Goal: Task Accomplishment & Management: Complete application form

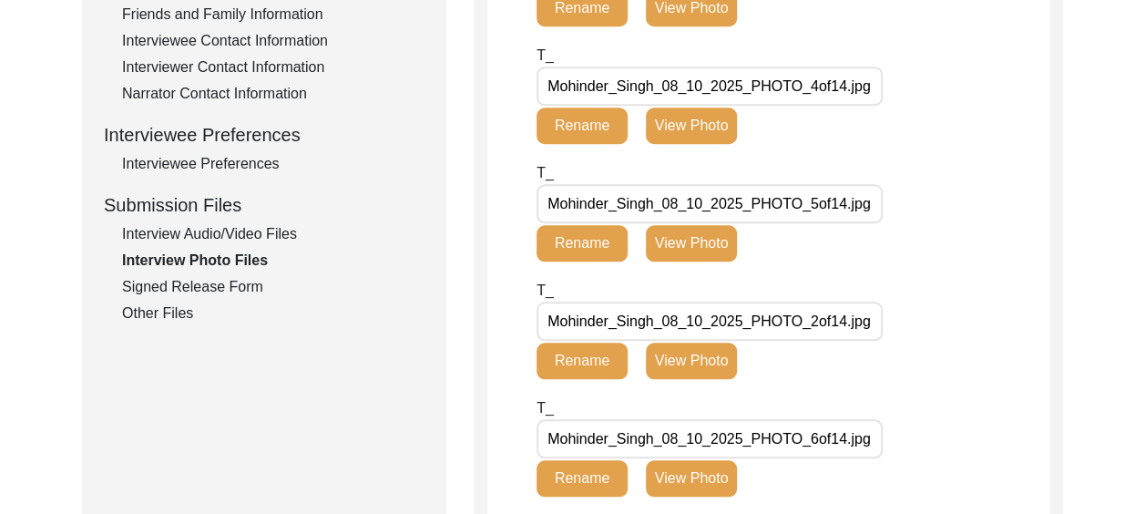
scroll to position [724, 0]
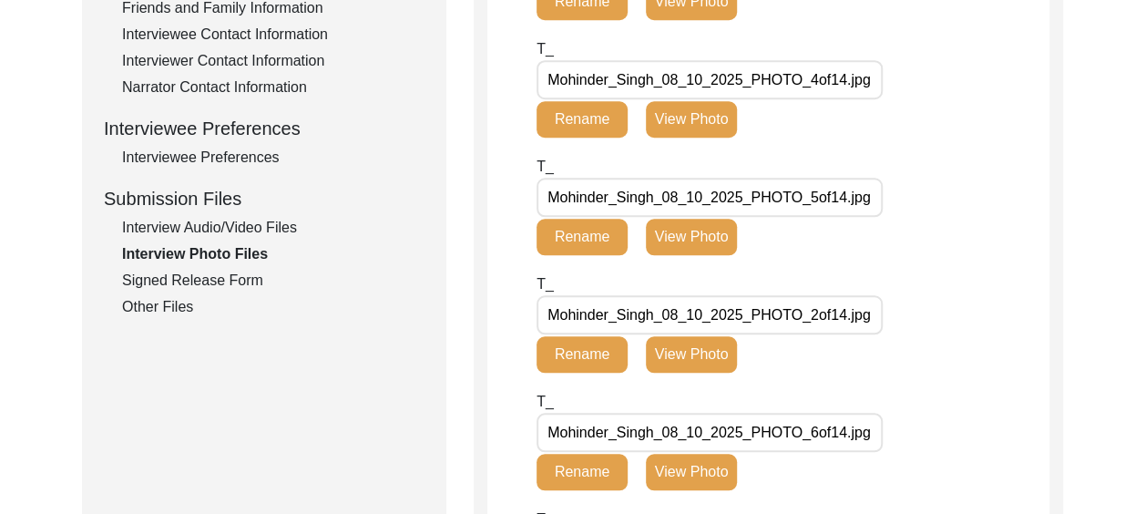
click at [249, 219] on div "Interview Audio/Video Files" at bounding box center [273, 228] width 302 height 22
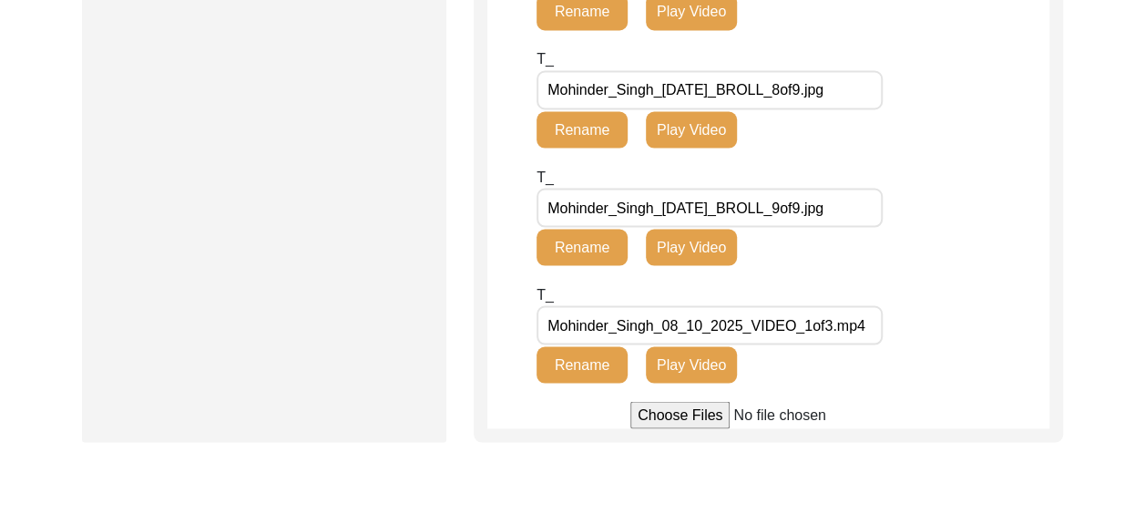
scroll to position [1801, 0]
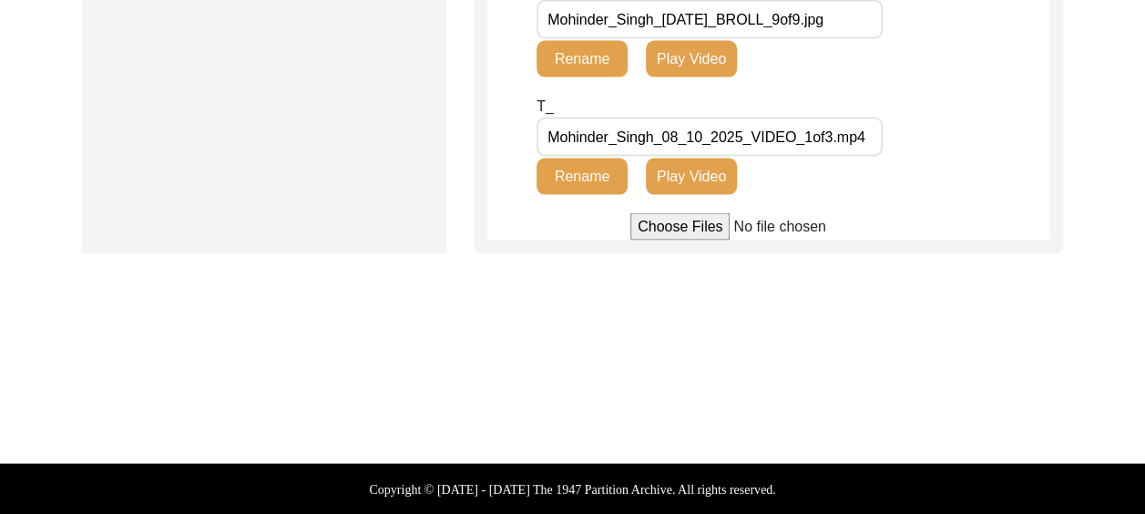
click at [571, 169] on button "Rename" at bounding box center [582, 177] width 91 height 36
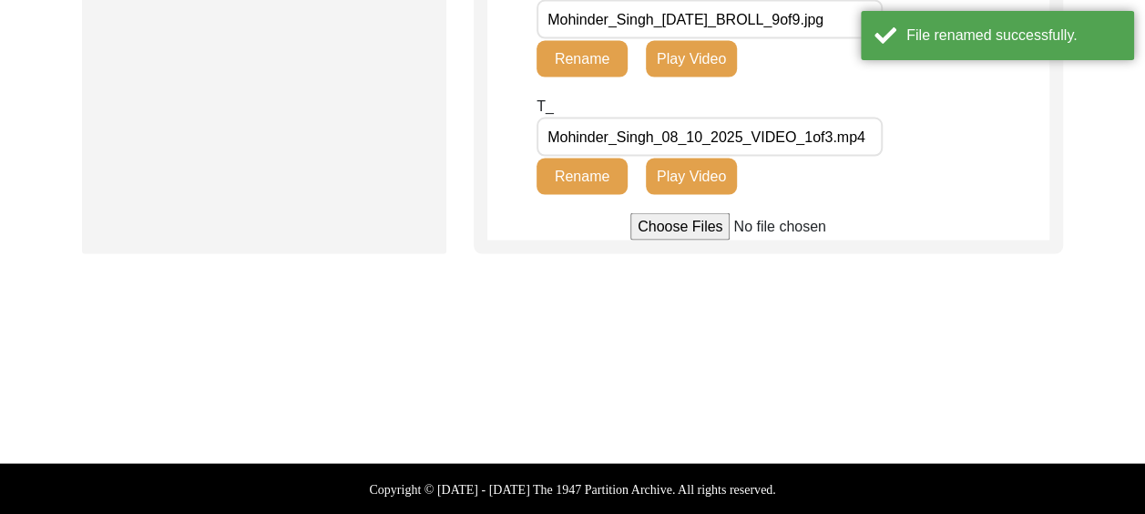
click at [689, 135] on input "Mohinder_Singh_08_10_2025_VIDEO_1of3.mp4" at bounding box center [710, 137] width 346 height 39
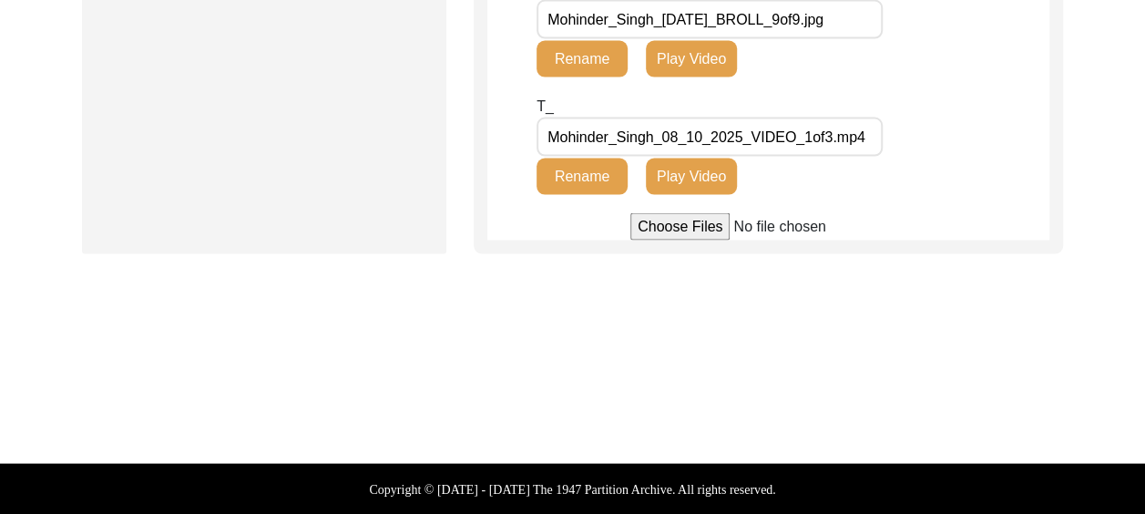
type input "Mohinder_Singh_[DATE]_VIDEO_1of3.mp4"
click at [538, 238] on div at bounding box center [768, 226] width 562 height 27
click at [574, 179] on button "Rename" at bounding box center [582, 177] width 91 height 36
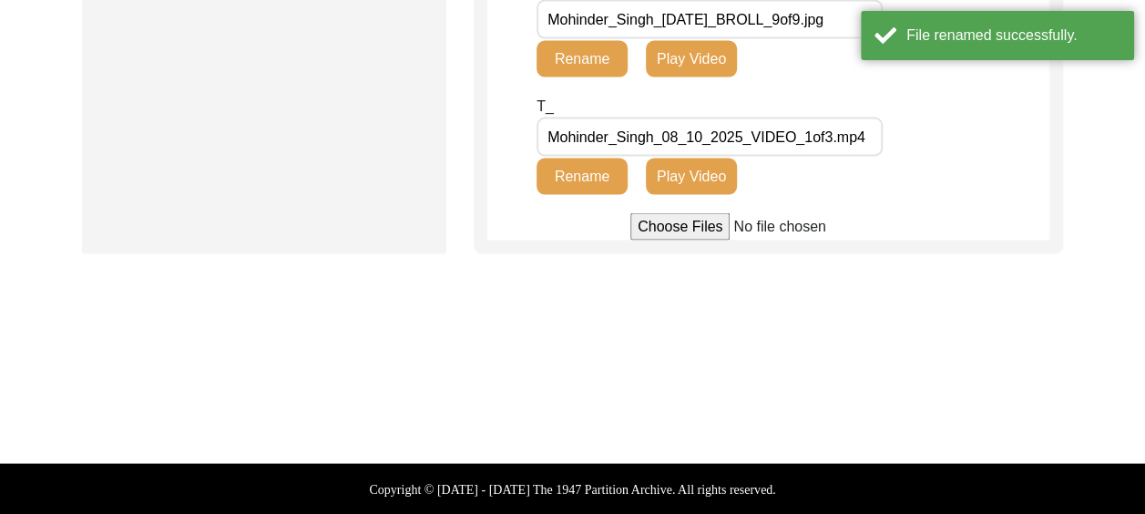
click at [689, 138] on input "Mohinder_Singh_08_10_2025_VIDEO_1of3.mp4" at bounding box center [710, 137] width 346 height 39
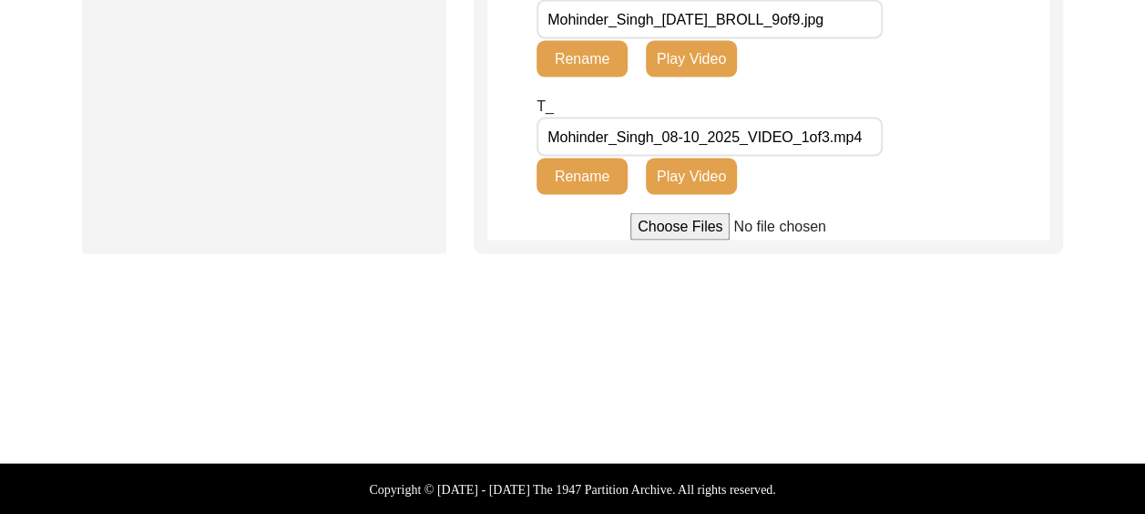
click at [707, 137] on input "Mohinder_Singh_08-10_2025_VIDEO_1of3.mp4" at bounding box center [710, 137] width 346 height 39
type input "Mohinder_Singh_[DATE]_VIDEO_1of3.mp4"
click at [916, 213] on div at bounding box center [768, 226] width 562 height 27
click at [915, 211] on div "T_ Mohinder_Singh_[DATE]_VIDEO_1of3.mp4 Rename Play Video" at bounding box center [793, 155] width 513 height 118
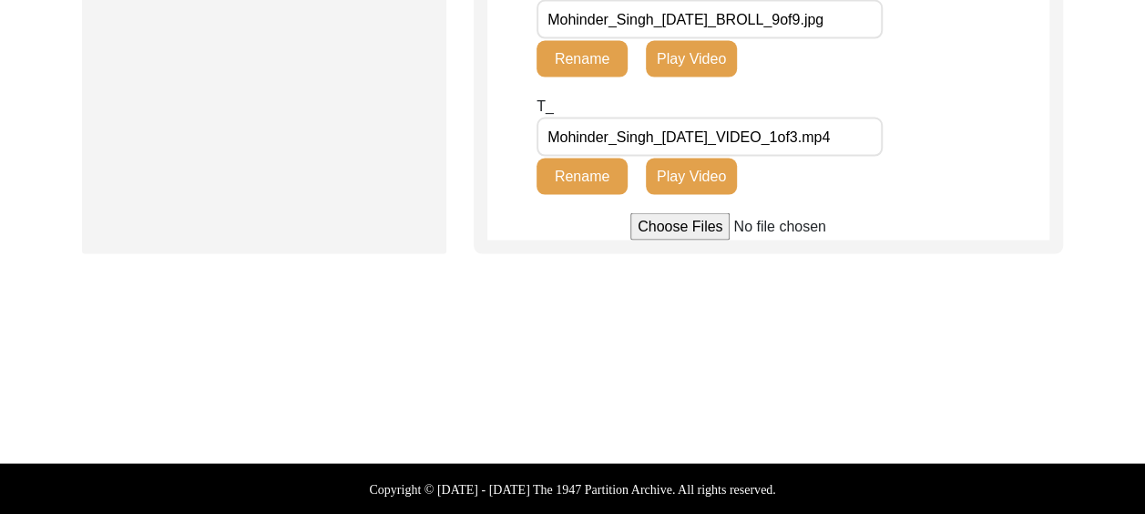
click at [576, 175] on button "Rename" at bounding box center [582, 177] width 91 height 36
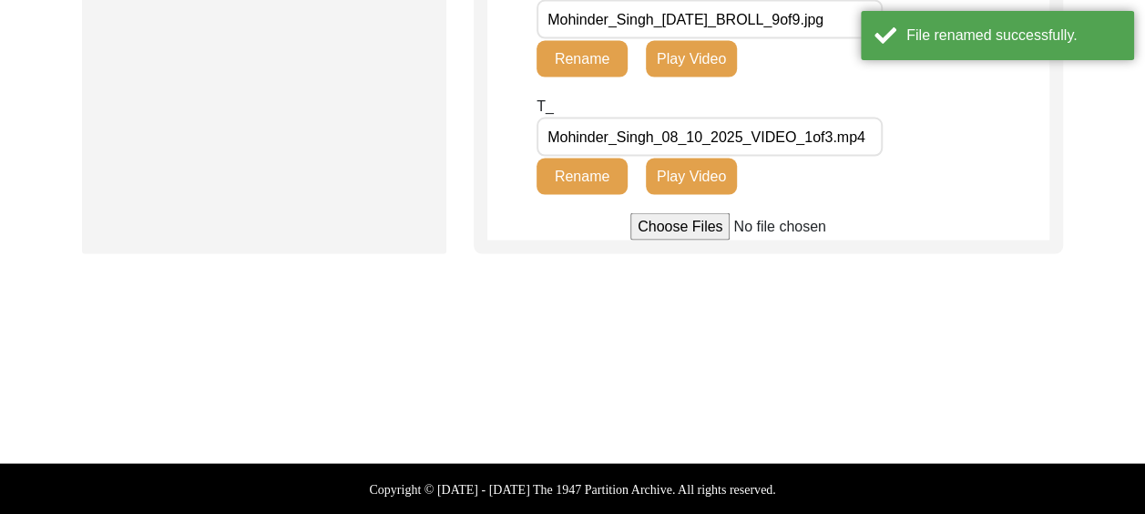
click at [690, 225] on input "file" at bounding box center [768, 226] width 276 height 27
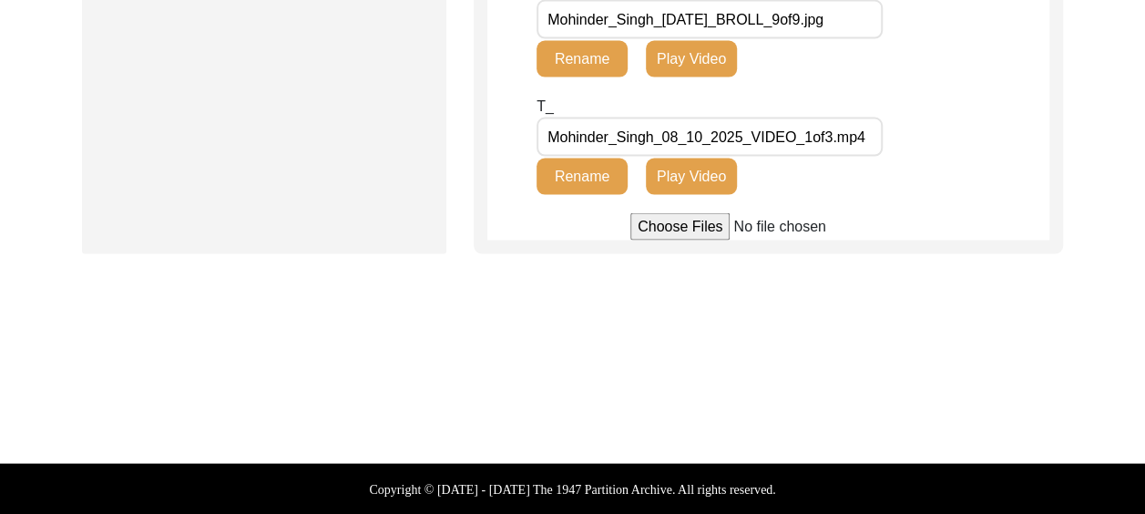
type input "C:\fakepath\Mohinder_Singh_[DATE]_VIDEO_1of3.mp4"
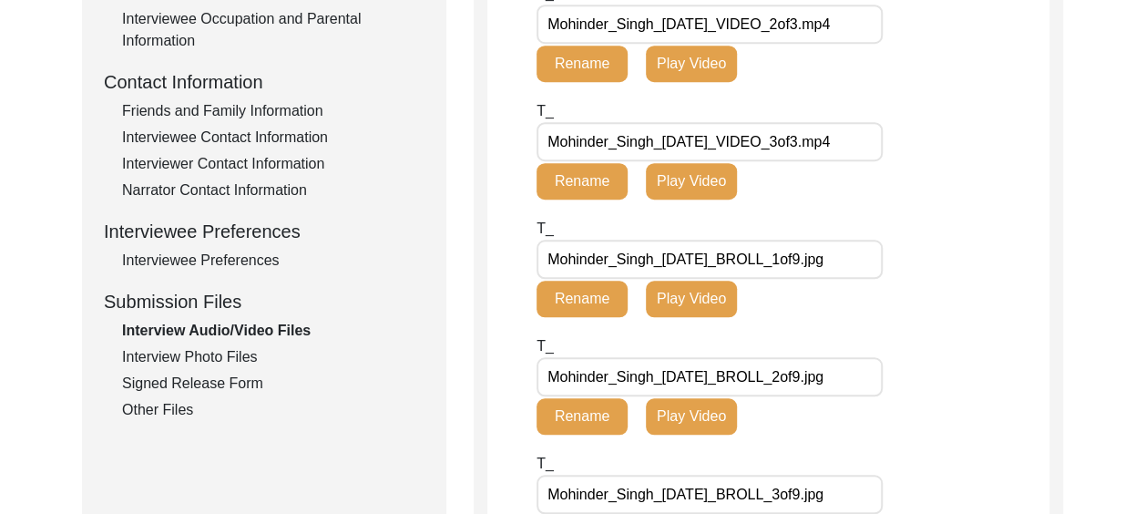
scroll to position [617, 0]
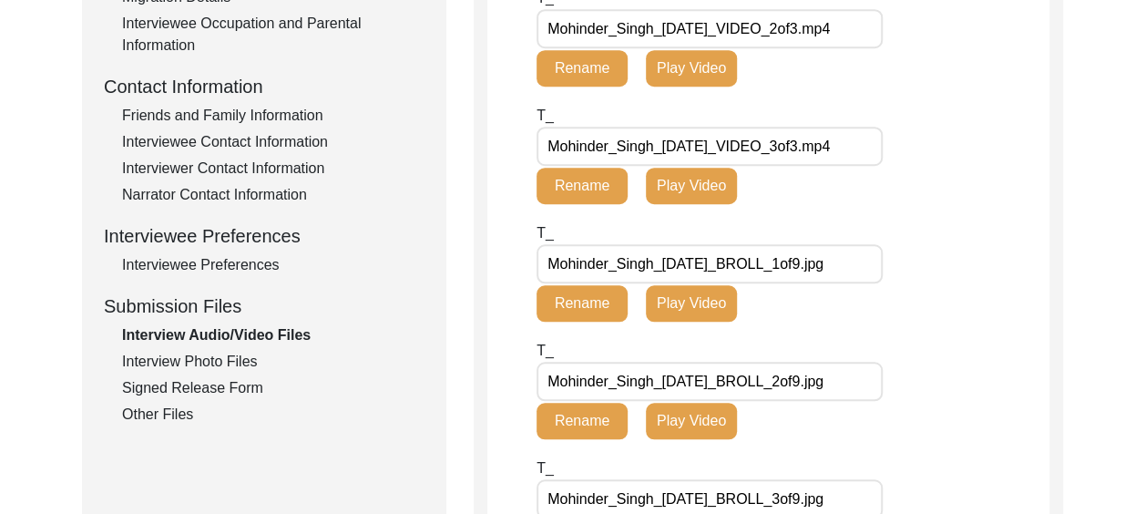
click at [250, 357] on div "Interview Photo Files" at bounding box center [273, 362] width 302 height 22
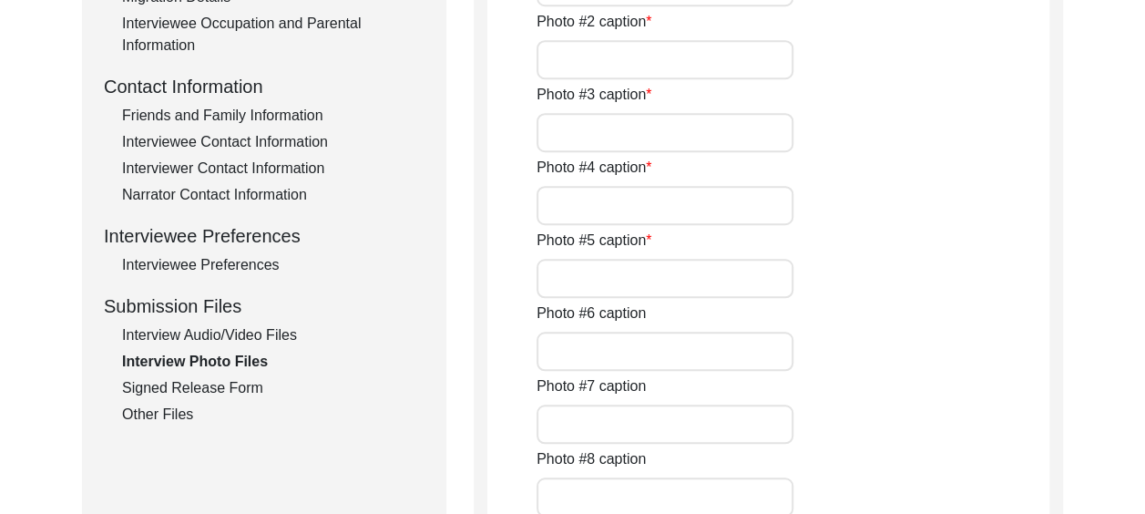
type input "[PERSON_NAME] with his hearing aid."
type input "His son [PERSON_NAME], his daughter [PERSON_NAME] and granddaughter [PERSON_NAM…"
type input "[PERSON_NAME] smiling."
type input "[PERSON_NAME] smiling 2."
type input "The interviewer with [PERSON_NAME]."
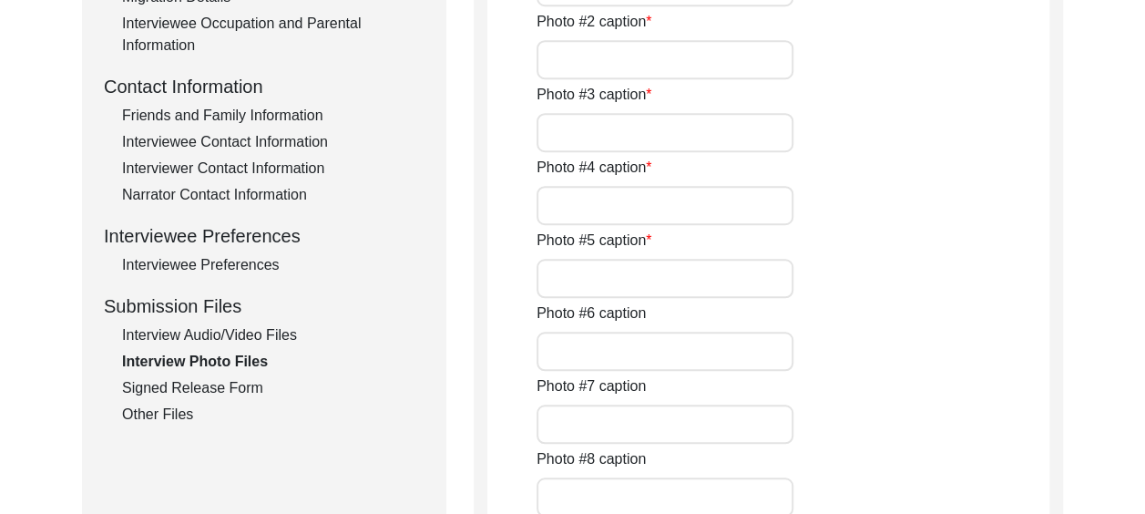
type input "[PERSON_NAME] with his daughter in law [PERSON_NAME] who sat next to his domina…"
type input "A screenshot of [PERSON_NAME] with his daughter in law [PERSON_NAME]"
type input "Dessert after lunch."
type input "[PERSON_NAME] a few years earlier."
type input "Left to right- [PERSON_NAME], [PERSON_NAME], [PERSON_NAME] with [PERSON_NAME], …"
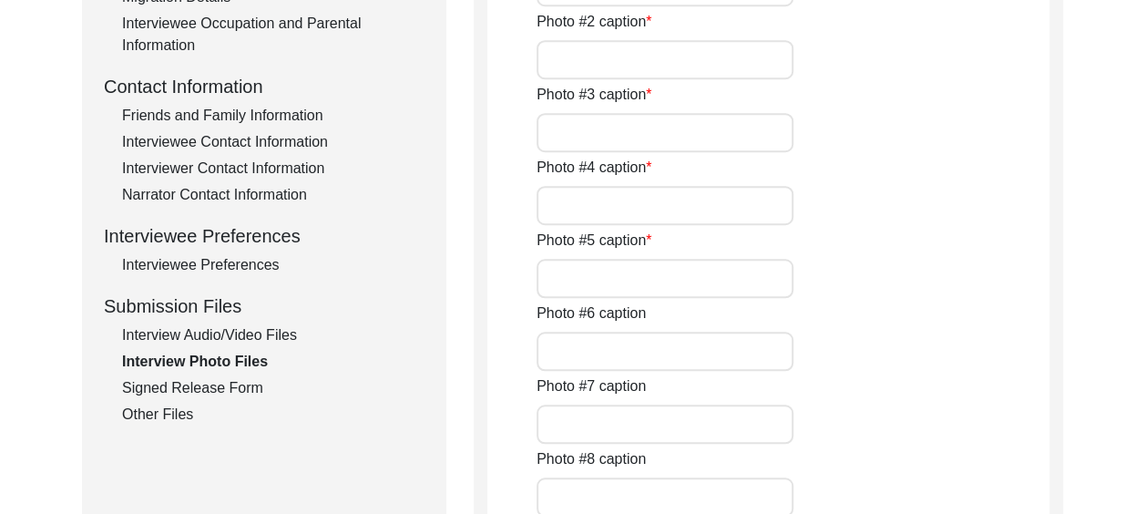
type input "[PERSON_NAME] with his wife [PERSON_NAME], Colonel [PERSON_NAME] and [PERSON_NA…"
type input "Family photo."
type textarea "Mohinder_Singh_08_10_2025_PHOTO_13of14.jpeg - [PERSON_NAME] Mohinder_Singh_08_1…"
type input "The family couldn't provide any."
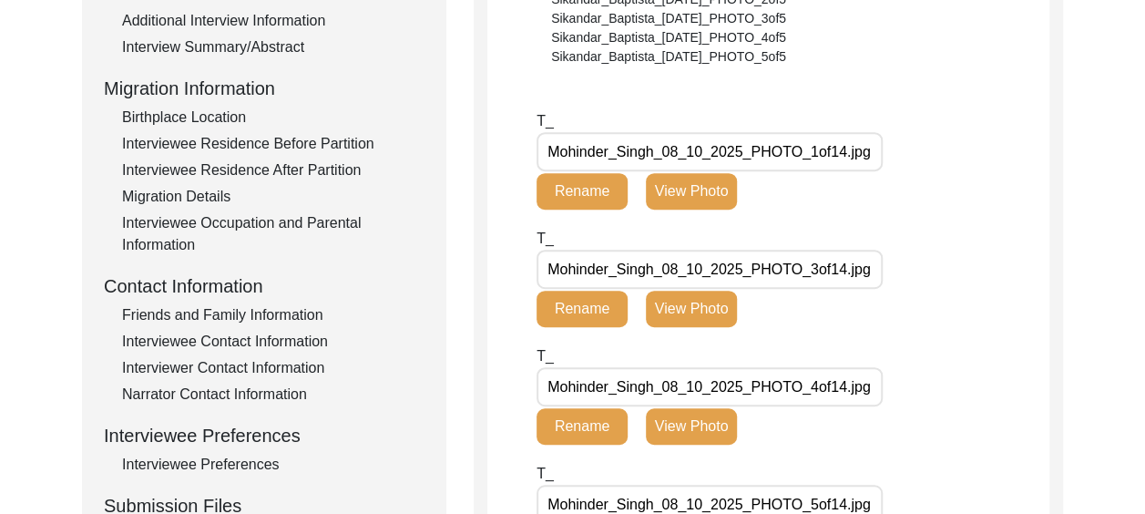
scroll to position [435, 0]
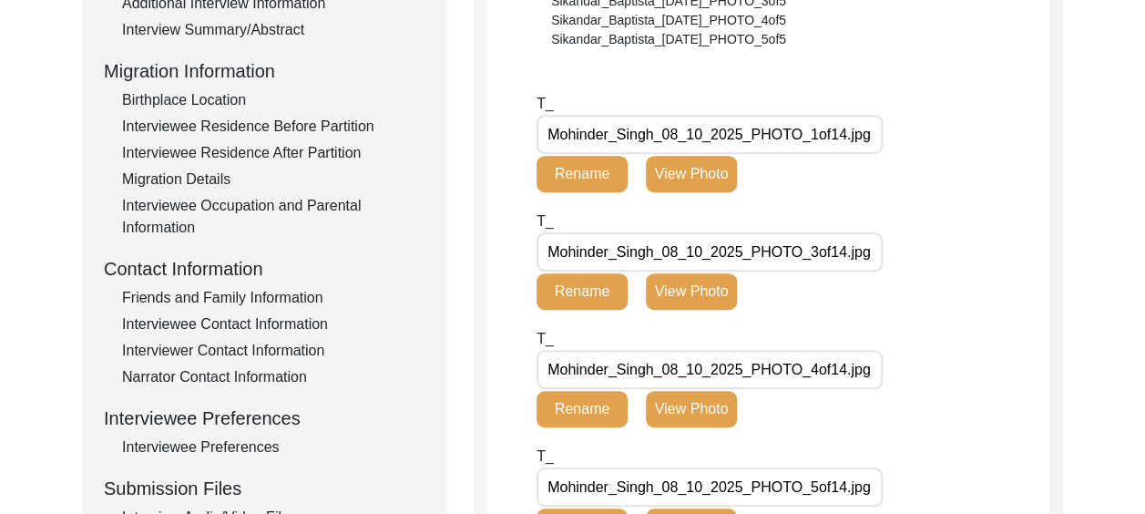
click at [605, 170] on button "Rename" at bounding box center [582, 174] width 91 height 36
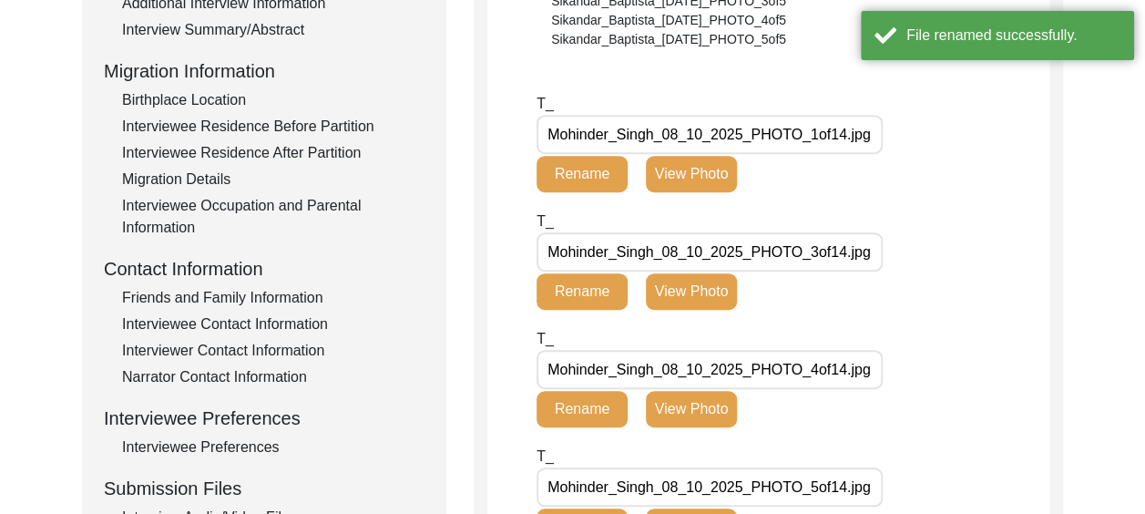
click at [688, 140] on input "Mohinder_Singh_08_10_2025_PHOTO_1of14.jpg" at bounding box center [710, 134] width 346 height 39
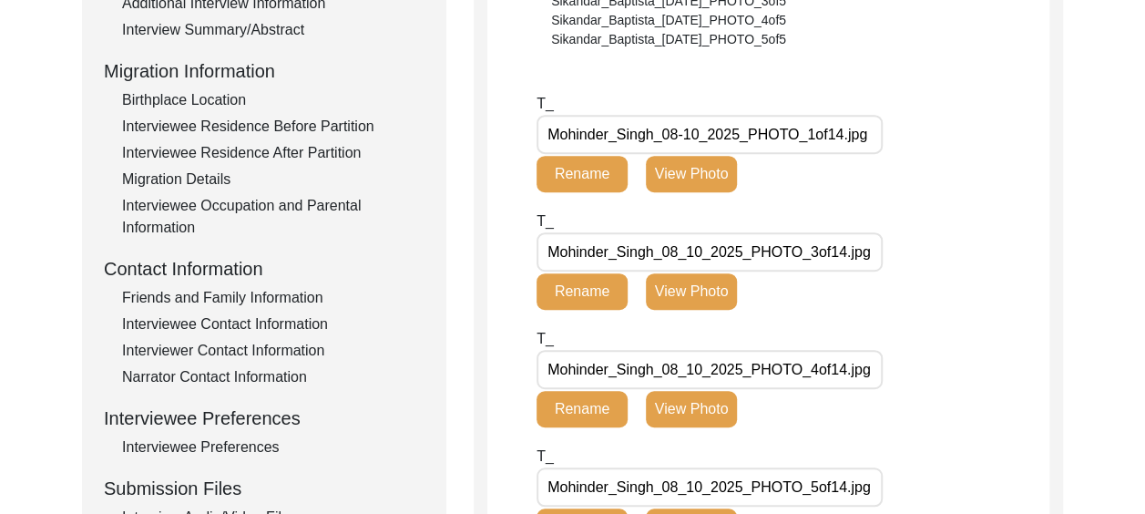
click at [708, 136] on input "Mohinder_Singh_08-10_2025_PHOTO_1of14.jpg" at bounding box center [710, 134] width 346 height 39
type input "Mohinder_Singh_[DATE]_PHOTO_1of14.jpg"
click at [890, 174] on div "T_ Mohinder_Singh_[DATE]_PHOTO_1of14.jpg Rename View Photo" at bounding box center [716, 142] width 359 height 99
click at [598, 171] on button "Rename" at bounding box center [582, 174] width 91 height 36
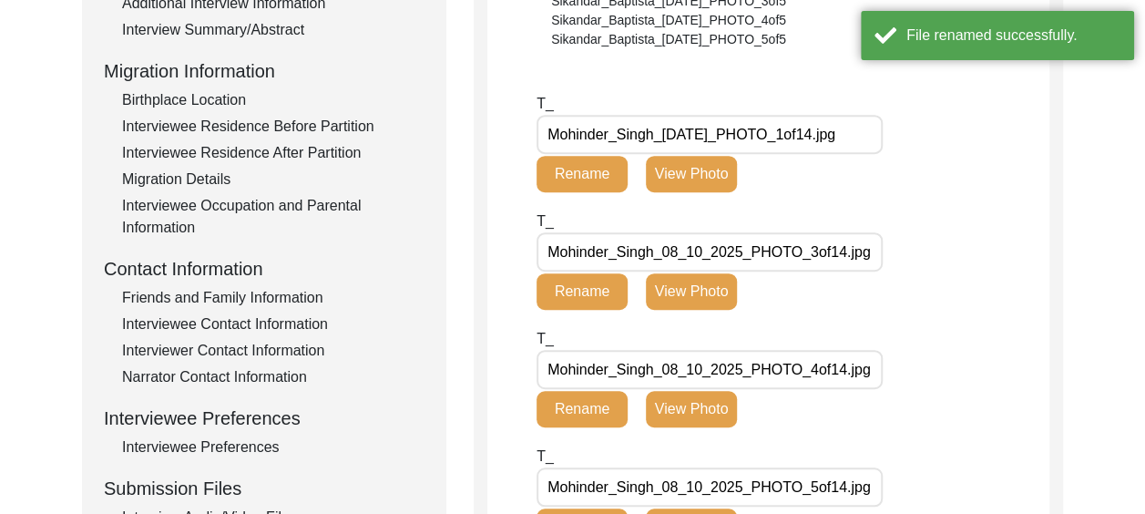
click at [913, 217] on div "T_ Mohinder_Singh_08_10_2025_PHOTO_3of14.jpg Rename View Photo" at bounding box center [793, 269] width 513 height 118
click at [606, 276] on button "Rename" at bounding box center [582, 291] width 91 height 36
click at [686, 256] on input "Mohinder_Singh_08_10_2025_PHOTO_3of14.jpg" at bounding box center [710, 251] width 346 height 39
type input "Mohinder_Singh_[DATE]_PHOTO_3of14.jpg"
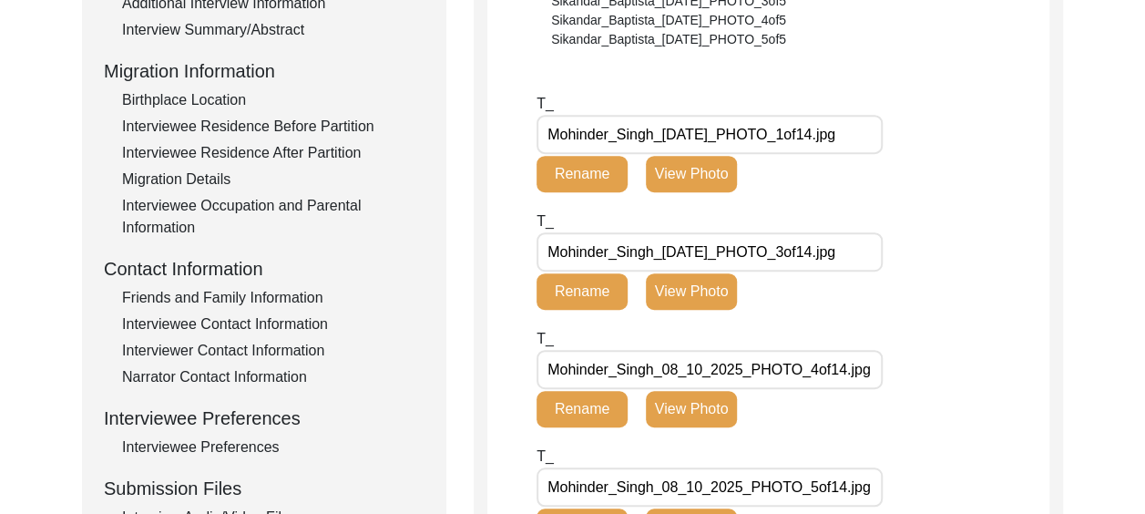
click at [587, 286] on button "Rename" at bounding box center [582, 291] width 91 height 36
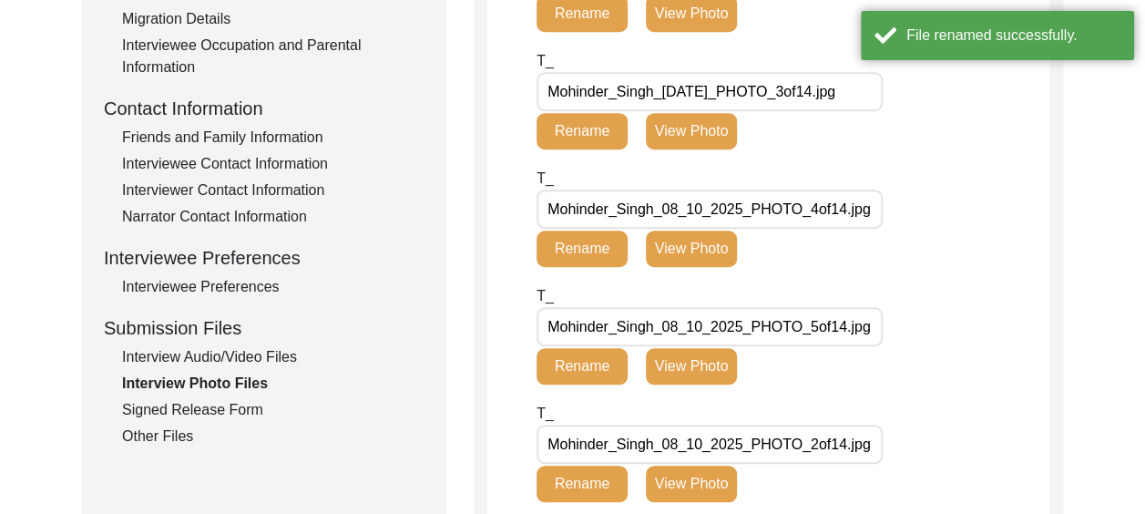
scroll to position [617, 0]
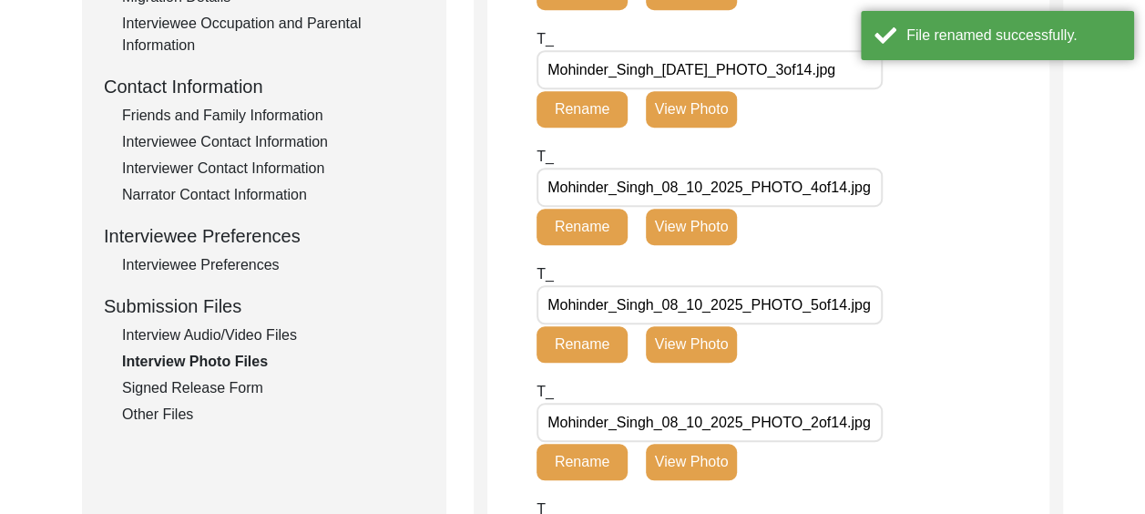
click at [587, 220] on button "Rename" at bounding box center [582, 227] width 91 height 36
click at [683, 186] on input "Mohinder_Singh_08_10_2025_PHOTO_4of14.jpg" at bounding box center [710, 187] width 346 height 39
type input "Mohinder_Singh_[DATE]_PHOTO_4of14.jpg"
click at [597, 230] on button "Rename" at bounding box center [582, 227] width 91 height 36
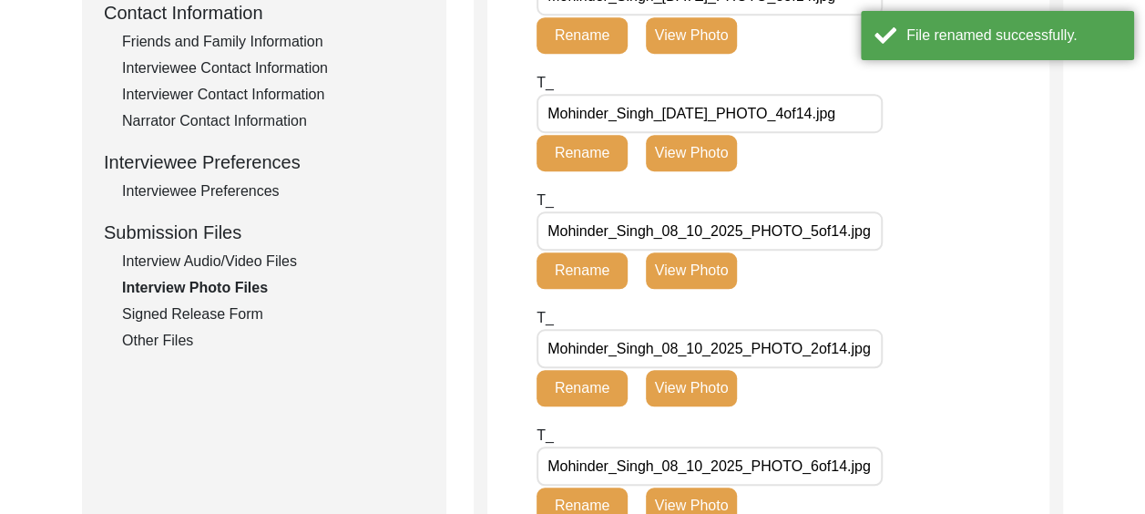
scroll to position [708, 0]
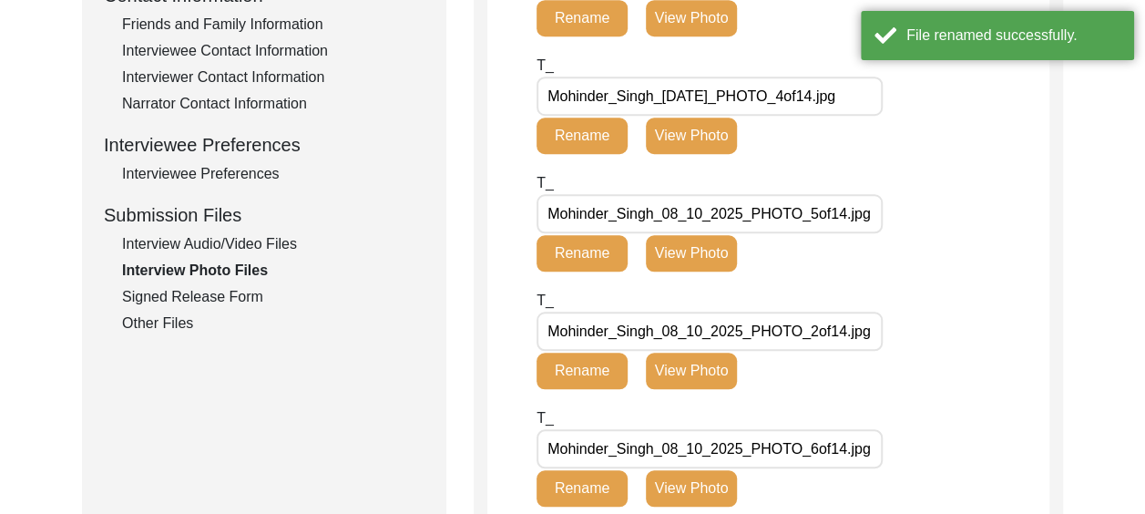
click at [596, 248] on button "Rename" at bounding box center [582, 253] width 91 height 36
click at [689, 213] on input "Mohinder_Singh_08_10_2025_PHOTO_5of14.jpg" at bounding box center [710, 213] width 346 height 39
type input "Mohinder_Singh_[DATE]_PHOTO_5of14.jpg"
click at [580, 258] on button "Rename" at bounding box center [582, 253] width 91 height 36
click at [285, 242] on div "Interview Audio/Video Files" at bounding box center [273, 244] width 302 height 22
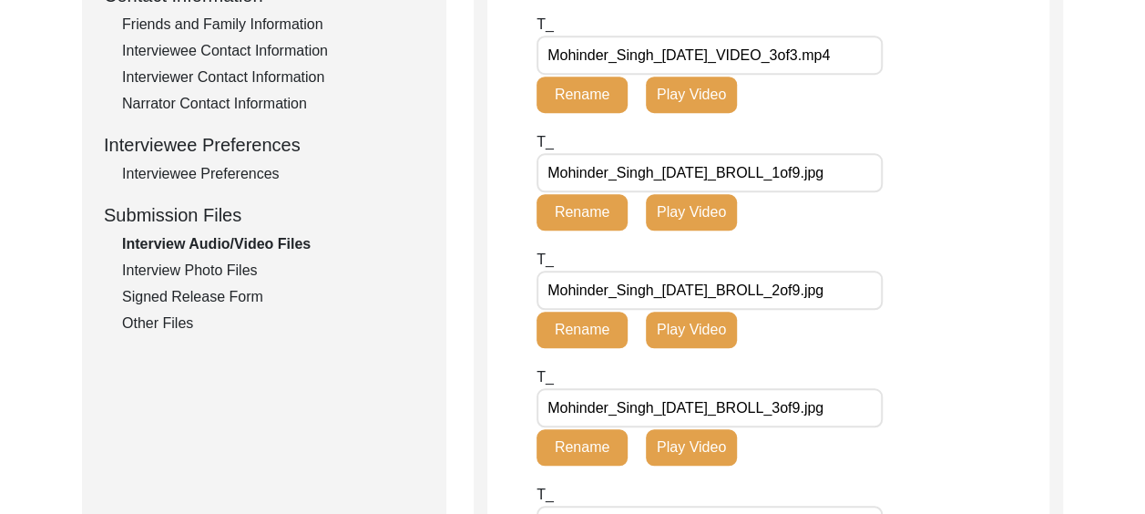
click at [239, 266] on div "Interview Photo Files" at bounding box center [273, 271] width 302 height 22
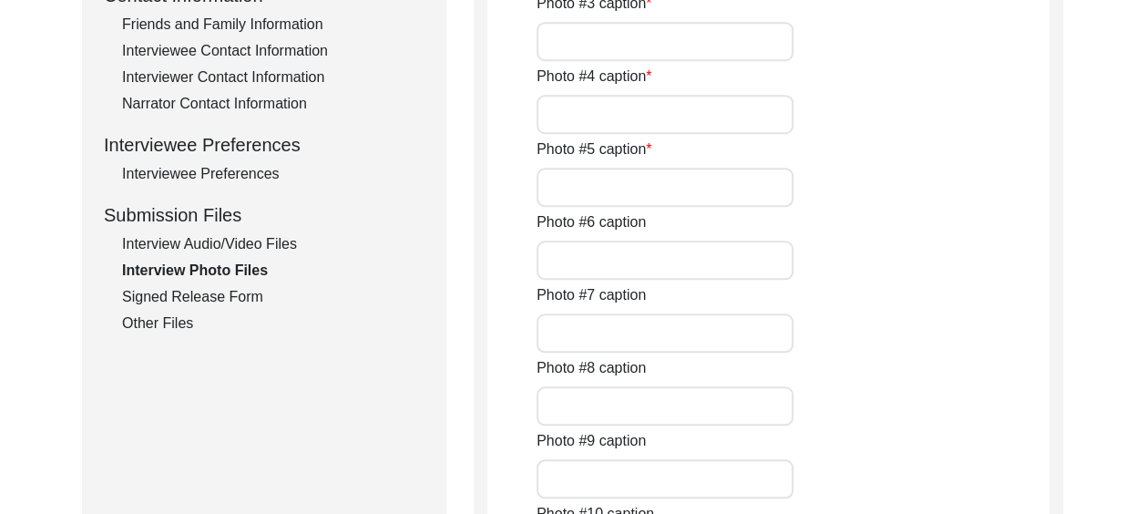
type input "[PERSON_NAME] with his hearing aid."
type input "His son [PERSON_NAME], his daughter [PERSON_NAME] and granddaughter [PERSON_NAM…"
type input "[PERSON_NAME] smiling."
type input "[PERSON_NAME] smiling 2."
type input "The interviewer with [PERSON_NAME]."
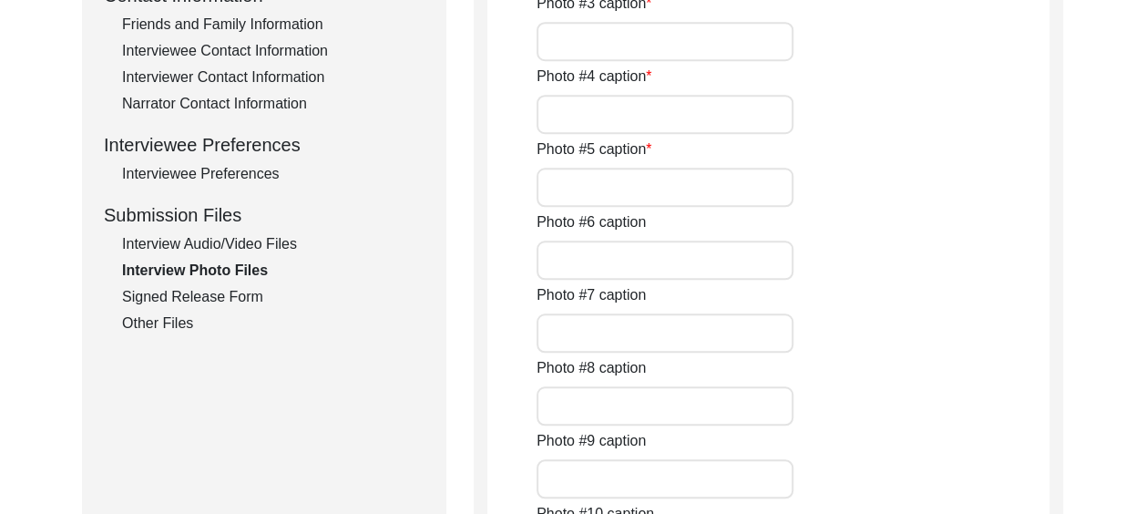
type input "[PERSON_NAME] with his daughter in law [PERSON_NAME] who sat next to his domina…"
type input "A screenshot of [PERSON_NAME] with his daughter in law [PERSON_NAME]"
type input "Dessert after lunch."
type input "[PERSON_NAME] a few years earlier."
type input "Left to right- [PERSON_NAME], [PERSON_NAME], [PERSON_NAME] with [PERSON_NAME], …"
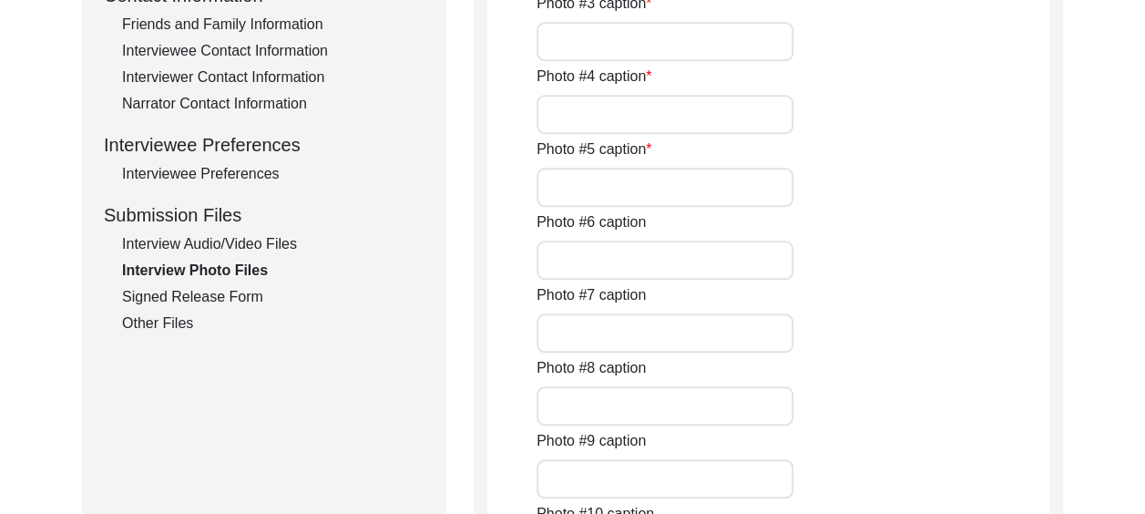
type input "[PERSON_NAME] with his wife [PERSON_NAME], Colonel [PERSON_NAME] and [PERSON_NA…"
type input "Family photo."
type textarea "Mohinder_Singh_08_10_2025_PHOTO_13of14.jpeg - [PERSON_NAME] Mohinder_Singh_08_1…"
type input "The family couldn't provide any."
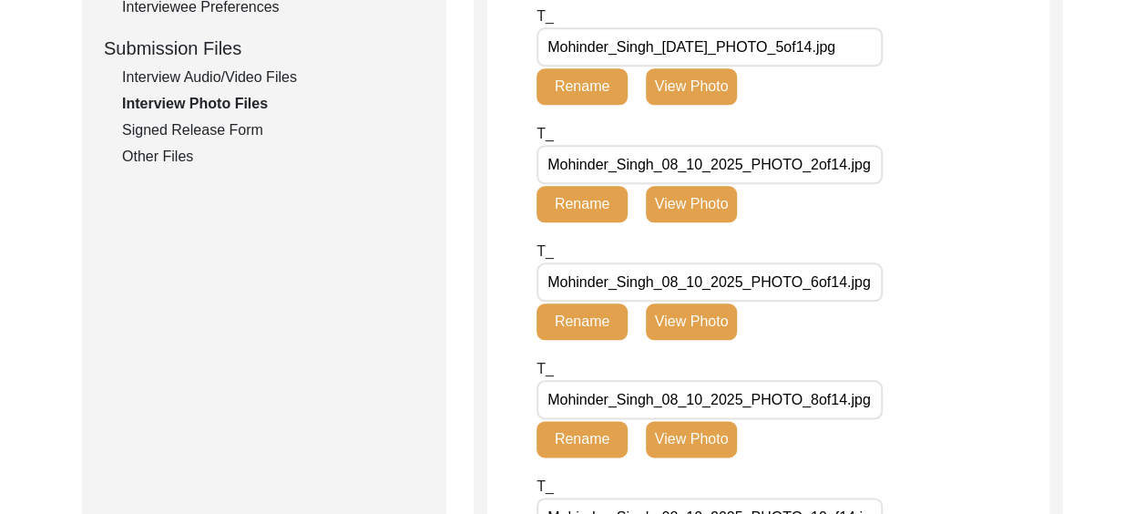
scroll to position [890, 0]
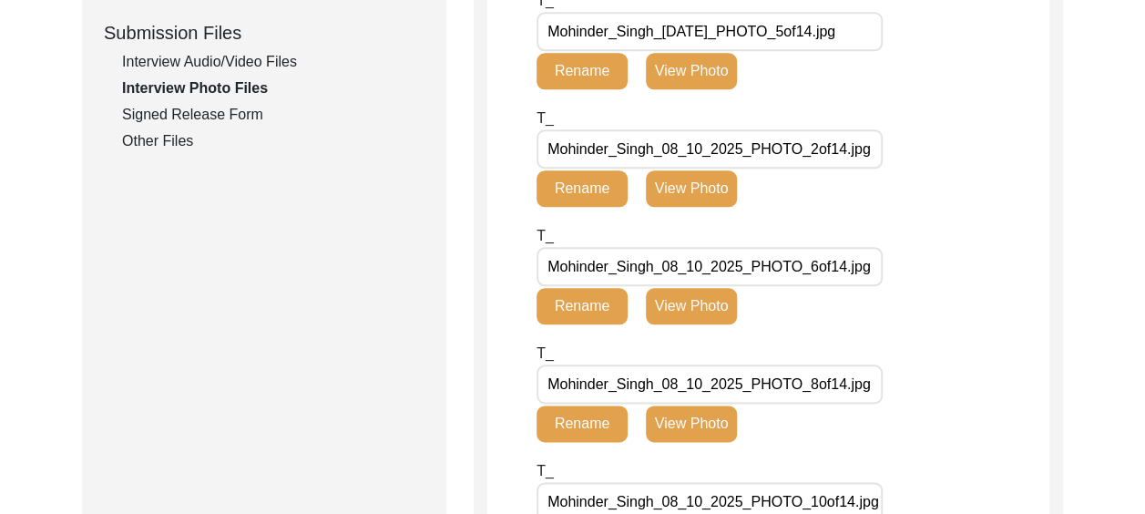
click at [578, 188] on button "Rename" at bounding box center [582, 188] width 91 height 36
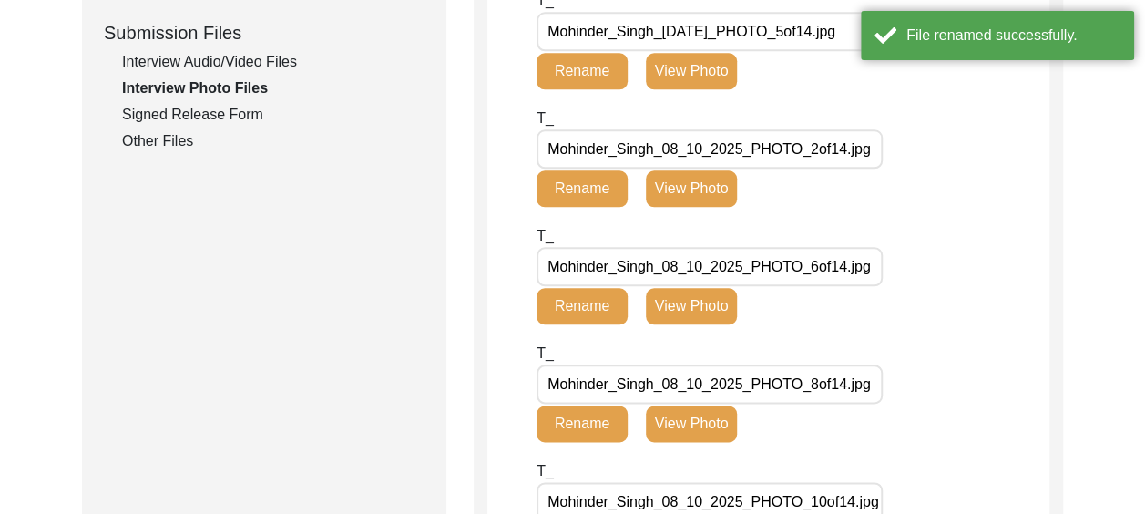
click at [691, 146] on input "Mohinder_Singh_08_10_2025_PHOTO_2of14.jpg" at bounding box center [710, 148] width 346 height 39
type input "Mohinder_Singh_[DATE]_PHOTO_2of14.jpg"
click at [583, 196] on button "Rename" at bounding box center [582, 188] width 91 height 36
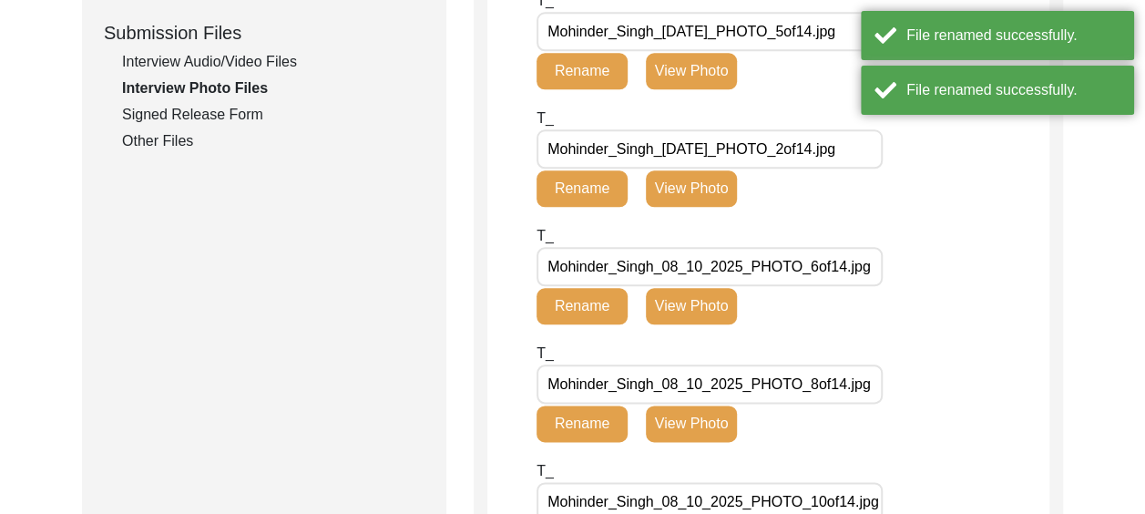
click at [599, 301] on button "Rename" at bounding box center [582, 306] width 91 height 36
click at [689, 264] on input "Mohinder_Singh_08_10_2025_PHOTO_6of14.jpg" at bounding box center [710, 266] width 346 height 39
type input "Mohinder_Singh_[DATE]_PHOTO_6of14.jpg"
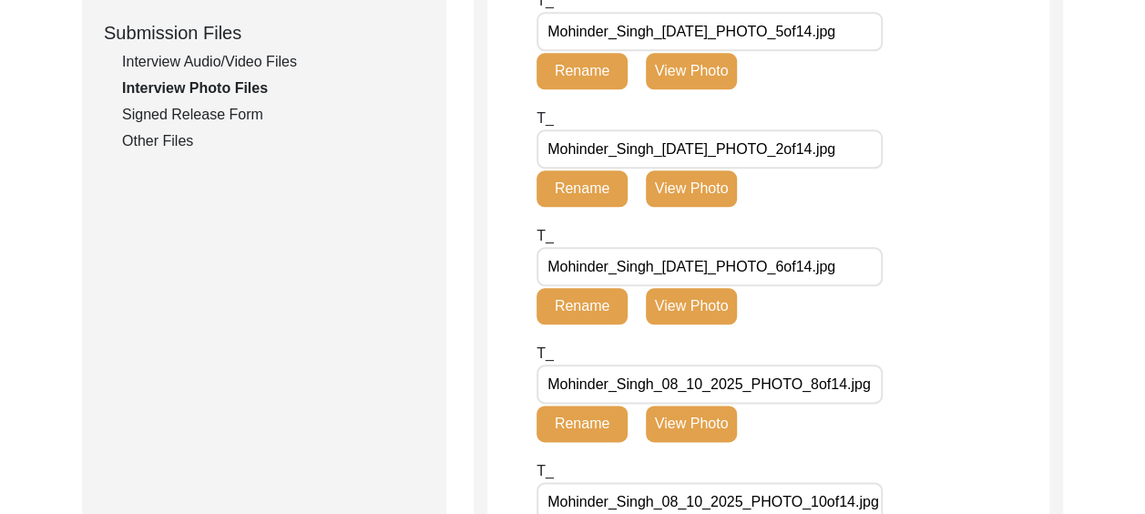
click at [589, 310] on button "Rename" at bounding box center [582, 306] width 91 height 36
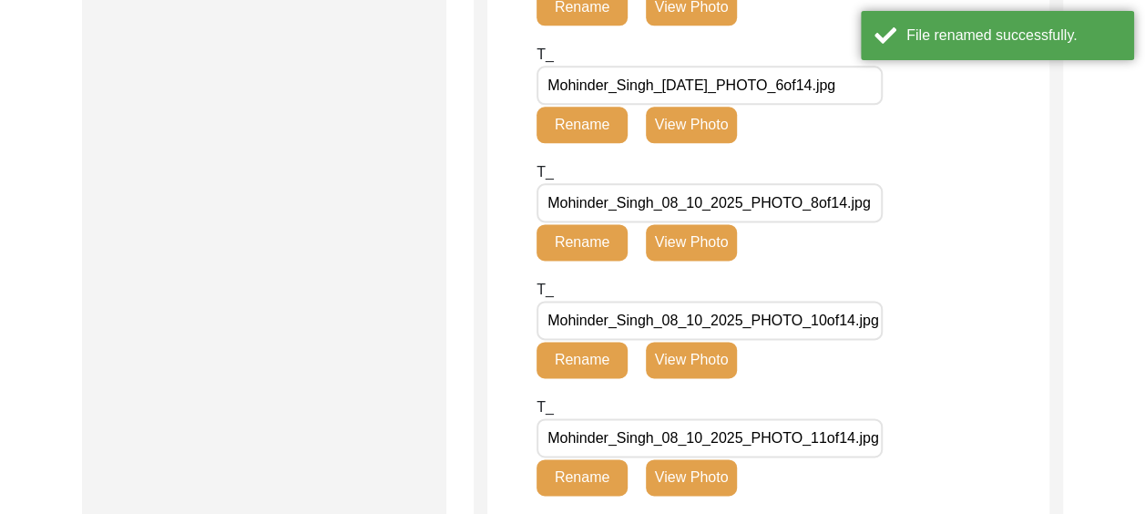
scroll to position [1072, 0]
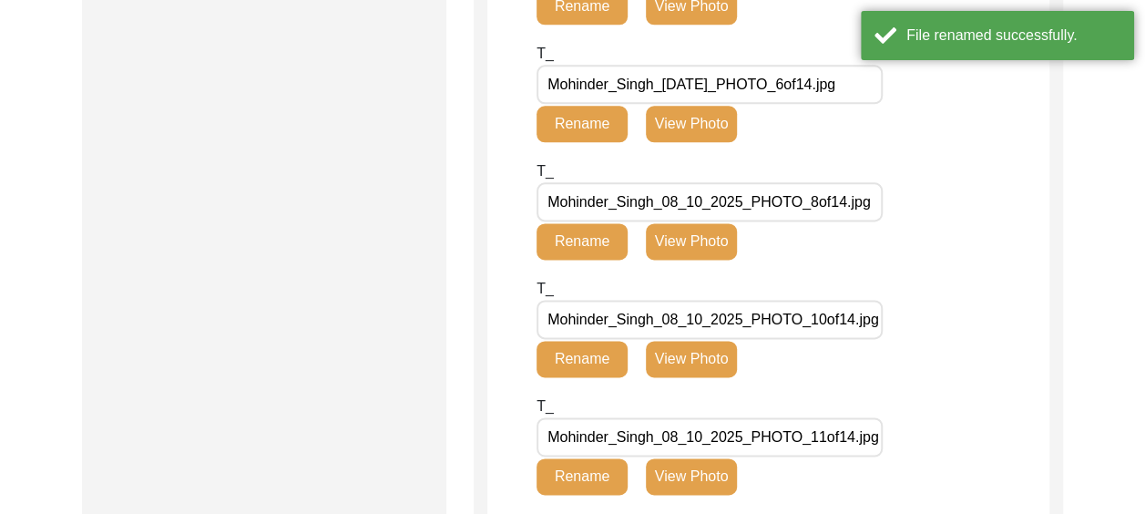
click at [612, 239] on button "Rename" at bounding box center [582, 241] width 91 height 36
click at [686, 200] on input "Mohinder_Singh_08_10_2025_PHOTO_8of14.jpg" at bounding box center [710, 201] width 346 height 39
type input "Mohinder_Singh_[DATE]_PHOTO_8of14.jpg"
click at [572, 239] on button "Rename" at bounding box center [582, 241] width 91 height 36
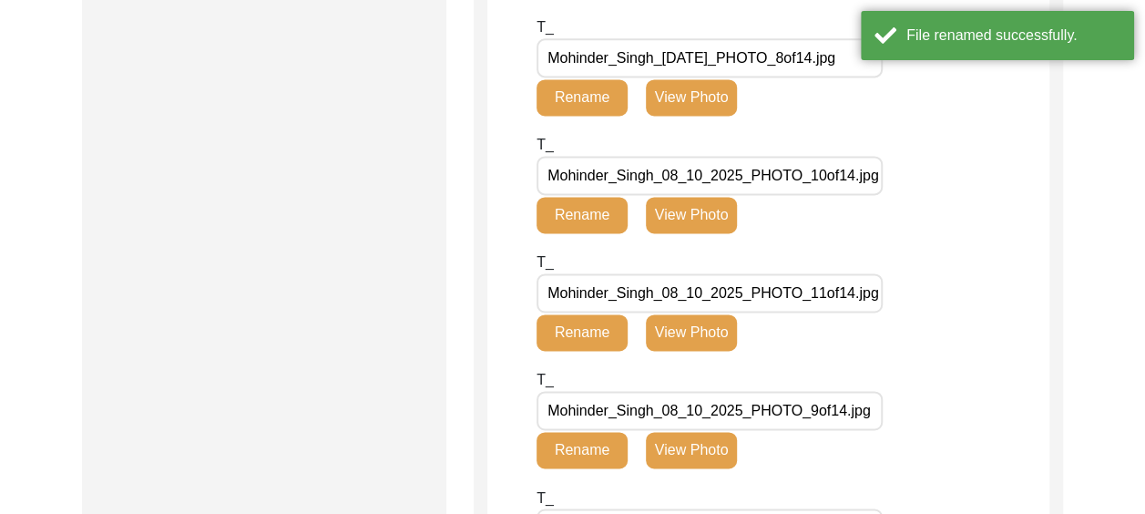
scroll to position [1255, 0]
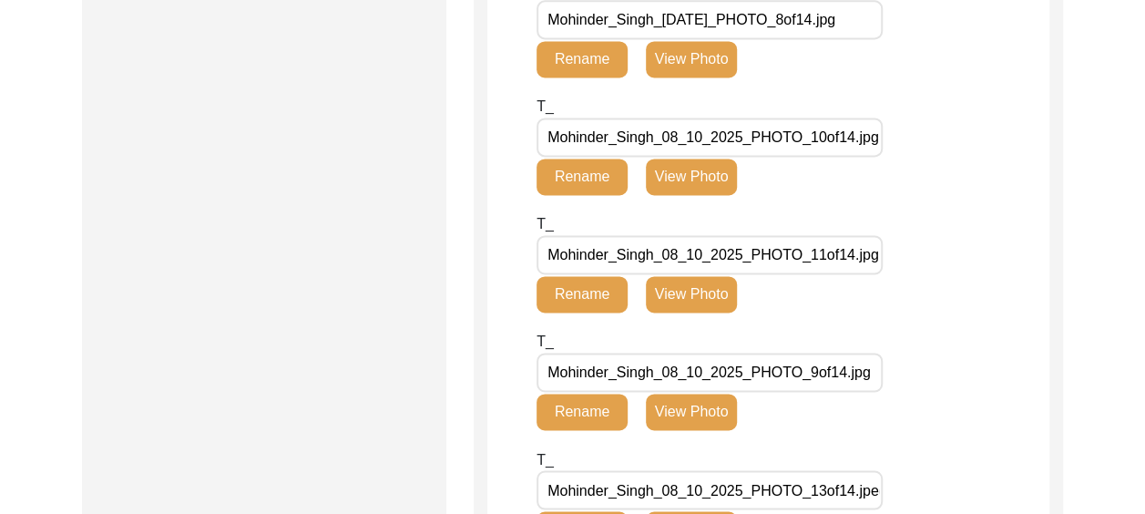
click at [591, 177] on button "Rename" at bounding box center [582, 177] width 91 height 36
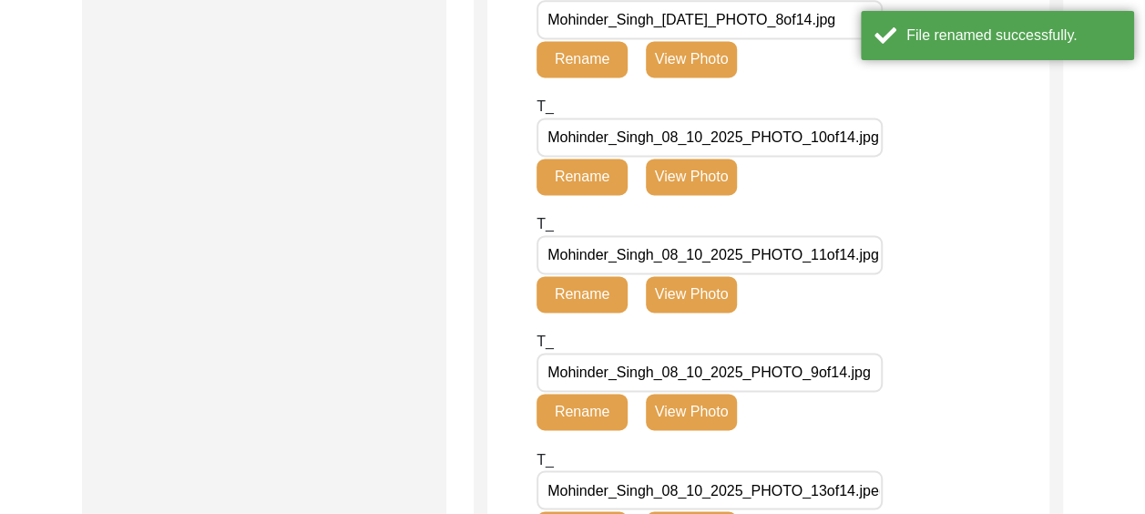
click at [691, 142] on input "Mohinder_Singh_08_10_2025_PHOTO_10of14.jpg" at bounding box center [710, 137] width 346 height 39
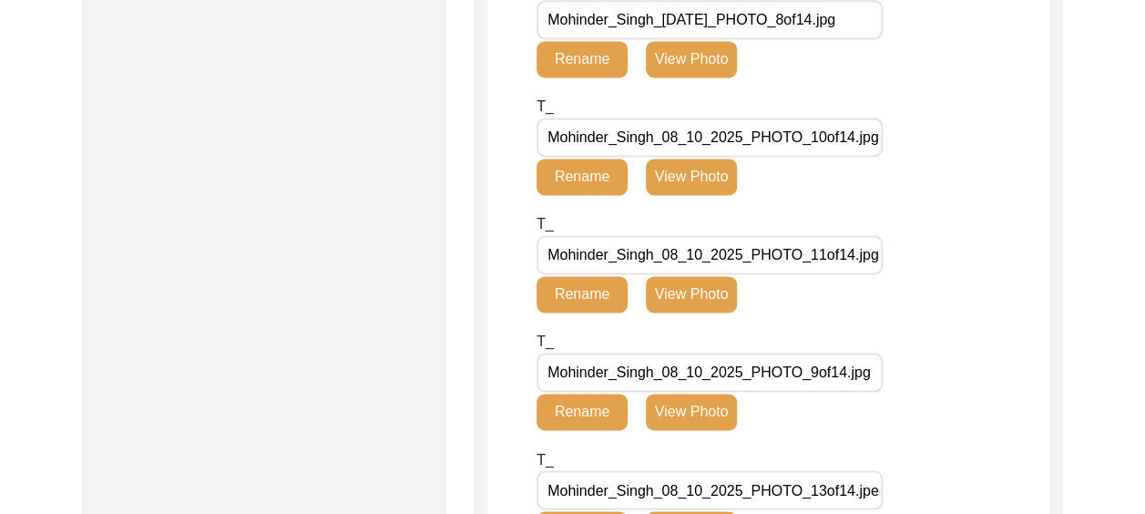
click at [689, 136] on input "Mohinder_Singh_08_10_2025_PHOTO_10of14.jpg" at bounding box center [710, 137] width 346 height 39
type input "Mohinder_Singh_[DATE]_PHOTO_10of14.jpg"
click at [579, 180] on button "Rename" at bounding box center [582, 177] width 91 height 36
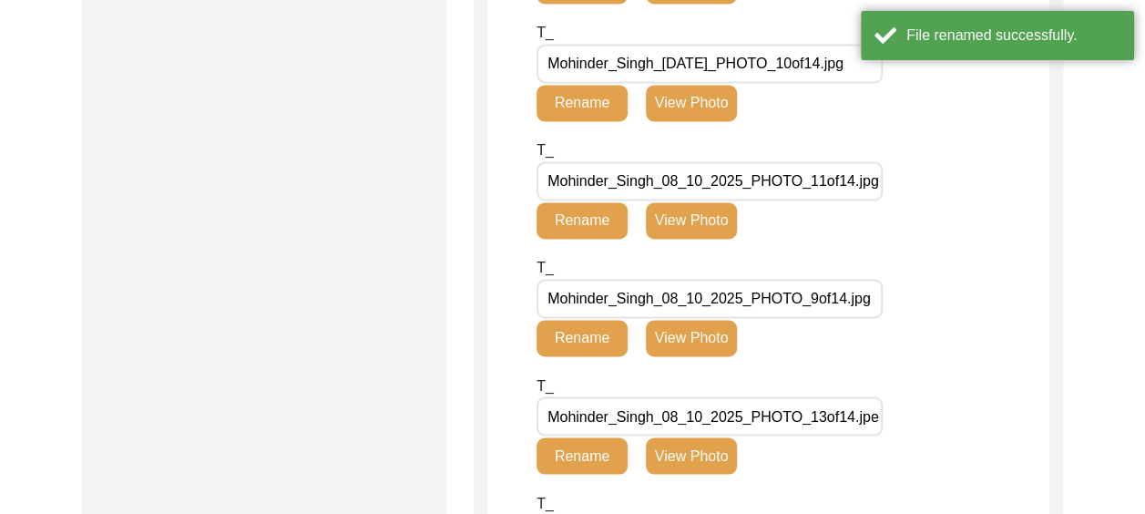
scroll to position [1346, 0]
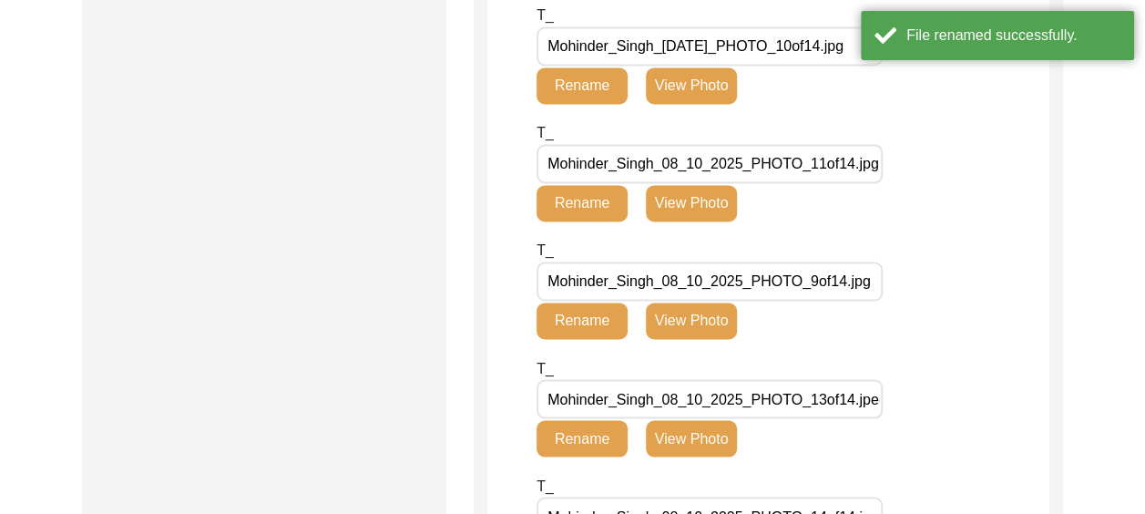
click at [611, 199] on button "Rename" at bounding box center [582, 203] width 91 height 36
click at [686, 163] on input "Mohinder_Singh_08_10_2025_PHOTO_11of14.jpg" at bounding box center [710, 163] width 346 height 39
type input "Mohinder_Singh_[DATE]_PHOTO_11of14.jpg"
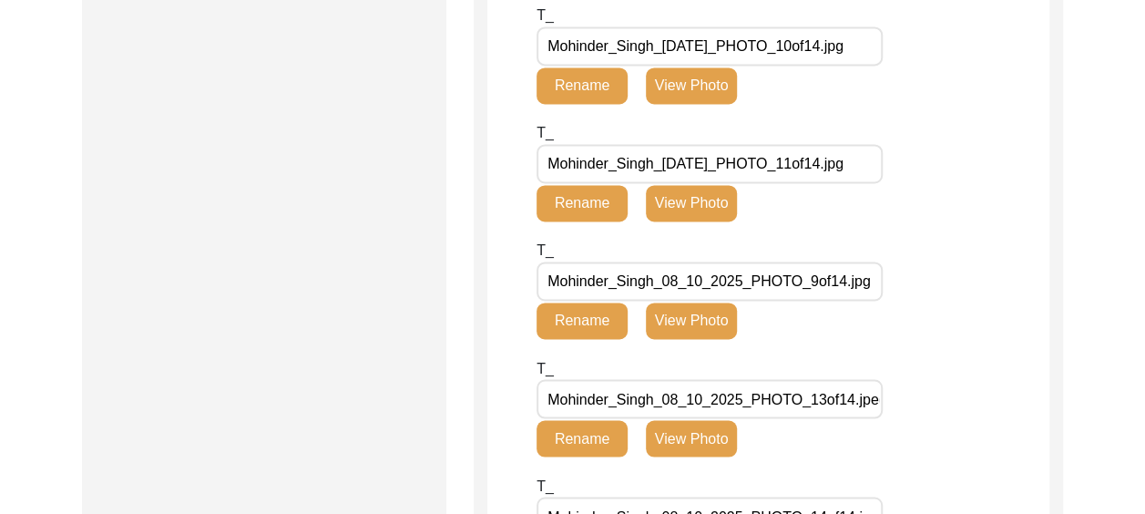
click at [590, 205] on button "Rename" at bounding box center [582, 203] width 91 height 36
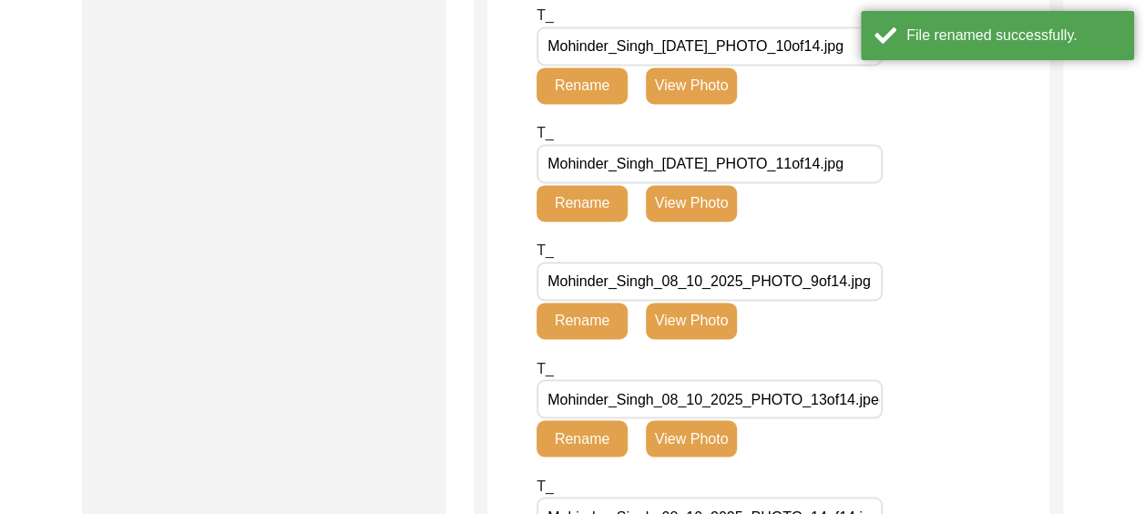
click at [607, 319] on button "Rename" at bounding box center [582, 320] width 91 height 36
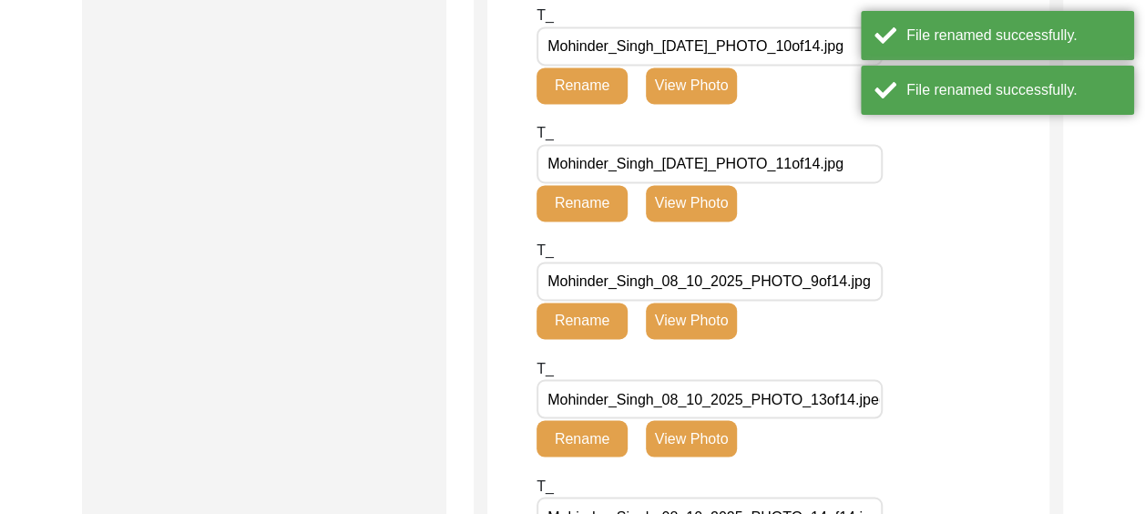
click at [685, 282] on input "Mohinder_Singh_08_10_2025_PHOTO_9of14.jpg" at bounding box center [710, 280] width 346 height 39
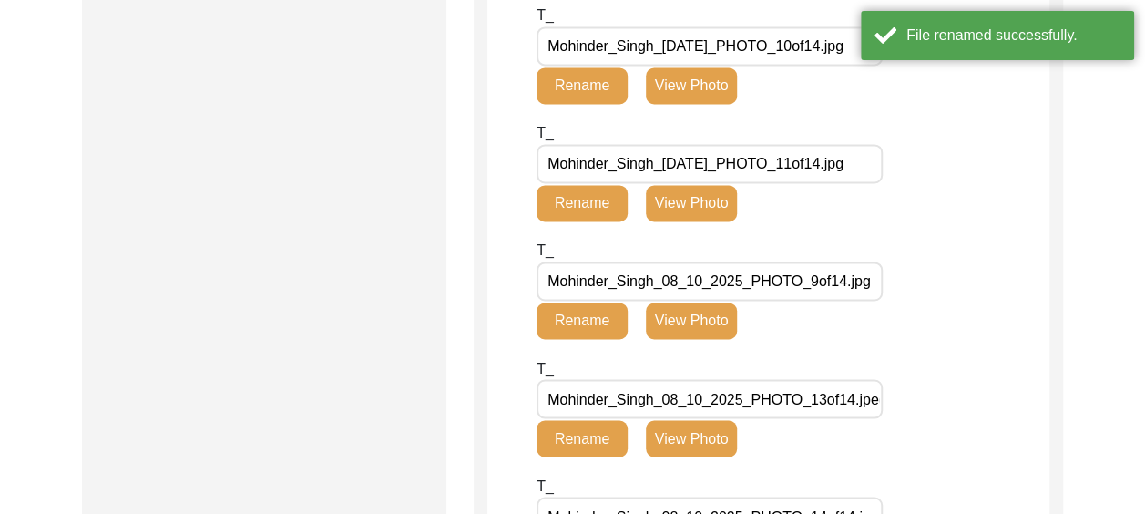
type input "Mohinder_Singh-08-10-2025_PHOTO_9of14.jpg"
click at [606, 312] on button "Rename" at bounding box center [582, 320] width 91 height 36
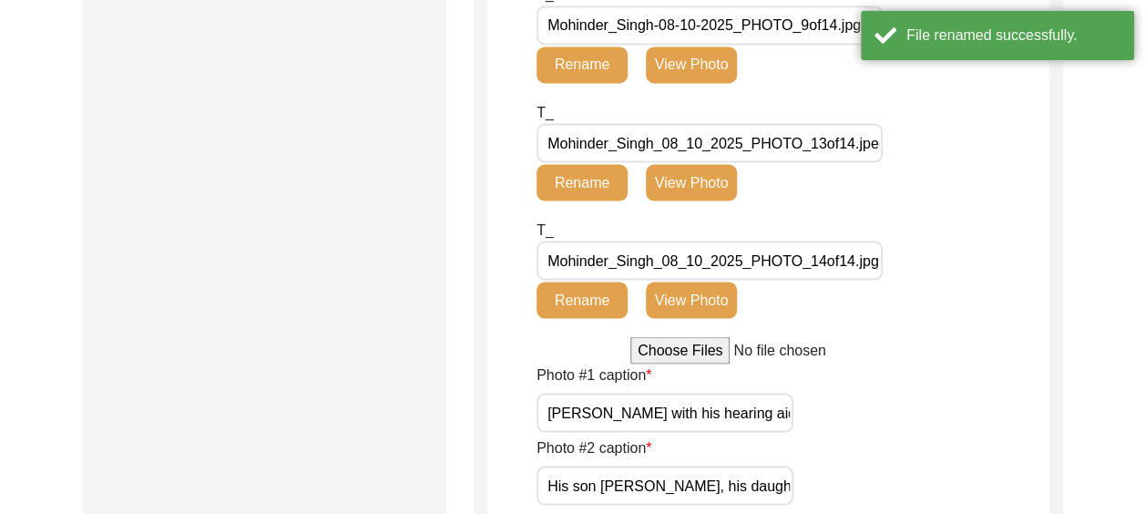
scroll to position [1619, 0]
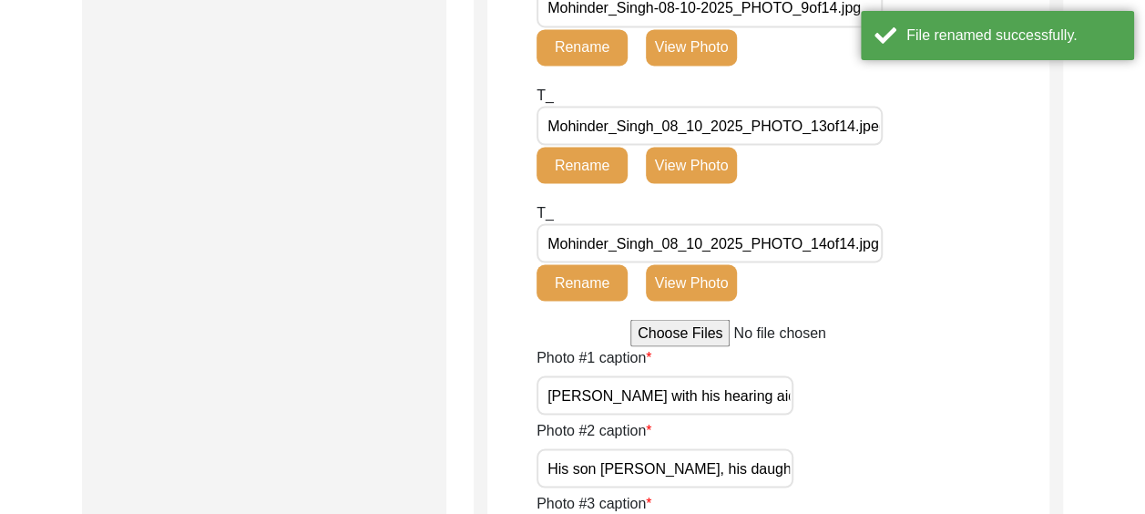
click at [602, 158] on button "Rename" at bounding box center [582, 165] width 91 height 36
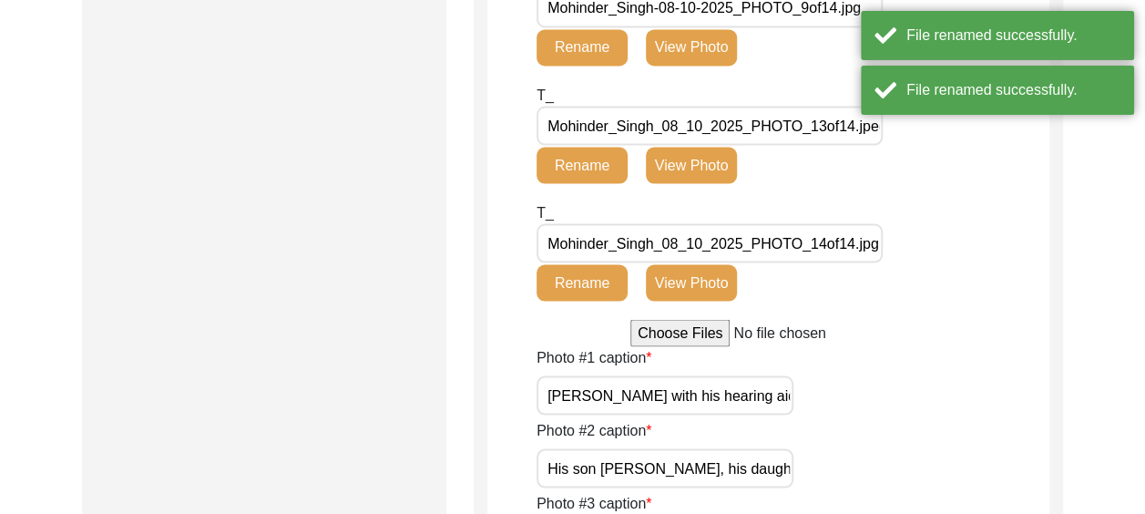
click at [685, 128] on input "Mohinder_Singh_08_10_2025_PHOTO_13of14.jpeg" at bounding box center [710, 125] width 346 height 39
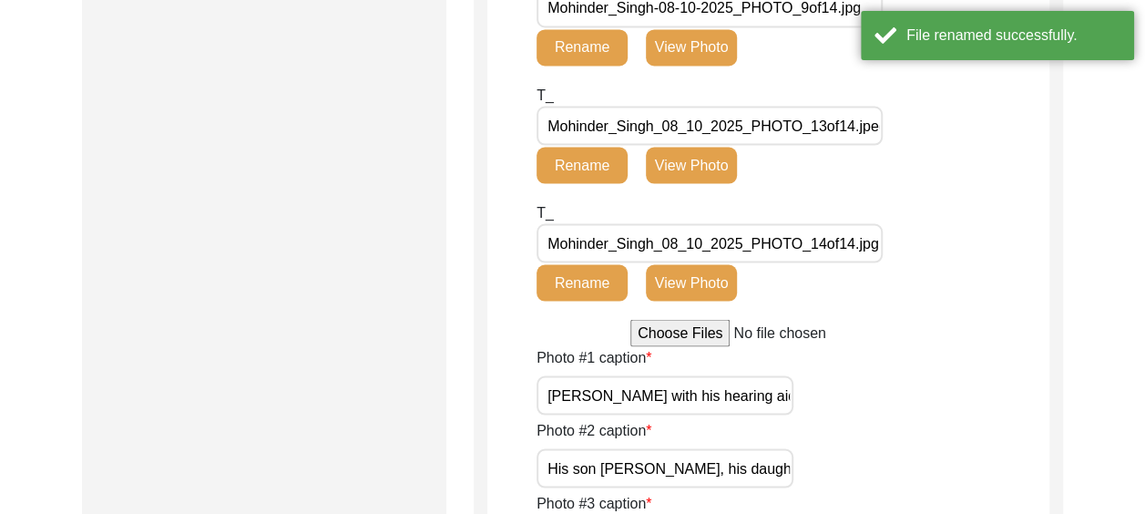
type input "Mohinder_Singh_[DATE]_PHOTO_13of14.jpeg"
click at [579, 162] on button "Rename" at bounding box center [582, 165] width 91 height 36
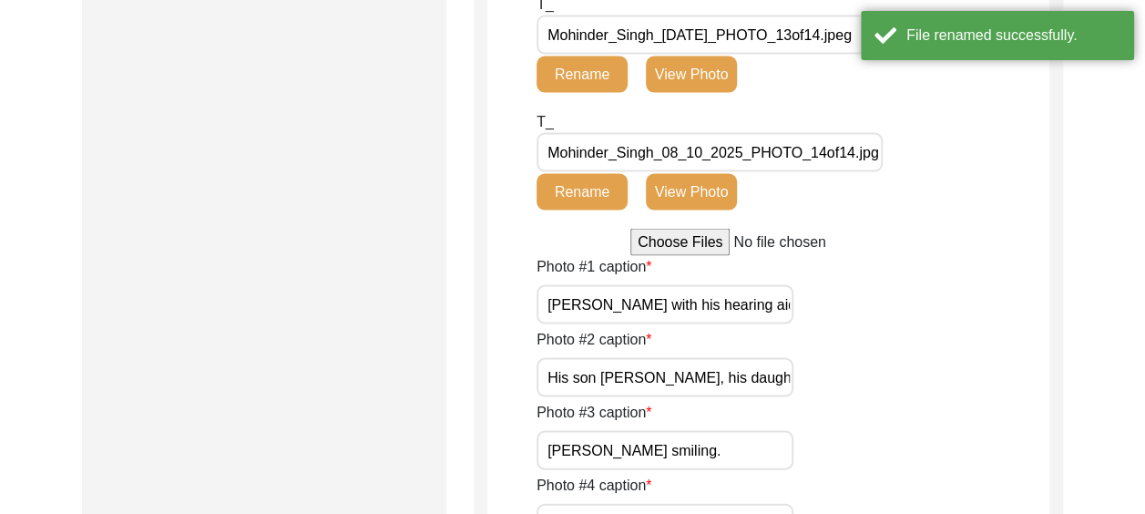
click at [609, 186] on button "Rename" at bounding box center [582, 191] width 91 height 36
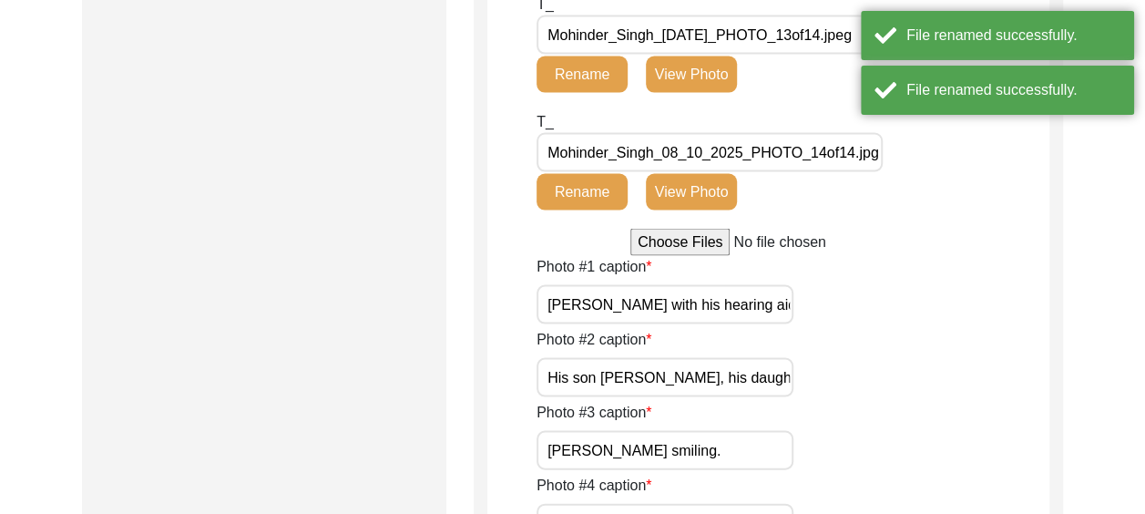
click at [687, 155] on input "Mohinder_Singh_08_10_2025_PHOTO_14of14.jpg" at bounding box center [710, 151] width 346 height 39
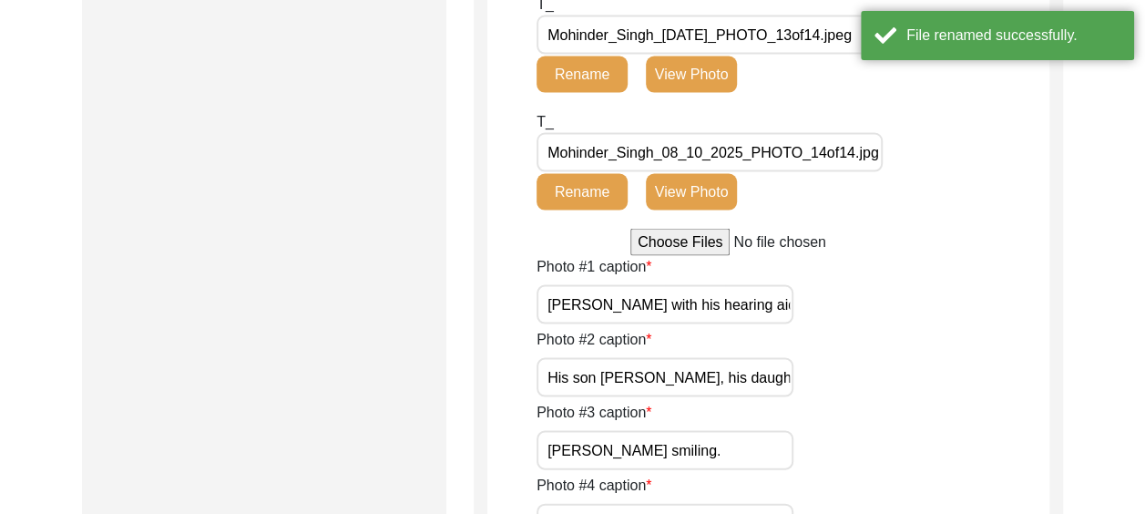
type input "Mohinder_Singh_[DATE]_PHOTO_14of14.jpg"
click at [578, 184] on button "Rename" at bounding box center [582, 191] width 91 height 36
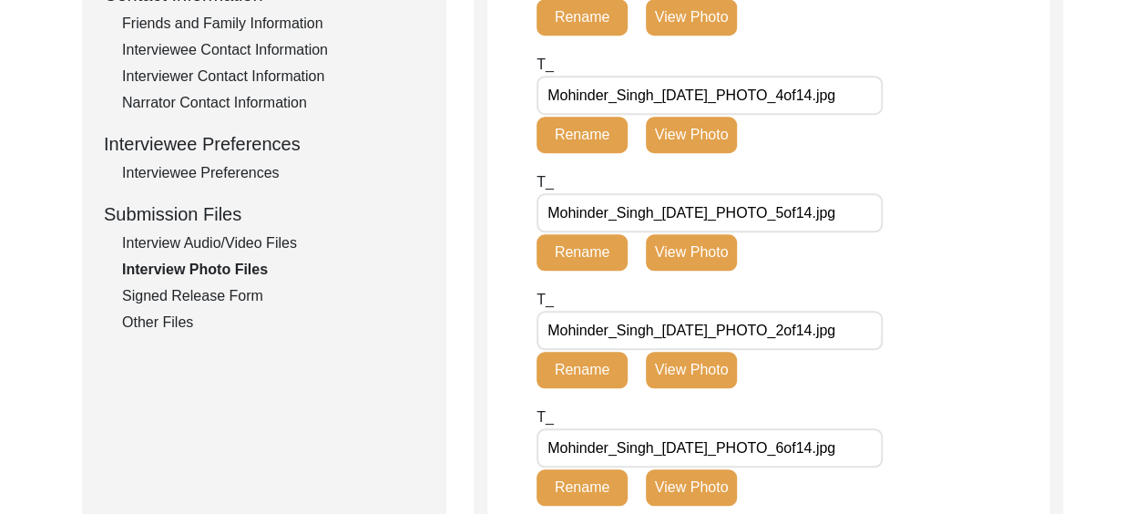
scroll to position [708, 0]
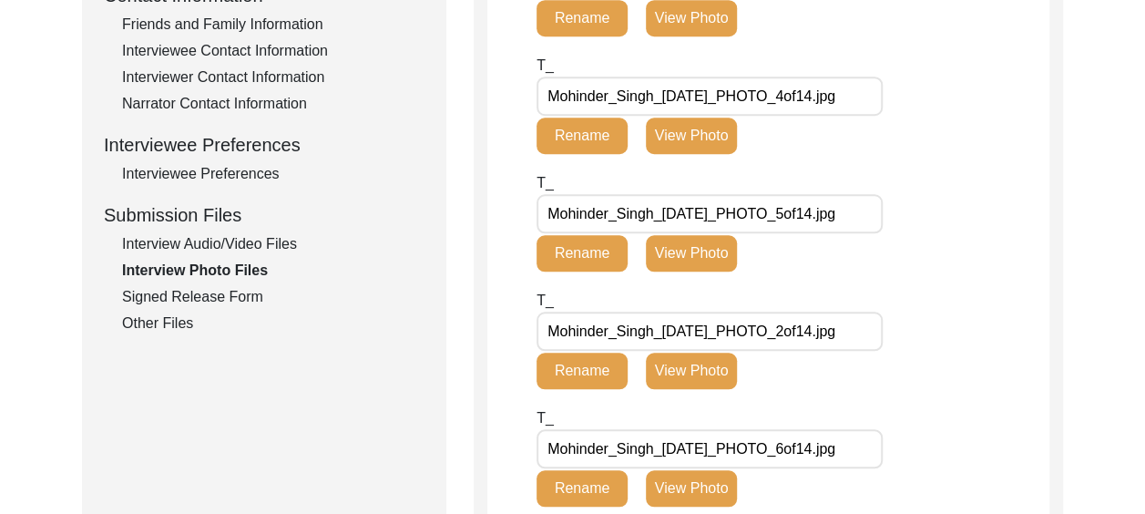
click at [255, 298] on div "Signed Release Form" at bounding box center [273, 297] width 302 height 22
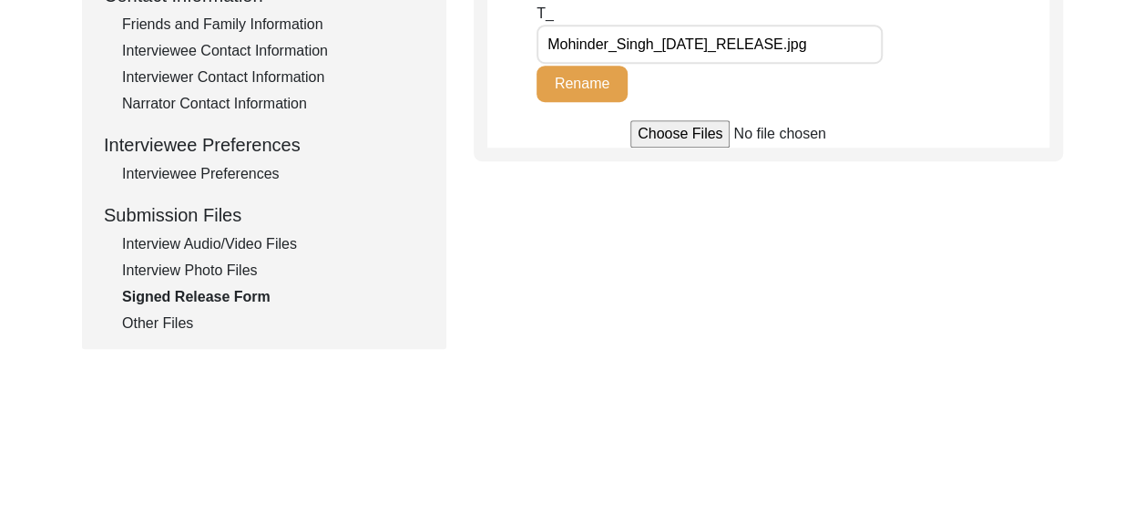
click at [250, 237] on div "Interview Audio/Video Files" at bounding box center [273, 244] width 302 height 22
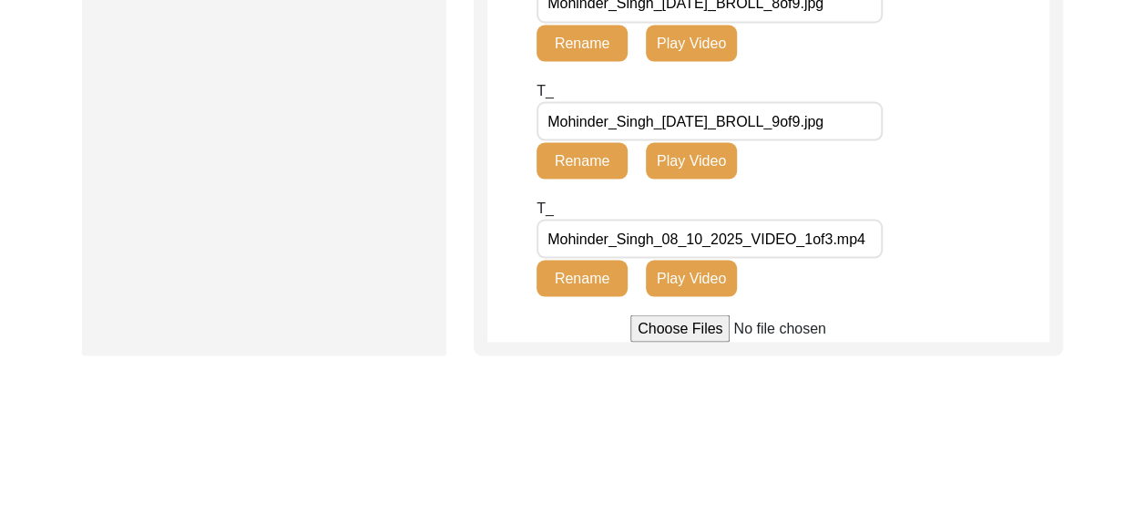
scroll to position [1710, 0]
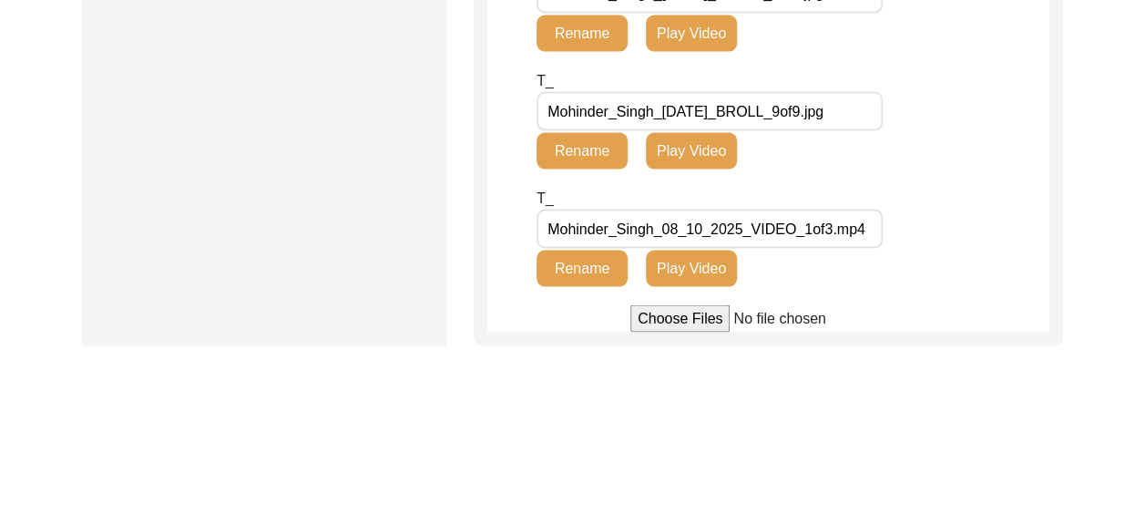
click at [590, 268] on button "Rename" at bounding box center [582, 268] width 91 height 36
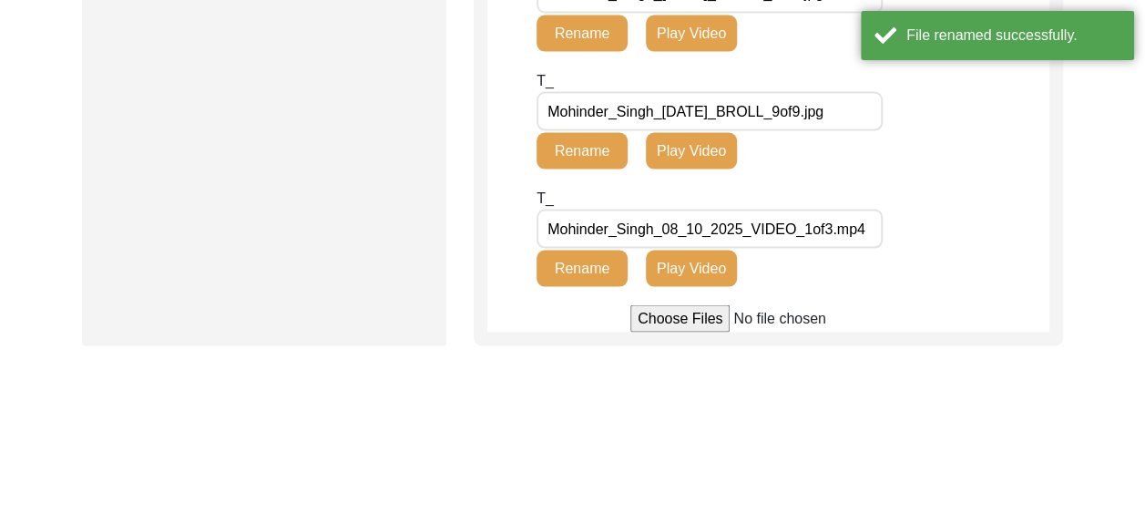
click at [689, 233] on input "Mohinder_Singh_08_10_2025_VIDEO_1of3.mp4" at bounding box center [710, 228] width 346 height 39
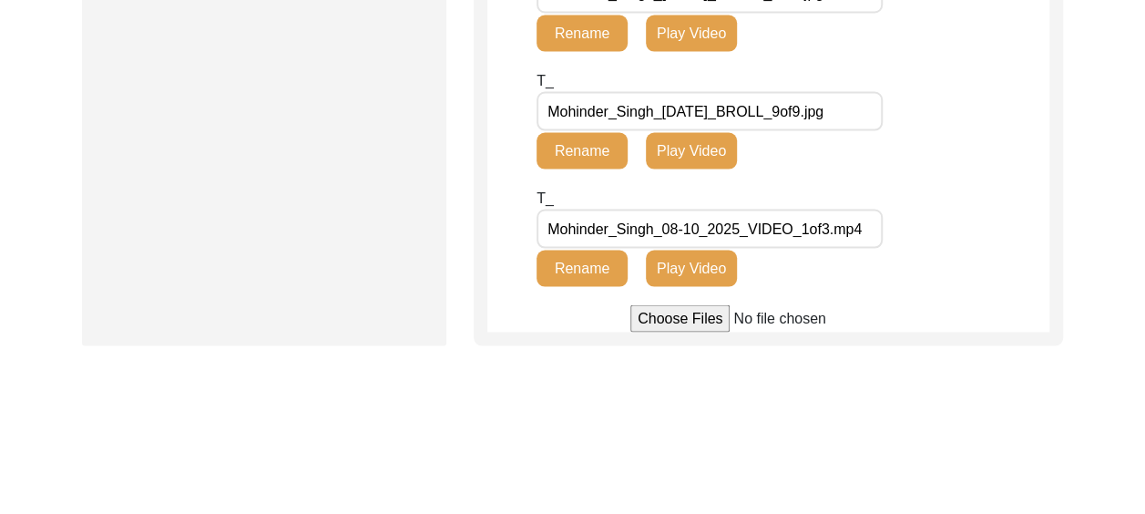
click at [708, 230] on input "Mohinder_Singh_08-10_2025_VIDEO_1of3.mp4" at bounding box center [710, 228] width 346 height 39
type input "Mohinder_Singh_[DATE]_VIDEO_1of3.mp4"
click at [596, 264] on button "Rename" at bounding box center [582, 268] width 91 height 36
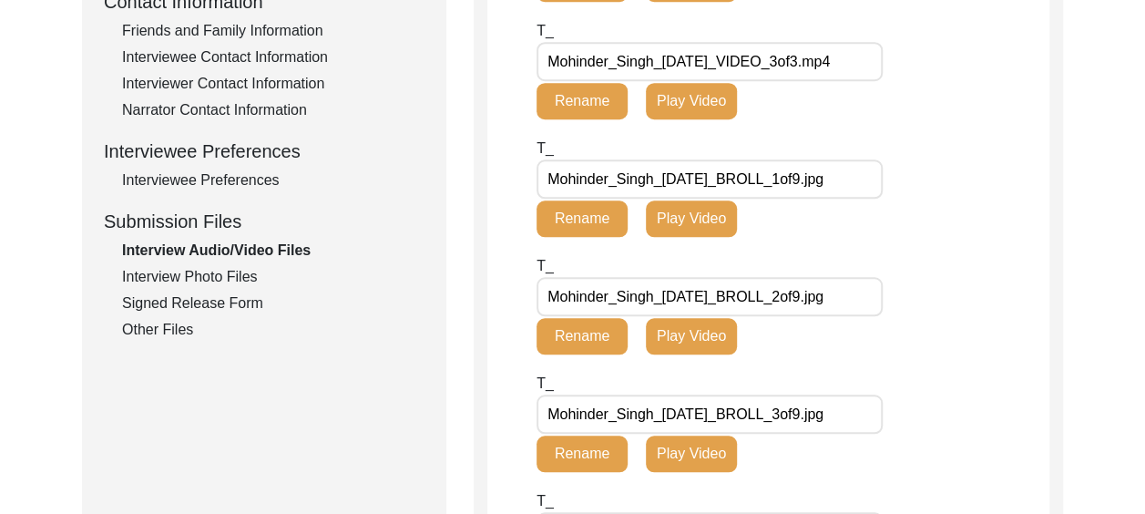
scroll to position [708, 0]
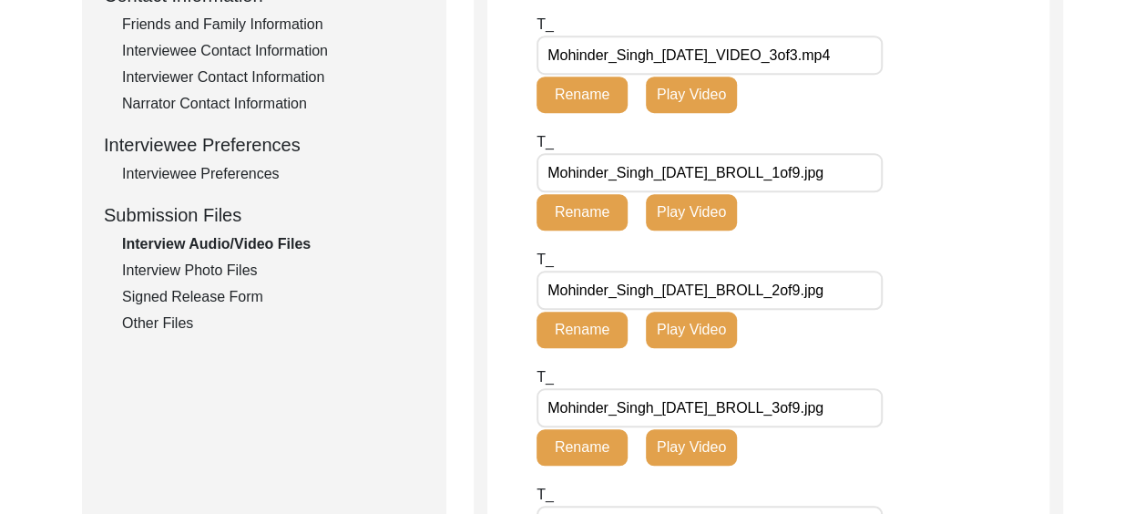
click at [170, 321] on div "Other Files" at bounding box center [273, 323] width 302 height 22
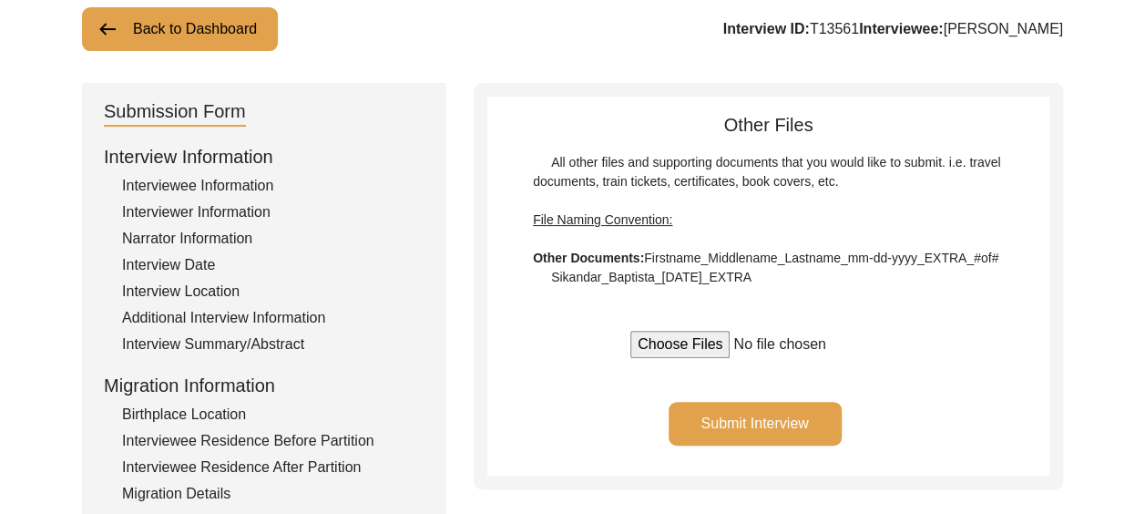
scroll to position [70, 0]
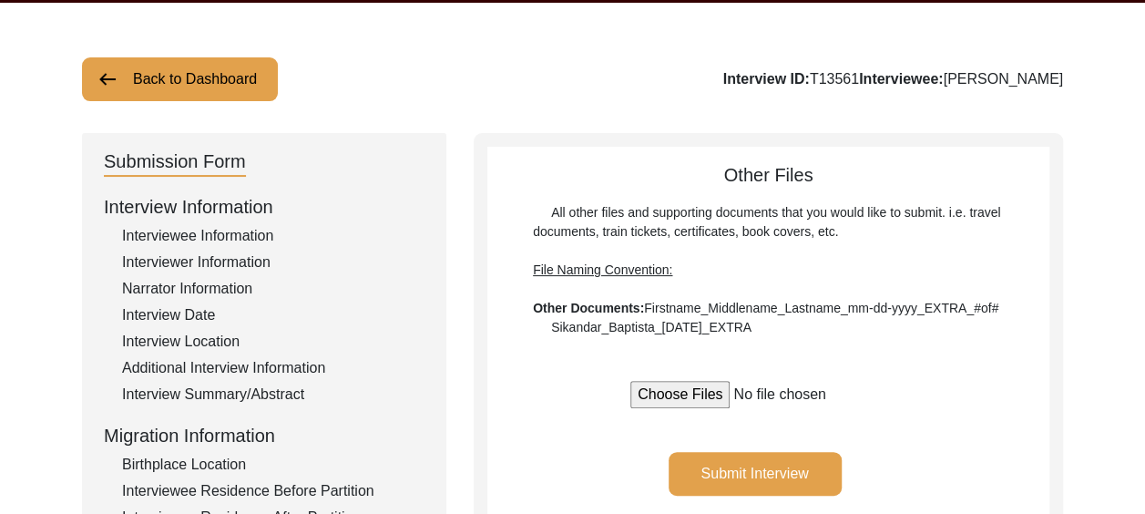
click at [222, 237] on div "Interviewee Information" at bounding box center [273, 236] width 302 height 22
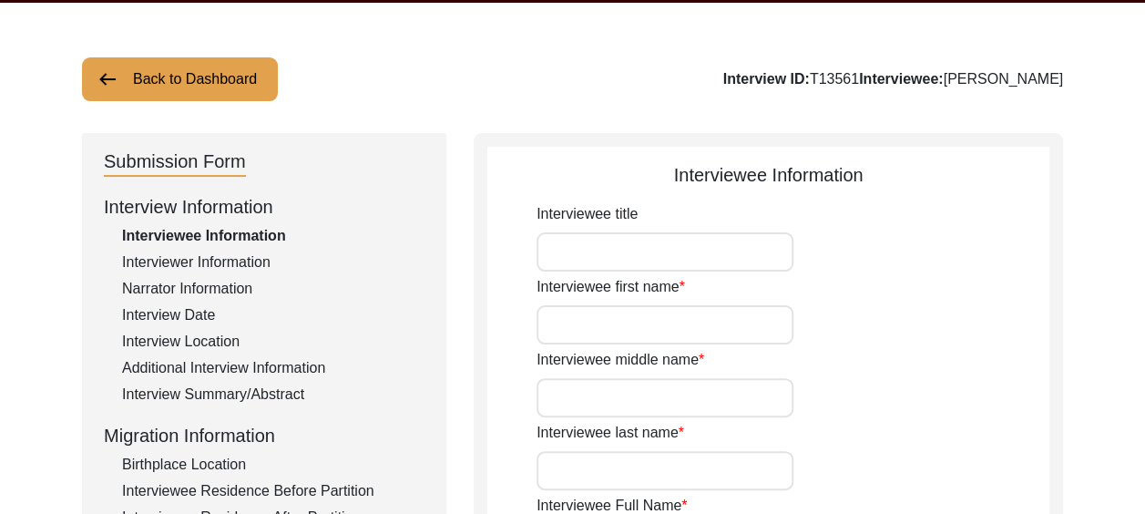
type input "Sardar"
type input "[PERSON_NAME]"
type input "-"
type input "singh"
type input "[PERSON_NAME]"
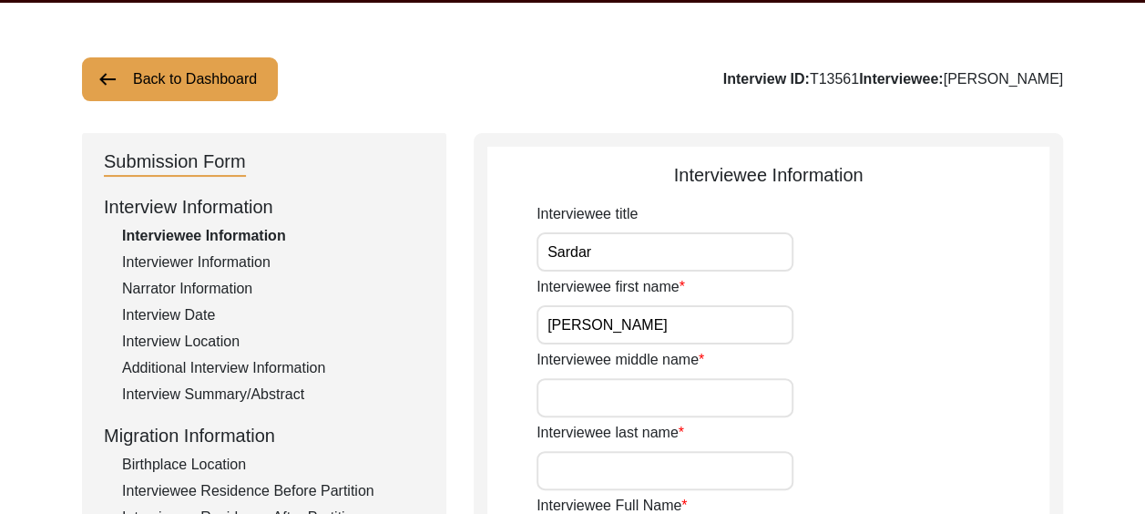
type input "[DATE]"
type input "90"
type input "[DEMOGRAPHIC_DATA]"
type input "-"
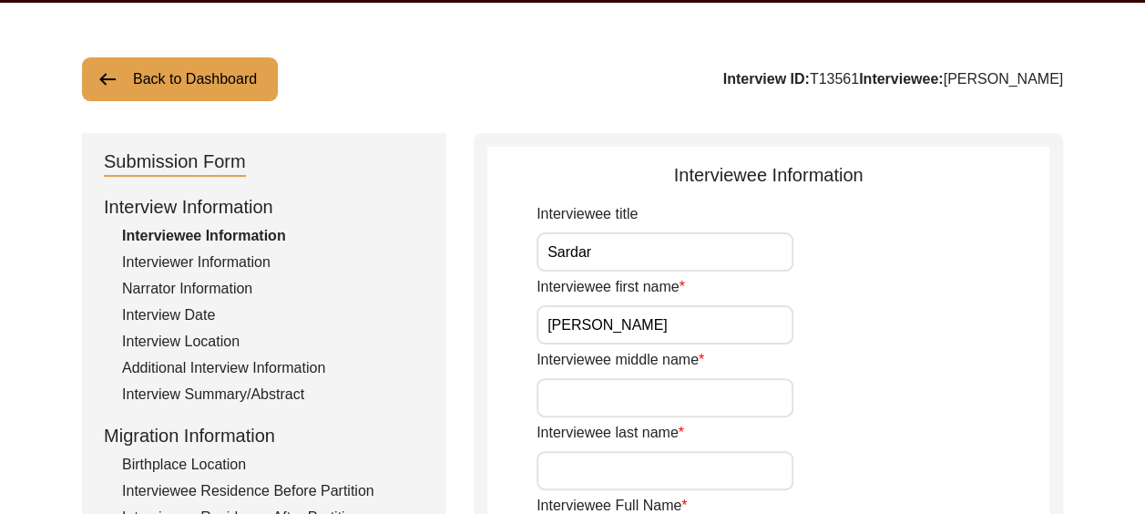
type textarea "-"
type input "Punjabi"
type input "Pothwari Punjabi"
type input "[DEMOGRAPHIC_DATA]"
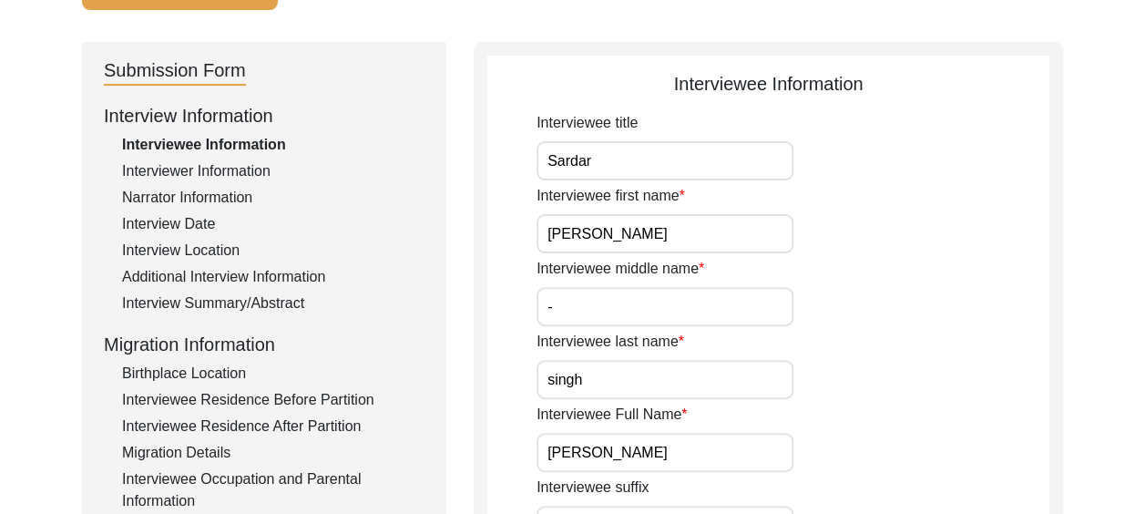
scroll to position [343, 0]
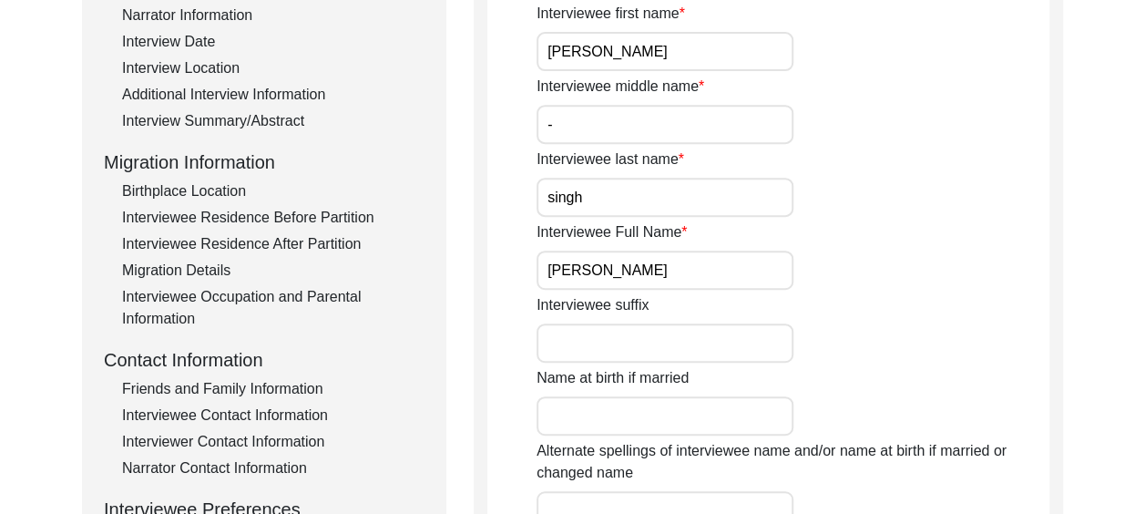
click at [548, 198] on input "singh" at bounding box center [665, 197] width 257 height 39
type input "[PERSON_NAME]"
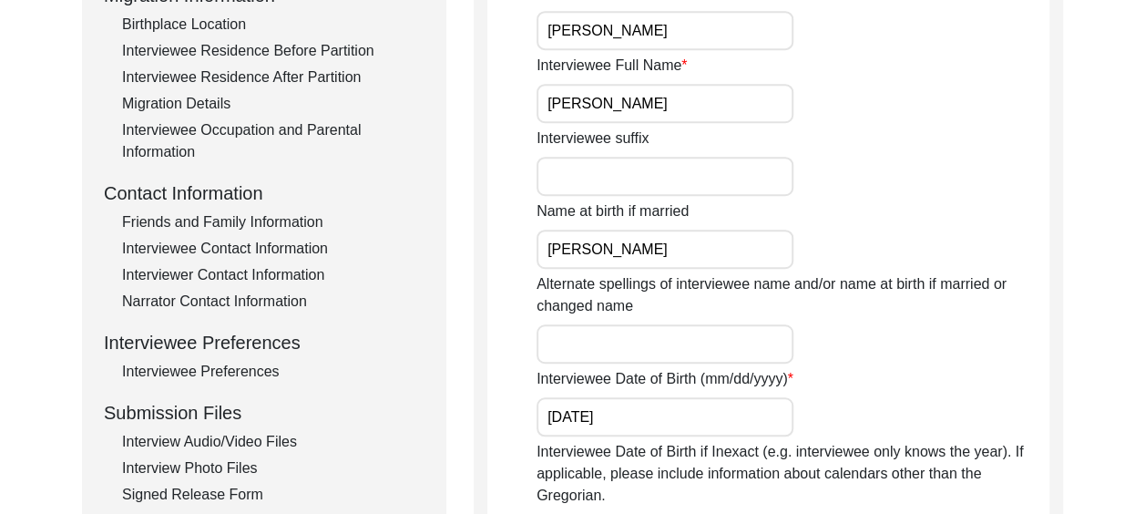
scroll to position [526, 0]
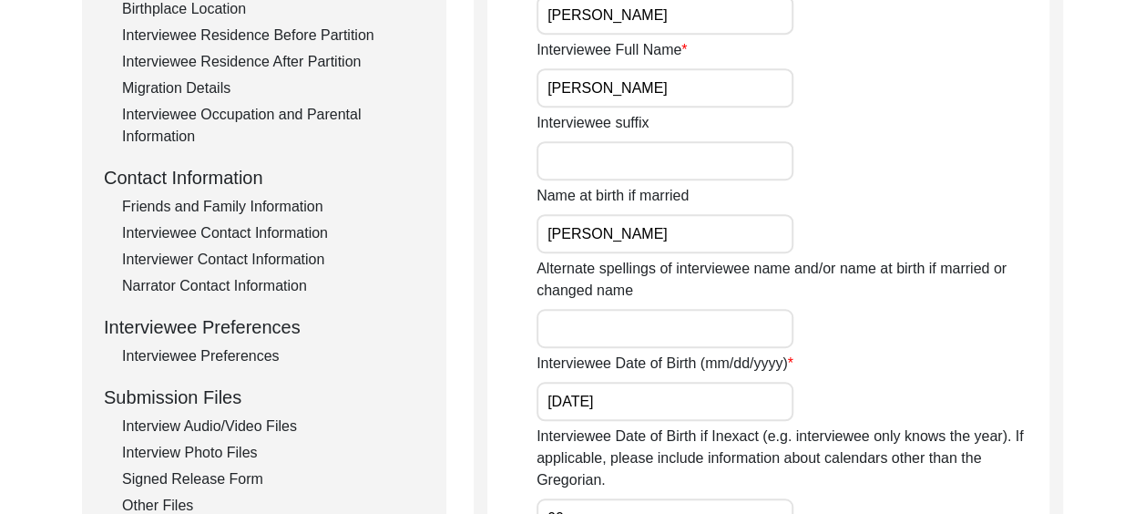
click at [639, 231] on input "[PERSON_NAME]" at bounding box center [665, 233] width 257 height 39
type input "J"
click at [875, 167] on div "Interviewee suffix" at bounding box center [793, 146] width 513 height 68
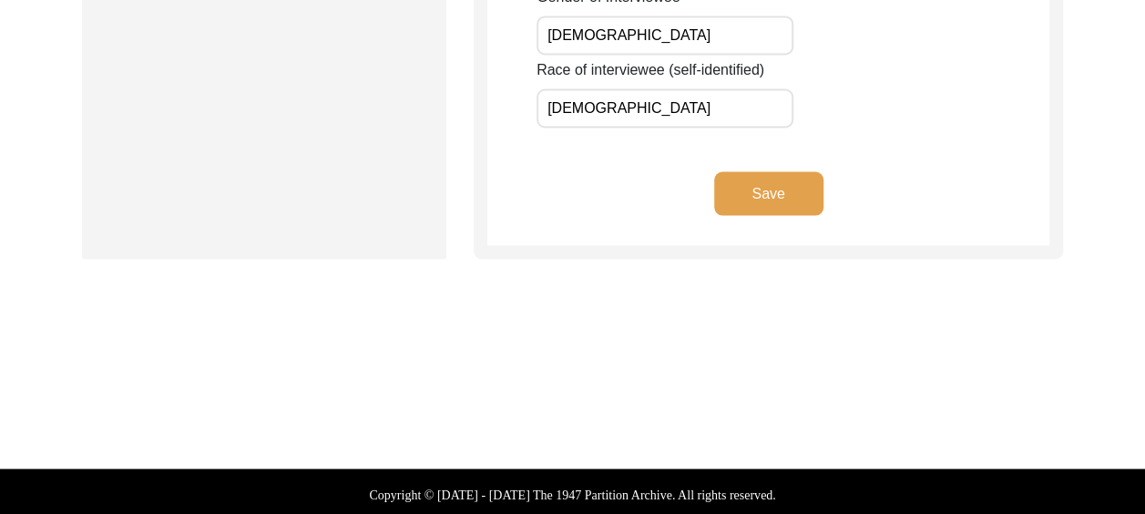
scroll to position [1595, 0]
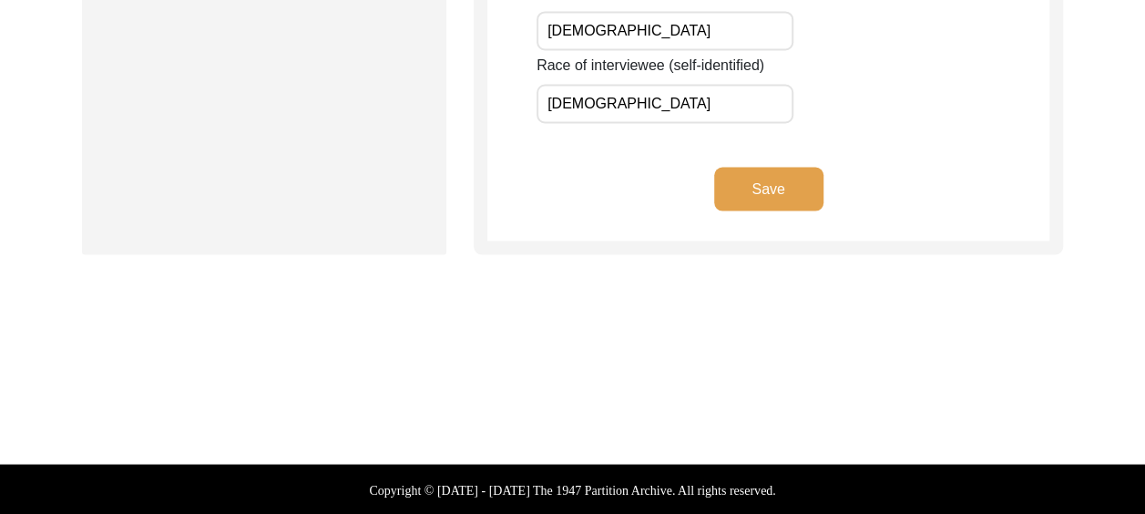
click at [743, 184] on button "Save" at bounding box center [768, 189] width 109 height 44
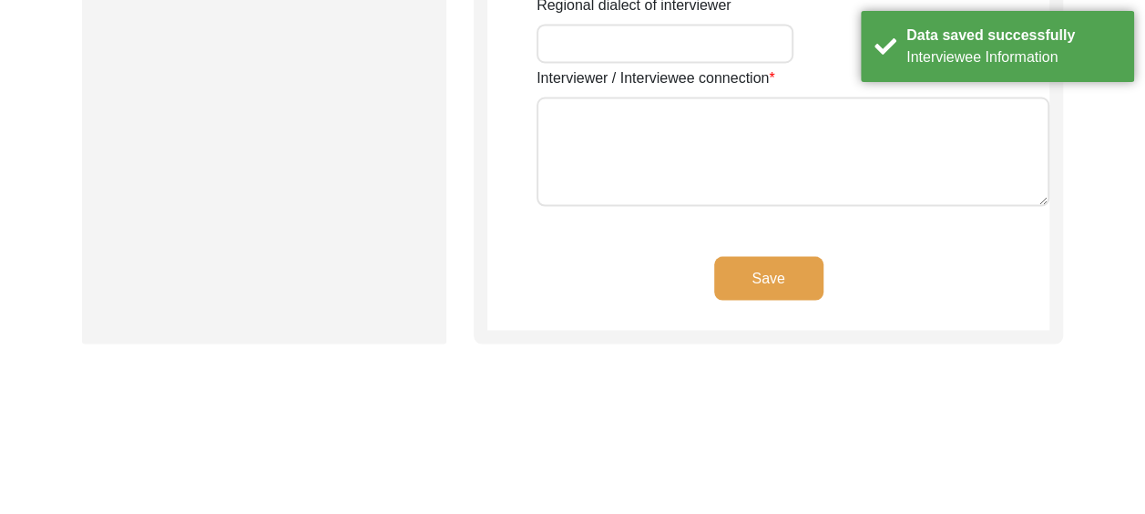
type input "Ms"
type input "Trveen"
type input "[PERSON_NAME]"
type input "Ms"
type input "Trveen [PERSON_NAME]"
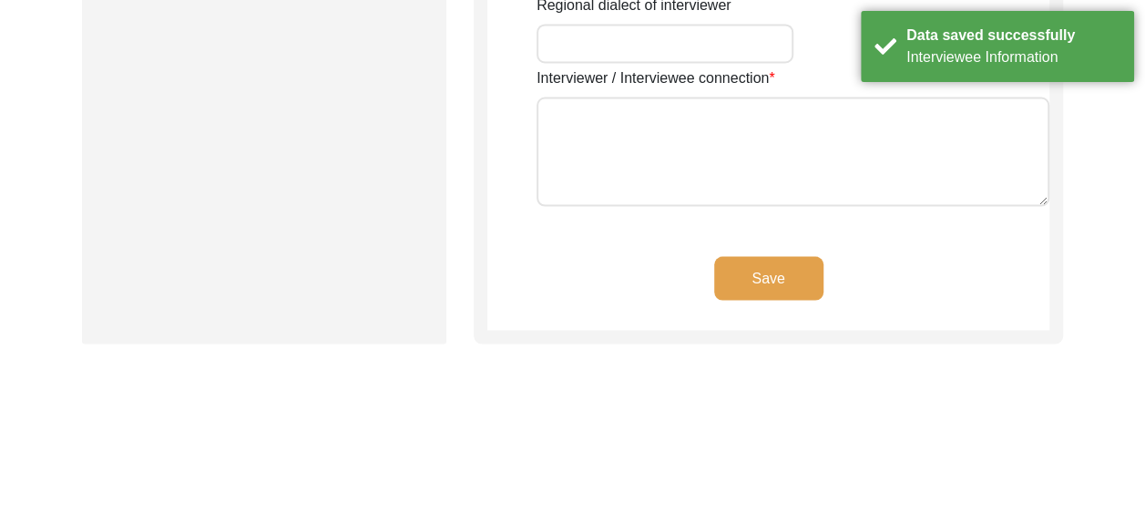
type input "[DEMOGRAPHIC_DATA]"
type input "[DATE]"
type input "[GEOGRAPHIC_DATA], [GEOGRAPHIC_DATA], [GEOGRAPHIC_DATA]"
type input "Freelancer"
type input "Ms"
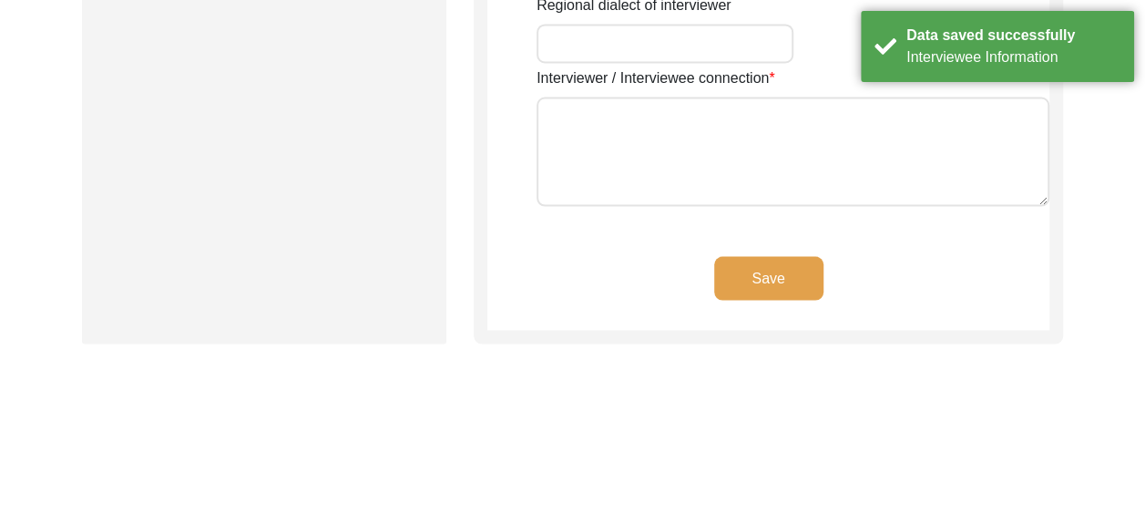
type input "Trveen"
type input "[PERSON_NAME]"
type input "Ms"
type input "Trveen [PERSON_NAME]"
type textarea "I'm a retired teacher and I've been a Citizen historian with the 1947 Partition…"
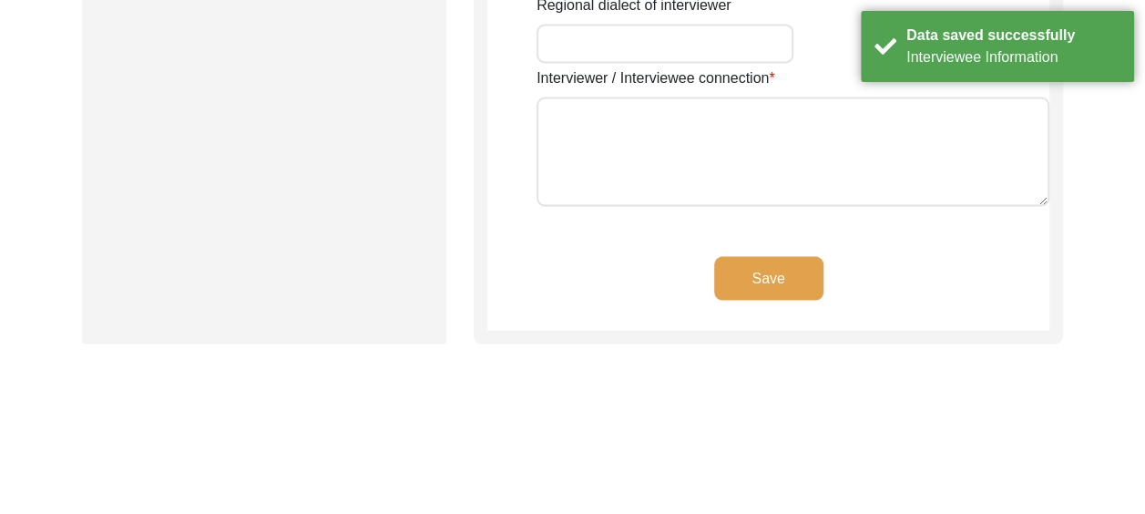
type input "Punjabi, English"
type input "Majhi Punjabi"
type textarea "Via the 1947 Partition Archive"
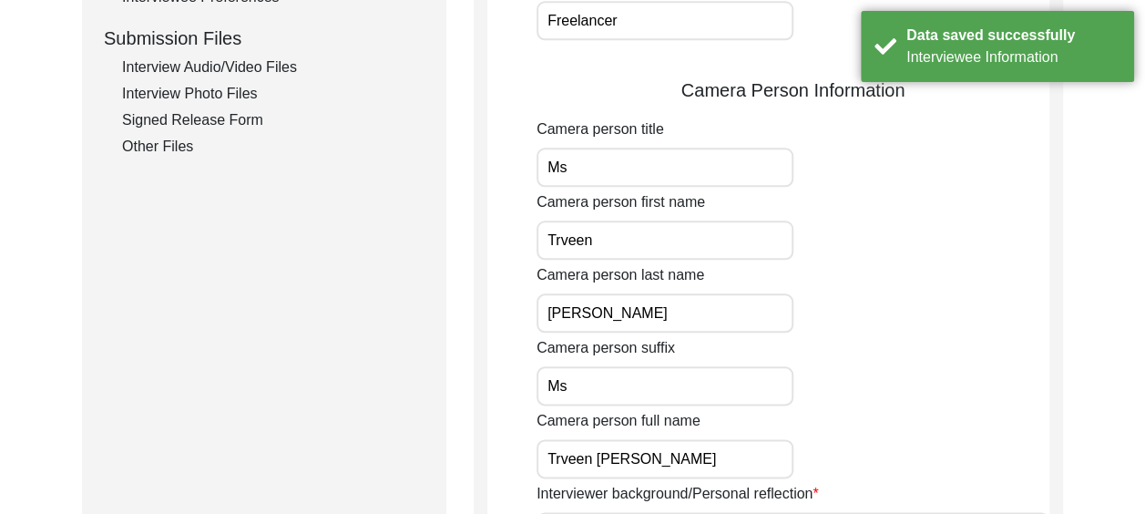
scroll to position [684, 0]
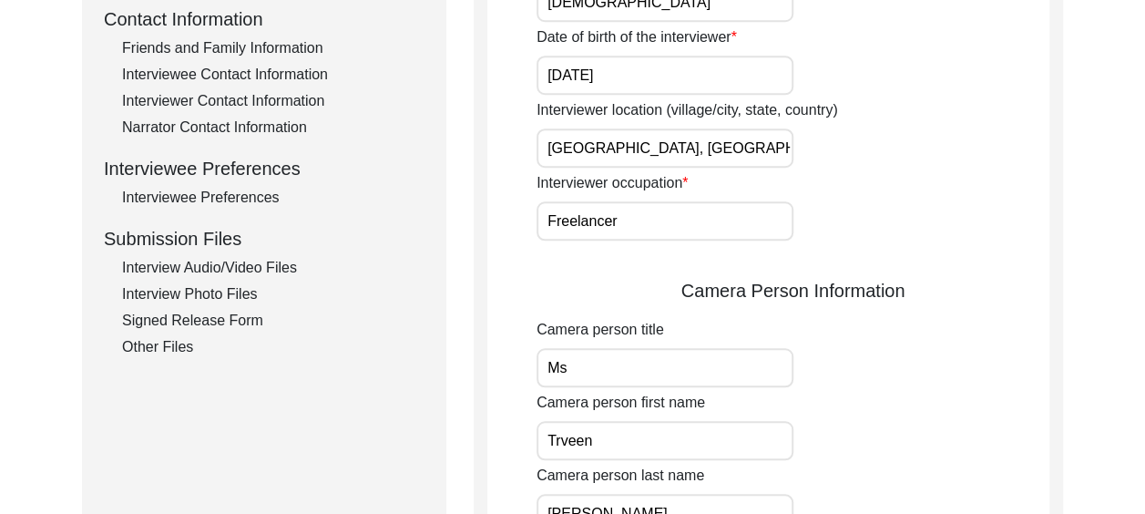
click at [293, 97] on div "Interviewer Contact Information" at bounding box center [273, 101] width 302 height 22
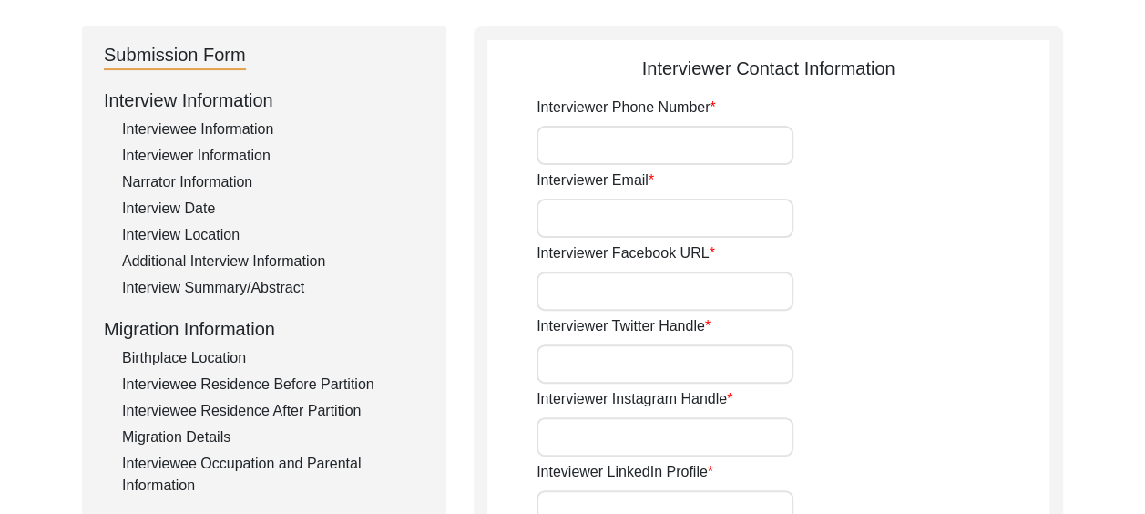
scroll to position [138, 0]
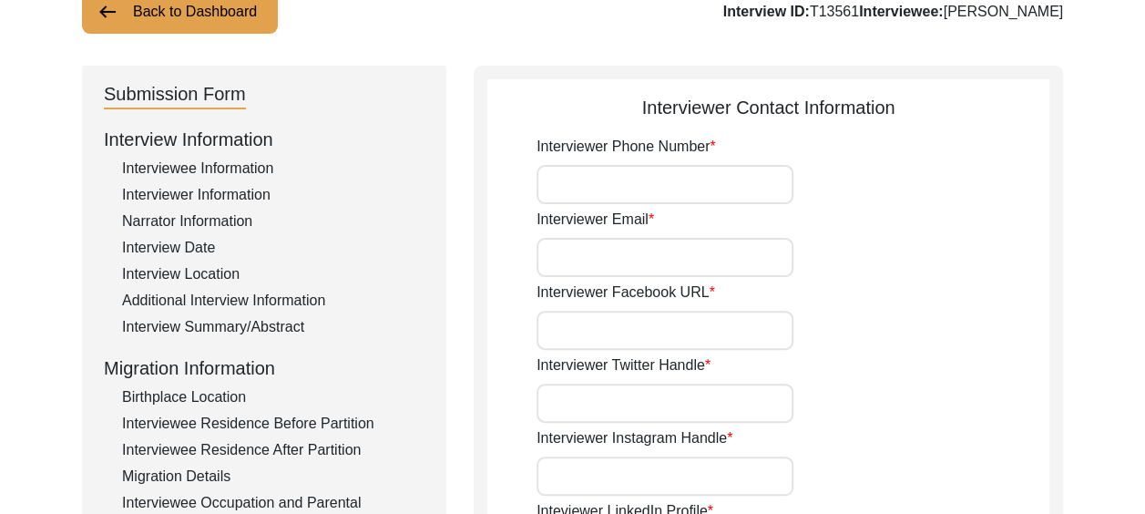
click at [608, 179] on input "Interviewer Phone Number" at bounding box center [665, 184] width 257 height 39
type input "[PHONE_NUMBER]"
click at [616, 251] on input "Interviewer Email" at bounding box center [665, 257] width 257 height 39
type input "[EMAIL_ADDRESS][DOMAIN_NAME]"
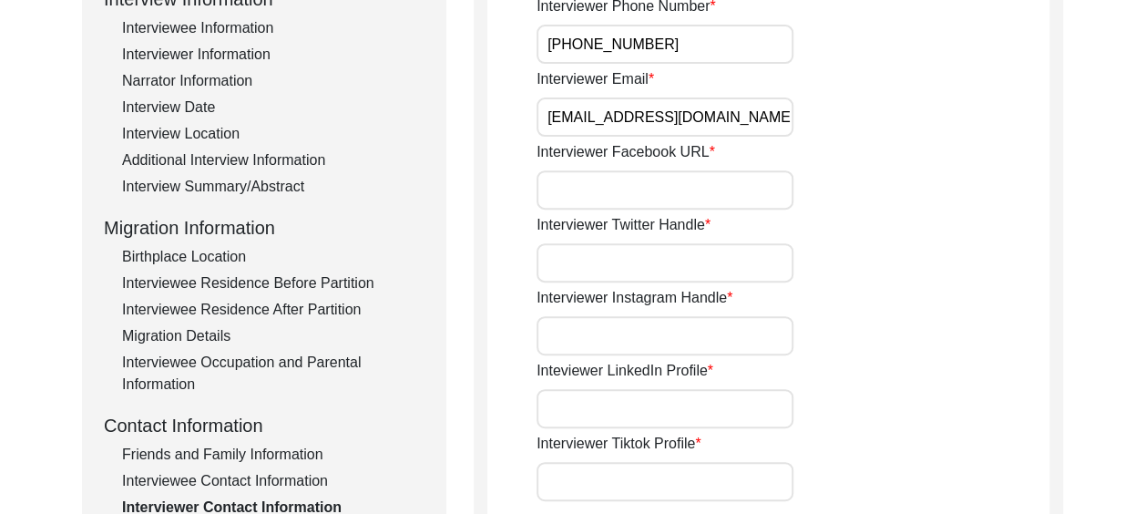
scroll to position [320, 0]
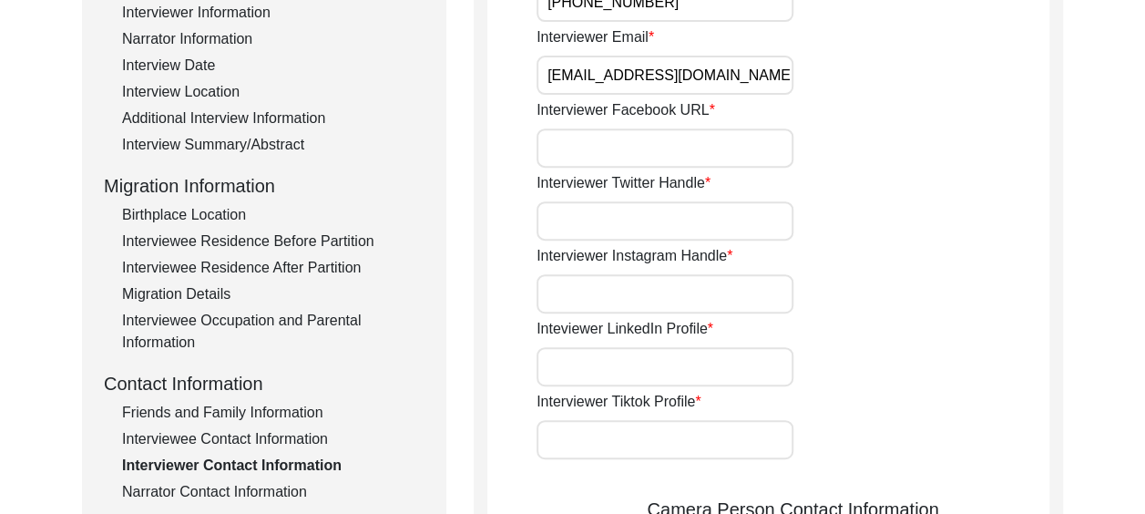
click at [609, 298] on input "Interviewer Instagram Handle" at bounding box center [665, 293] width 257 height 39
paste input "[URL][DOMAIN_NAME]"
drag, startPoint x: 545, startPoint y: 289, endPoint x: 875, endPoint y: 284, distance: 329.8
click at [875, 284] on div "Interviewer Instagram Handle [URL][DOMAIN_NAME]" at bounding box center [793, 279] width 513 height 68
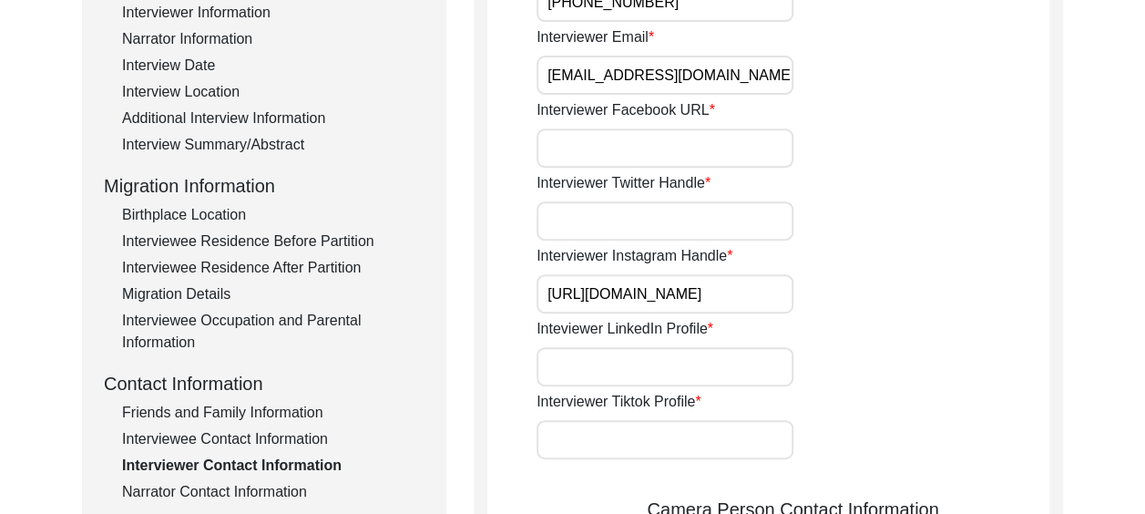
scroll to position [0, 0]
type input "h"
paste input "[URL][DOMAIN_NAME]"
type input "[URL][DOMAIN_NAME]"
click at [944, 293] on div "Interviewer Instagram Handle [URL][DOMAIN_NAME]" at bounding box center [793, 279] width 513 height 68
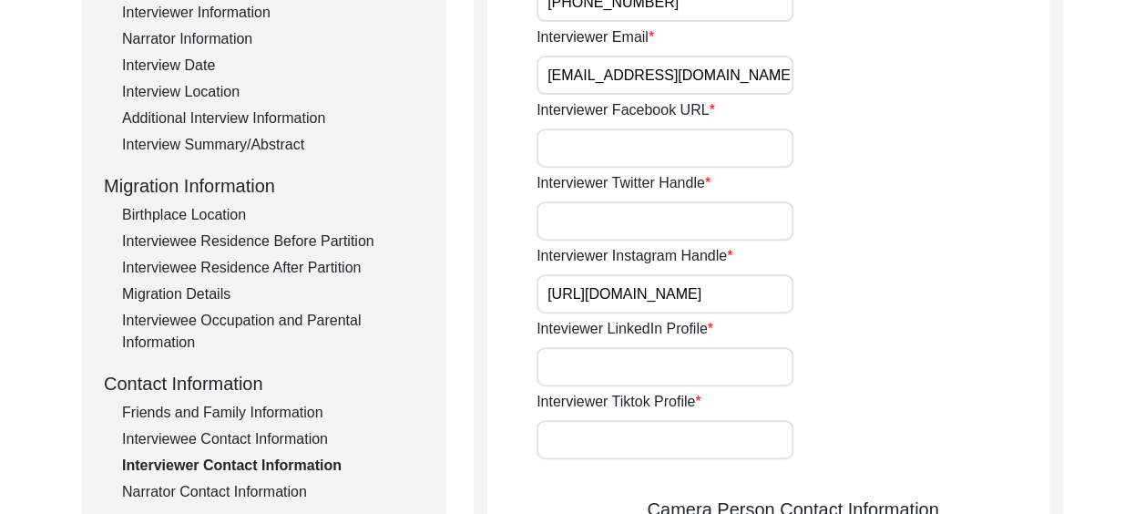
click at [568, 141] on input "Interviewer Facebook URL" at bounding box center [665, 147] width 257 height 39
paste input "[URL][DOMAIN_NAME]"
type input "[URL][DOMAIN_NAME]"
click at [876, 184] on div "Interviewer Twitter Handle" at bounding box center [793, 206] width 513 height 68
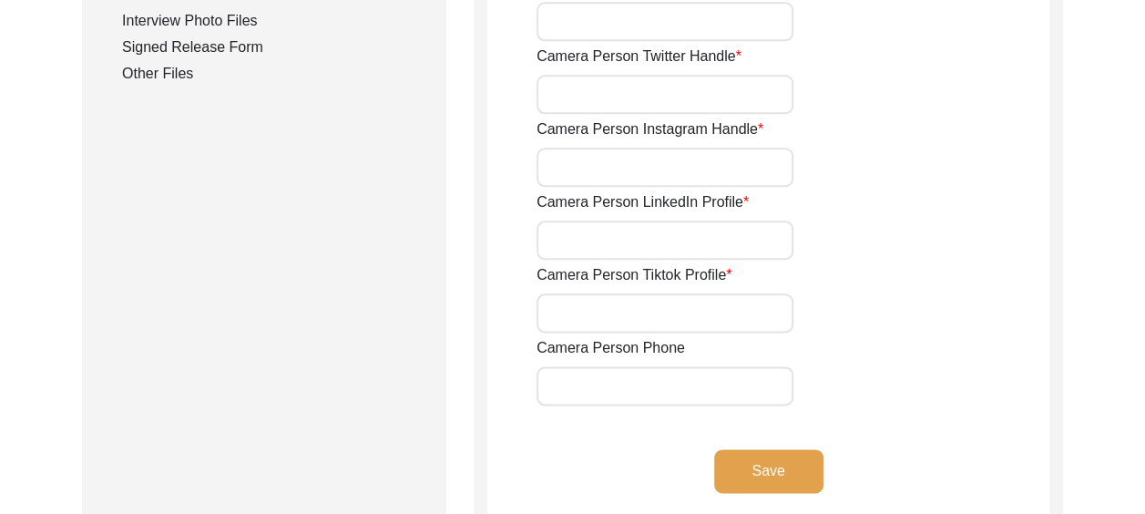
scroll to position [866, 0]
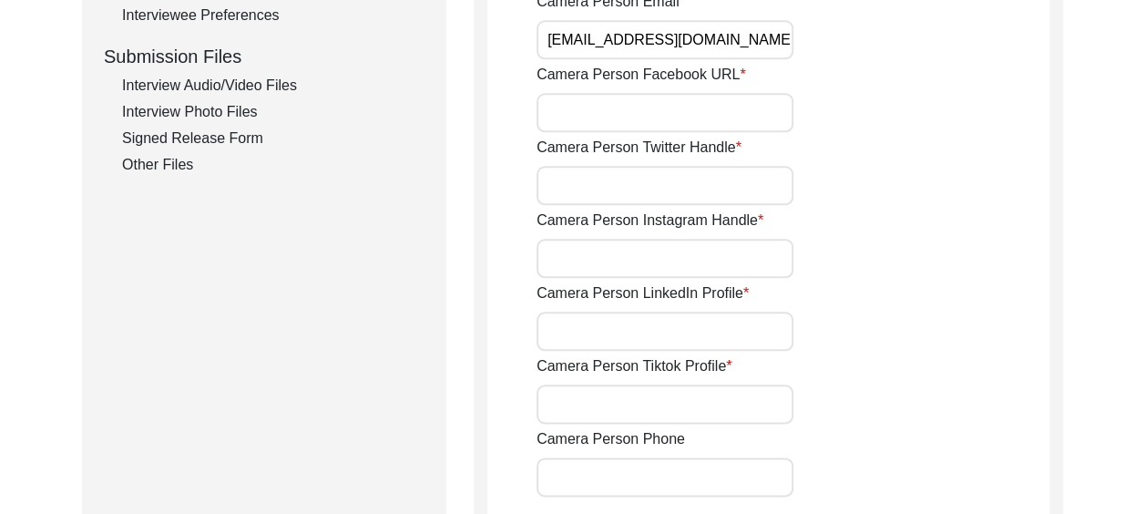
click at [592, 108] on input "Camera Person Facebook URL" at bounding box center [665, 112] width 257 height 39
paste input "[URL][DOMAIN_NAME]"
type input "[URL][DOMAIN_NAME]"
click at [625, 180] on input "Camera Person Twitter Handle" at bounding box center [665, 185] width 257 height 39
type input "-"
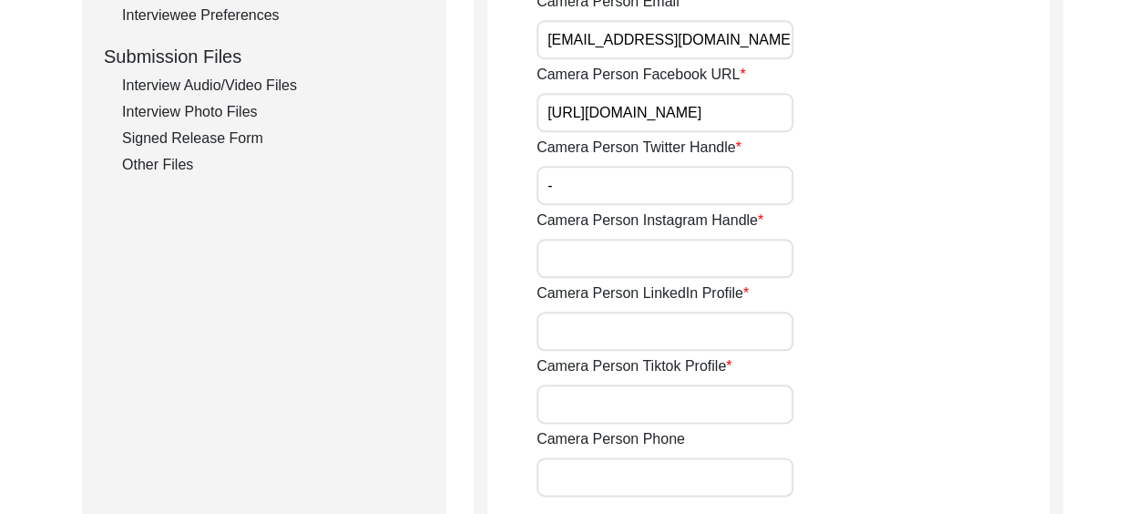
click at [611, 323] on input "Camera Person LinkedIn Profile" at bounding box center [665, 331] width 257 height 39
type input "-"
click at [620, 397] on input "Camera Person Tiktok Profile" at bounding box center [665, 403] width 257 height 39
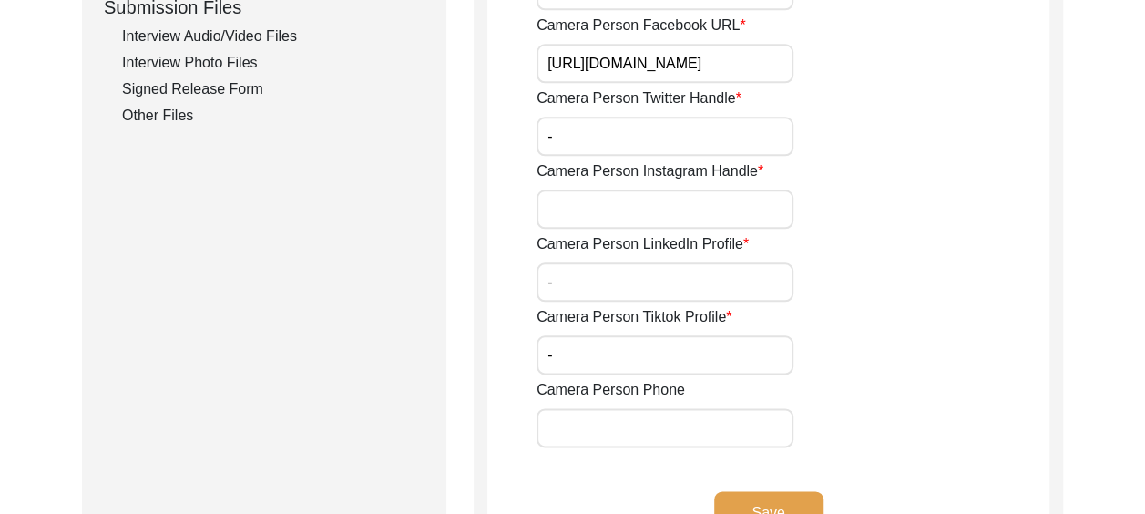
scroll to position [958, 0]
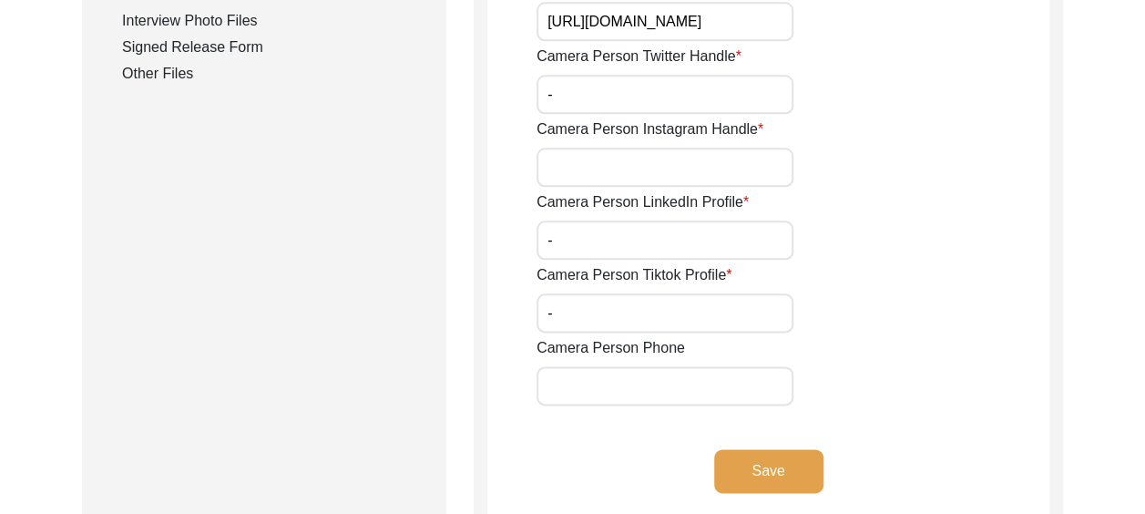
type input "-"
click at [612, 379] on input "Camera Person Phone" at bounding box center [665, 385] width 257 height 39
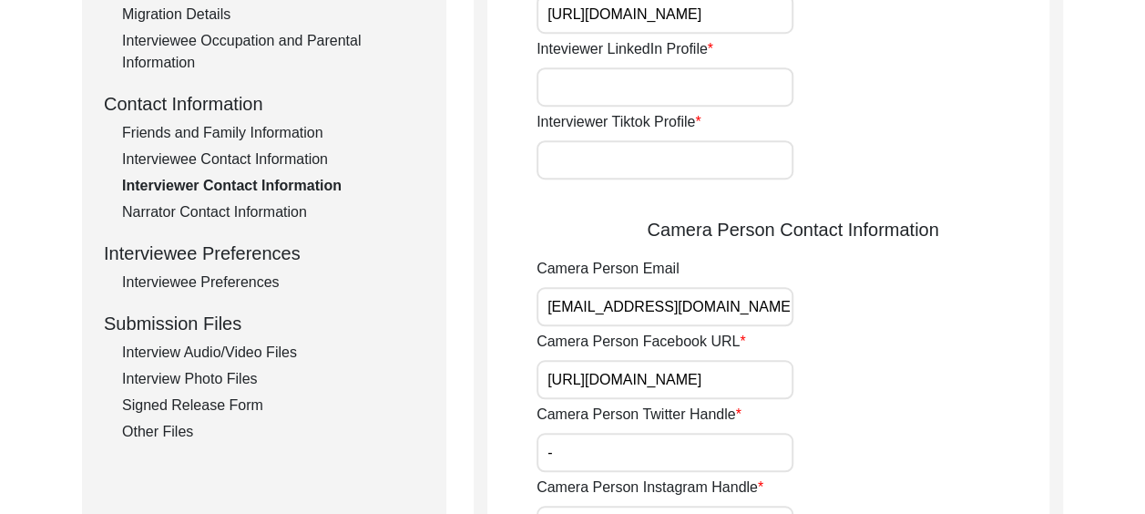
scroll to position [593, 0]
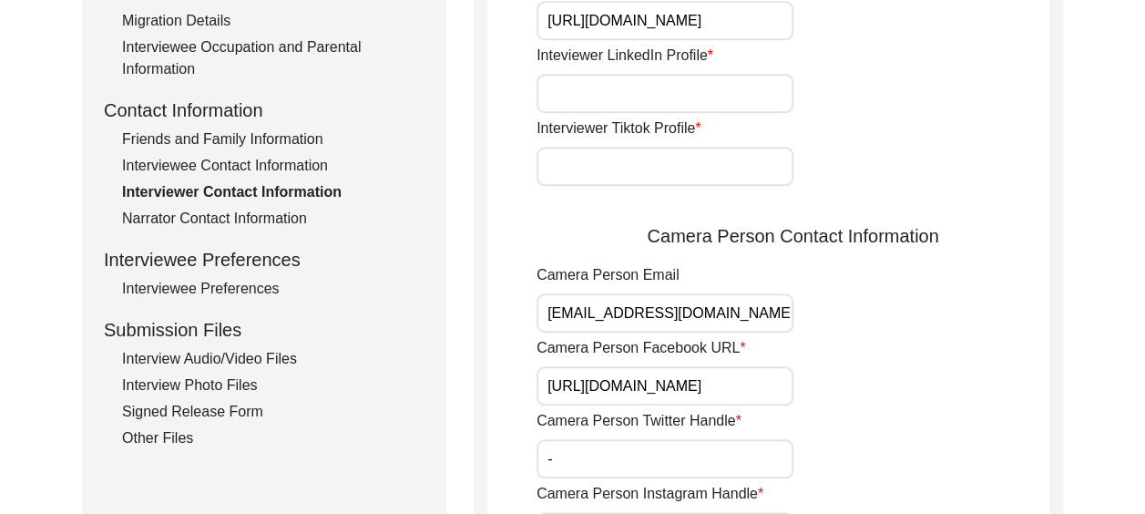
type input "[PHONE_NUMBER]"
click at [626, 171] on input "Interviewer Tiktok Profile" at bounding box center [665, 166] width 257 height 39
type input "-"
click at [626, 97] on input "Inteviewer LinkedIn Profile" at bounding box center [665, 93] width 257 height 39
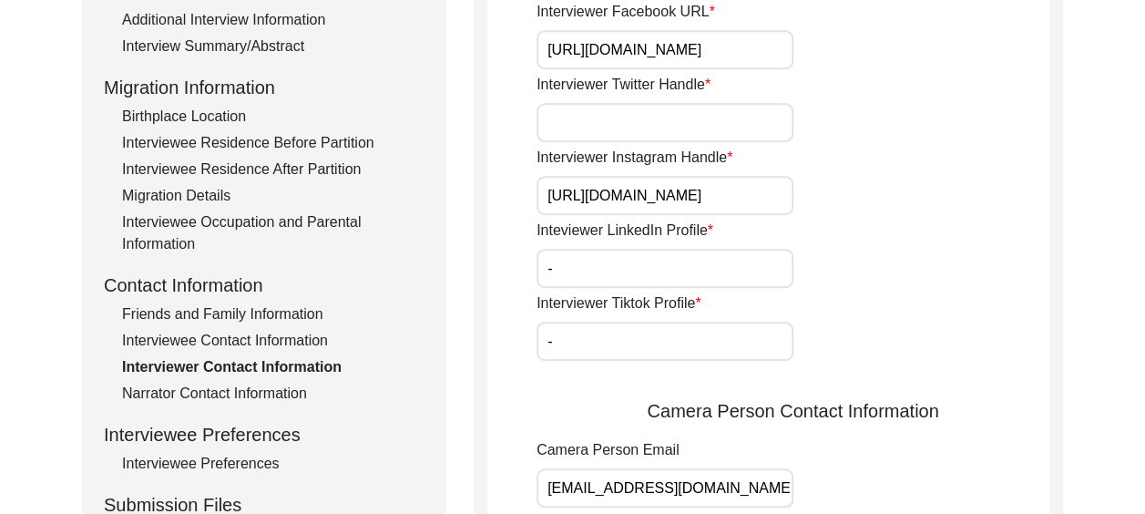
scroll to position [411, 0]
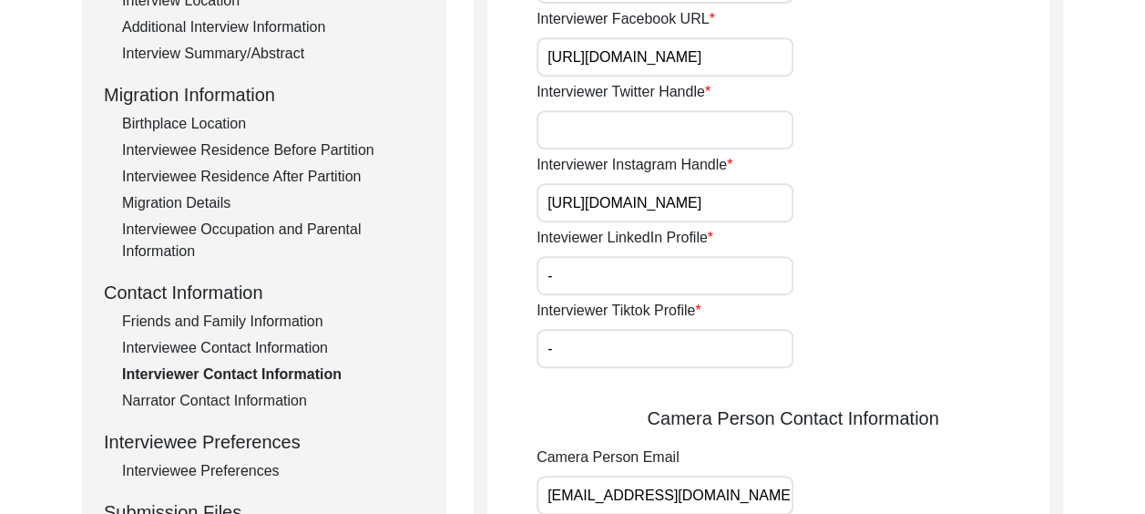
type input "-"
click at [618, 128] on input "Interviewer Twitter Handle" at bounding box center [665, 129] width 257 height 39
type input "-"
drag, startPoint x: 546, startPoint y: 202, endPoint x: 868, endPoint y: 199, distance: 322.5
click at [868, 199] on div "Interviewer Instagram Handle [URL][DOMAIN_NAME]" at bounding box center [793, 188] width 513 height 68
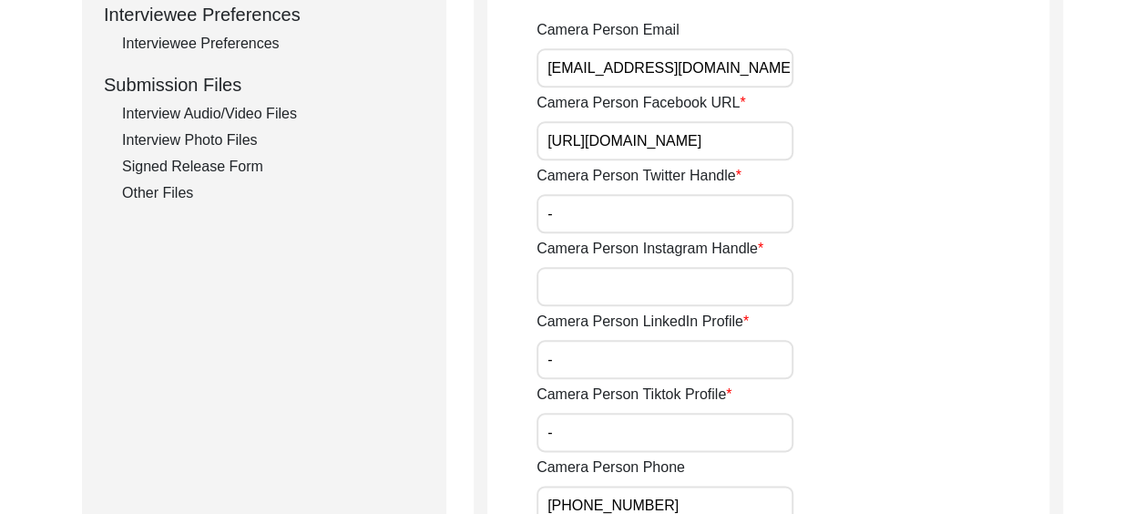
scroll to position [866, 0]
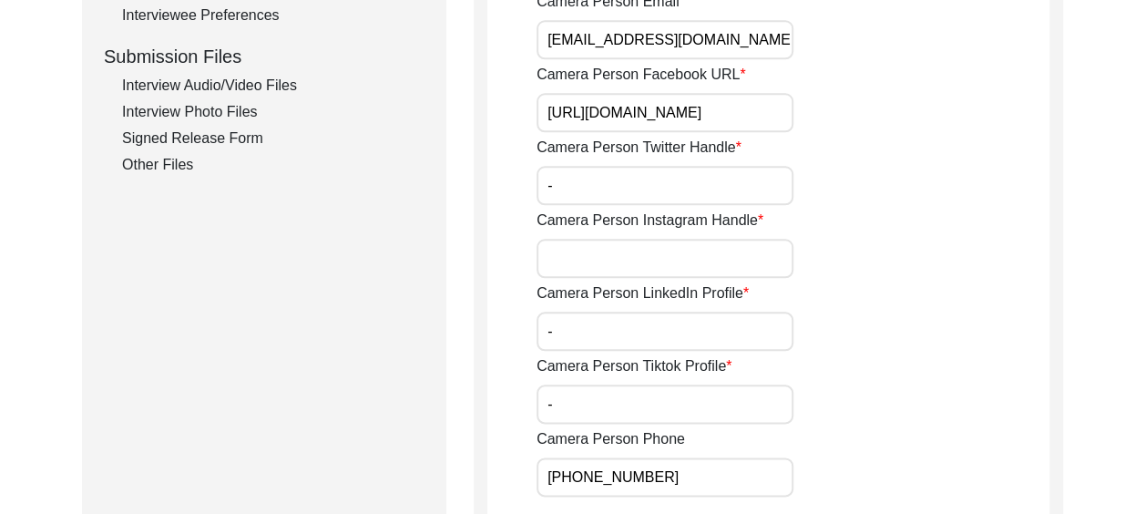
click at [610, 254] on input "Camera Person Instagram Handle" at bounding box center [665, 258] width 257 height 39
paste input "[URL][DOMAIN_NAME]"
type input "[URL][DOMAIN_NAME]"
click at [893, 241] on div "Camera Person Instagram Handle [URL][DOMAIN_NAME]" at bounding box center [793, 244] width 513 height 68
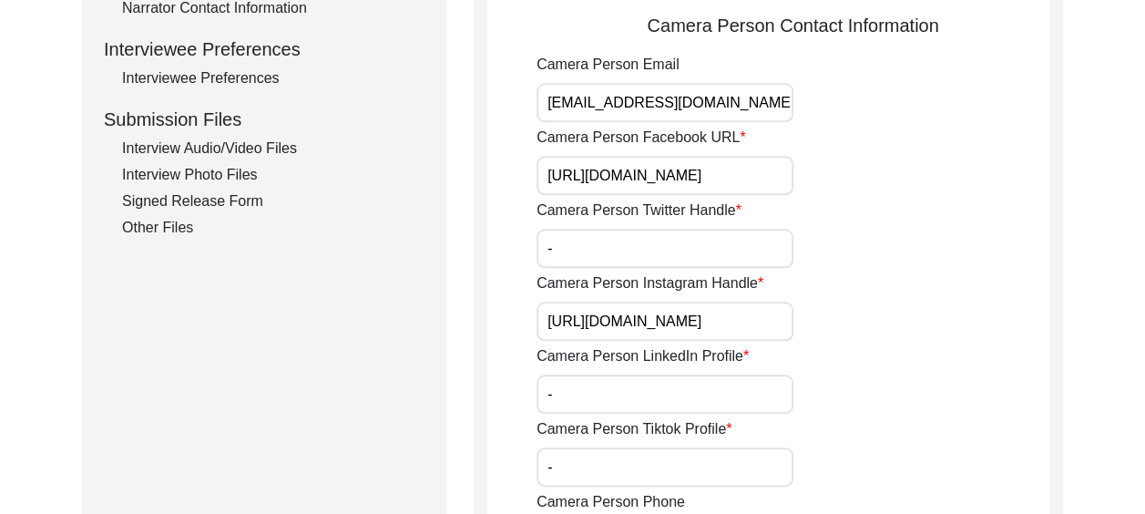
scroll to position [775, 0]
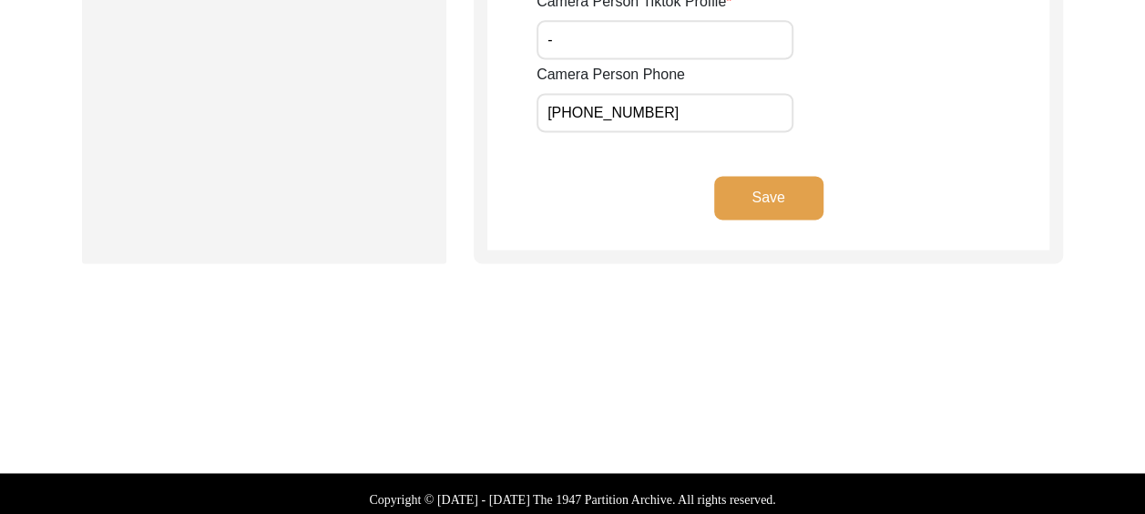
click at [765, 199] on button "Save" at bounding box center [768, 198] width 109 height 44
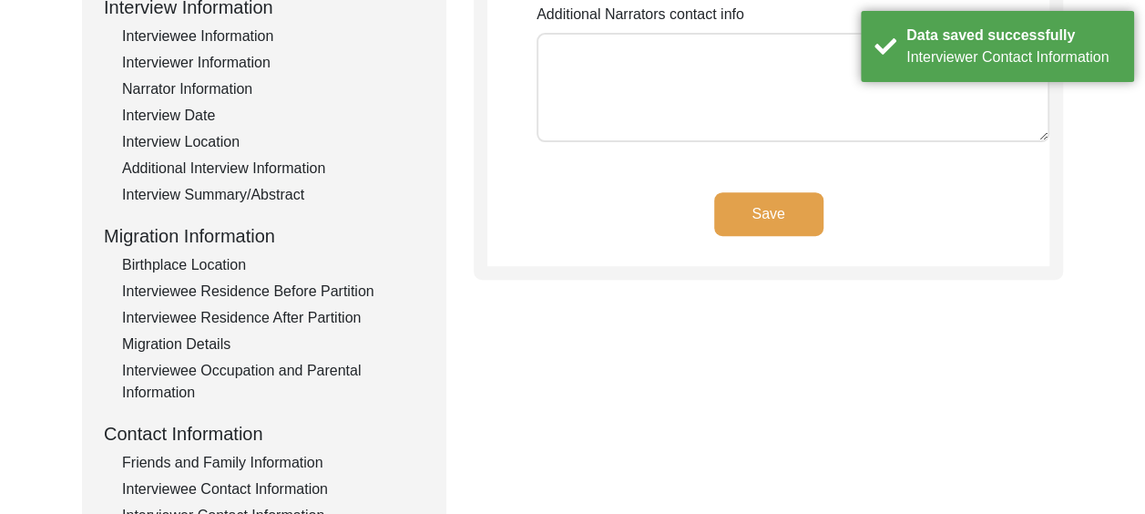
scroll to position [257, 0]
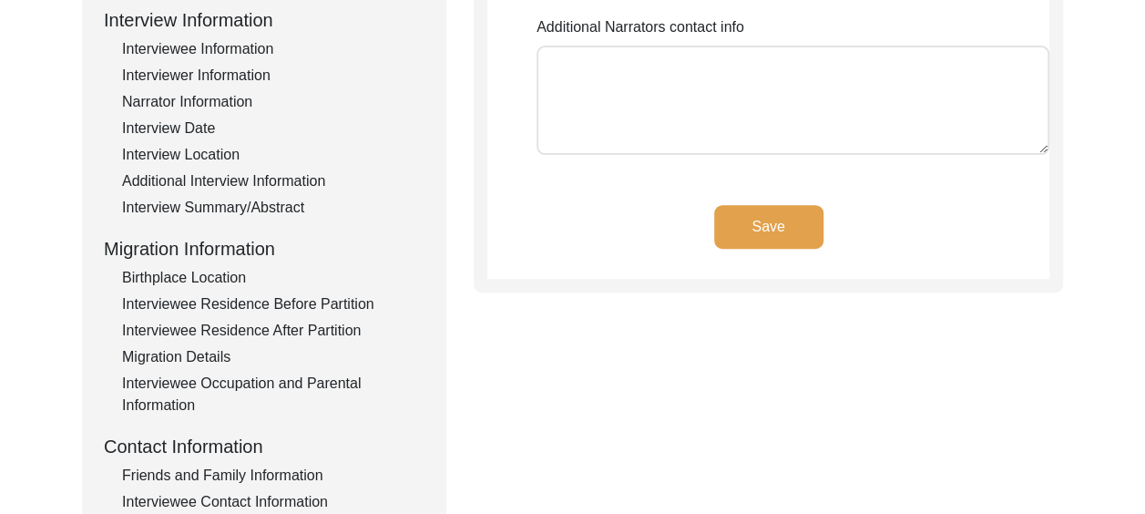
click at [228, 100] on div "Narrator Information" at bounding box center [273, 102] width 302 height 22
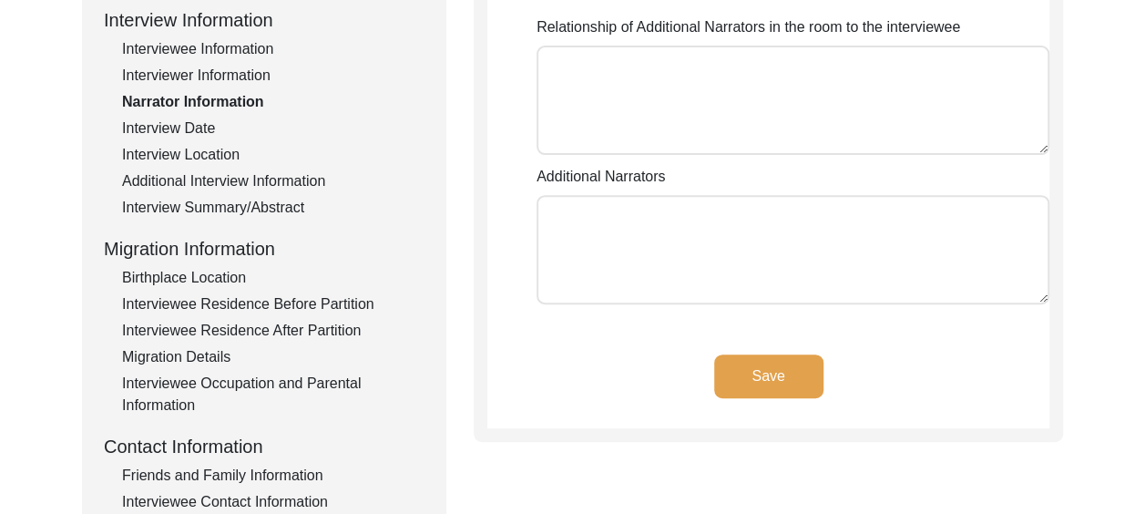
type textarea "The son [PERSON_NAME] His wife [PERSON_NAME], who assisted the interviewee as h…"
type textarea "The daughter [PERSON_NAME]"
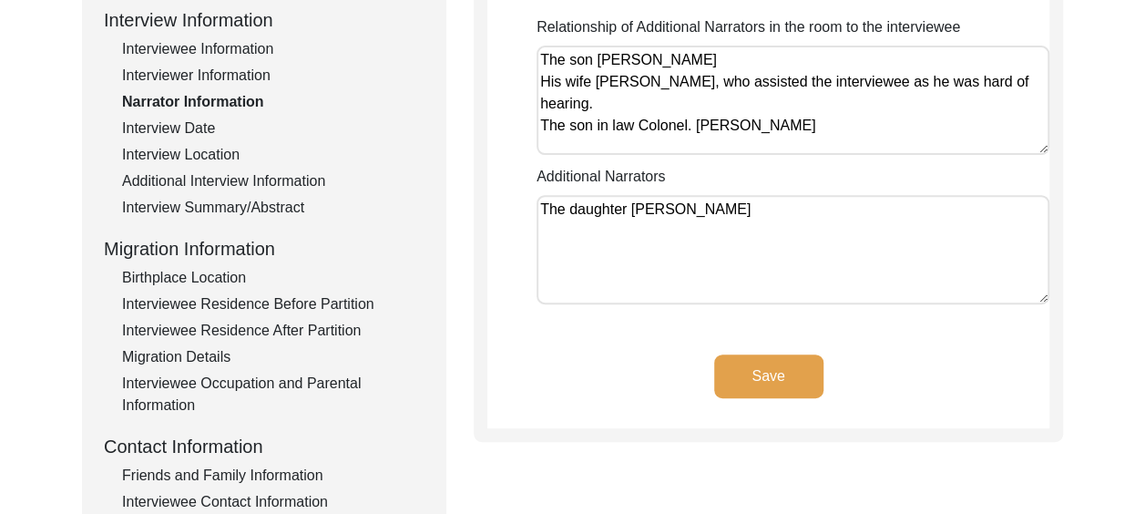
click at [215, 128] on div "Interview Date" at bounding box center [273, 129] width 302 height 22
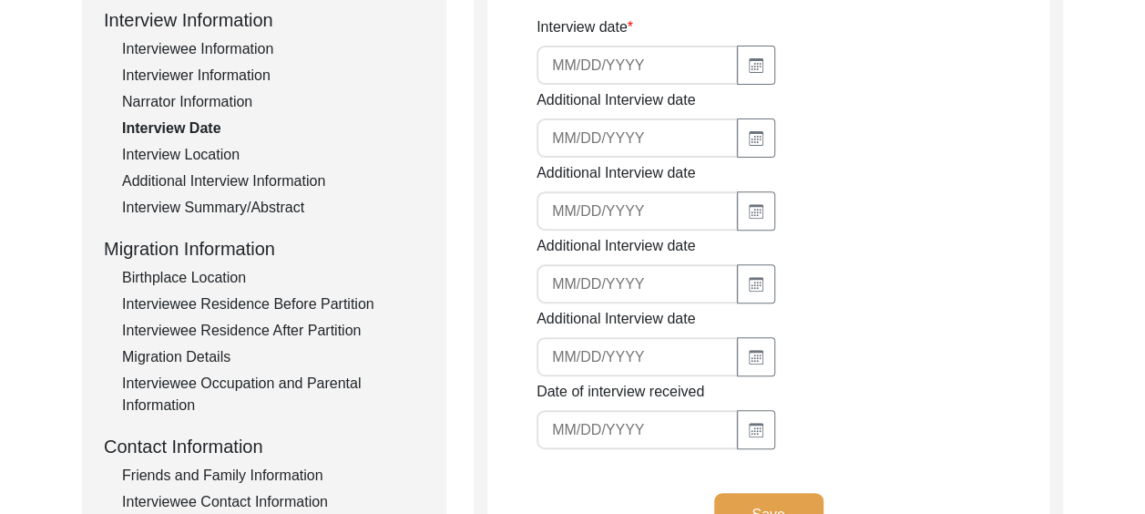
type input "[DATE]"
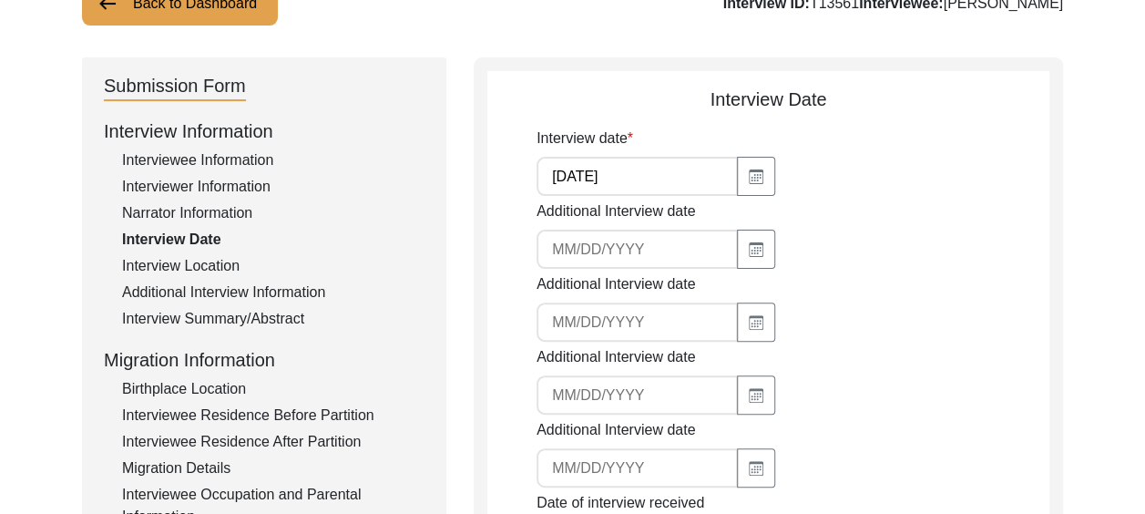
scroll to position [348, 0]
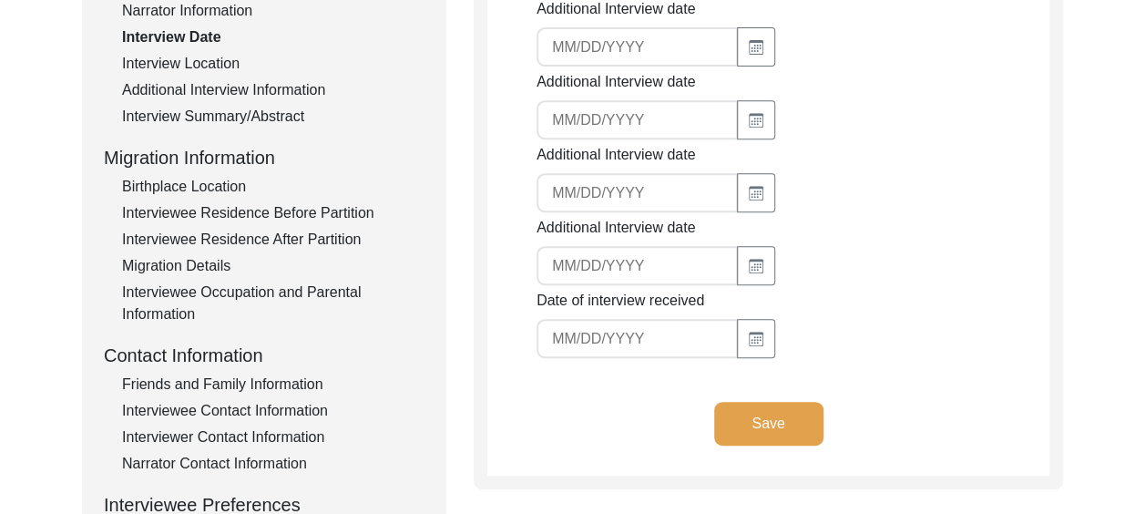
click at [785, 427] on button "Save" at bounding box center [768, 424] width 109 height 44
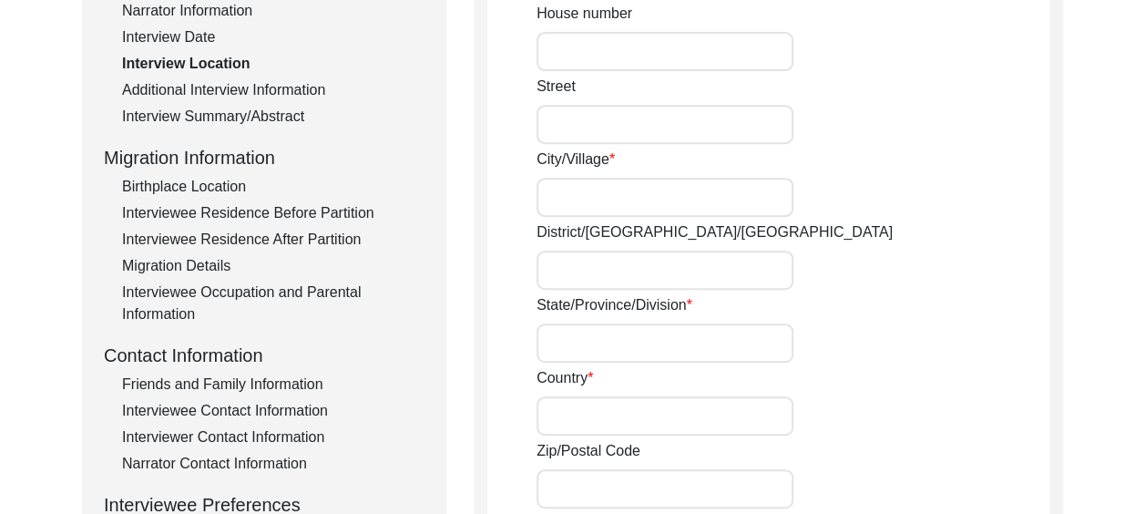
radio input "true"
type input "[STREET_ADDRESS]"
type input "[GEOGRAPHIC_DATA]"
type input "Dhakoli"
type input "[GEOGRAPHIC_DATA]"
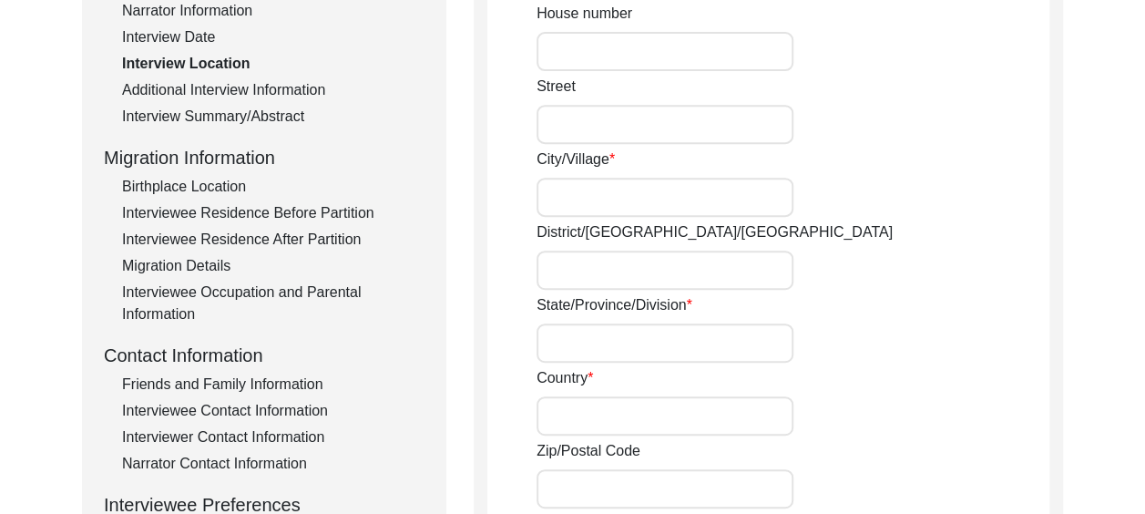
type input "[GEOGRAPHIC_DATA]"
type input "140603"
type input "Dhakoli, [GEOGRAPHIC_DATA], [GEOGRAPHIC_DATA]"
type input "30.655197"
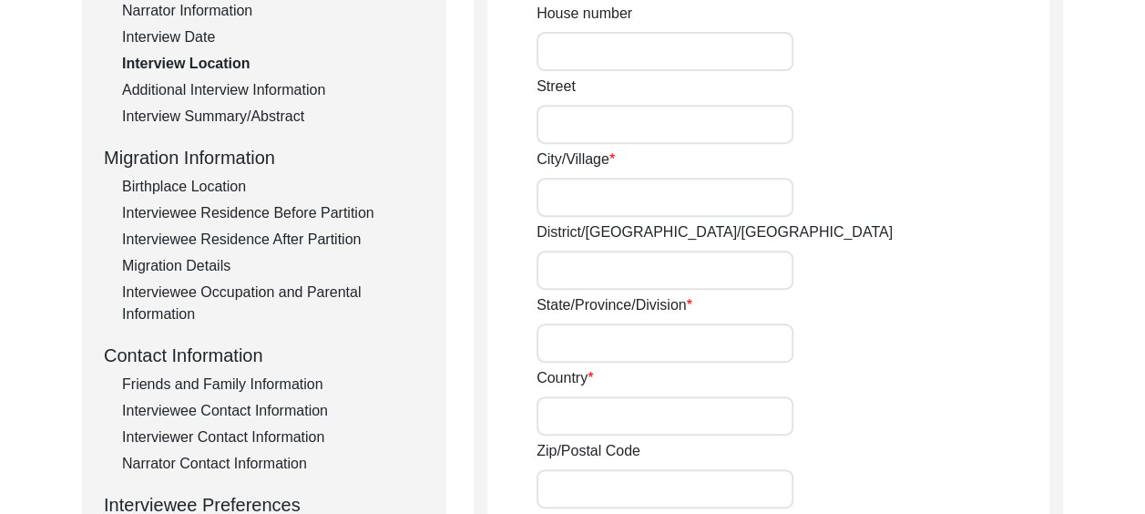
type input "76.844287"
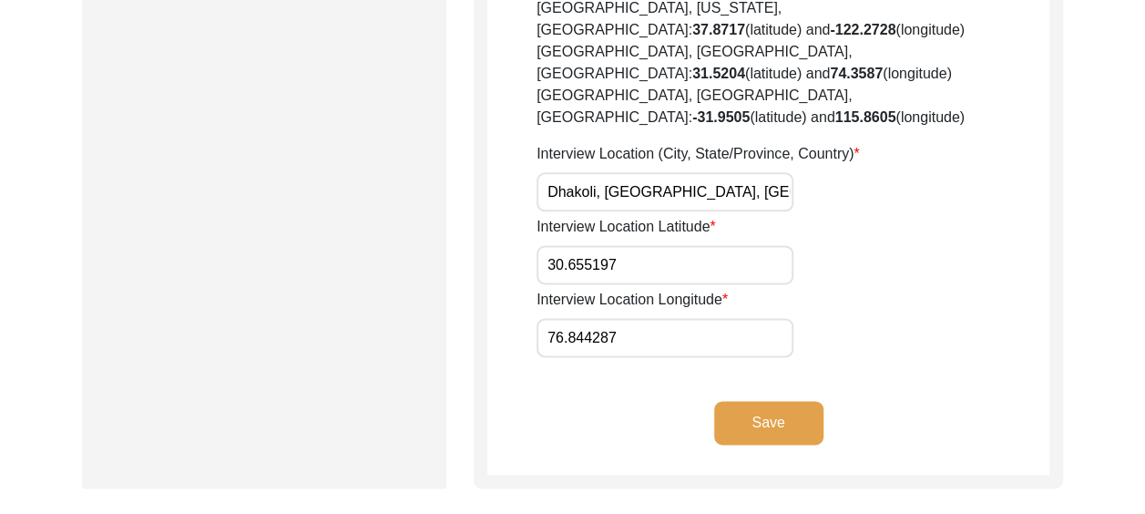
scroll to position [1077, 0]
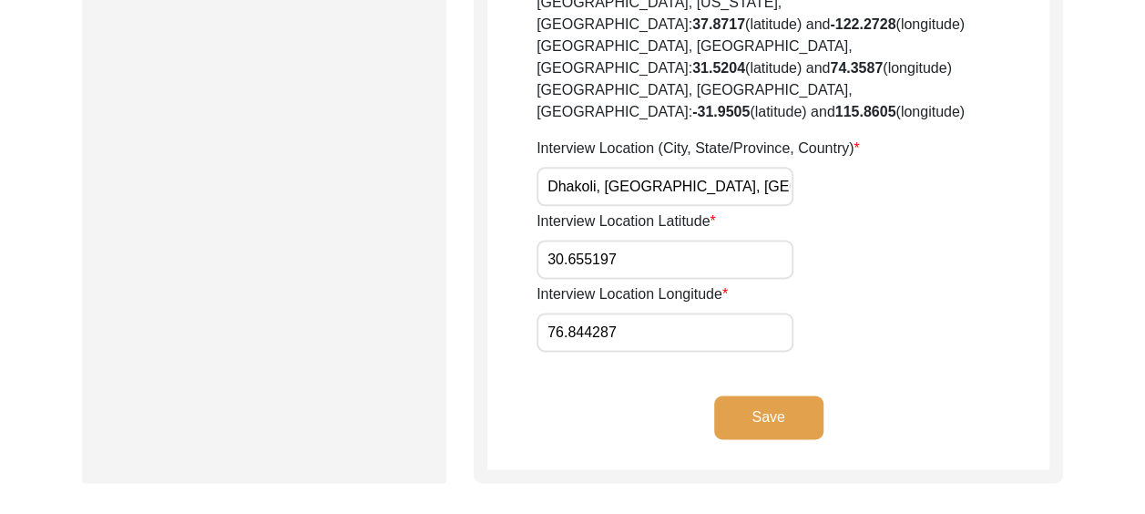
click at [800, 395] on button "Save" at bounding box center [768, 417] width 109 height 44
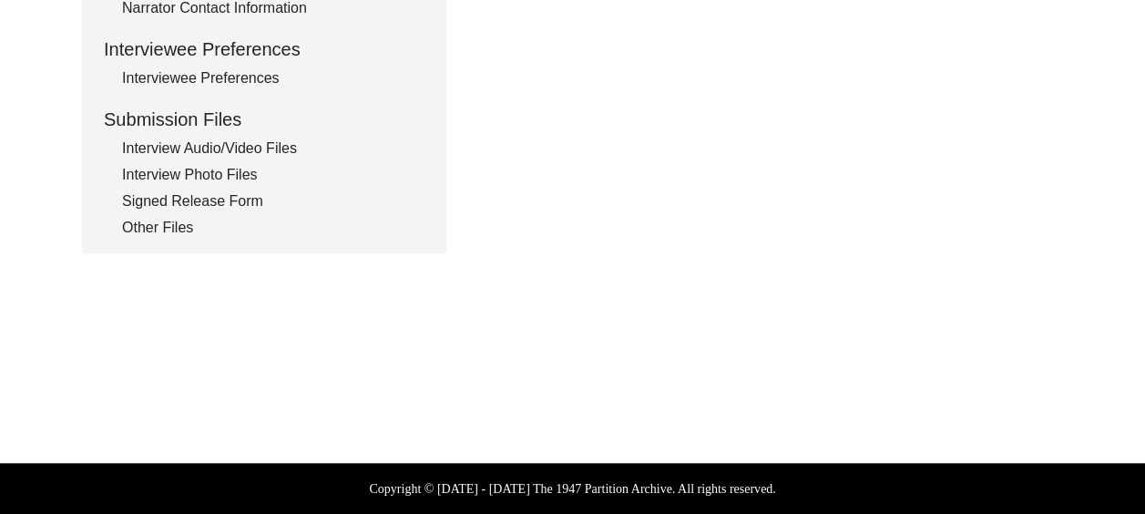
scroll to position [804, 0]
type input "Punjabi and English"
type textarea "The interviewee was hard of hearing and despite wearing hearing aids and having…"
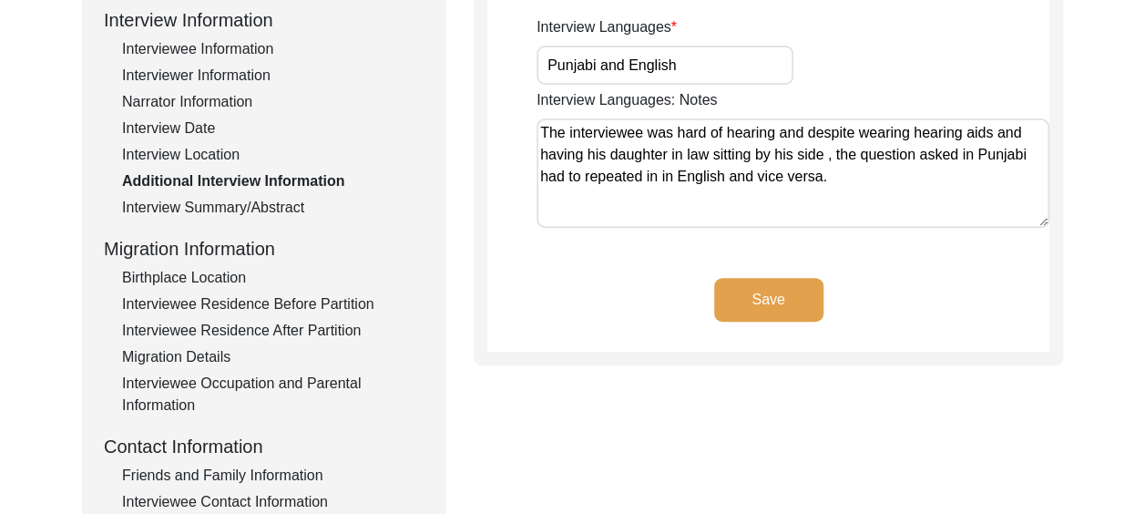
scroll to position [166, 0]
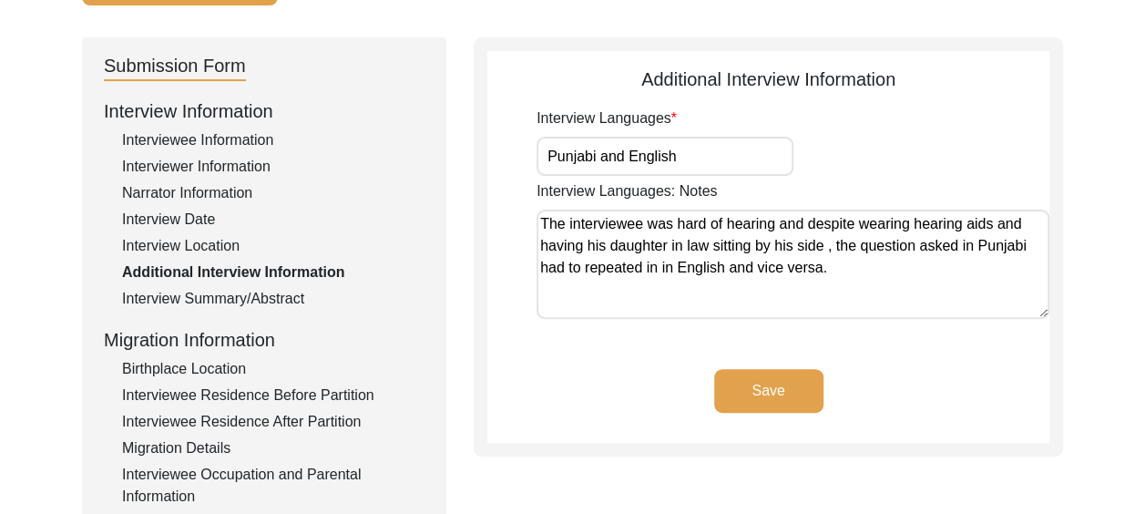
click at [261, 295] on div "Interview Summary/Abstract" at bounding box center [273, 299] width 302 height 22
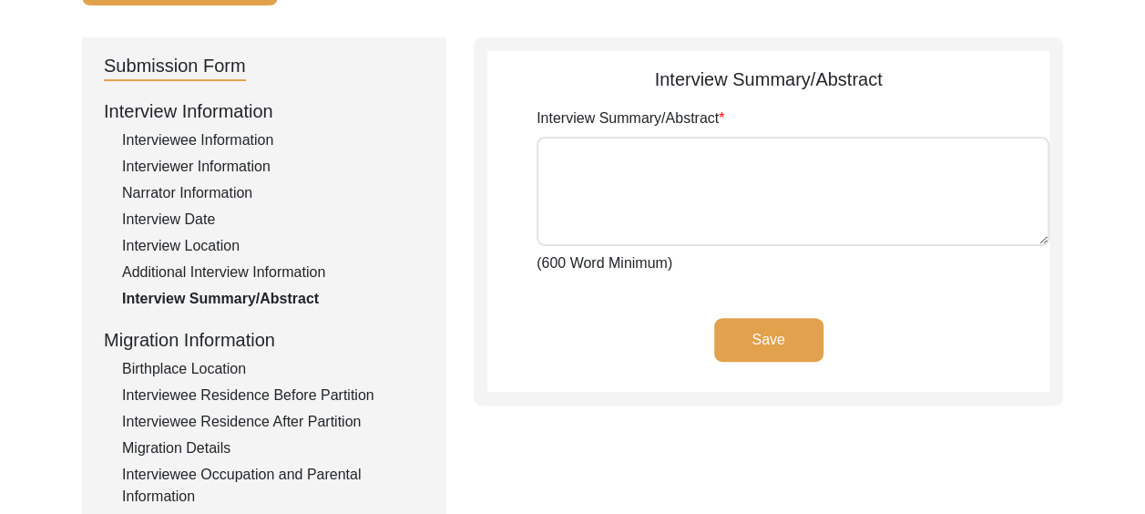
type textarea "[PERSON_NAME] was born on [DEMOGRAPHIC_DATA], in [GEOGRAPHIC_DATA]. His father …"
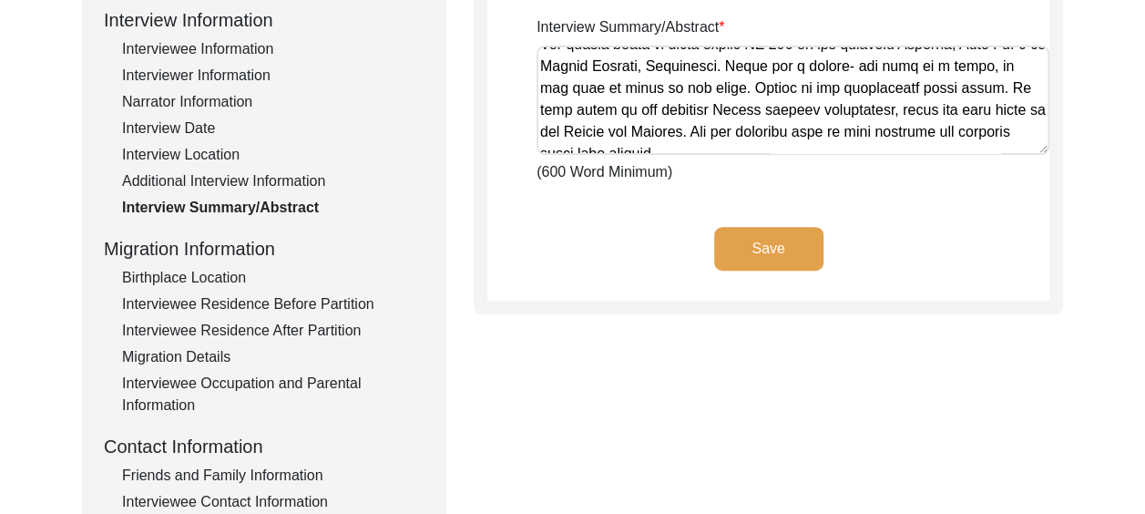
scroll to position [0, 0]
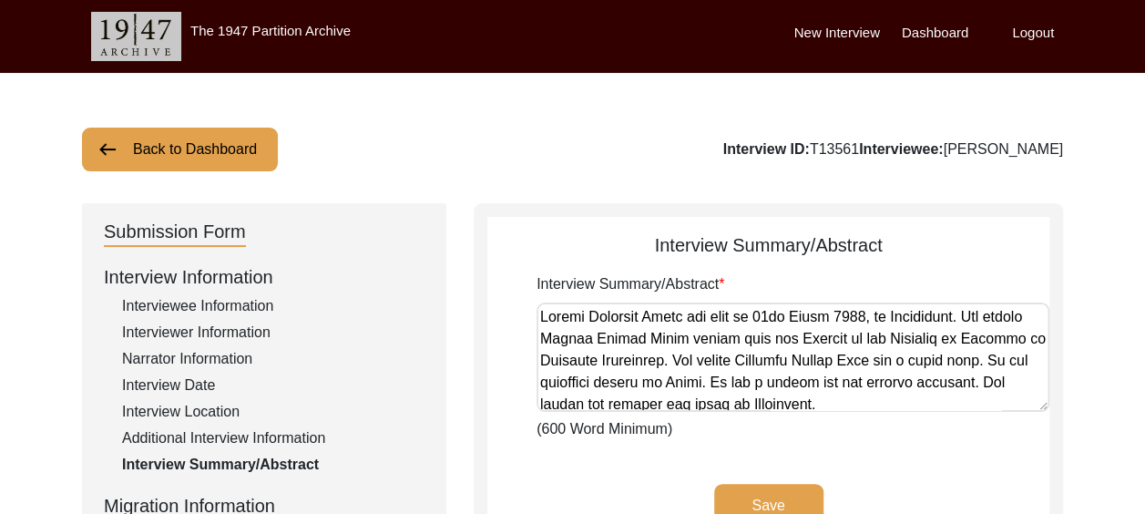
drag, startPoint x: 981, startPoint y: 128, endPoint x: 505, endPoint y: -33, distance: 502.7
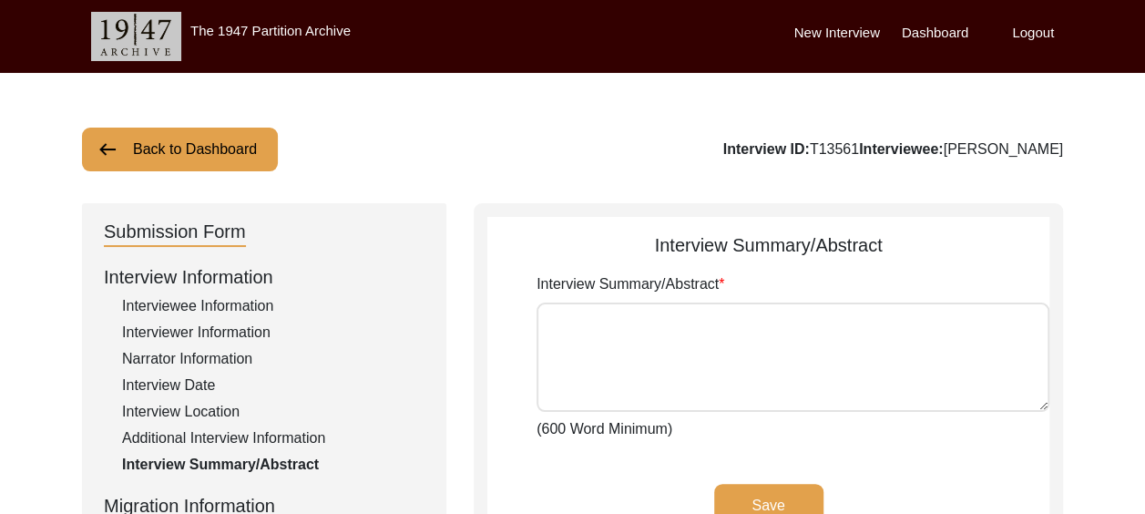
paste textarea "[PERSON_NAME] was born on [DEMOGRAPHIC_DATA], in [GEOGRAPHIC_DATA]. His father …"
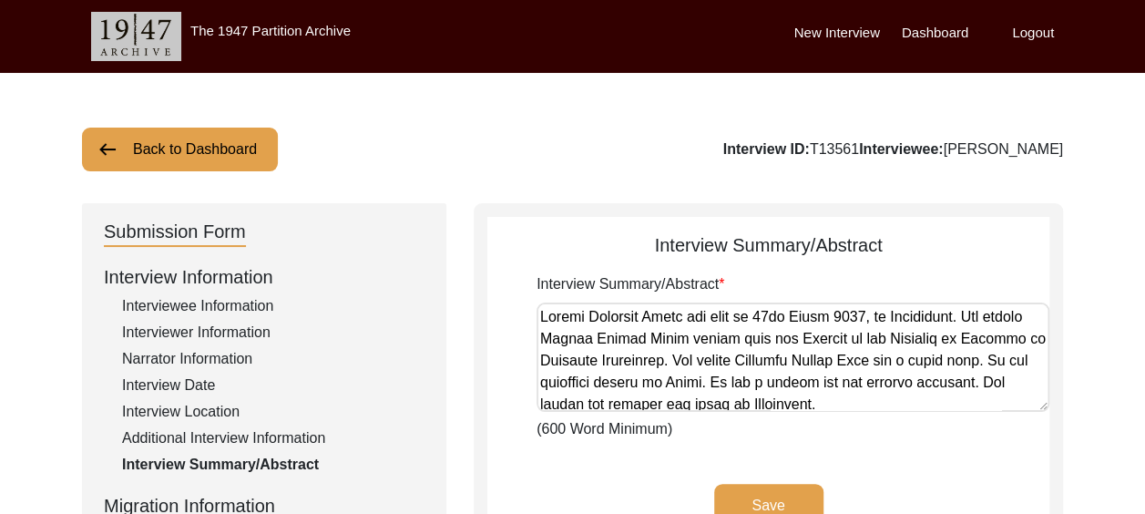
scroll to position [4988, 0]
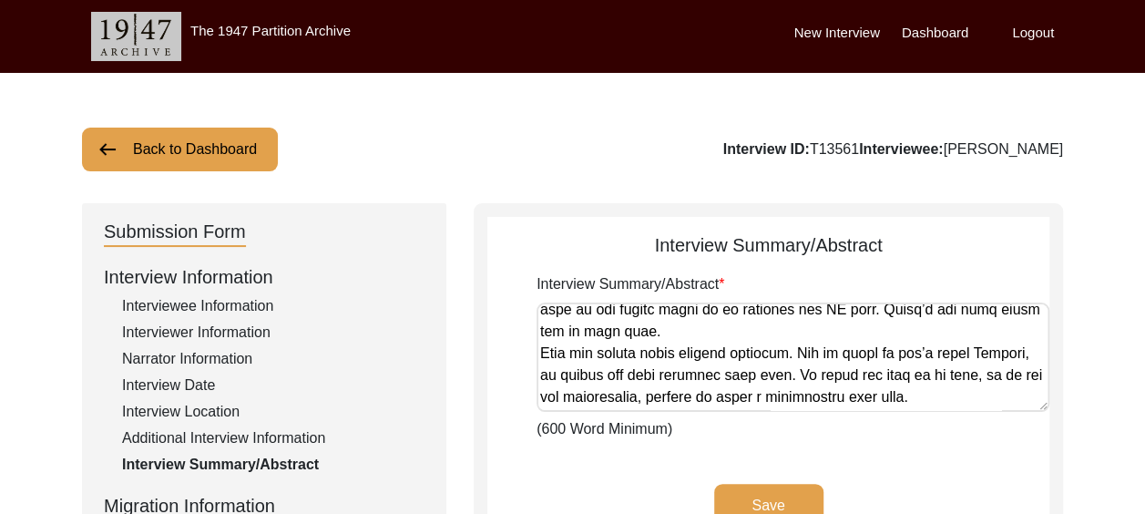
type textarea "[PERSON_NAME] was born on [DEMOGRAPHIC_DATA], in [GEOGRAPHIC_DATA]. His father …"
click at [763, 499] on button "Save" at bounding box center [768, 506] width 109 height 44
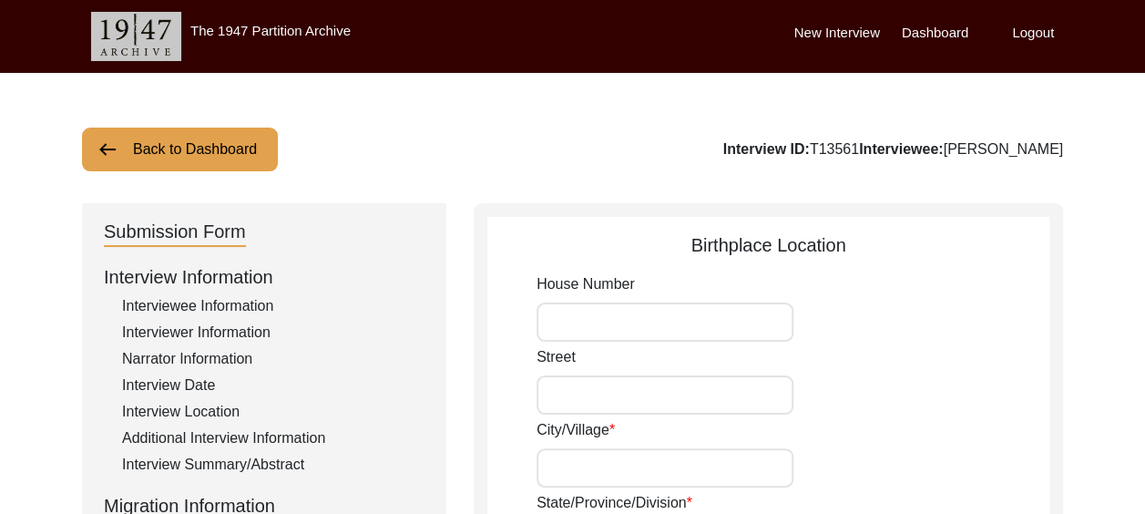
type input "Bhauri Mohalla"
type input "Rawalpindi"
type input "United [GEOGRAPHIC_DATA]"
type input "Rawalpindi"
type input "46000"
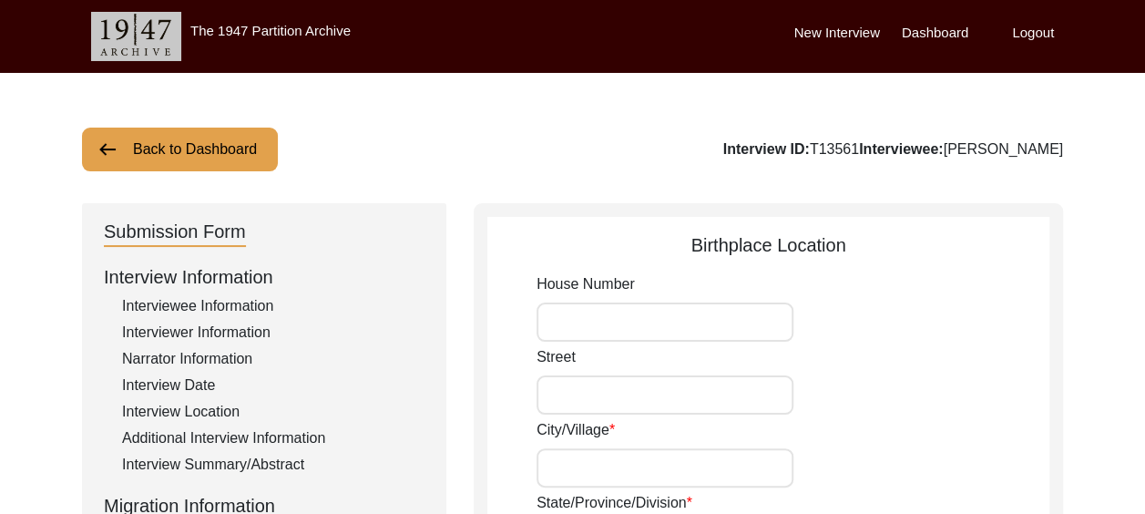
type input "Undivided [GEOGRAPHIC_DATA]"
type input "Bhauri Mohalla, [GEOGRAPHIC_DATA], Undivided [GEOGRAPHIC_DATA]"
type input "Rawalpindi, [GEOGRAPHIC_DATA], Undivided [GEOGRAPHIC_DATA]"
type input "33.61500"
type input "73.05516"
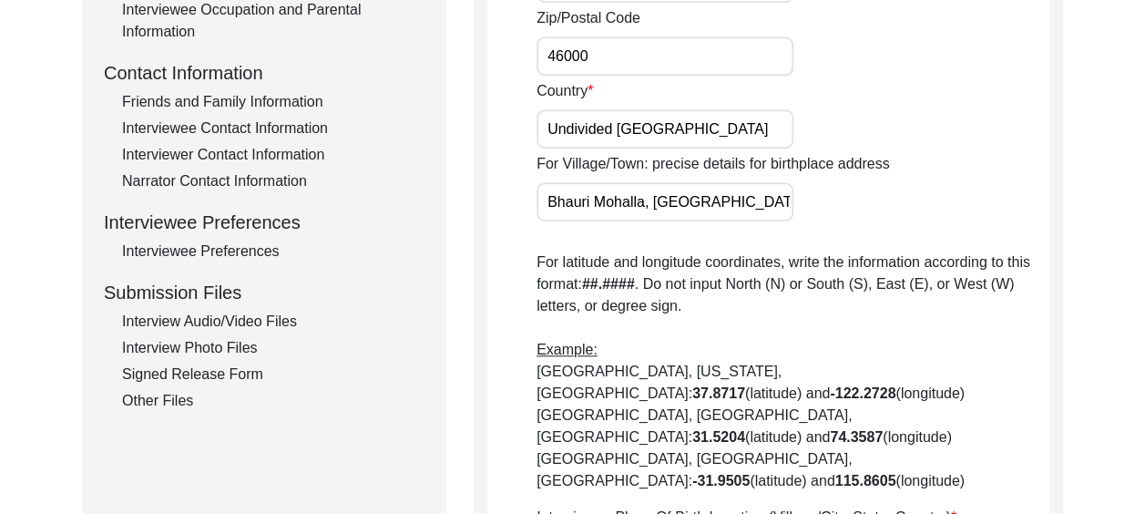
scroll to position [638, 0]
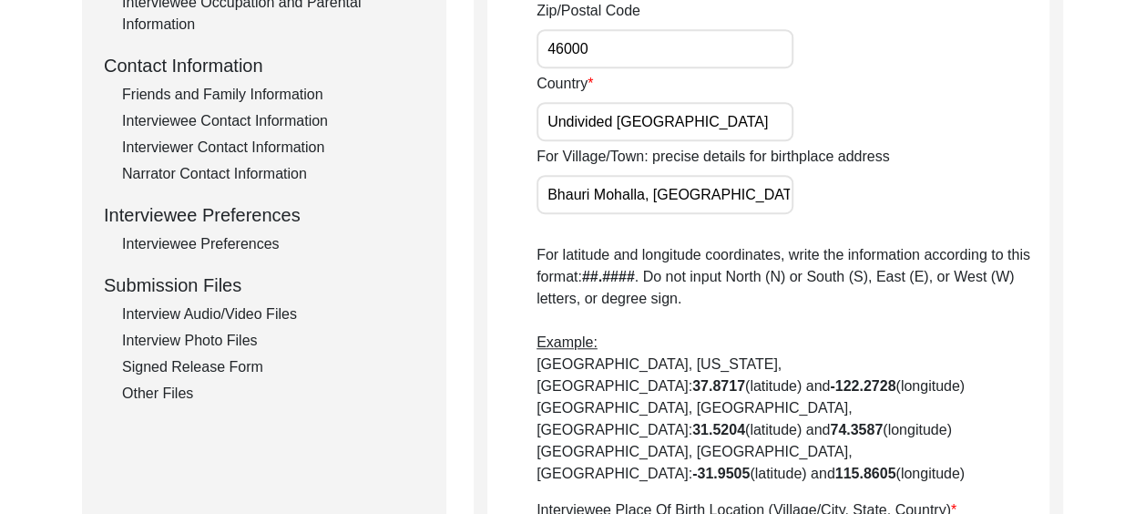
click at [297, 143] on div "Interviewer Contact Information" at bounding box center [273, 148] width 302 height 22
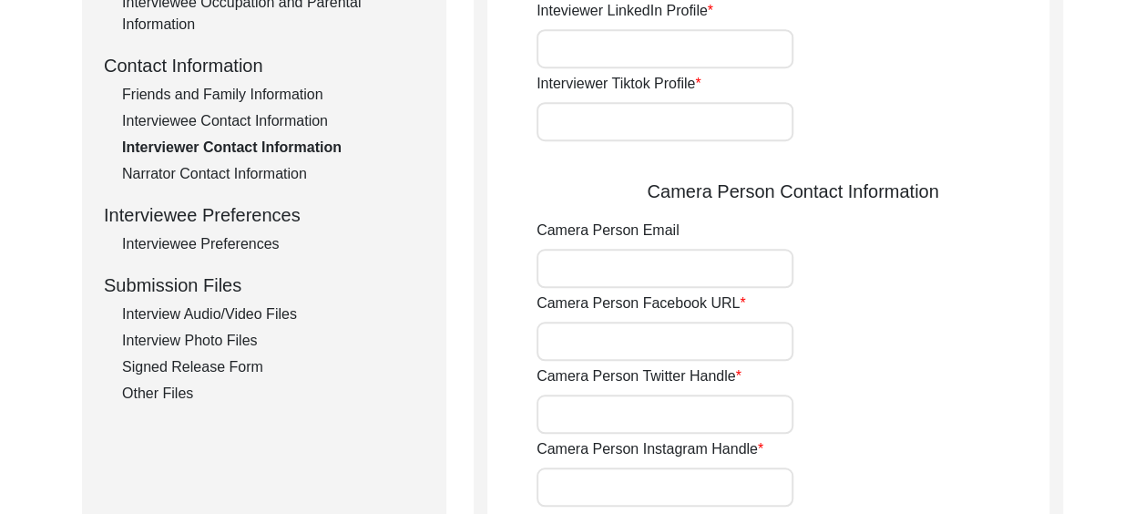
type input "[PHONE_NUMBER]"
type input "[EMAIL_ADDRESS][DOMAIN_NAME]"
type input "[URL][DOMAIN_NAME]"
type input "-"
type input "[URL][DOMAIN_NAME]"
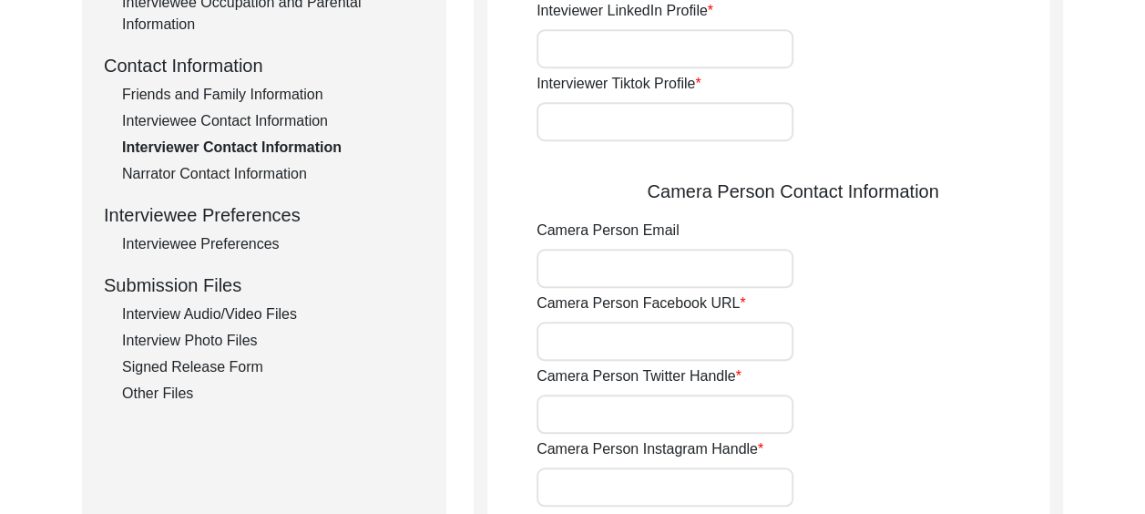
type input "-"
type input "[EMAIL_ADDRESS][DOMAIN_NAME]"
type input "[URL][DOMAIN_NAME]"
type input "-"
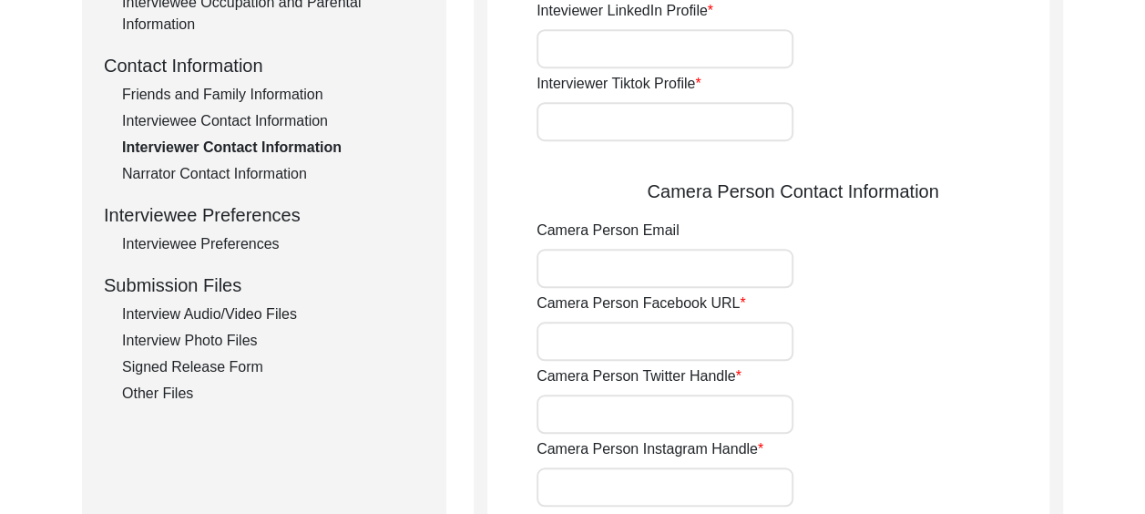
type input "[URL][DOMAIN_NAME]"
type input "-"
type input "[PHONE_NUMBER]"
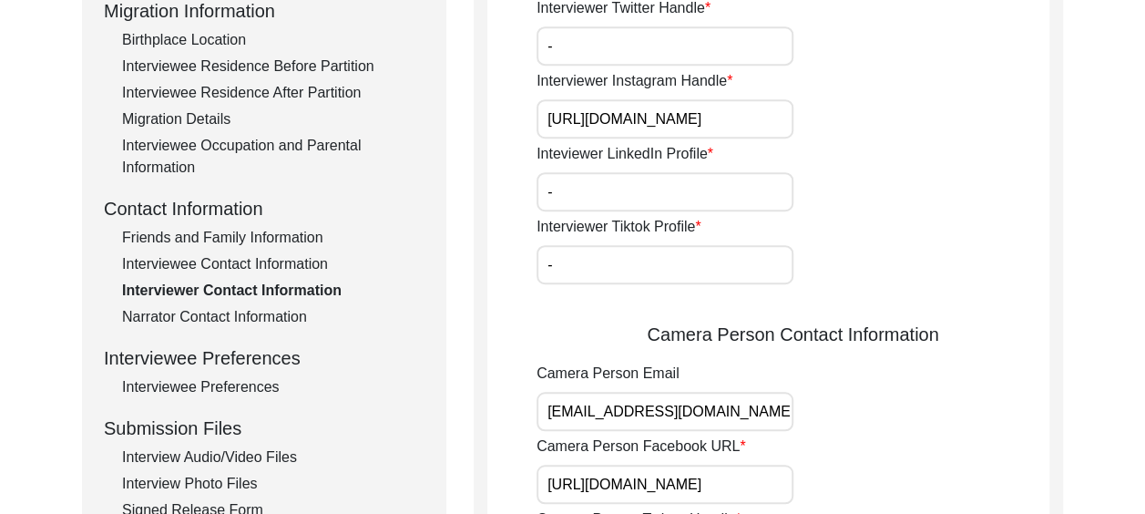
scroll to position [547, 0]
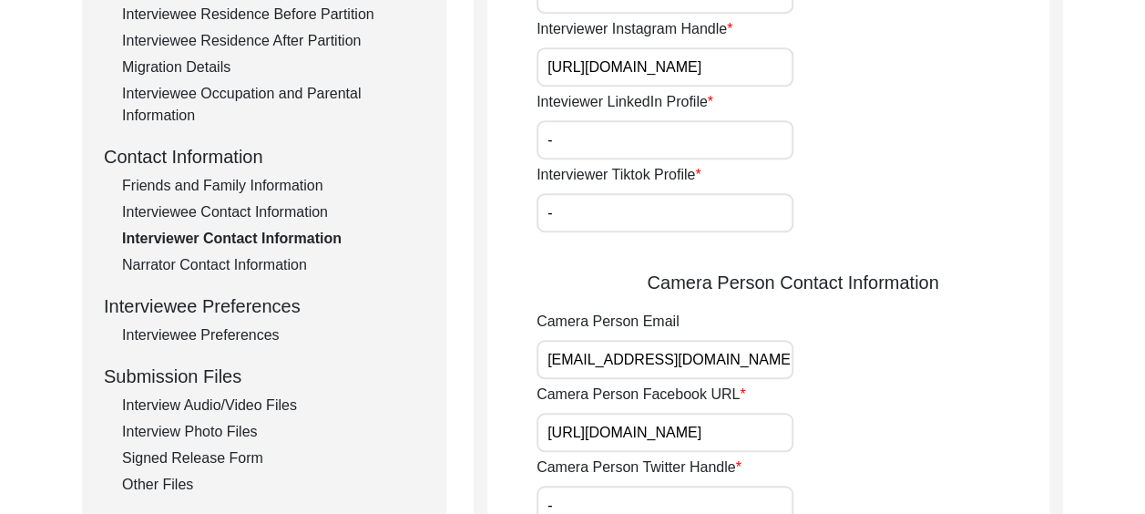
click at [306, 181] on div "Friends and Family Information" at bounding box center [273, 186] width 302 height 22
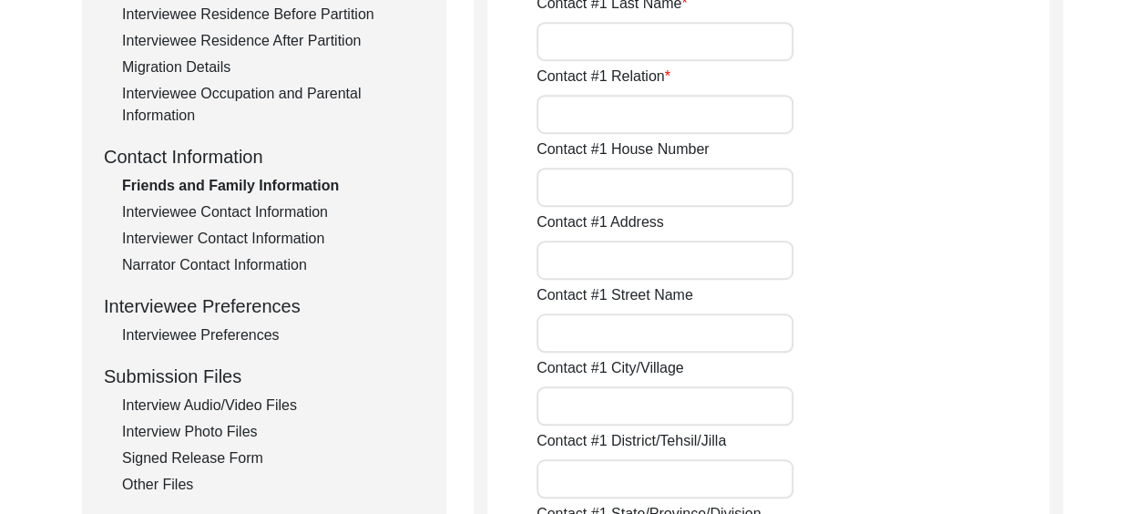
type input "[PERSON_NAME]"
type input "Son"
type input "1009"
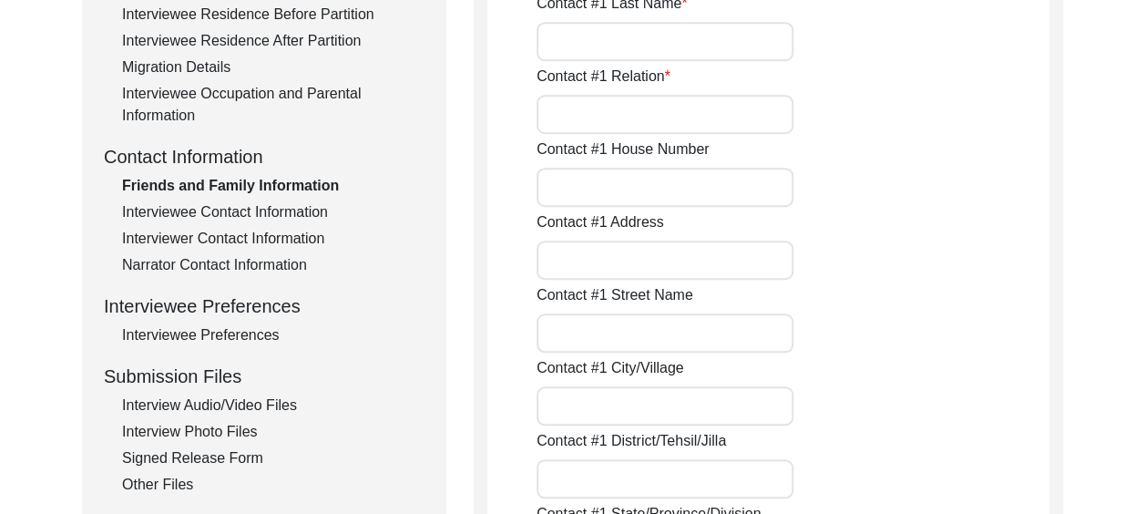
type input "[GEOGRAPHIC_DATA]"
type input "Dhakoli"
type input "[GEOGRAPHIC_DATA]"
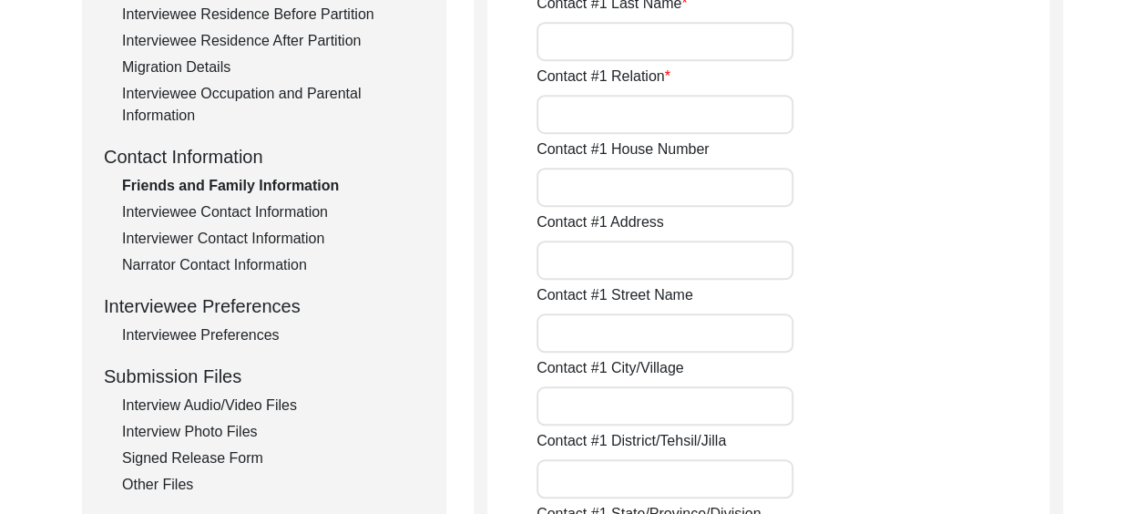
type input "140603"
type input "[GEOGRAPHIC_DATA]"
type input "Opposite [GEOGRAPHIC_DATA]"
type input "[PHONE_NUMBER]"
type input "[EMAIL_ADDRESS][DOMAIN_NAME]"
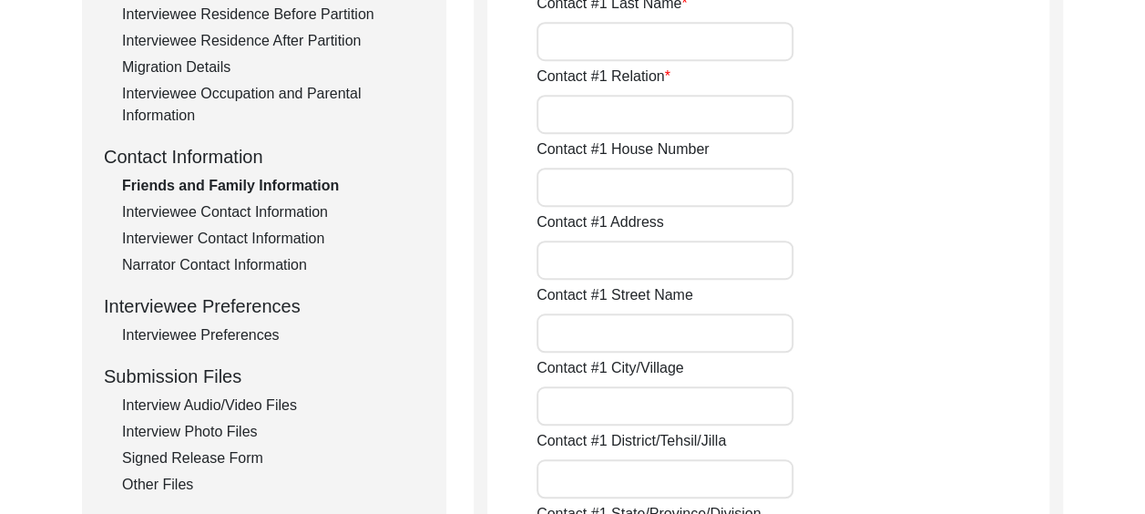
type input "[PERSON_NAME]"
type input "Kaur"
type input "daughter in law"
type input "1009"
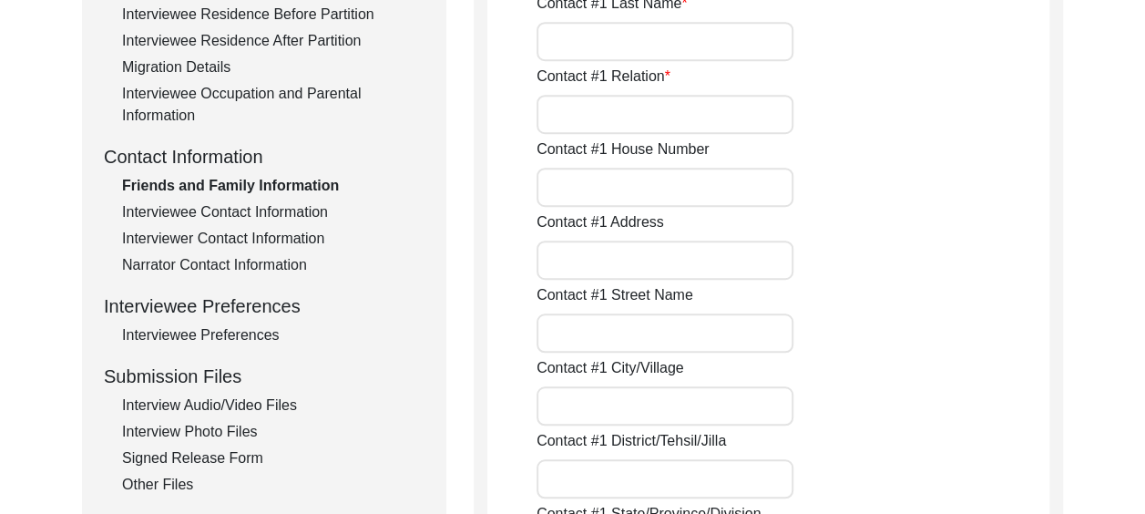
type input "[GEOGRAPHIC_DATA]"
type input "Dhakoli"
type input "[GEOGRAPHIC_DATA]"
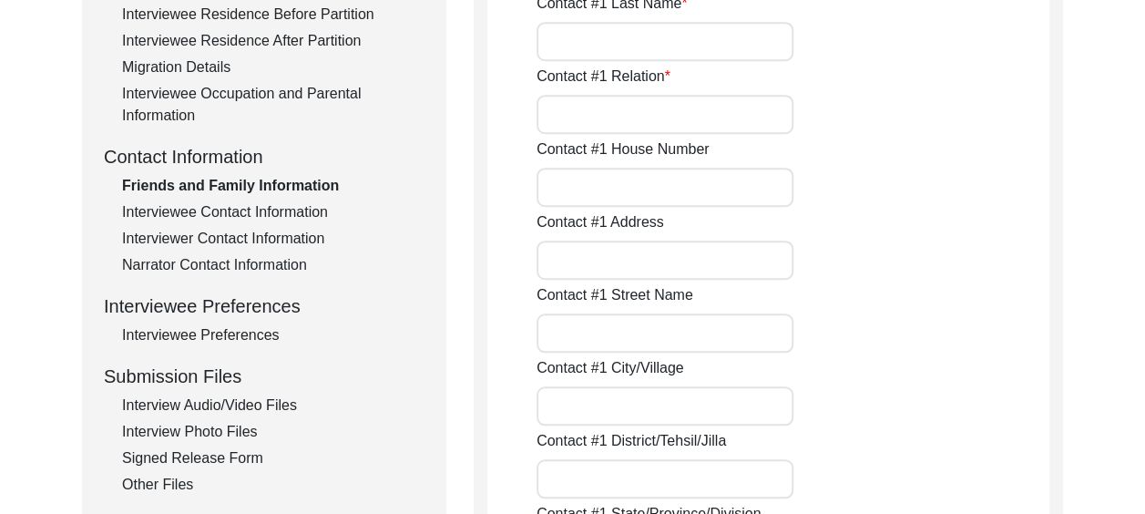
type input "140603"
type input "[GEOGRAPHIC_DATA]"
type input "Opposite [GEOGRAPHIC_DATA]"
type input "[PHONE_NUMBER]"
type input "[EMAIL_ADDRESS][DOMAIN_NAME]"
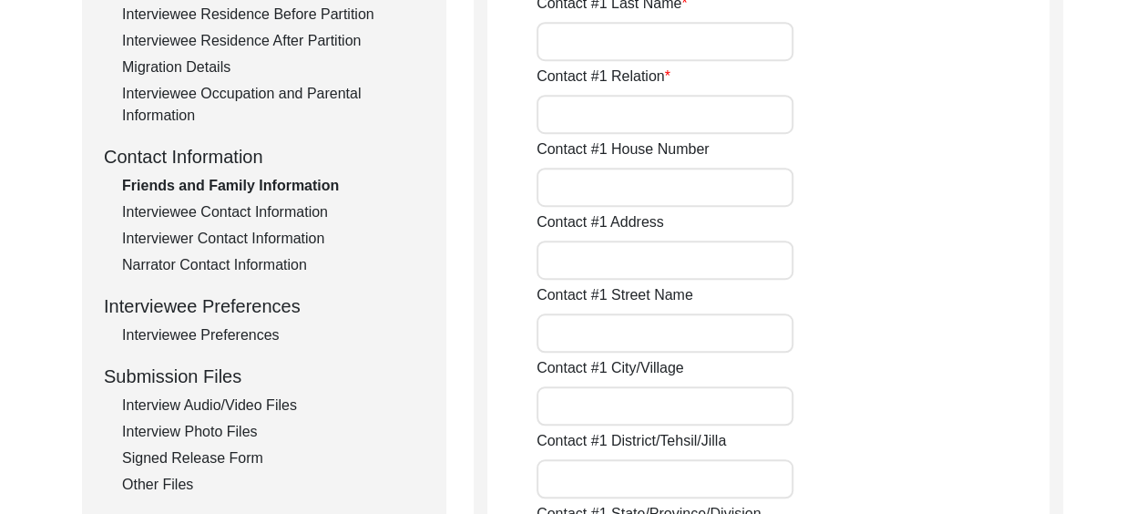
type input "[URL][DOMAIN_NAME][PERSON_NAME]"
type input "[PERSON_NAME]"
type input "Kaur"
type input "Daughter"
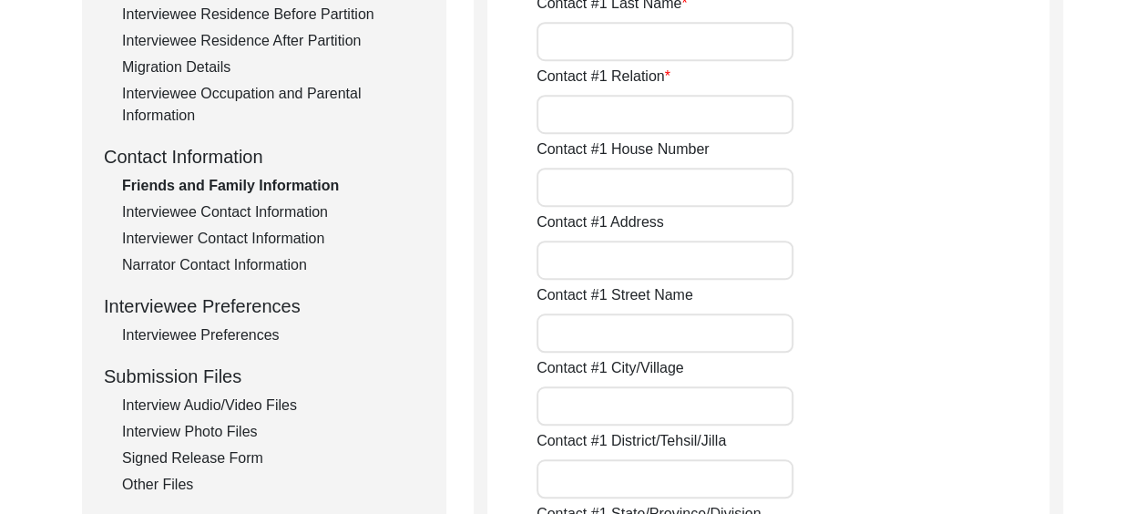
type input "1009"
type input "[GEOGRAPHIC_DATA]"
type input "Dhakoli"
type input "[GEOGRAPHIC_DATA]"
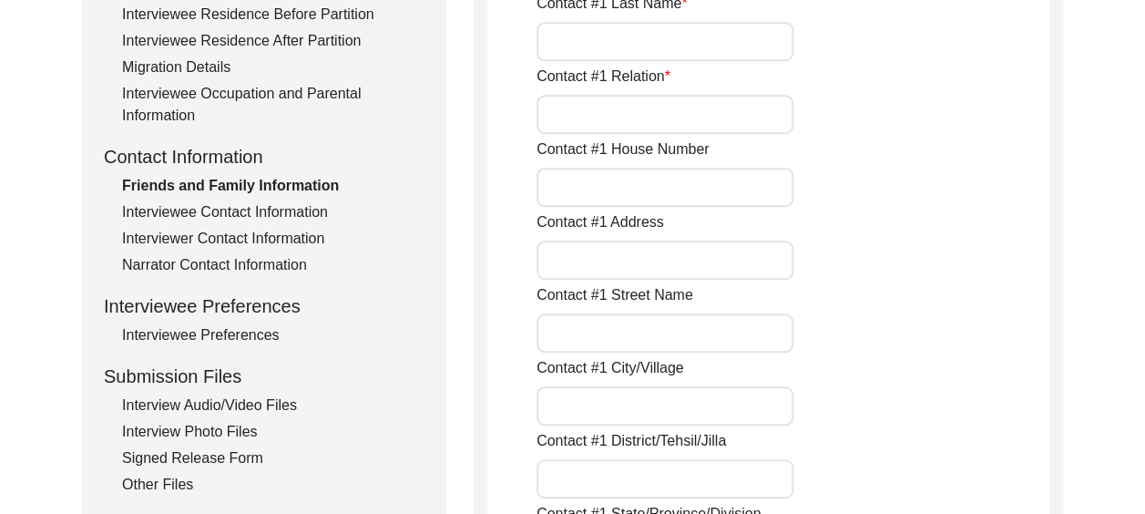
type input "[GEOGRAPHIC_DATA]"
type input "140603"
type input "[GEOGRAPHIC_DATA]"
type input "Opposite [GEOGRAPHIC_DATA]"
type input "[PHONE_NUMBER]"
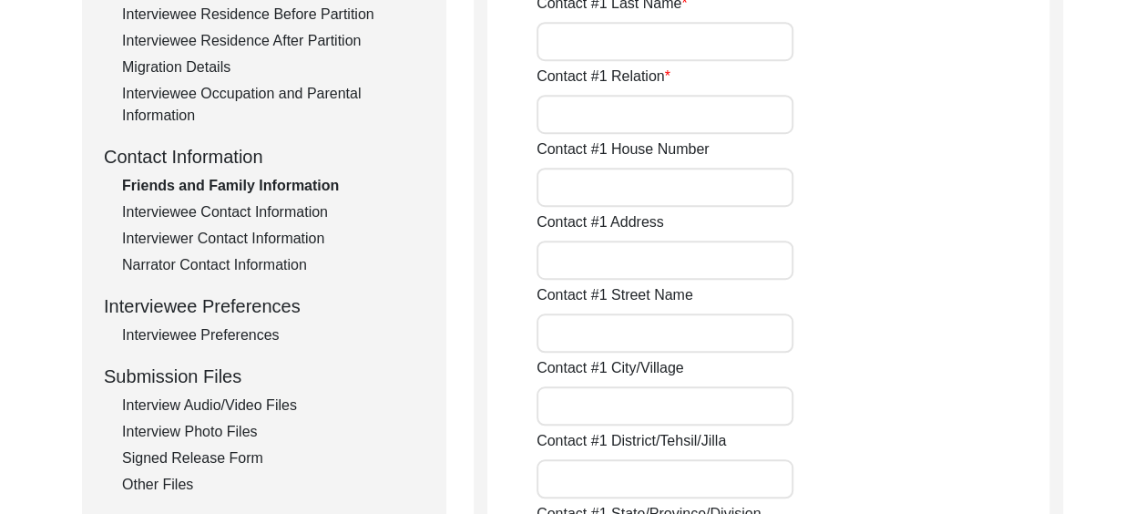
type input "[EMAIL_ADDRESS][DOMAIN_NAME]"
type input "[URL][DOMAIN_NAME][PERSON_NAME][PERSON_NAME]"
type input "Colonel [PERSON_NAME]"
type input "[PERSON_NAME]"
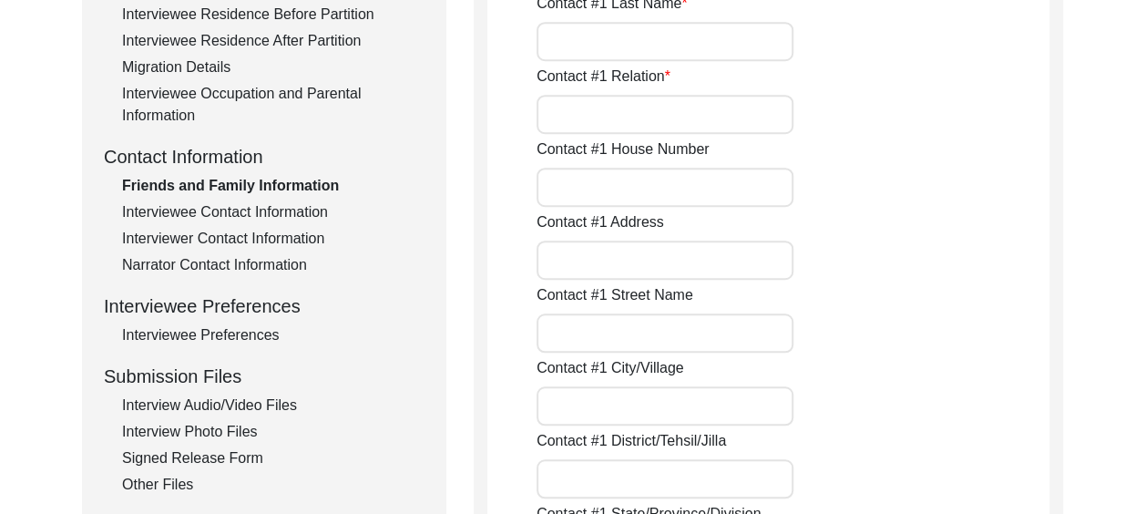
type input "Son in law"
type input "1009"
type input "[GEOGRAPHIC_DATA]"
type input "Dhakoli"
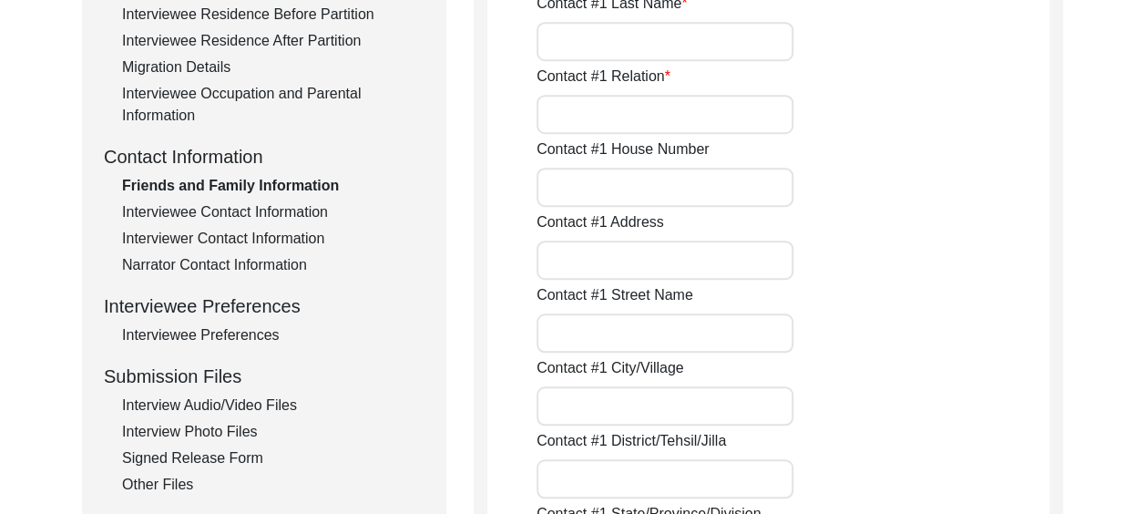
type input "[GEOGRAPHIC_DATA]"
type input "140603"
type input "[GEOGRAPHIC_DATA]"
type input "Opposite [GEOGRAPHIC_DATA]"
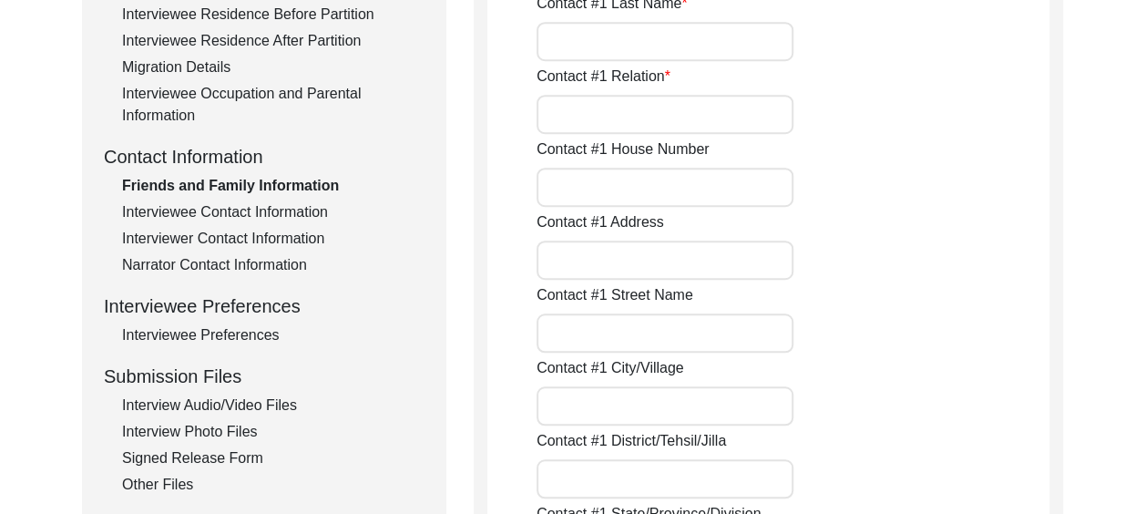
type input "[PHONE_NUMBER]"
type input "[EMAIL_ADDRESS][DOMAIN_NAME]"
type input "[URL][DOMAIN_NAME]"
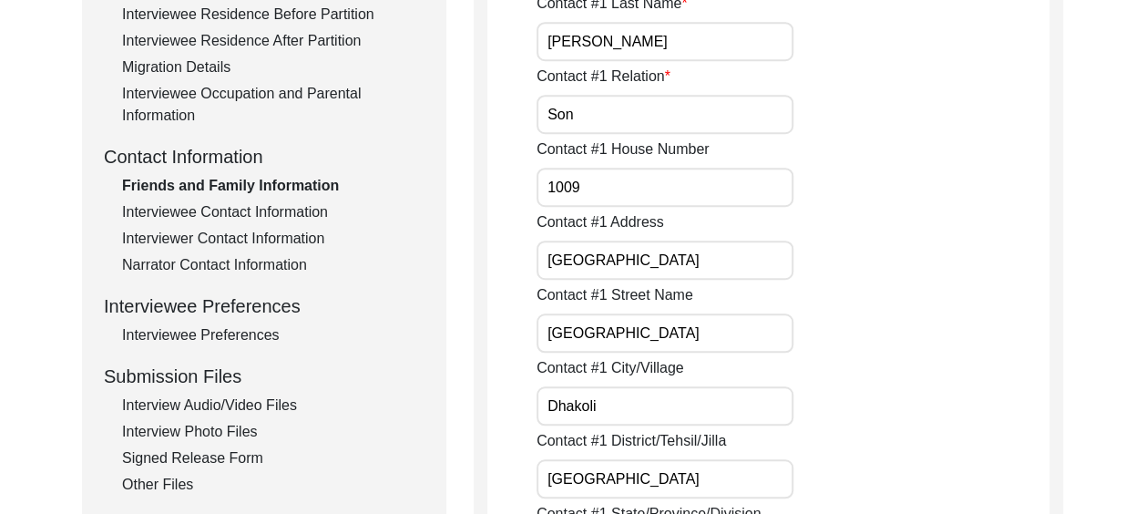
click at [313, 212] on div "Interviewee Contact Information" at bounding box center [273, 212] width 302 height 22
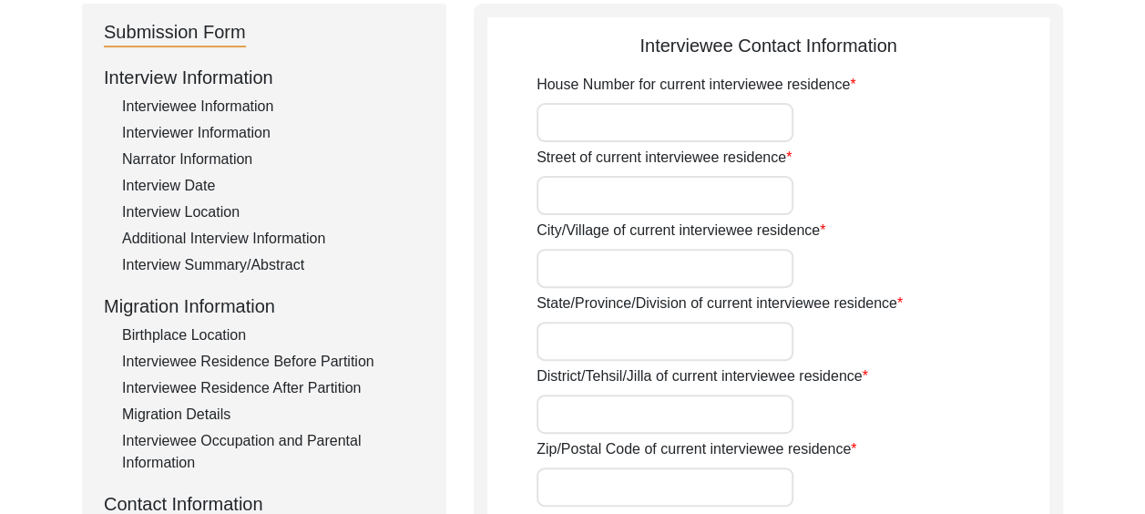
scroll to position [182, 0]
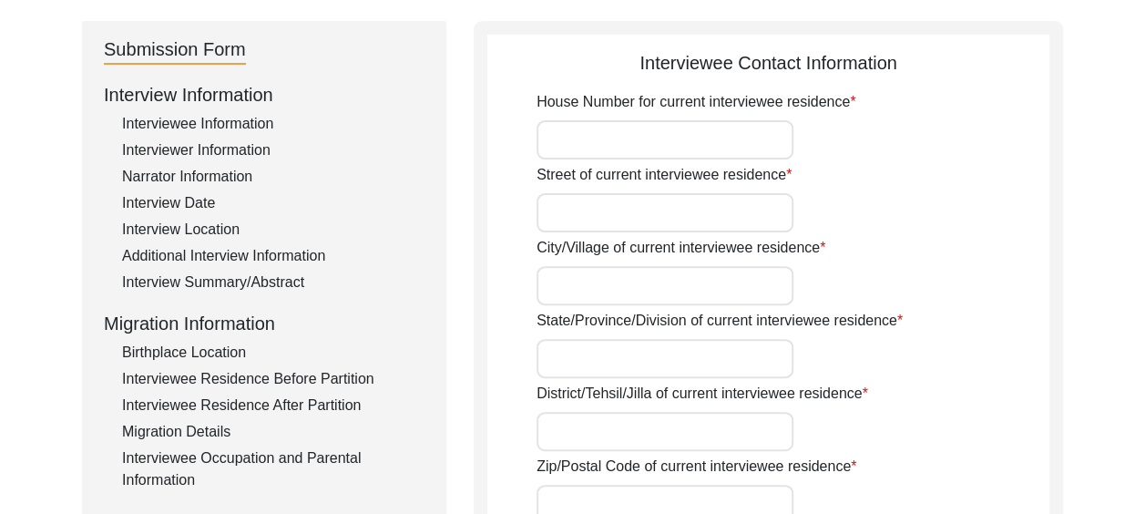
click at [578, 131] on input "House Number for current interviewee residence" at bounding box center [665, 139] width 257 height 39
click at [568, 218] on input "Street of current interviewee residence" at bounding box center [665, 212] width 257 height 39
click at [561, 281] on input "City/Village of current interviewee residence" at bounding box center [665, 285] width 257 height 39
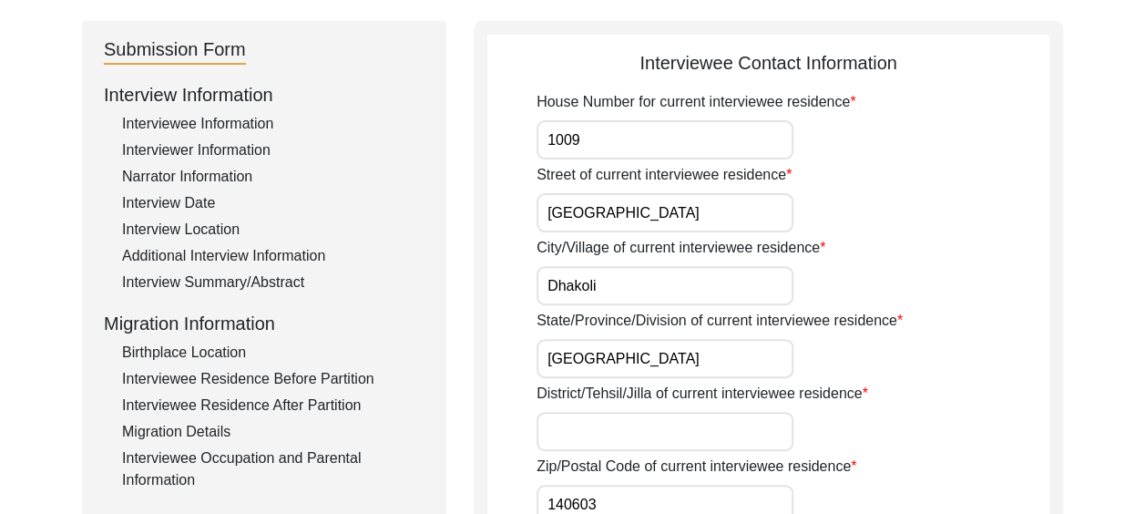
scroll to position [273, 0]
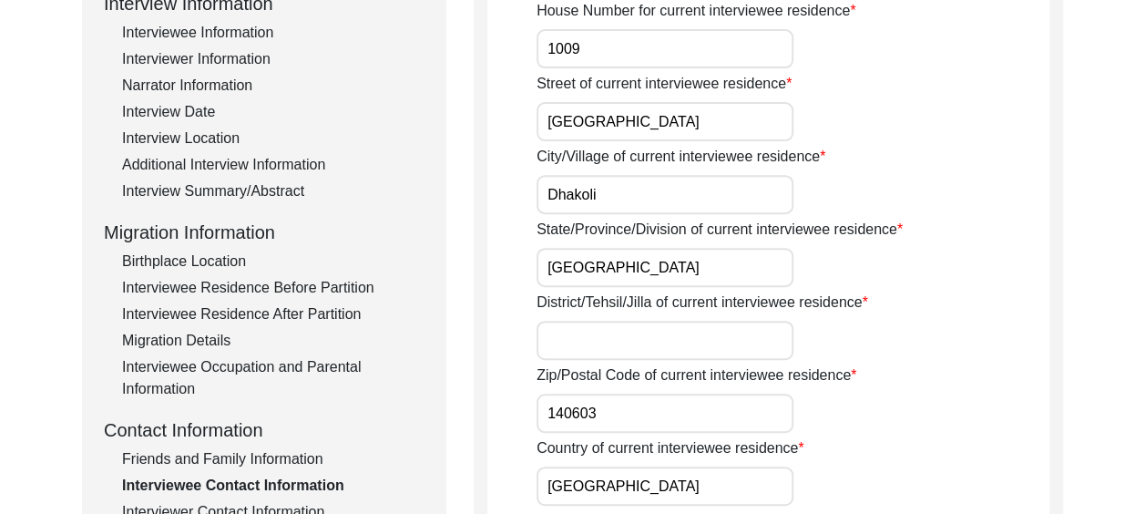
click at [592, 341] on input "District/Tehsil/Jilla of current interviewee residence" at bounding box center [665, 340] width 257 height 39
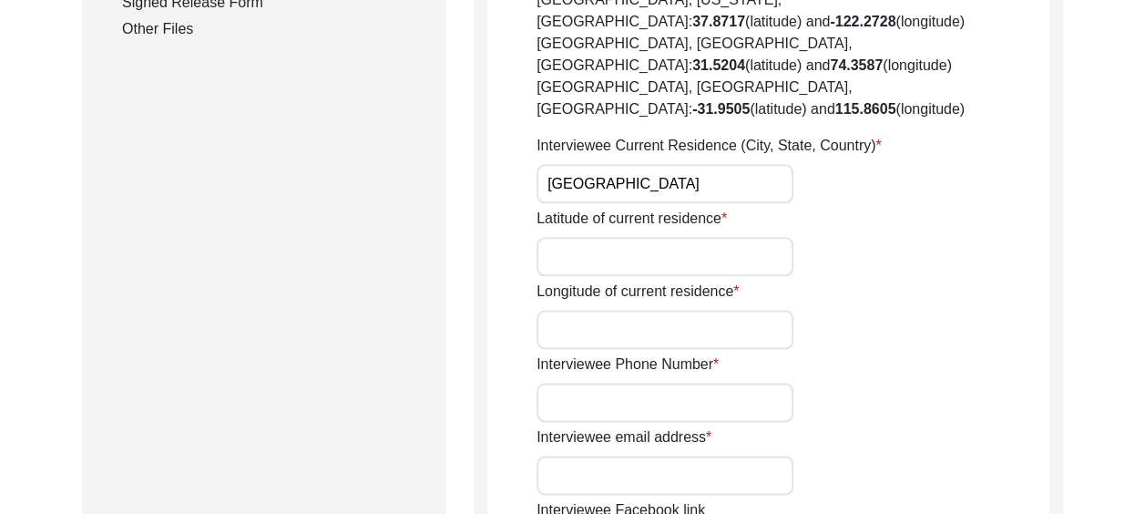
scroll to position [1093, 0]
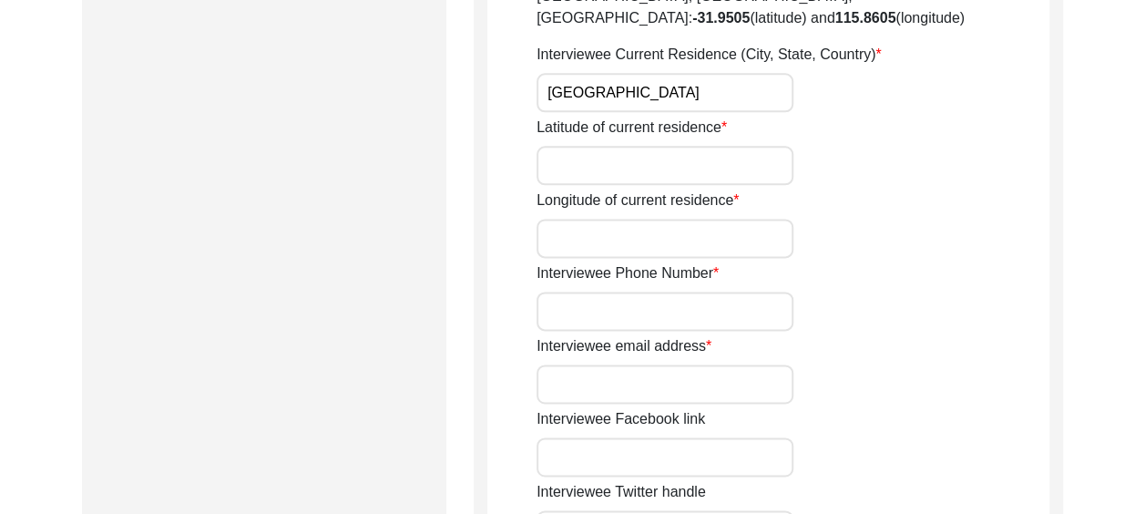
click at [549, 364] on input "Interviewee email address" at bounding box center [665, 383] width 257 height 39
click at [947, 335] on div "Interviewee email address" at bounding box center [793, 369] width 513 height 68
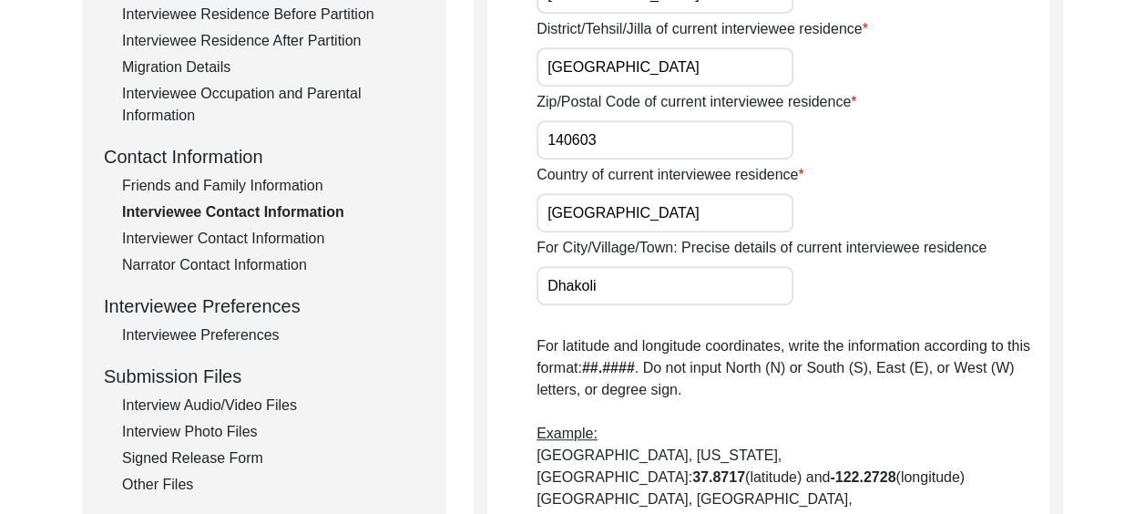
scroll to position [456, 0]
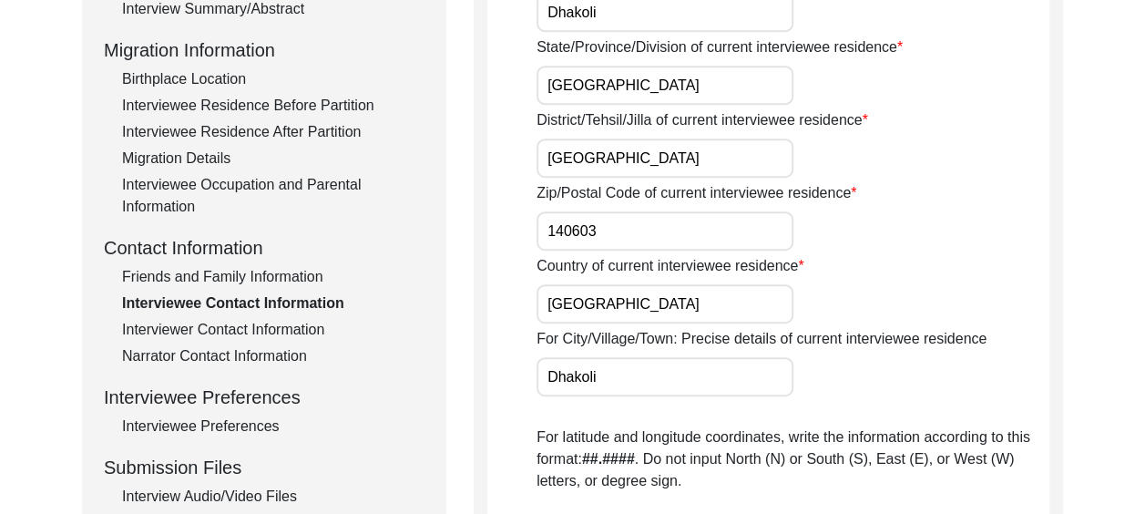
click at [339, 129] on div "Interviewee Residence After Partition" at bounding box center [273, 132] width 302 height 22
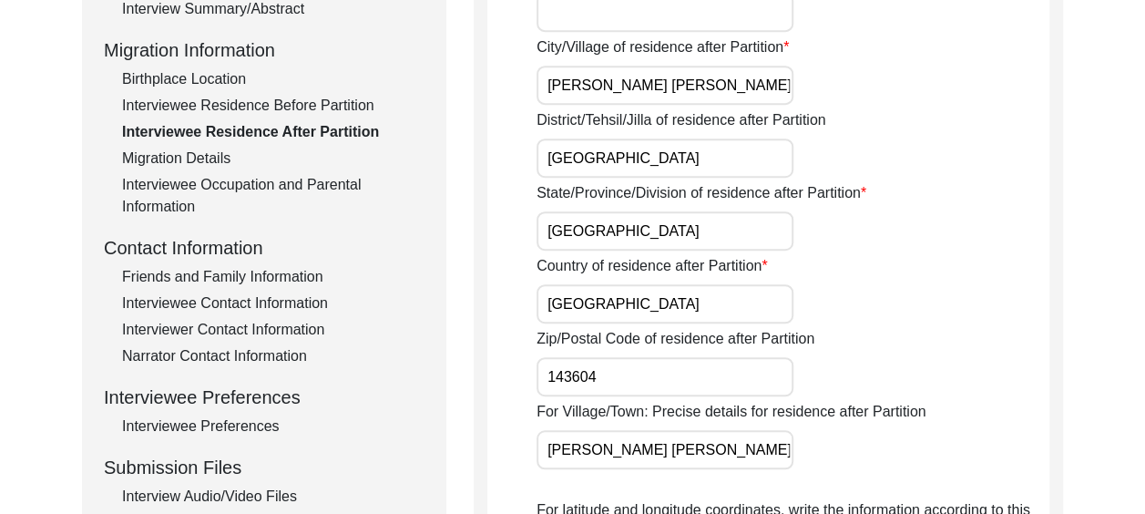
click at [345, 182] on div "Interviewee Occupation and Parental Information" at bounding box center [273, 196] width 302 height 44
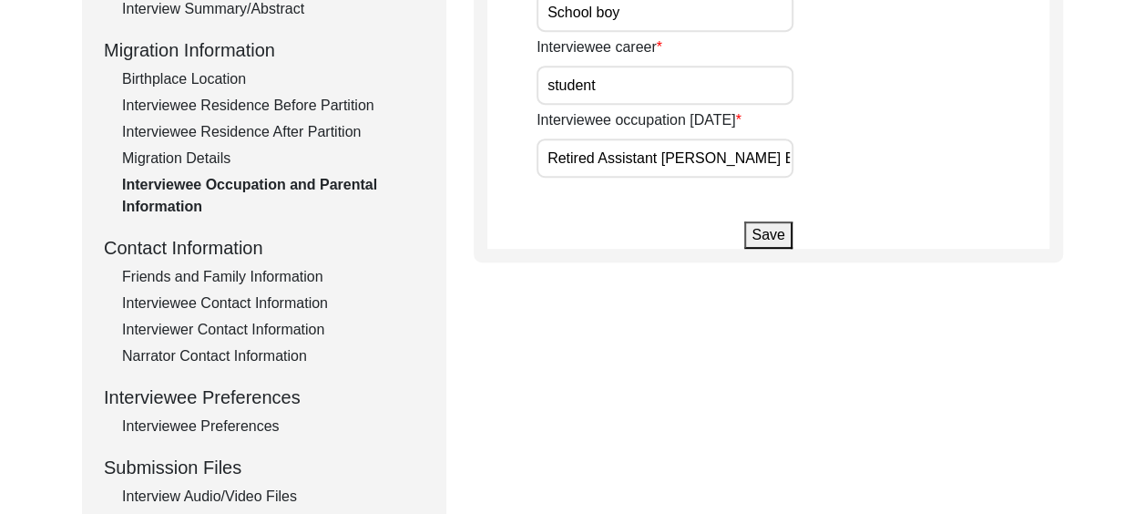
click at [292, 271] on div "Friends and Family Information" at bounding box center [273, 277] width 302 height 22
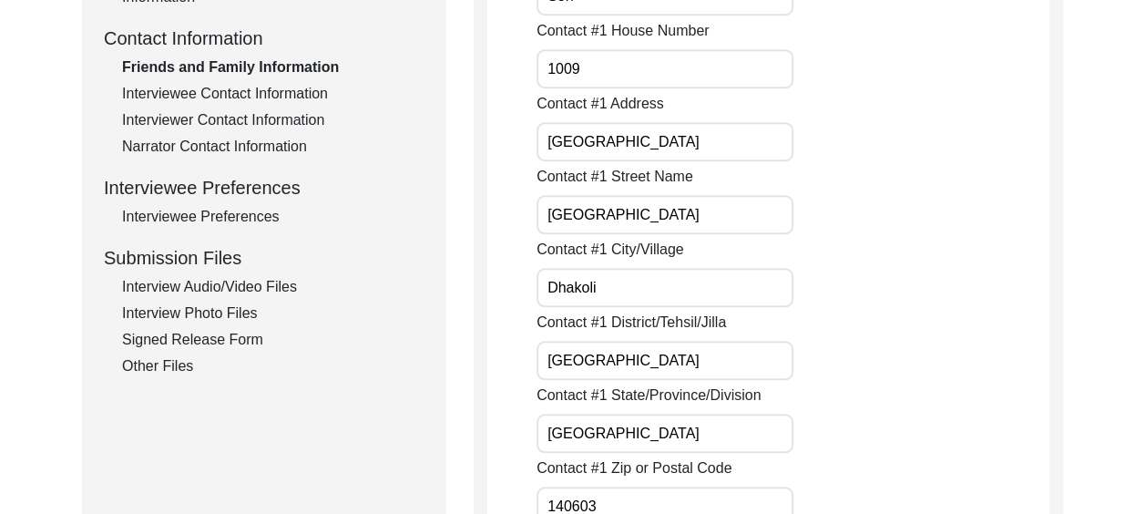
scroll to position [638, 0]
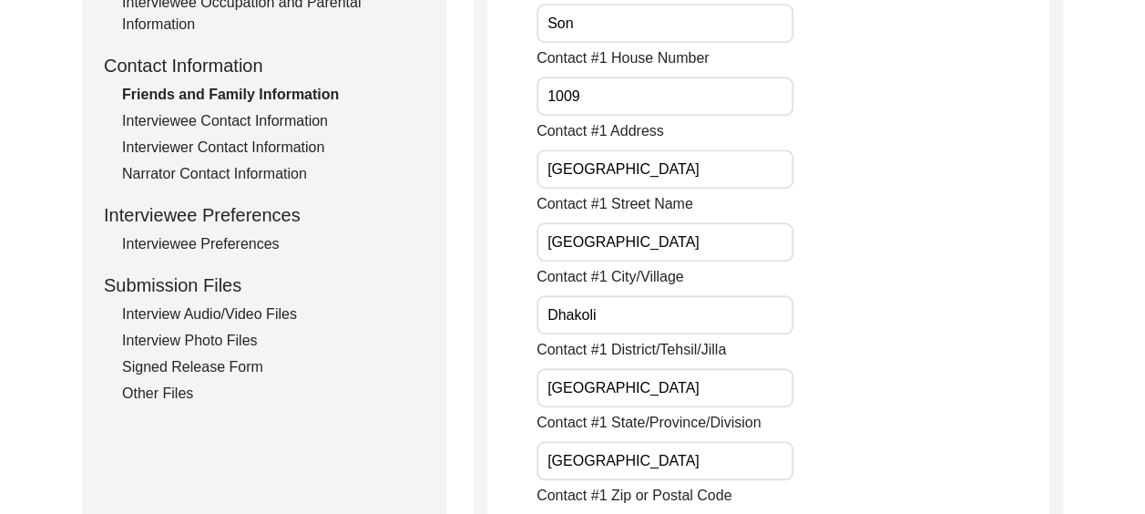
click at [309, 145] on div "Interviewer Contact Information" at bounding box center [273, 148] width 302 height 22
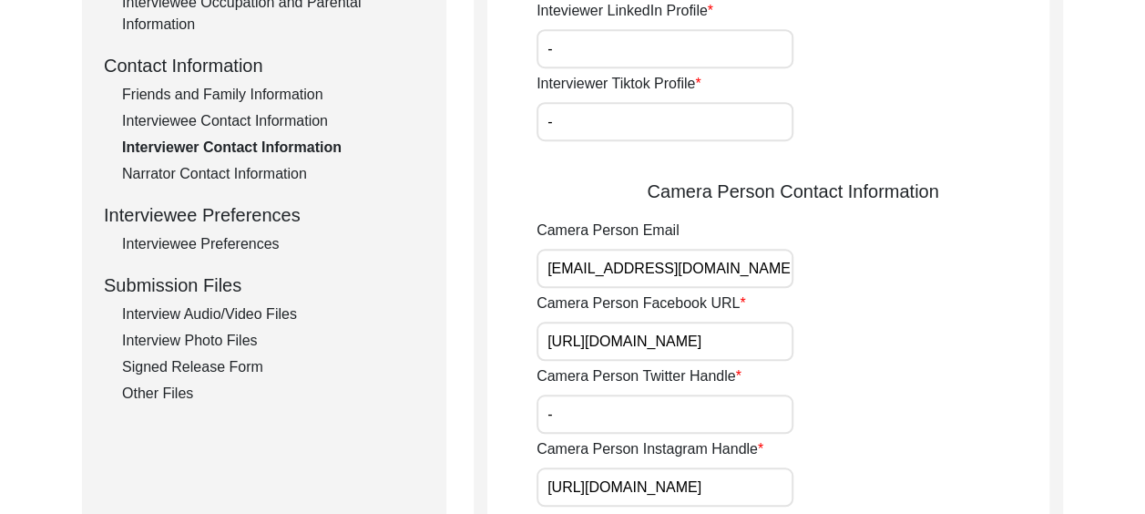
click at [313, 124] on div "Interviewee Contact Information" at bounding box center [273, 121] width 302 height 22
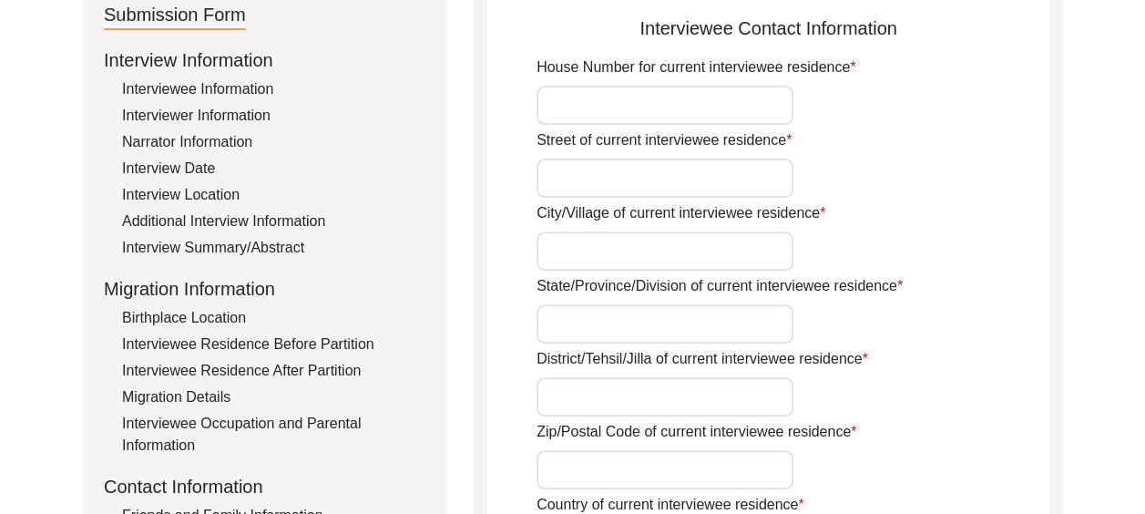
scroll to position [182, 0]
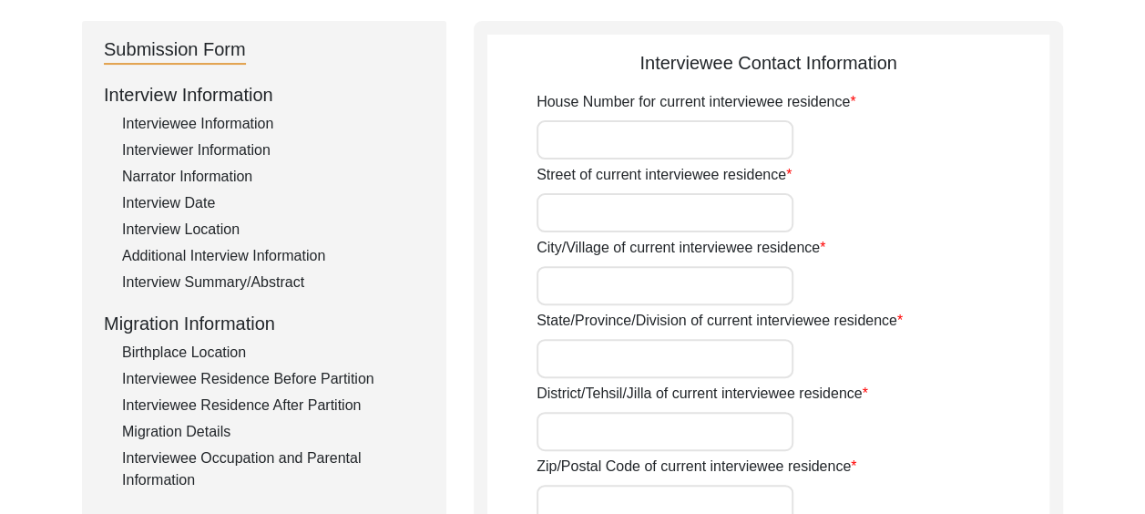
click at [591, 138] on input "House Number for current interviewee residence" at bounding box center [665, 139] width 257 height 39
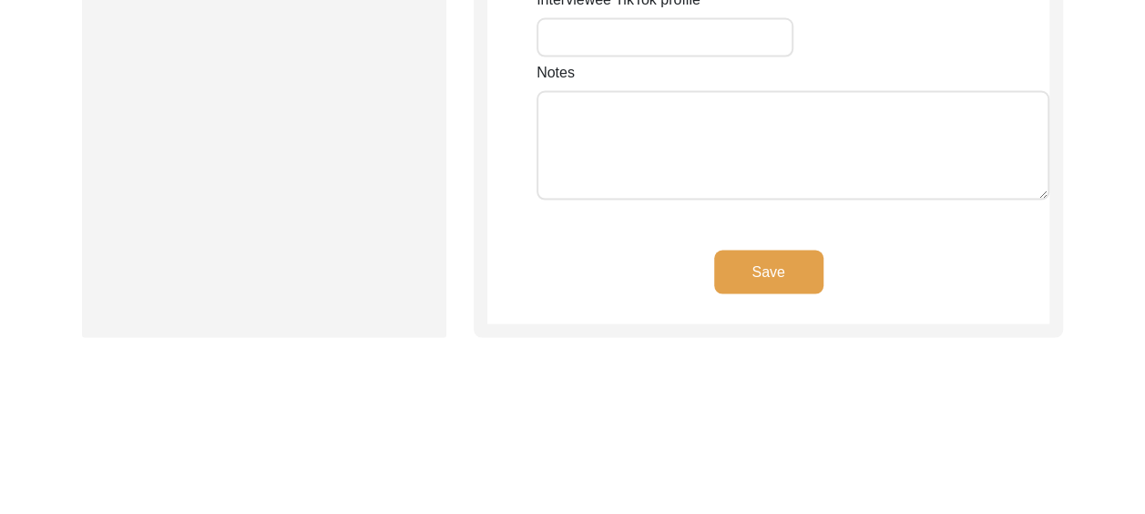
scroll to position [1822, 0]
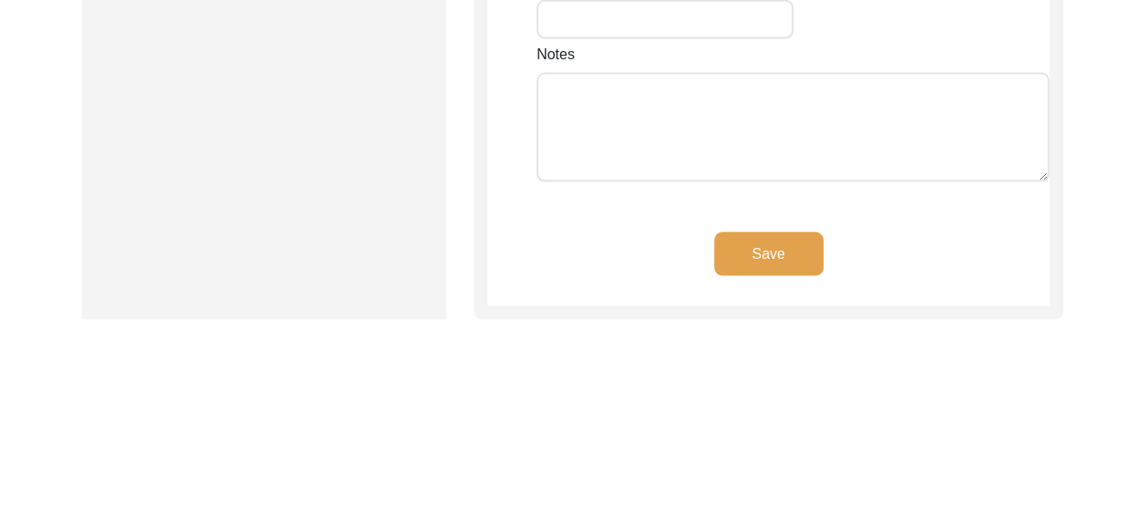
click at [748, 232] on button "Save" at bounding box center [768, 254] width 109 height 44
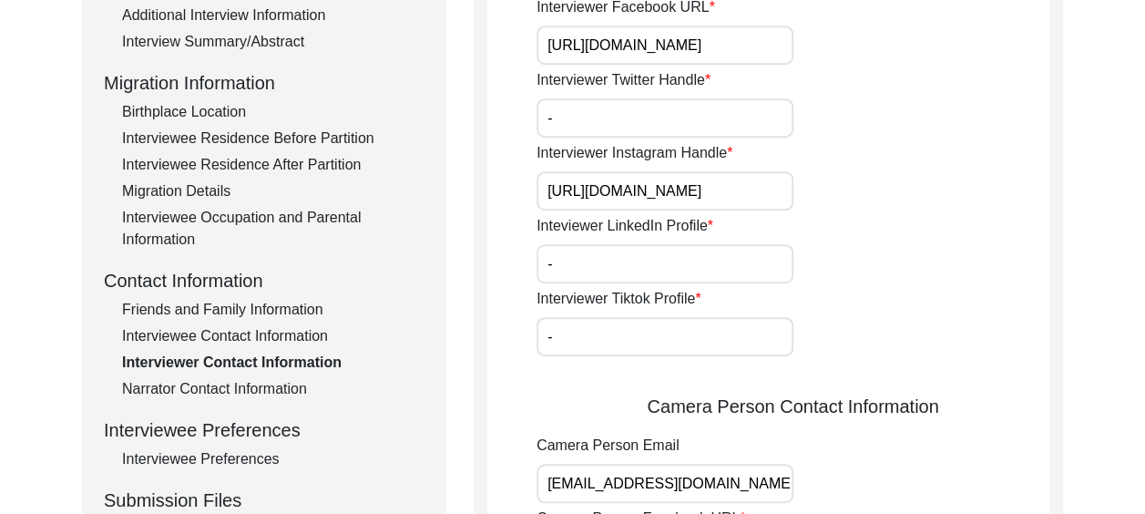
scroll to position [511, 0]
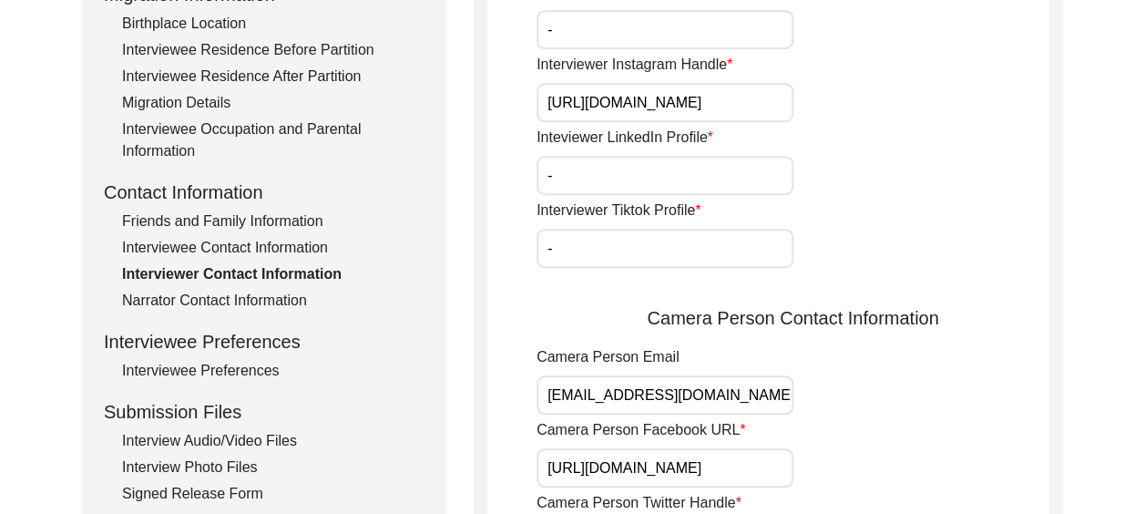
click at [302, 248] on div "Interviewee Contact Information" at bounding box center [273, 248] width 302 height 22
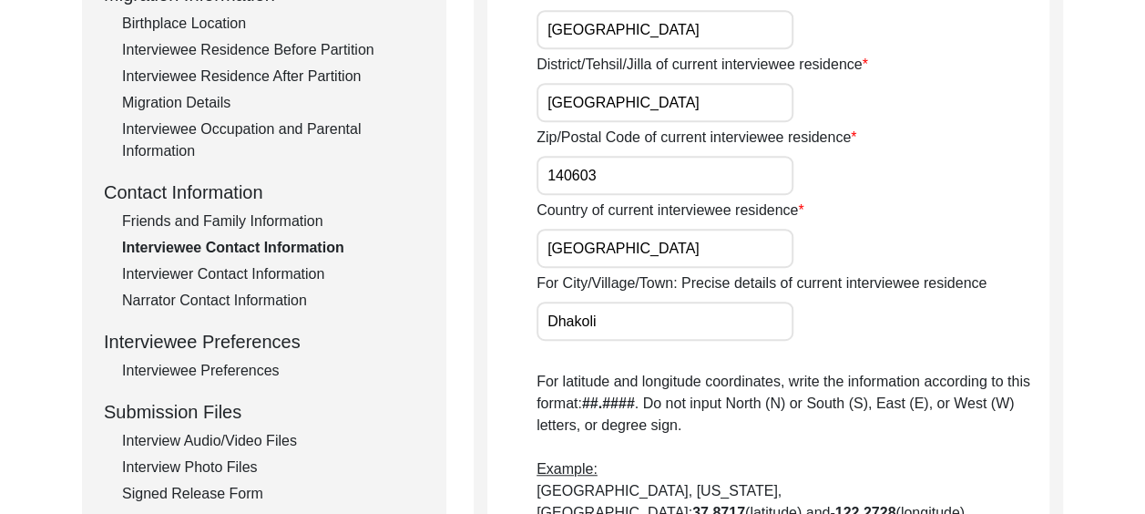
drag, startPoint x: 620, startPoint y: 179, endPoint x: 538, endPoint y: 174, distance: 82.1
click at [538, 174] on input "140603" at bounding box center [665, 175] width 257 height 39
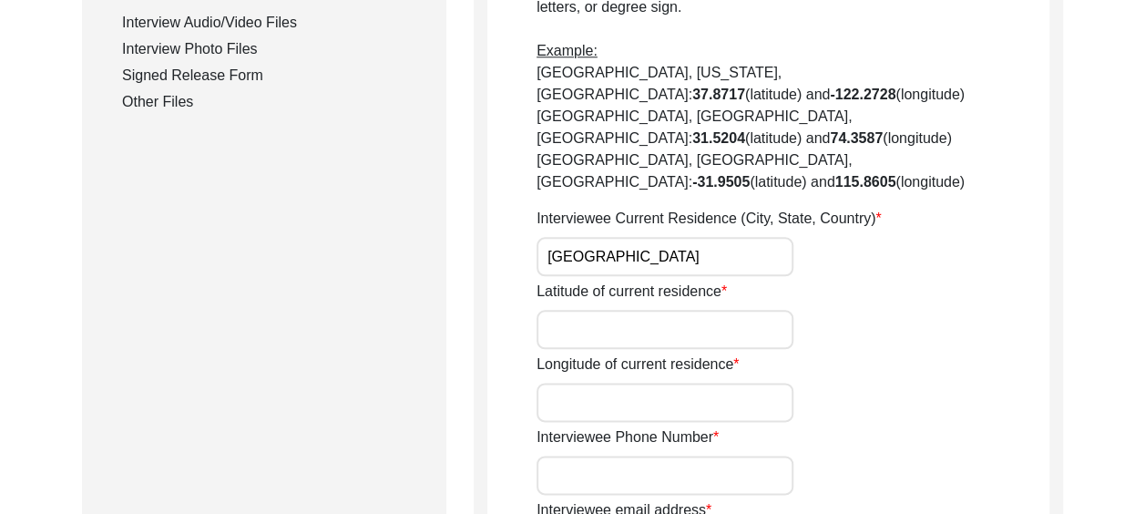
scroll to position [967, 0]
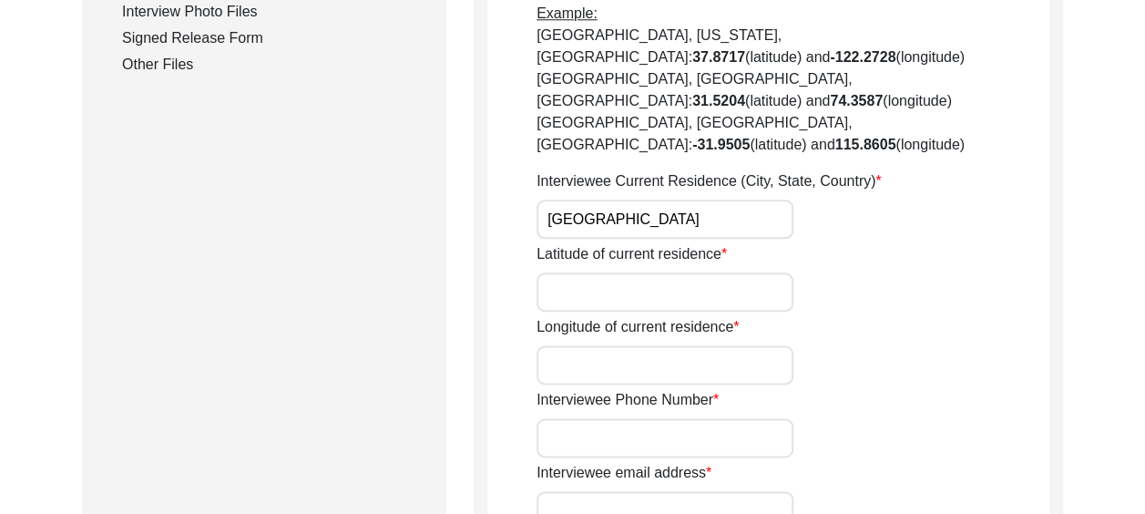
paste input "30.6531"
paste input "76.8391"
click at [609, 418] on input "Interviewee Phone Number" at bounding box center [665, 437] width 257 height 39
click at [574, 491] on input "Interviewee email address" at bounding box center [665, 510] width 257 height 39
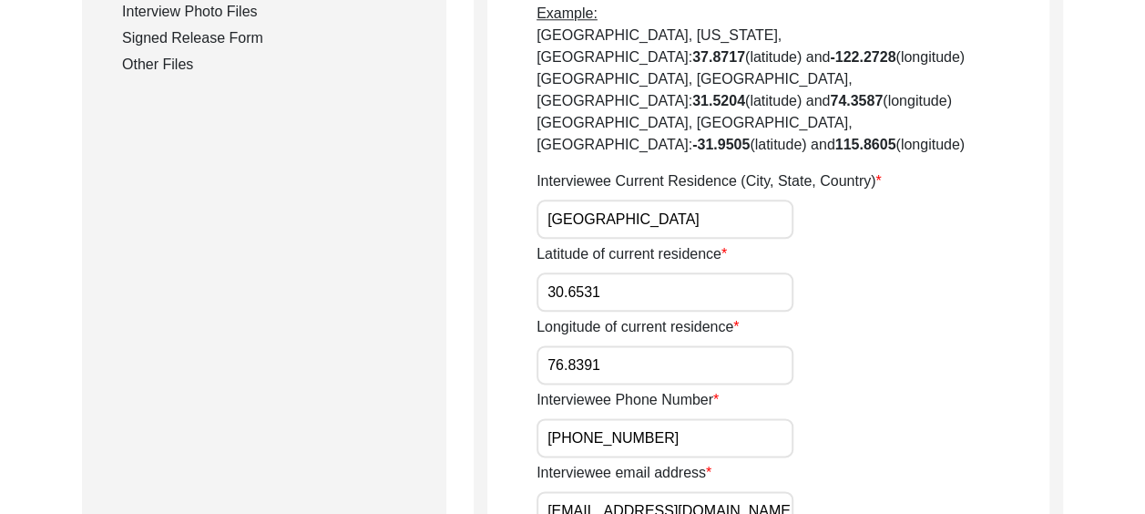
click at [982, 389] on div "Interviewee Phone Number [PHONE_NUMBER]" at bounding box center [793, 423] width 513 height 68
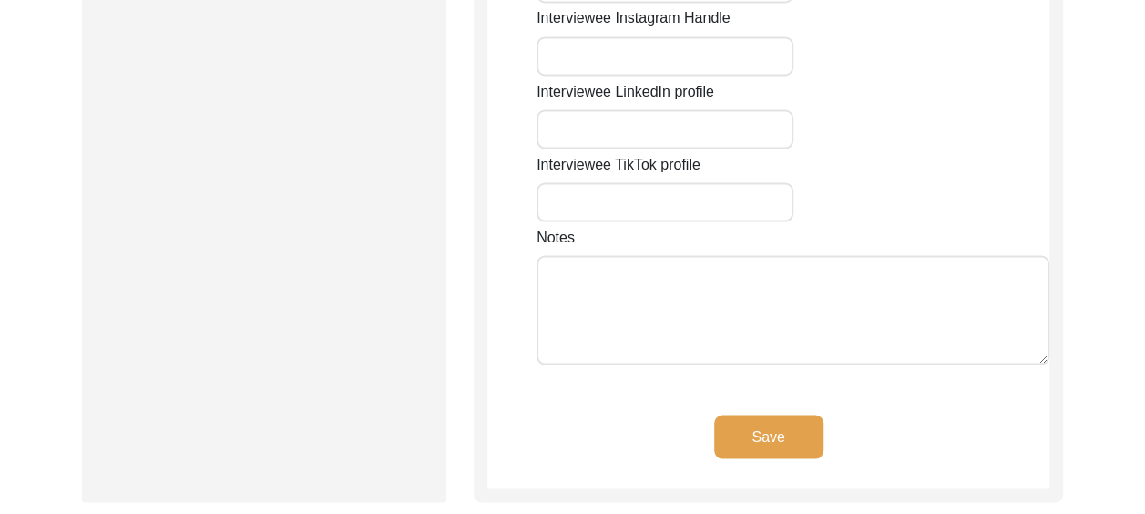
scroll to position [1696, 0]
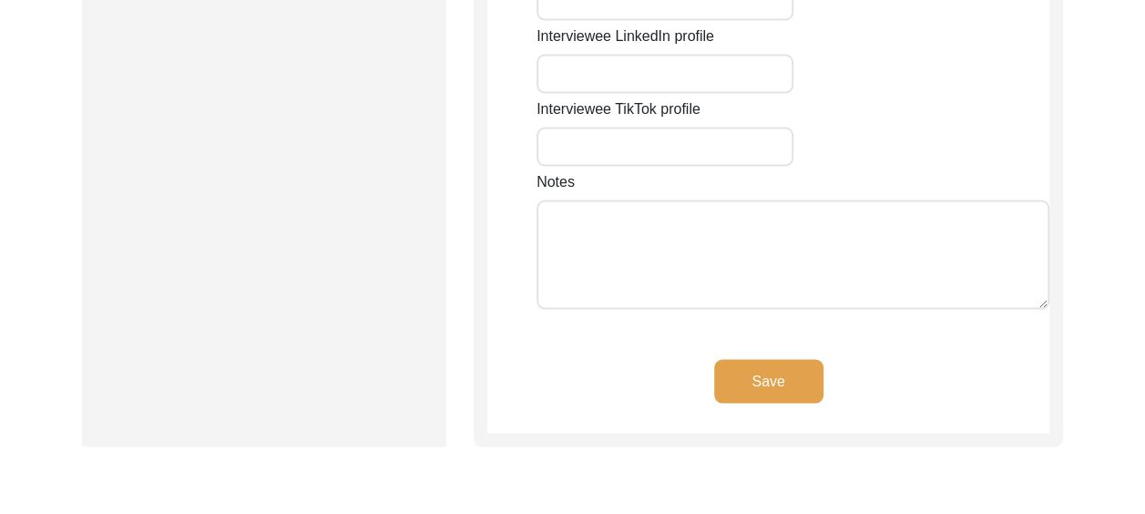
click at [591, 200] on textarea "Notes" at bounding box center [793, 254] width 513 height 109
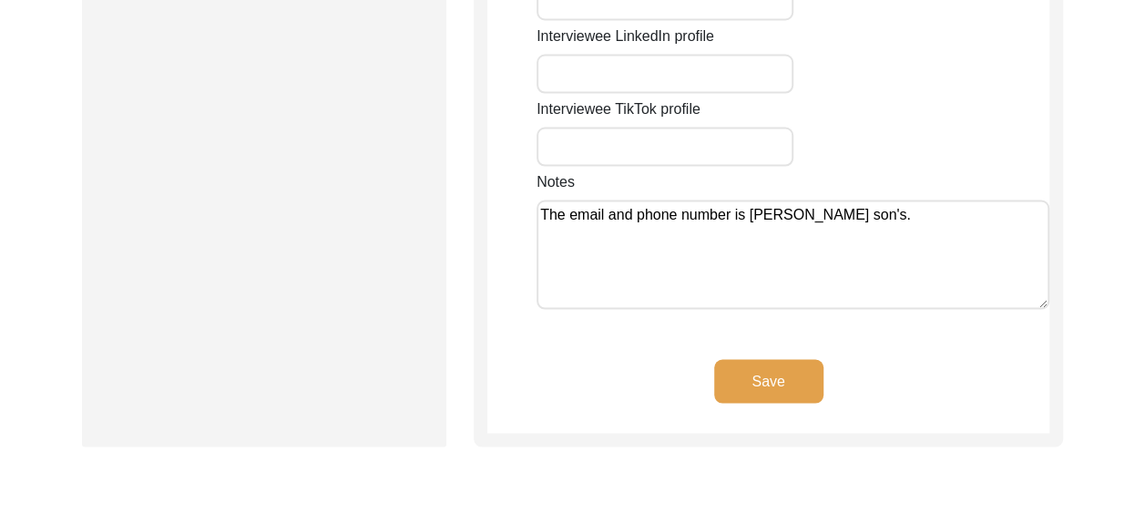
click at [973, 200] on textarea "The email and phone number is [PERSON_NAME] son's." at bounding box center [793, 254] width 513 height 109
click at [720, 200] on textarea "The email and phone number is [PERSON_NAME] son's. Additional contact details […" at bounding box center [793, 254] width 513 height 109
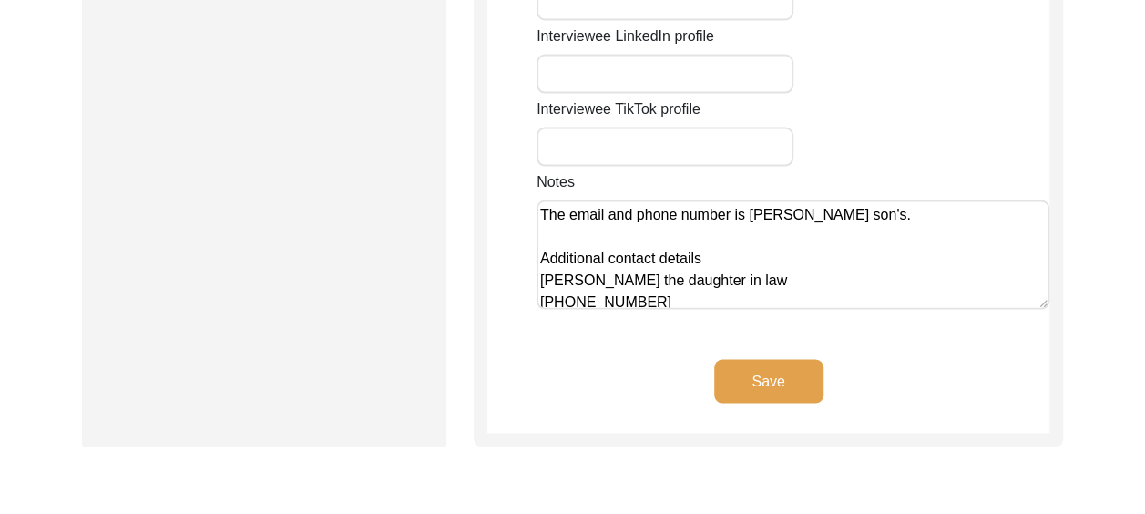
click at [663, 237] on textarea "The email and phone number is [PERSON_NAME] son's. Additional contact details […" at bounding box center [793, 254] width 513 height 109
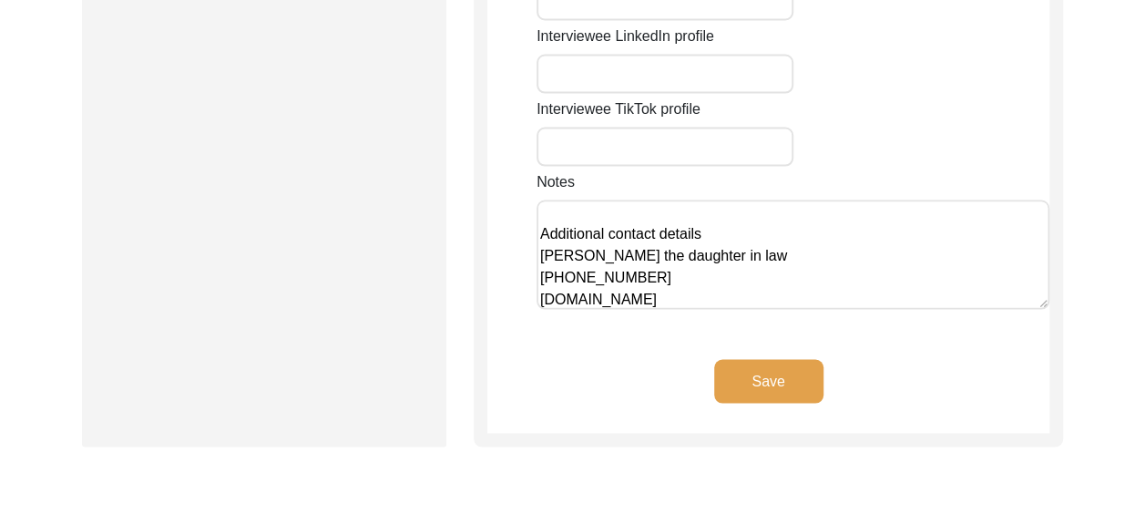
click at [756, 359] on button "Save" at bounding box center [768, 381] width 109 height 44
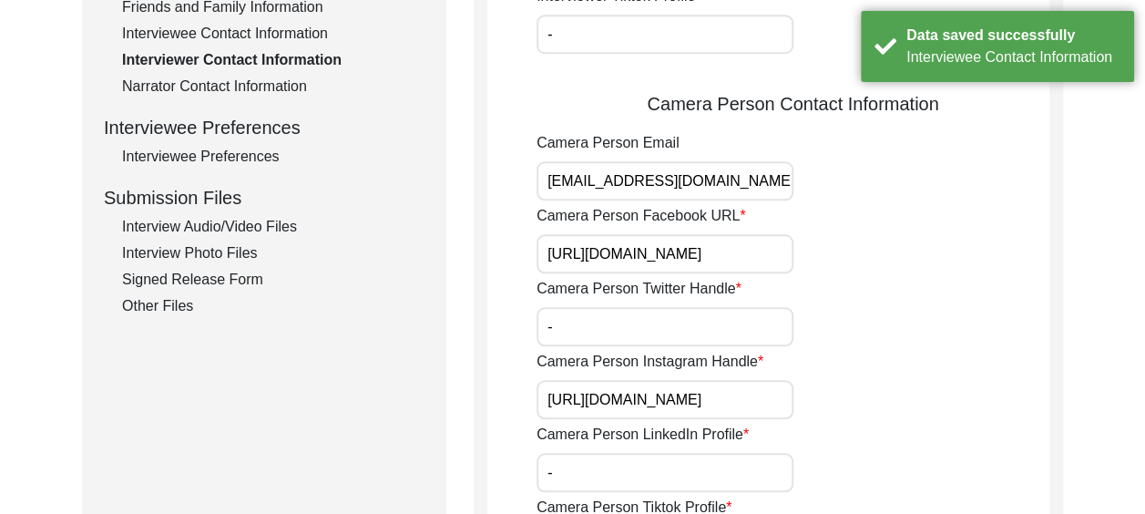
scroll to position [693, 0]
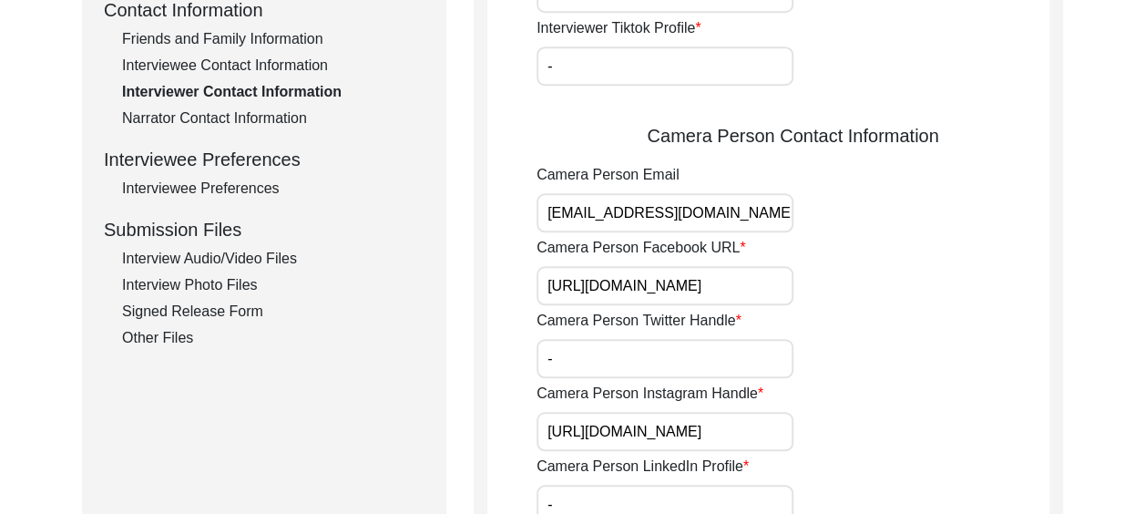
click at [257, 180] on div "Interviewee Preferences" at bounding box center [273, 189] width 302 height 22
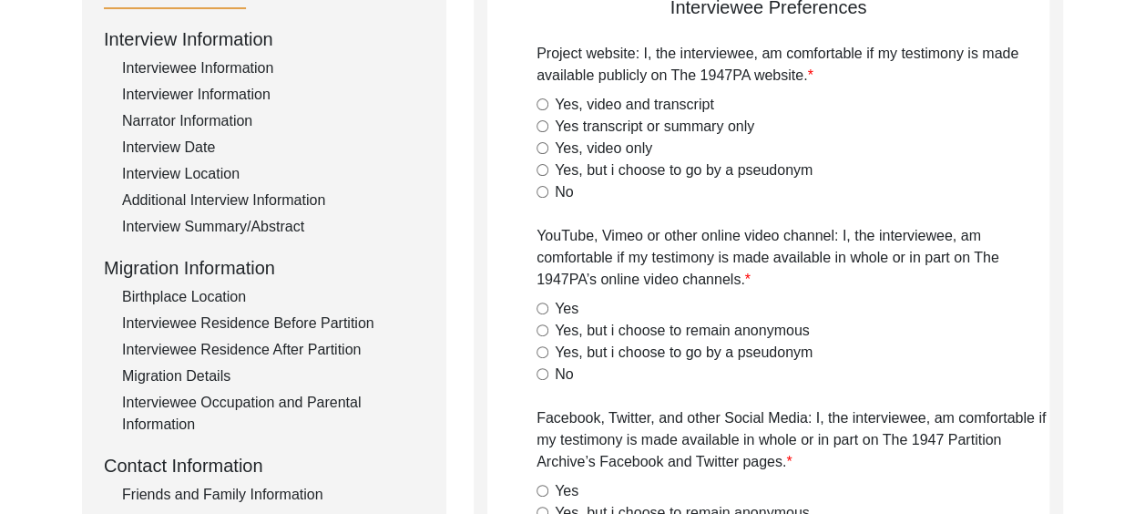
scroll to position [147, 0]
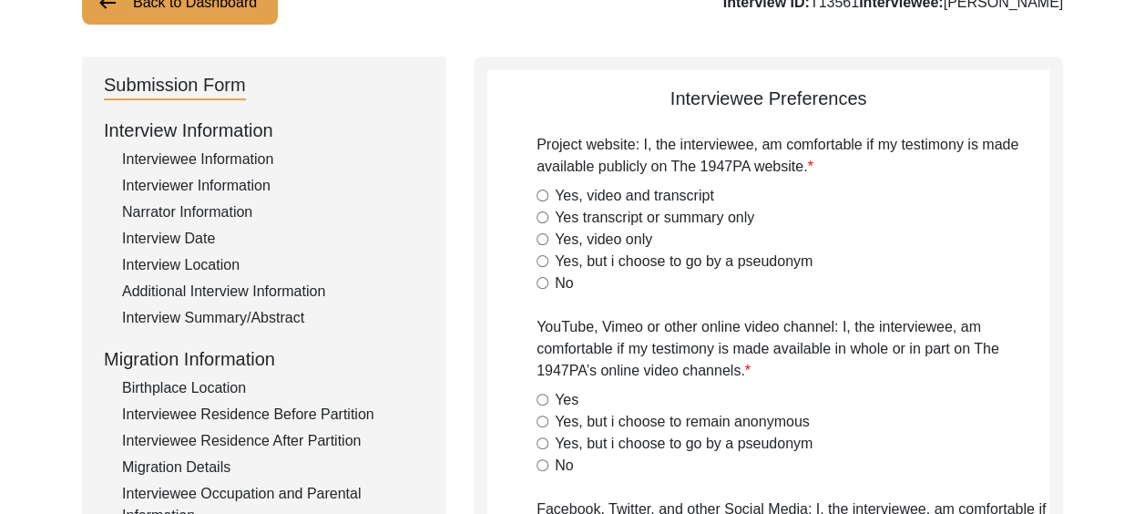
click at [543, 197] on input "Yes, video and transcript" at bounding box center [543, 196] width 12 height 12
click at [547, 394] on input "Yes" at bounding box center [543, 400] width 12 height 12
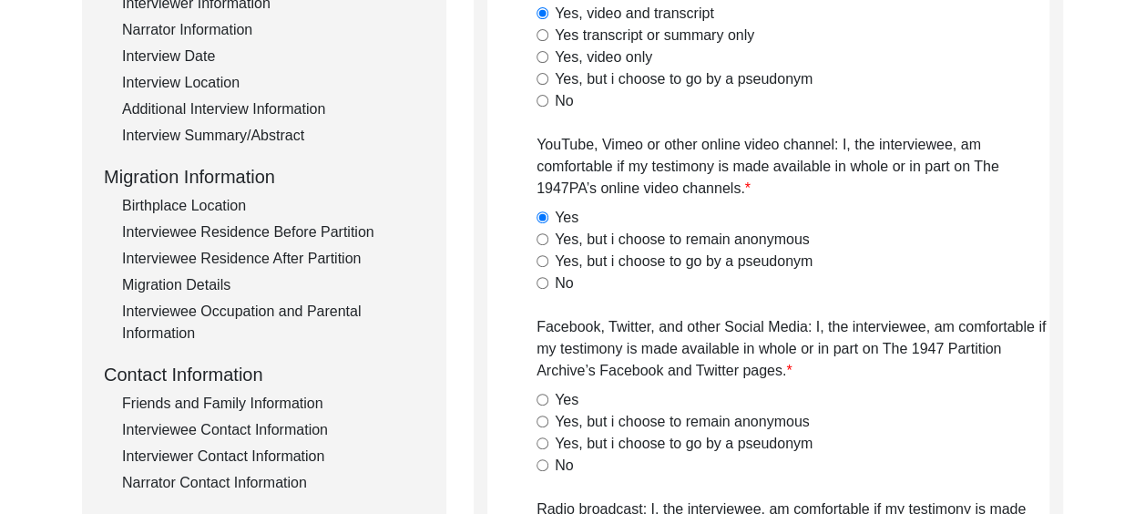
scroll to position [511, 0]
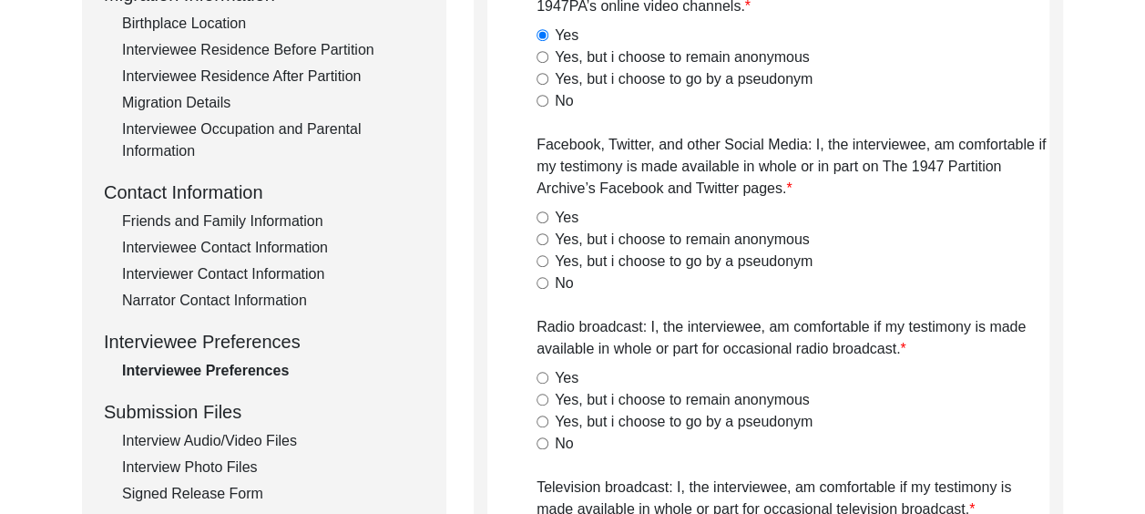
click at [540, 217] on input "Yes" at bounding box center [543, 217] width 12 height 12
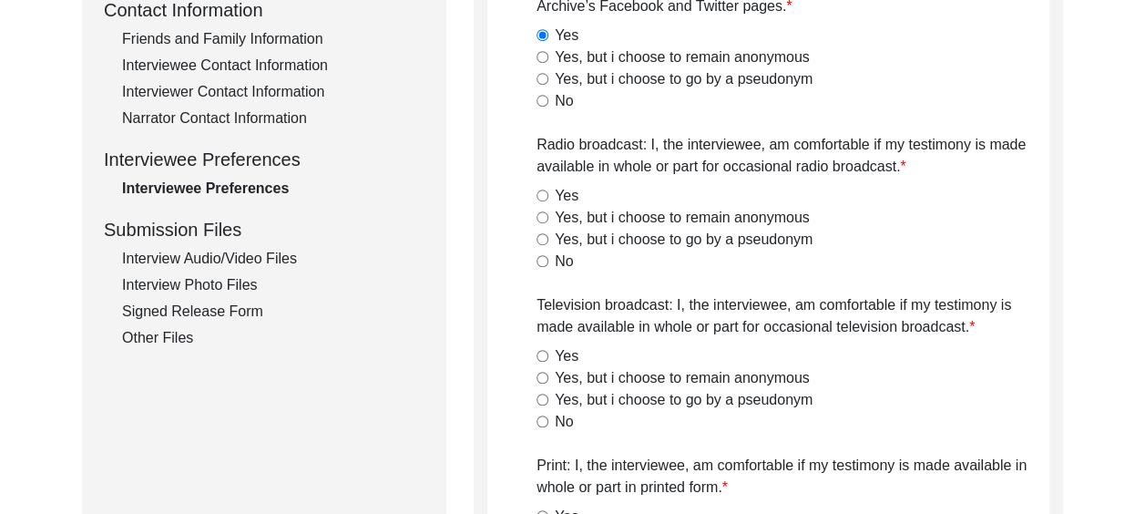
click at [540, 193] on input "Yes" at bounding box center [543, 196] width 12 height 12
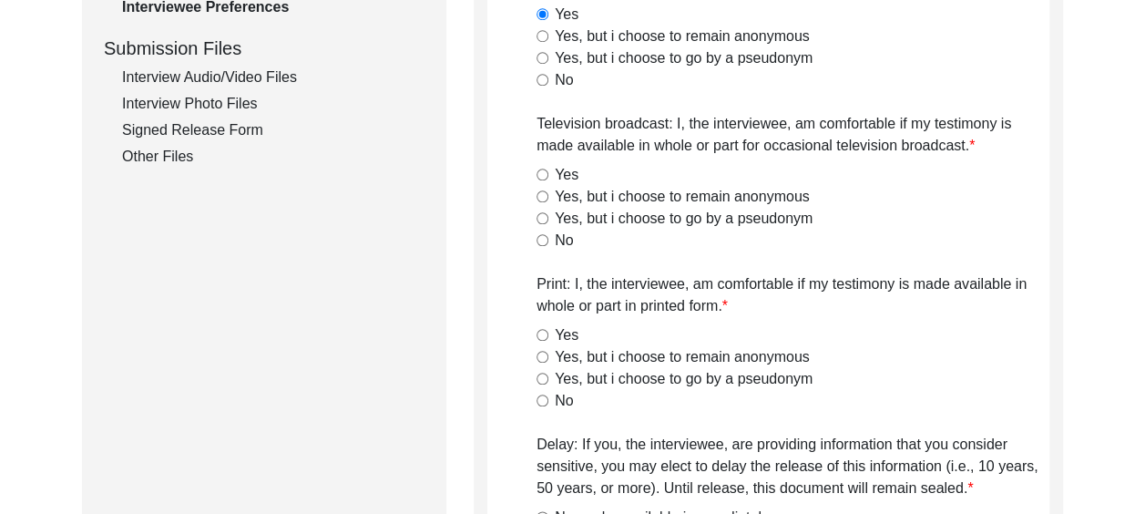
scroll to position [876, 0]
click at [543, 173] on input "Yes" at bounding box center [543, 174] width 12 height 12
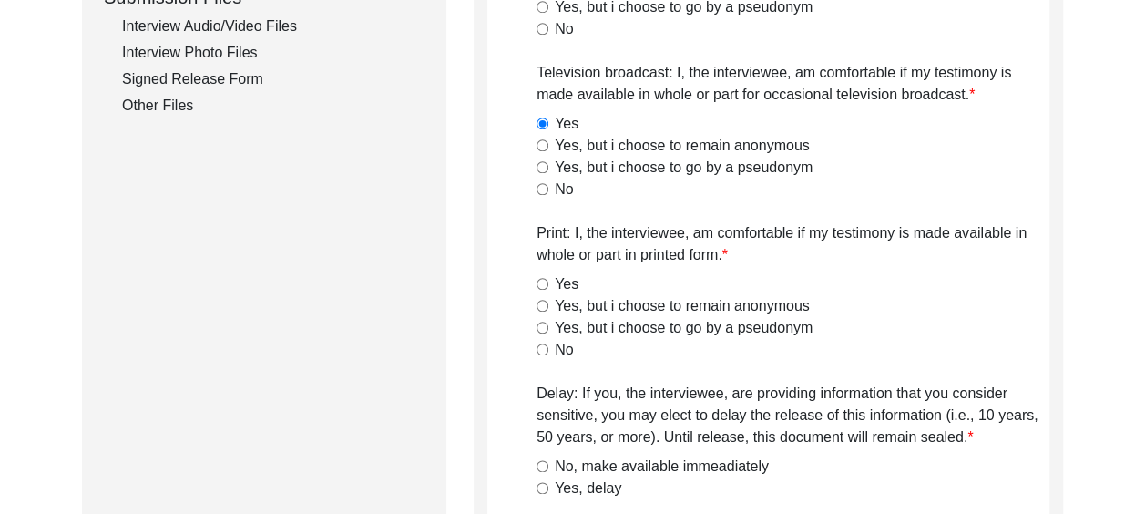
scroll to position [1058, 0]
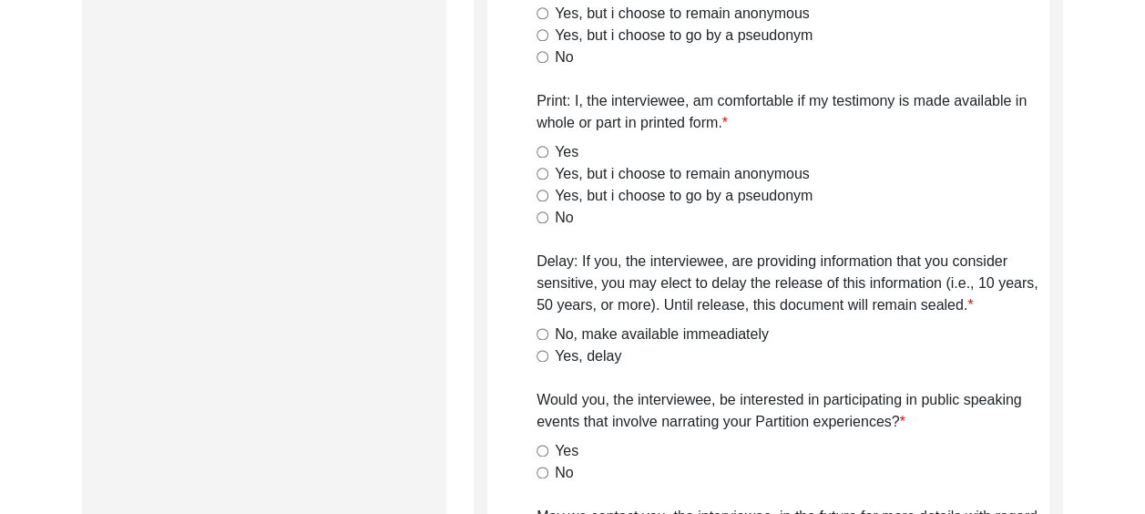
click at [542, 149] on input "Yes" at bounding box center [543, 152] width 12 height 12
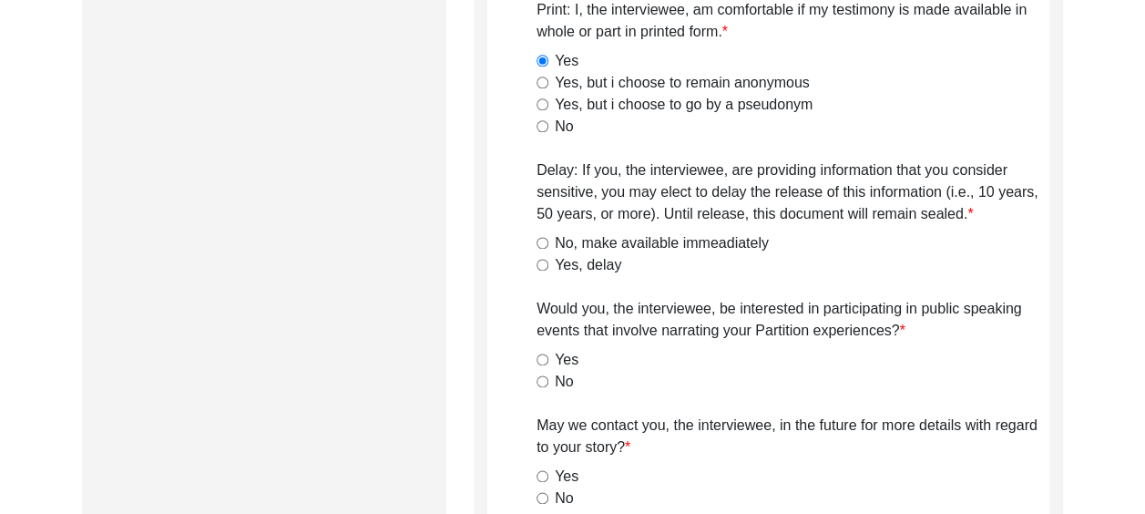
click at [547, 246] on input "No, make available immeadiately" at bounding box center [543, 243] width 12 height 12
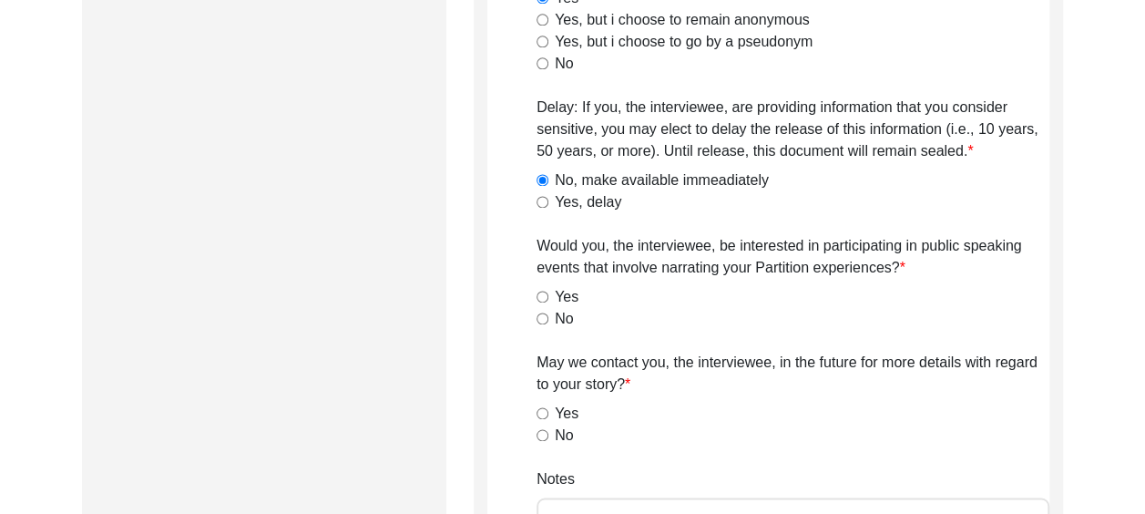
scroll to position [1240, 0]
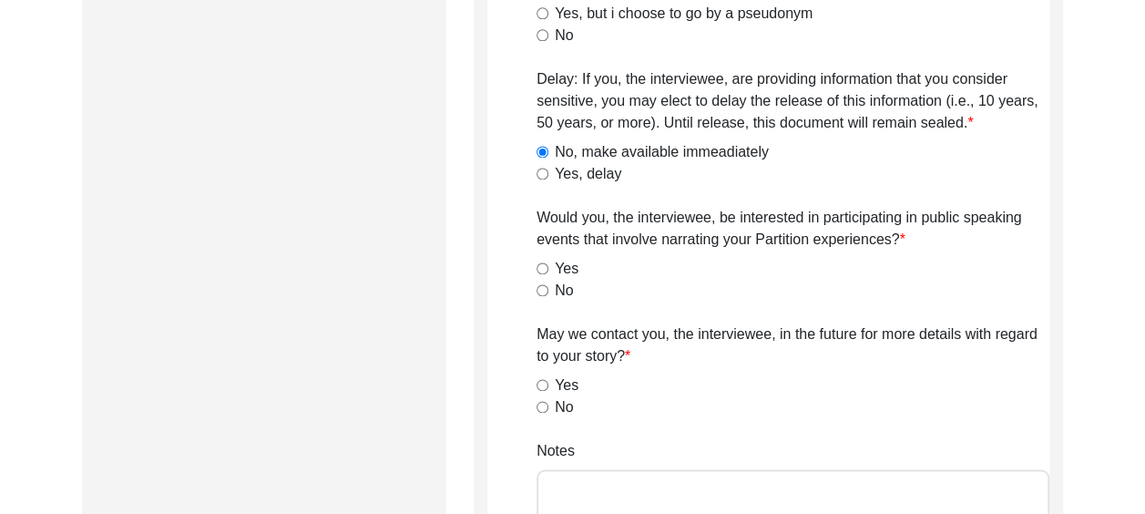
click at [539, 266] on input "Yes" at bounding box center [543, 268] width 12 height 12
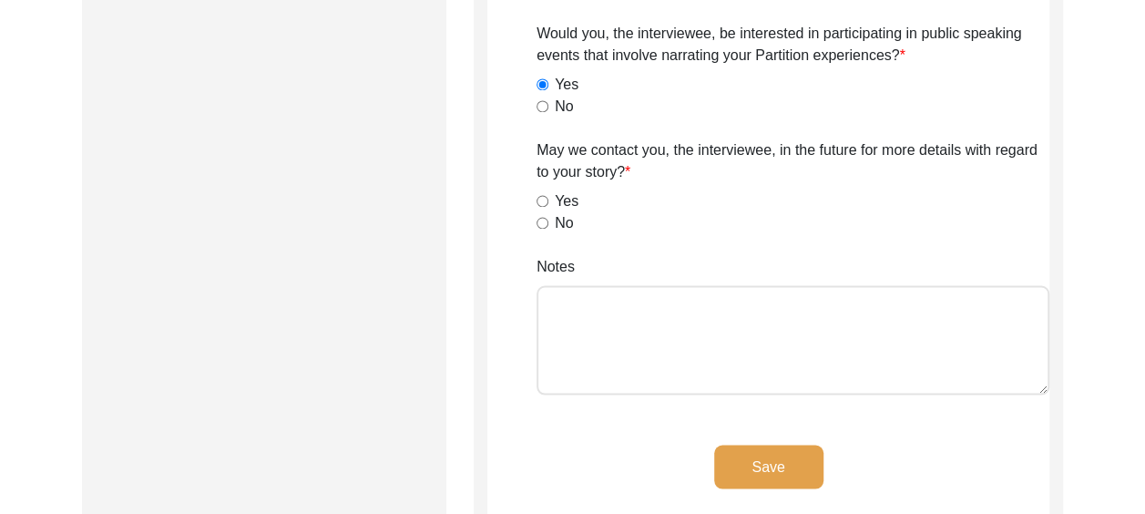
scroll to position [1513, 0]
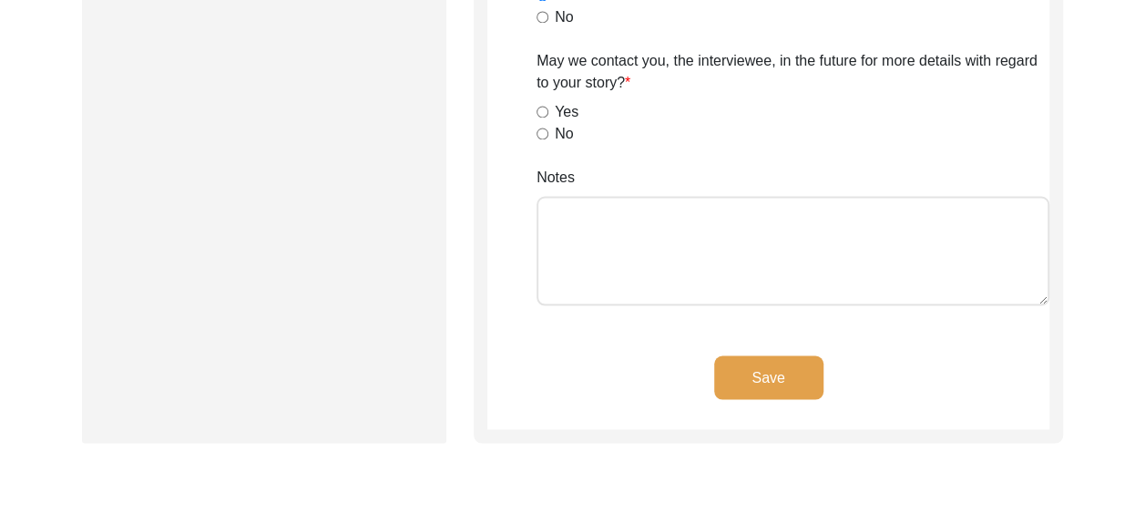
click at [538, 108] on input "Yes" at bounding box center [543, 112] width 12 height 12
click at [603, 222] on textarea "Notes" at bounding box center [793, 250] width 513 height 109
click at [798, 213] on textarea "The interviewee wears a hearing aid" at bounding box center [793, 250] width 513 height 109
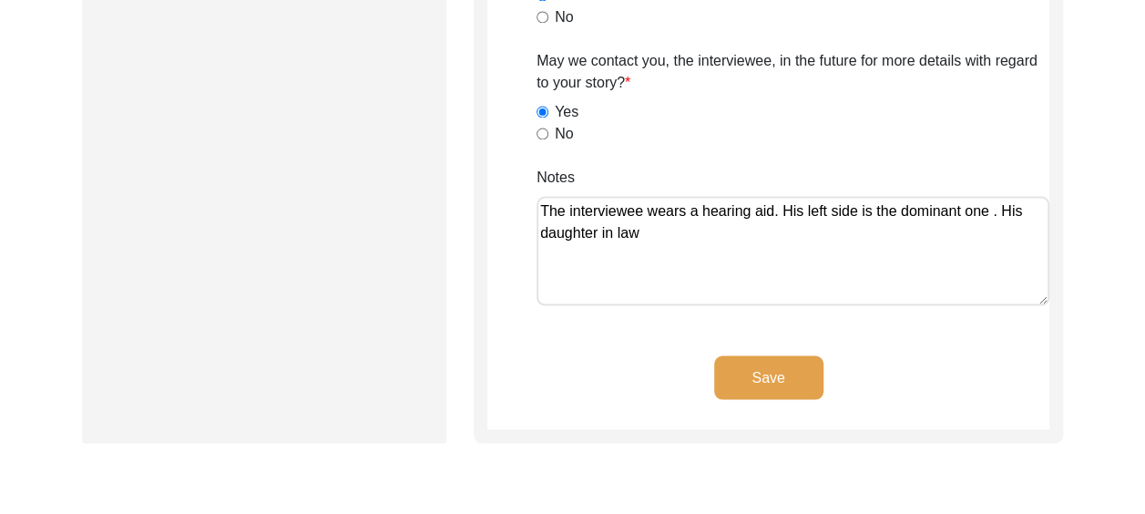
click at [774, 213] on textarea "The interviewee wears a hearing aid. His left side is the dominant one . His da…" at bounding box center [793, 250] width 513 height 109
click at [849, 240] on textarea "The interviewee wears a hearing aid and is quite hard of hearing. His left side…" at bounding box center [793, 250] width 513 height 109
click at [714, 231] on textarea "The interviewee wears a hearing aid and is quite hard of hearing. His left side…" at bounding box center [793, 250] width 513 height 109
click at [855, 233] on textarea "The interviewee wears a hearing aid and is quite hard of hearing. His left side…" at bounding box center [793, 250] width 513 height 109
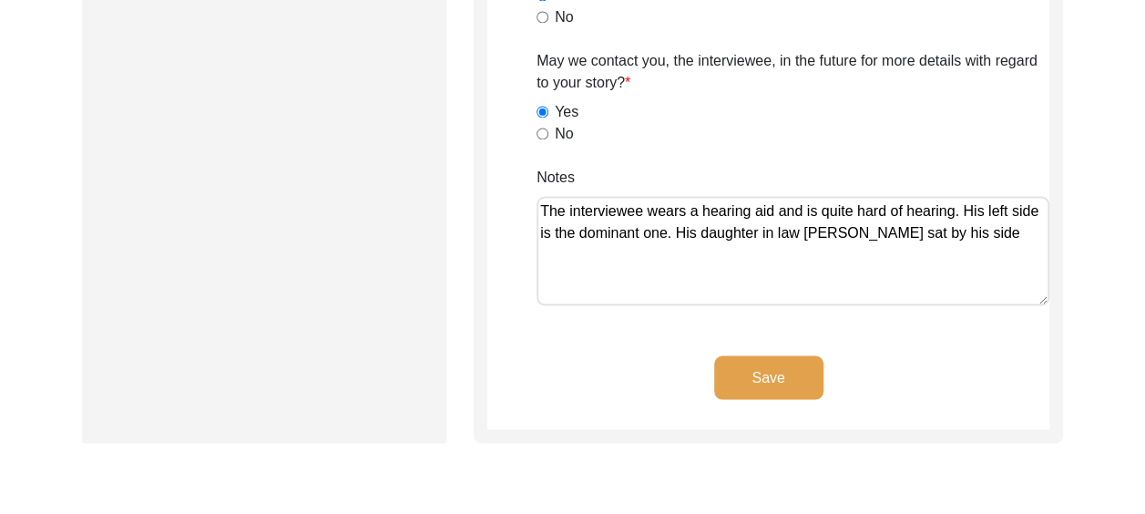
click at [1019, 229] on textarea "The interviewee wears a hearing aid and is quite hard of hearing. His left side…" at bounding box center [793, 250] width 513 height 109
click at [749, 253] on textarea "The interviewee wears a hearing aid and is quite hard of hearing. His left side…" at bounding box center [793, 250] width 513 height 109
click at [875, 260] on textarea "The interviewee wears a hearing aid and is quite hard of hearing. His left side…" at bounding box center [793, 250] width 513 height 109
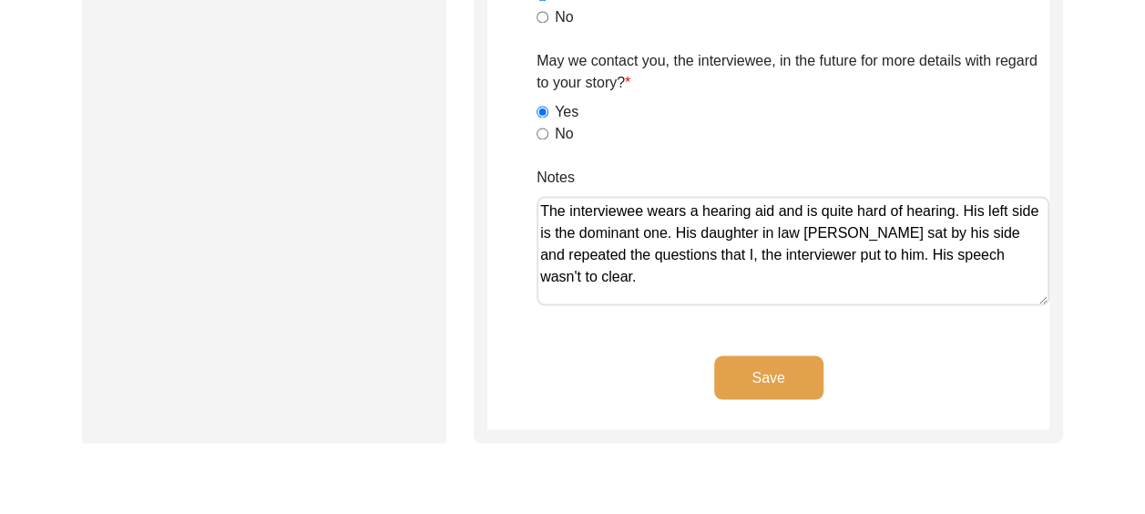
click at [598, 277] on textarea "The interviewee wears a hearing aid and is quite hard of hearing. His left side…" at bounding box center [793, 250] width 513 height 109
drag, startPoint x: 585, startPoint y: 277, endPoint x: 671, endPoint y: 277, distance: 85.6
click at [671, 277] on textarea "The interviewee wears a hearing aid and is quite hard of hearing. His left side…" at bounding box center [793, 250] width 513 height 109
click at [785, 372] on button "Save" at bounding box center [768, 377] width 109 height 44
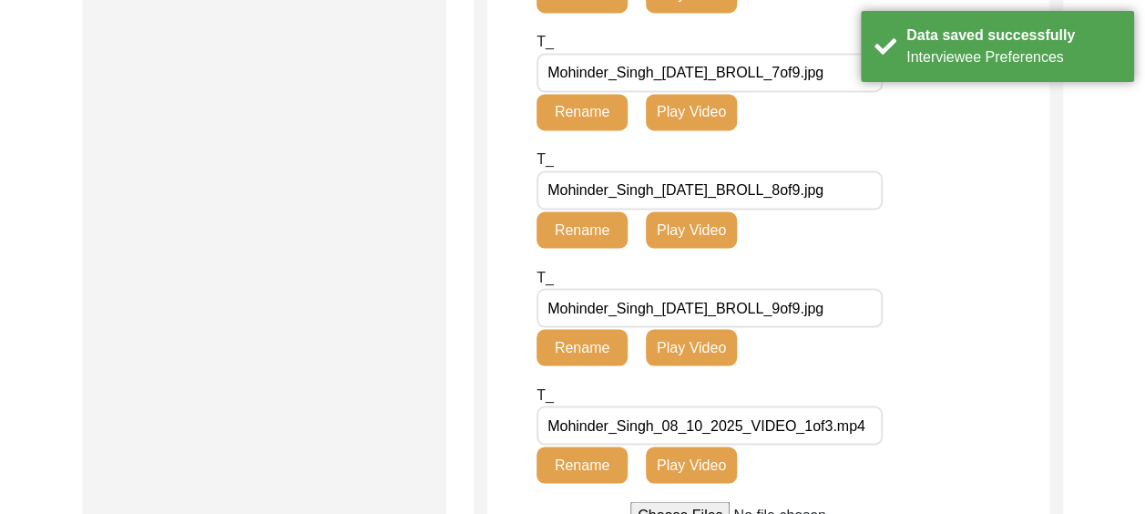
scroll to position [1604, 0]
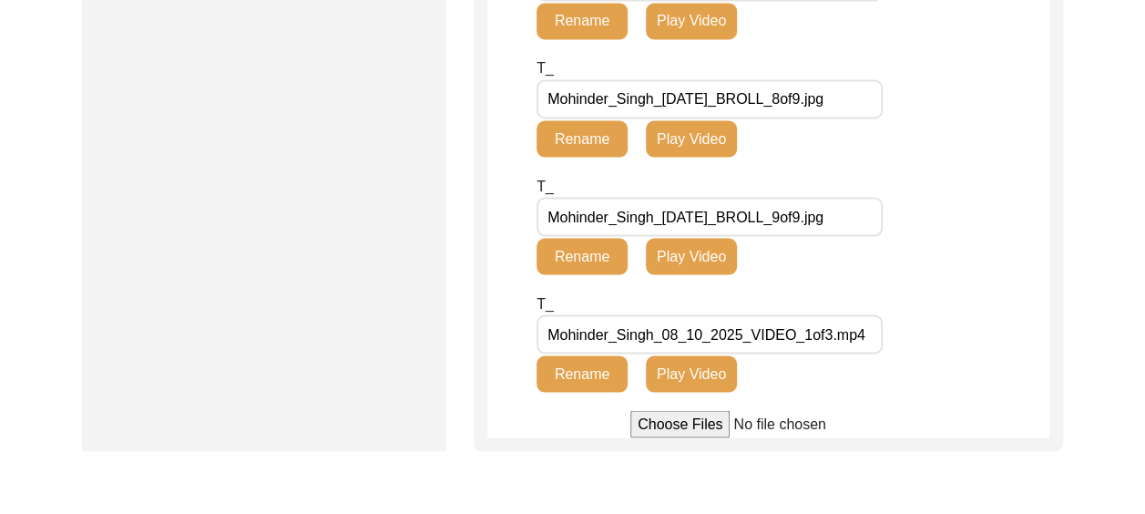
drag, startPoint x: 549, startPoint y: 328, endPoint x: 923, endPoint y: 333, distance: 373.6
click at [923, 333] on div "T_ Mohinder_Singh_08_10_2025_VIDEO_1of3.mp4 Rename Play Video" at bounding box center [793, 351] width 513 height 118
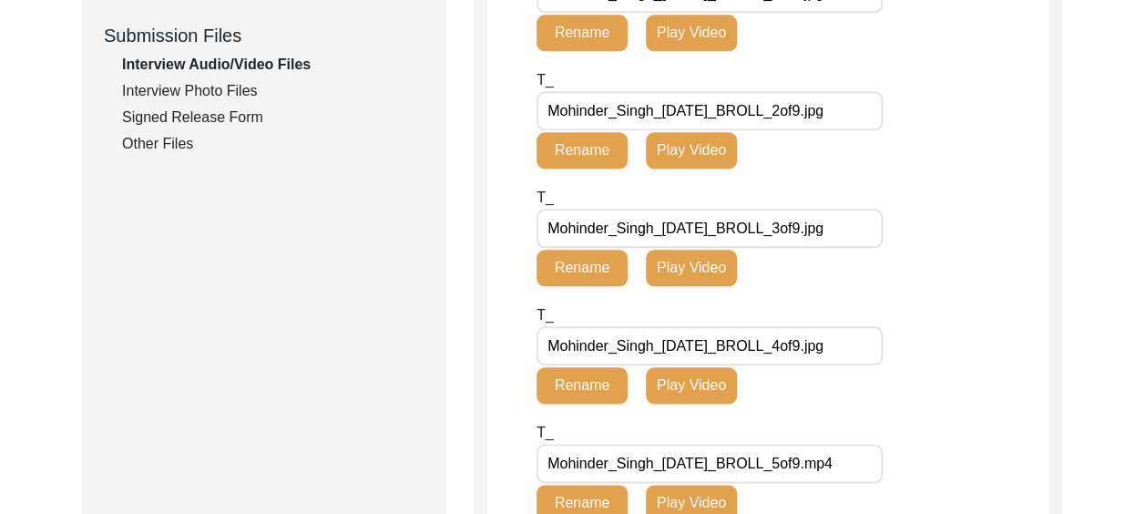
scroll to position [693, 0]
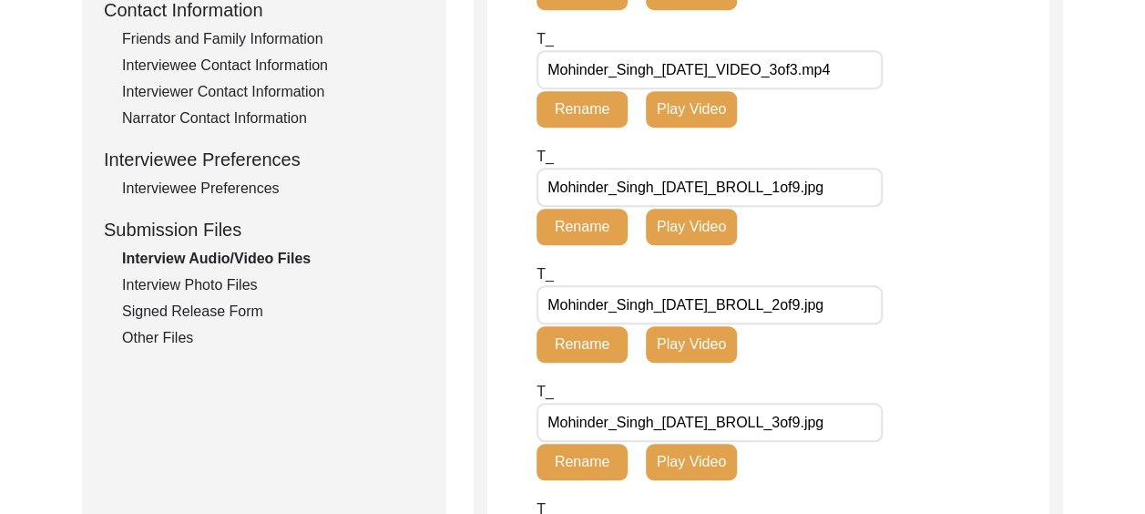
click at [245, 312] on div "Signed Release Form" at bounding box center [273, 312] width 302 height 22
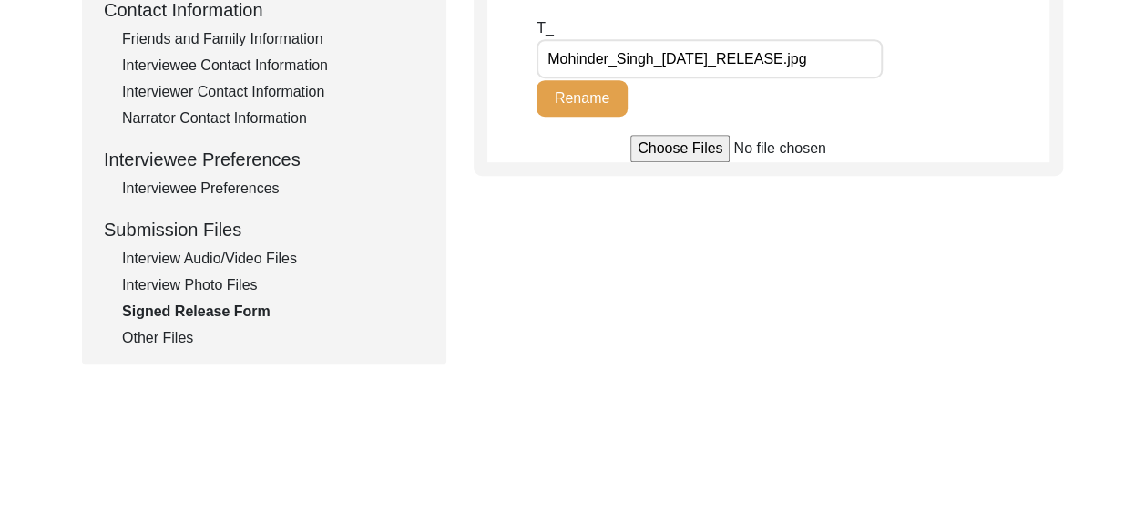
click at [181, 338] on div "Other Files" at bounding box center [273, 338] width 302 height 22
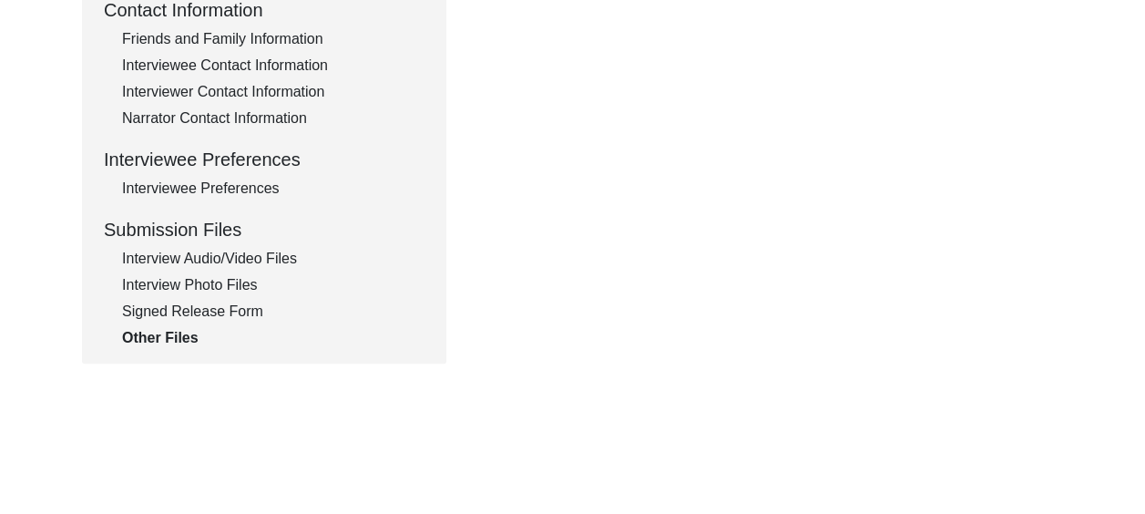
click at [253, 306] on div "Signed Release Form" at bounding box center [273, 312] width 302 height 22
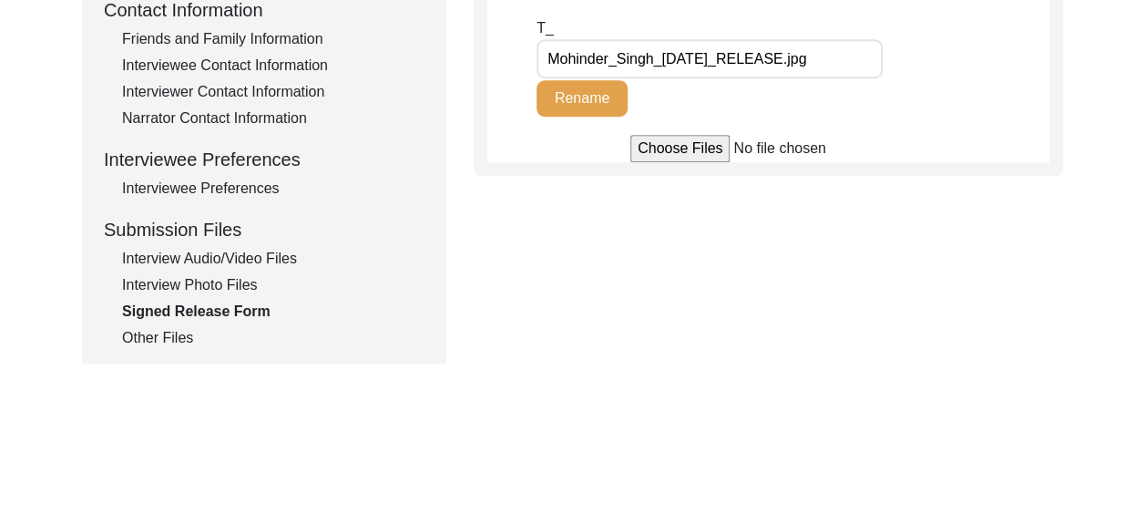
drag, startPoint x: 547, startPoint y: 57, endPoint x: 875, endPoint y: 47, distance: 328.1
click at [875, 47] on input "Mohinder_Singh_[DATE]_RELEASE.jpg" at bounding box center [710, 58] width 346 height 39
click at [261, 255] on div "Interview Audio/Video Files" at bounding box center [273, 259] width 302 height 22
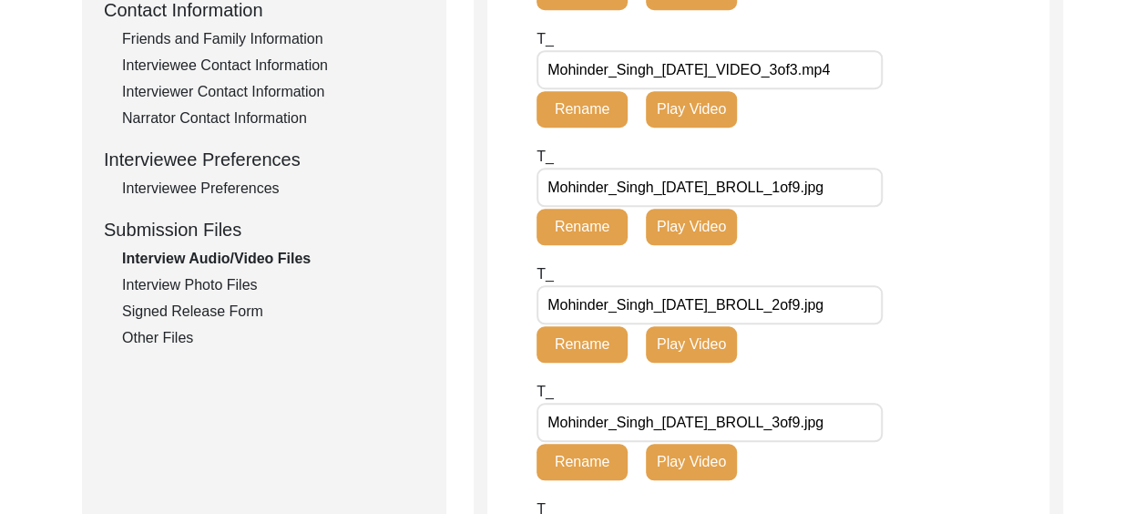
click at [182, 335] on div "Other Files" at bounding box center [273, 338] width 302 height 22
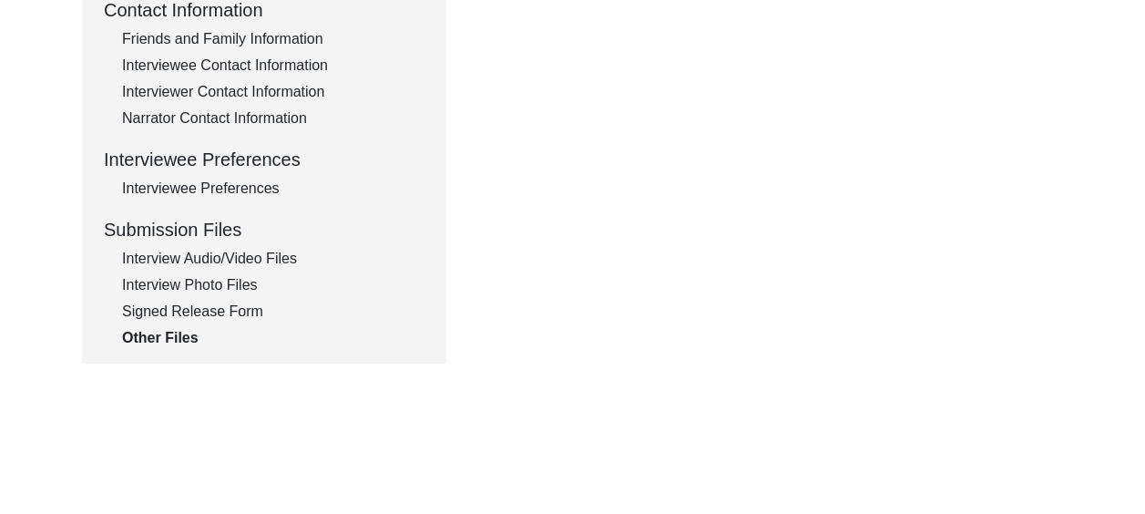
scroll to position [238, 0]
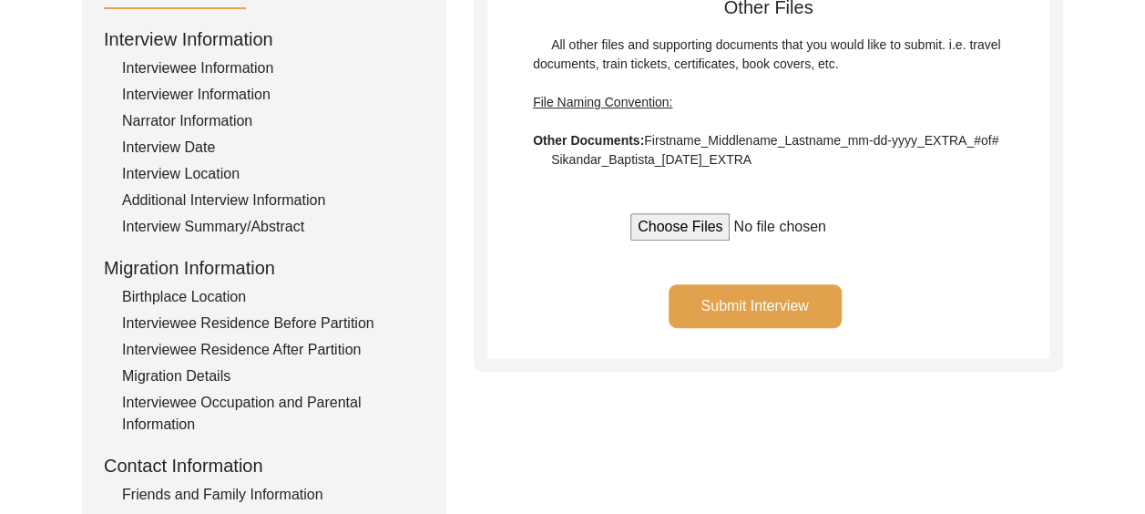
click at [681, 227] on input "file" at bounding box center [768, 226] width 276 height 27
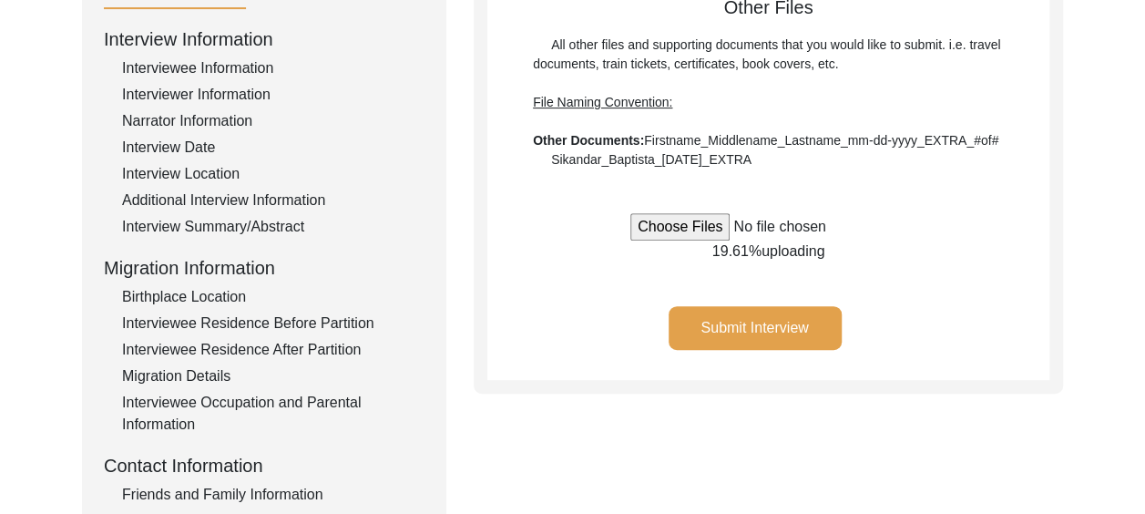
click at [867, 448] on div "Submission Form Interview Information Interviewee Information Interviewer Infor…" at bounding box center [572, 392] width 981 height 854
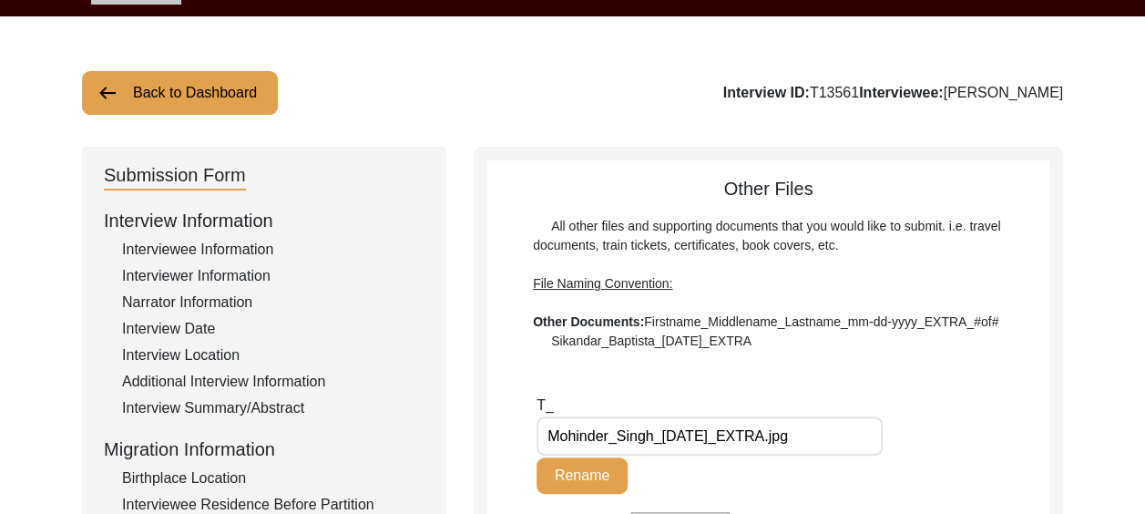
scroll to position [56, 0]
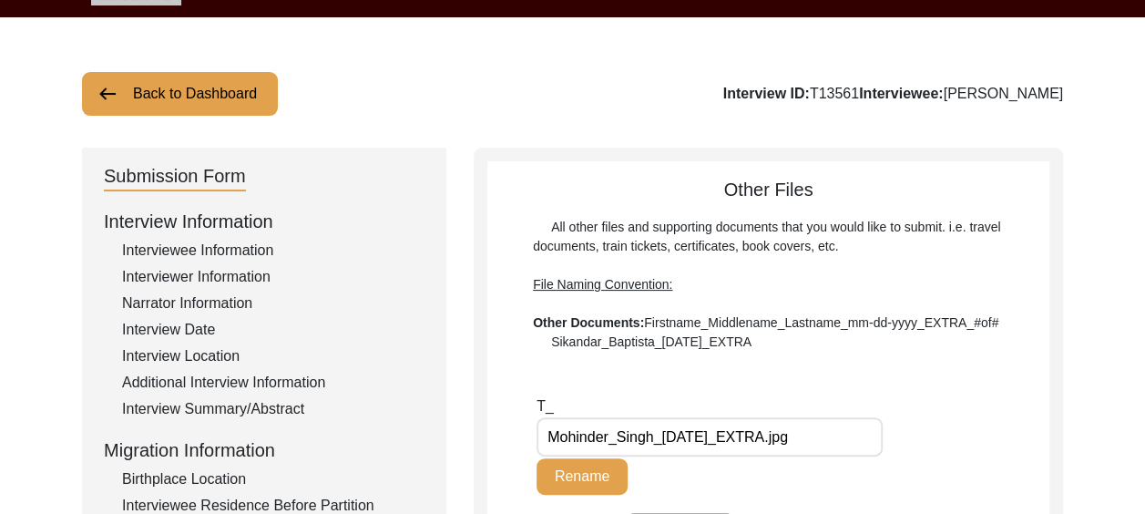
click at [232, 249] on div "Interviewee Information" at bounding box center [273, 251] width 302 height 22
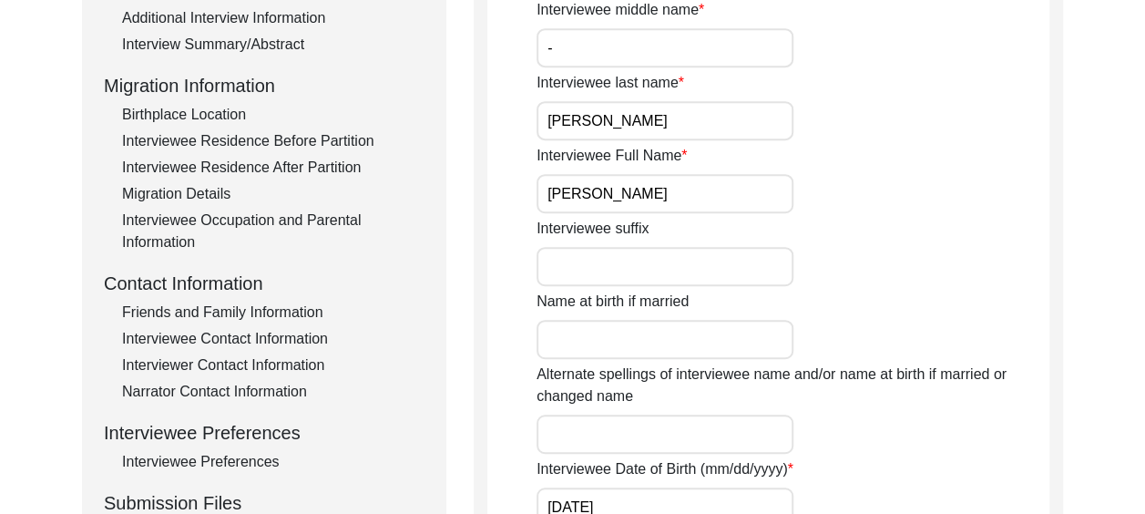
scroll to position [511, 0]
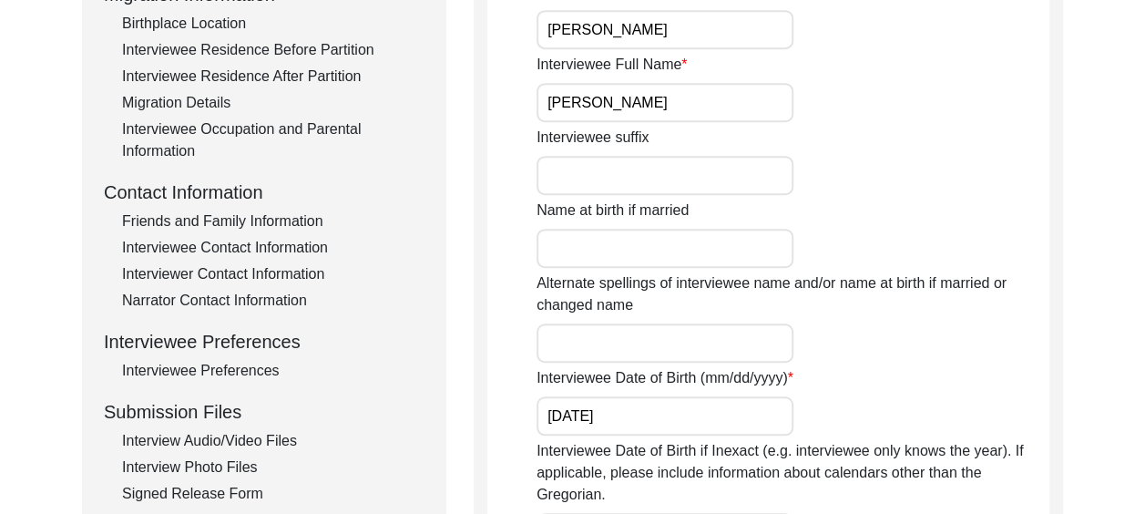
click at [583, 168] on input "Interviewee suffix" at bounding box center [665, 175] width 257 height 39
click at [599, 251] on input "Name at birth if married" at bounding box center [665, 248] width 257 height 39
click at [581, 341] on input "Alternate spellings of interviewee name and/or name at birth if married or chan…" at bounding box center [665, 342] width 257 height 39
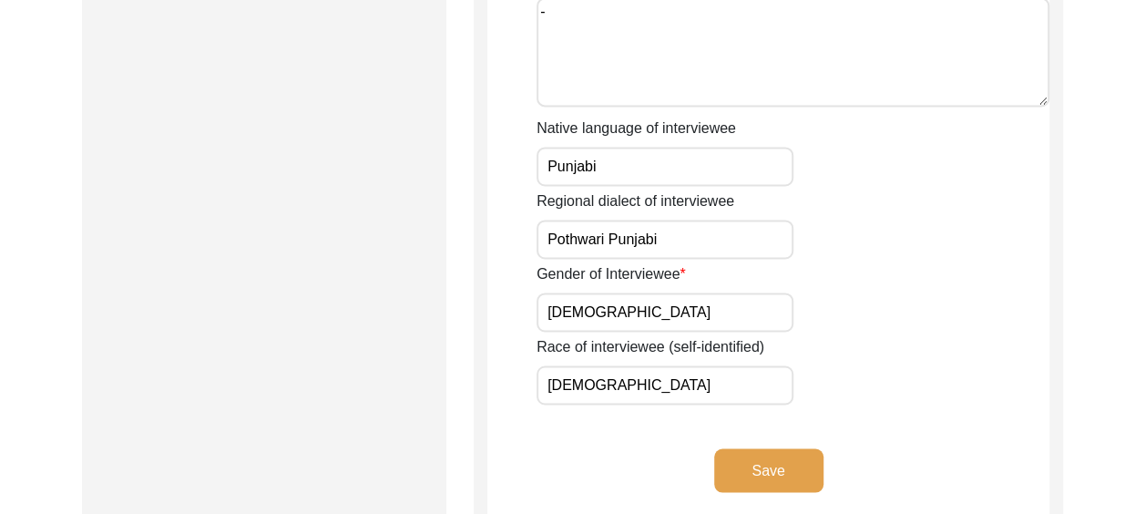
scroll to position [1331, 0]
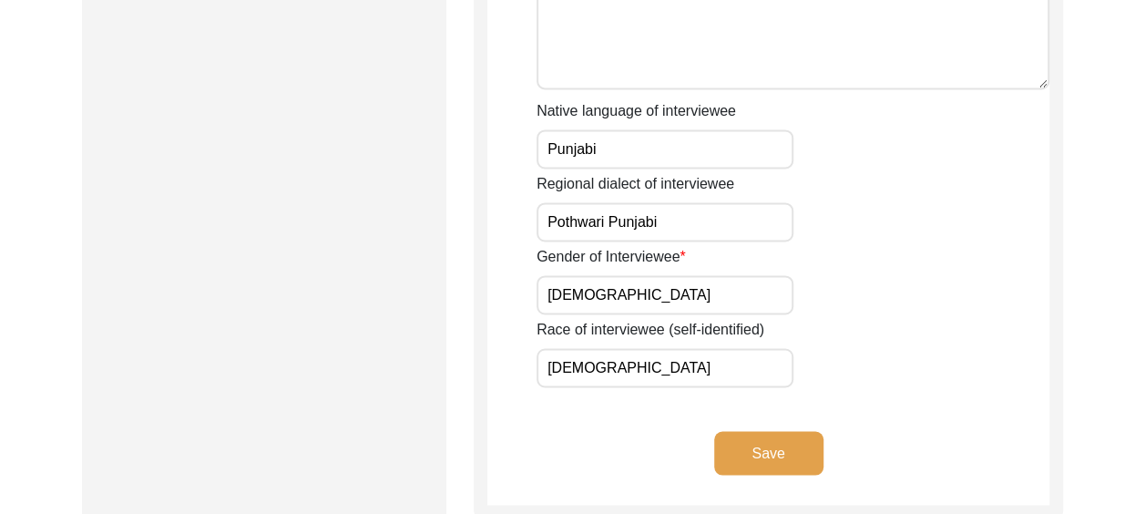
click at [767, 456] on button "Save" at bounding box center [768, 453] width 109 height 44
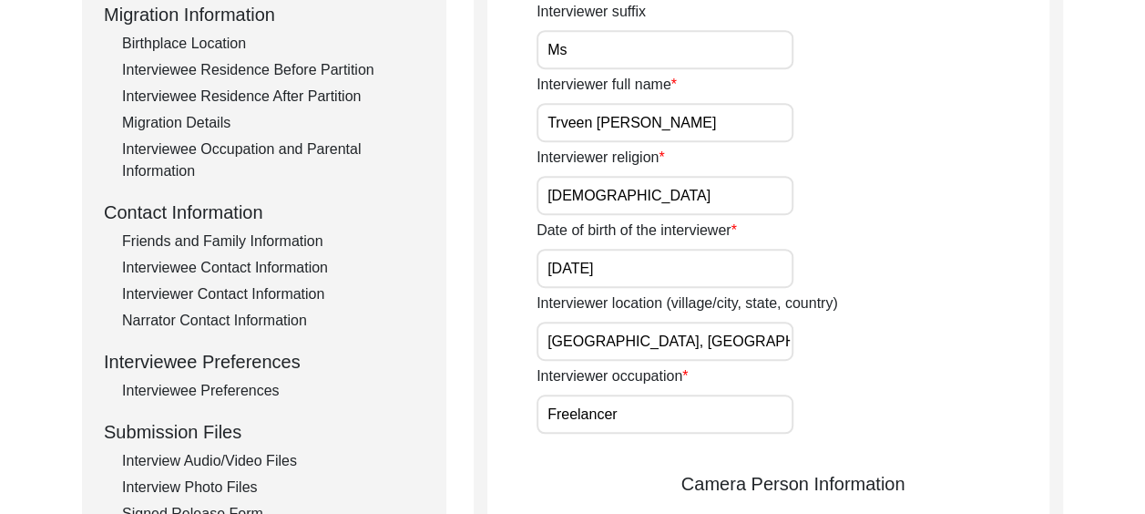
scroll to position [511, 0]
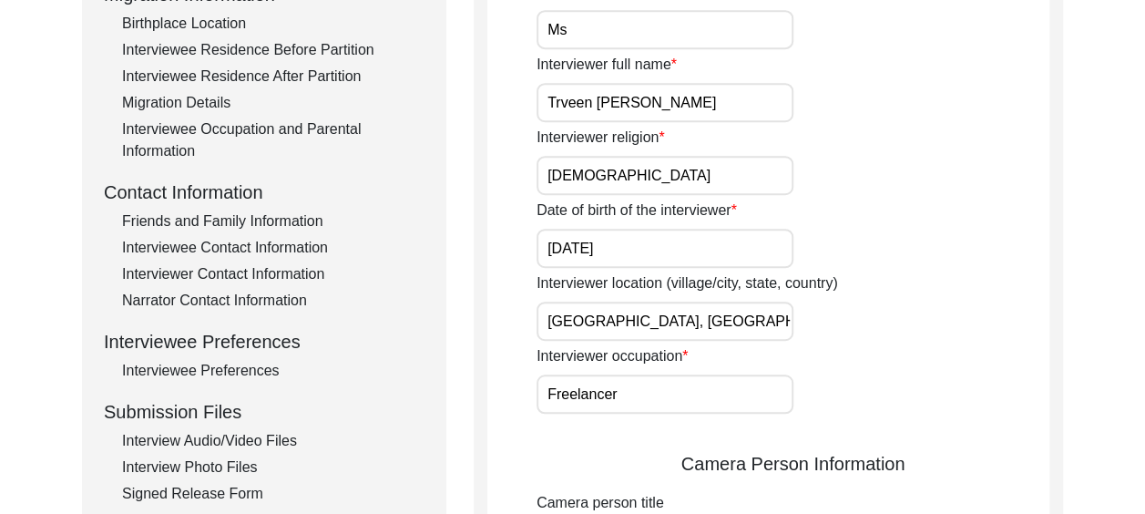
click at [584, 177] on input "[DEMOGRAPHIC_DATA]" at bounding box center [665, 175] width 257 height 39
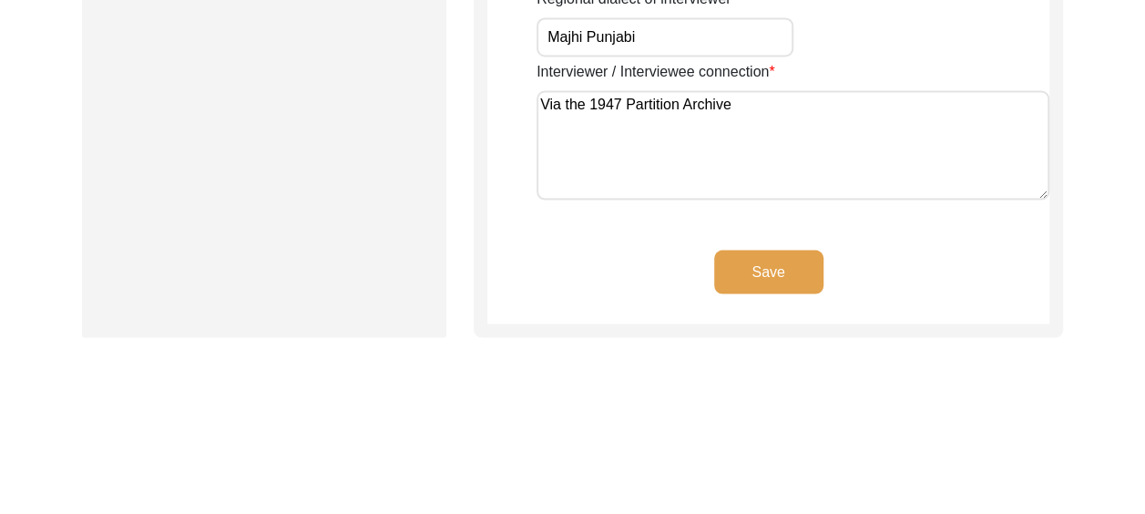
scroll to position [1604, 0]
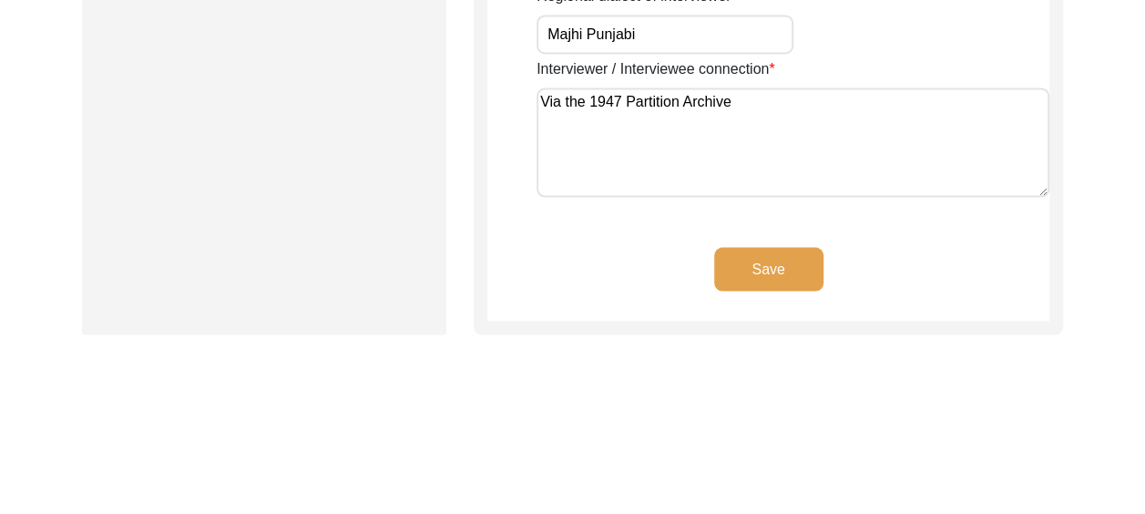
click at [774, 258] on button "Save" at bounding box center [768, 269] width 109 height 44
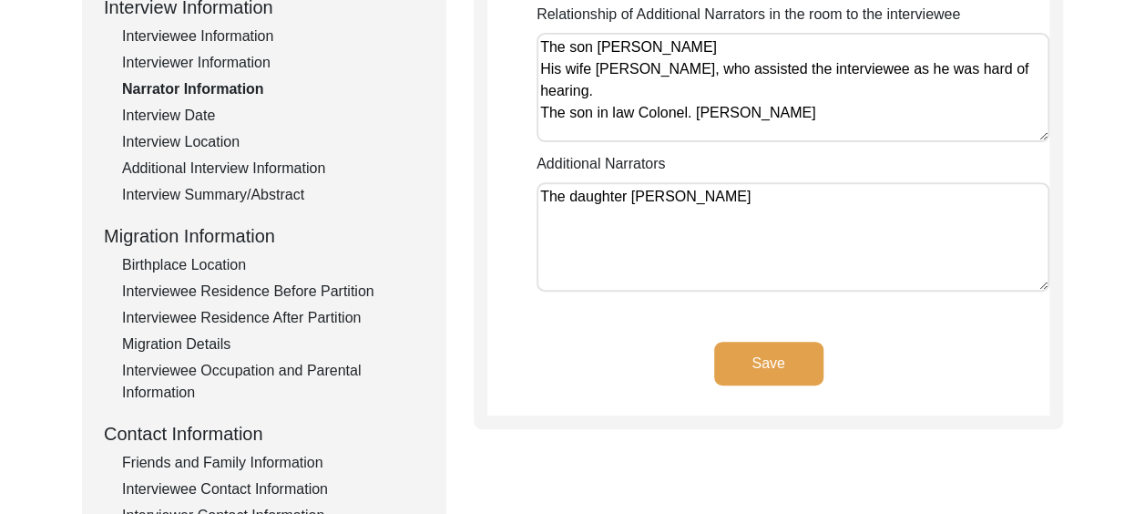
scroll to position [273, 0]
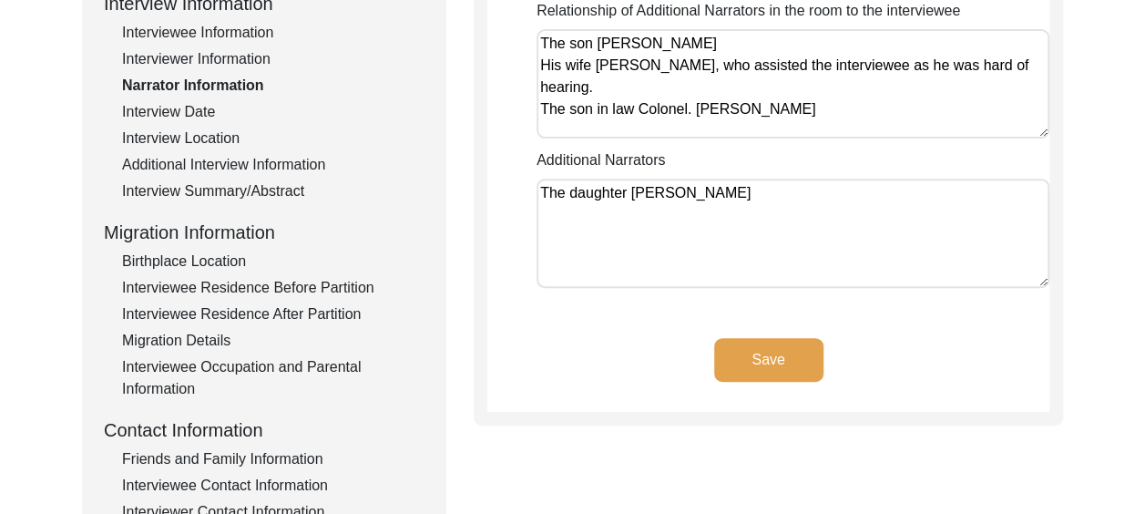
click at [731, 190] on textarea "The daughter [PERSON_NAME]" at bounding box center [793, 233] width 513 height 109
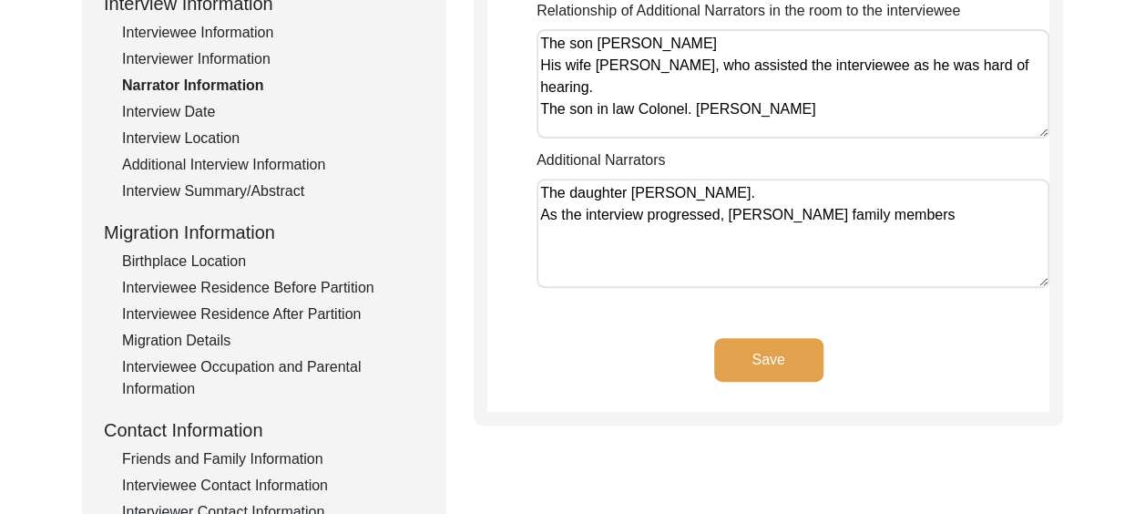
click at [1006, 216] on textarea "The daughter [PERSON_NAME]. As the interview progressed, [PERSON_NAME] family m…" at bounding box center [793, 233] width 513 height 109
click at [1006, 217] on textarea "The daughter [PERSON_NAME]. As the interview progressed, [PERSON_NAME] family m…" at bounding box center [793, 233] width 513 height 109
click at [771, 237] on textarea "The daughter [PERSON_NAME]. As the interview progressed, [PERSON_NAME] family m…" at bounding box center [793, 233] width 513 height 109
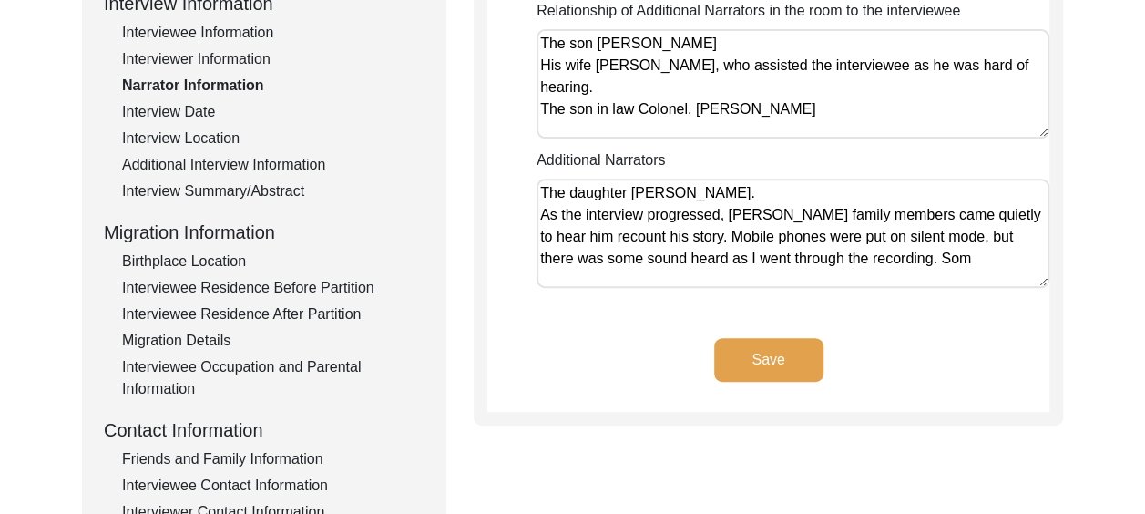
scroll to position [2, 0]
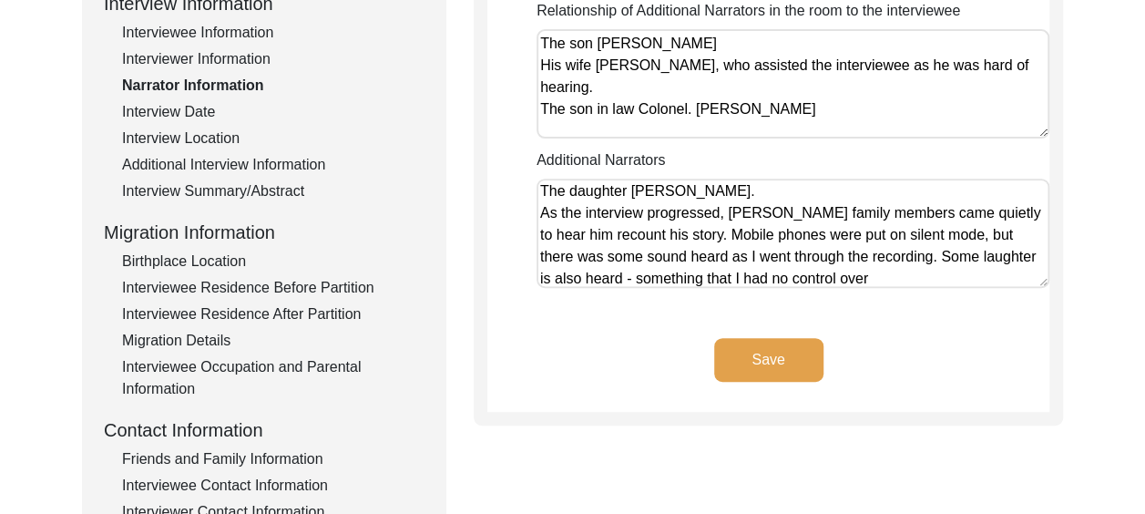
click at [623, 231] on textarea "The daughter [PERSON_NAME]. As the interview progressed, [PERSON_NAME] family m…" at bounding box center [793, 233] width 513 height 109
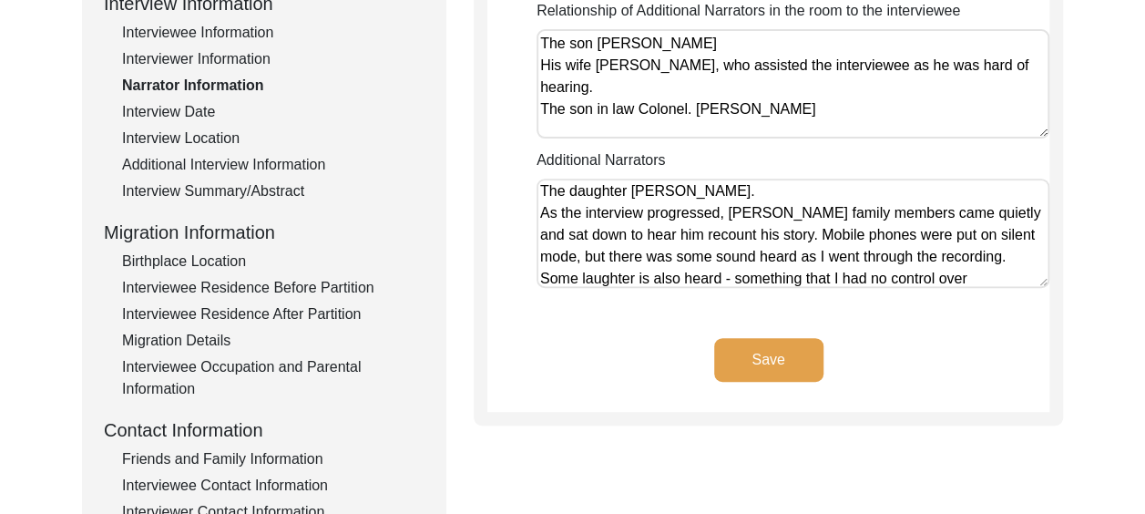
click at [1034, 277] on textarea "The daughter [PERSON_NAME]. As the interview progressed, [PERSON_NAME] family m…" at bounding box center [793, 233] width 513 height 109
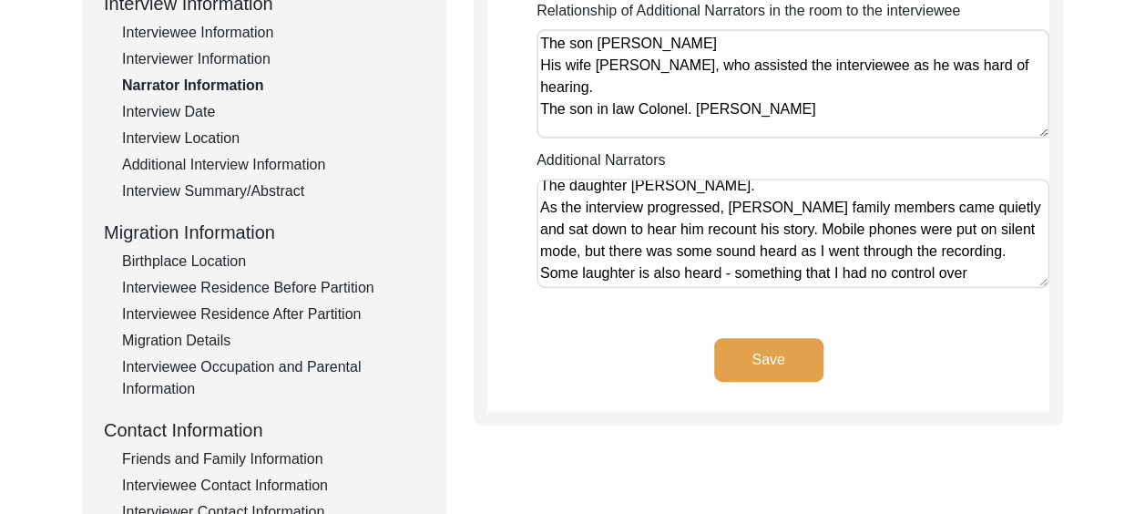
click at [589, 271] on textarea "The daughter [PERSON_NAME]. As the interview progressed, [PERSON_NAME] family m…" at bounding box center [793, 233] width 513 height 109
click at [907, 206] on textarea "The daughter [PERSON_NAME]. As the interview progressed, [PERSON_NAME] family m…" at bounding box center [793, 233] width 513 height 109
click at [637, 251] on textarea "The daughter [PERSON_NAME]. As the interview progressed, [PERSON_NAME] family m…" at bounding box center [793, 233] width 513 height 109
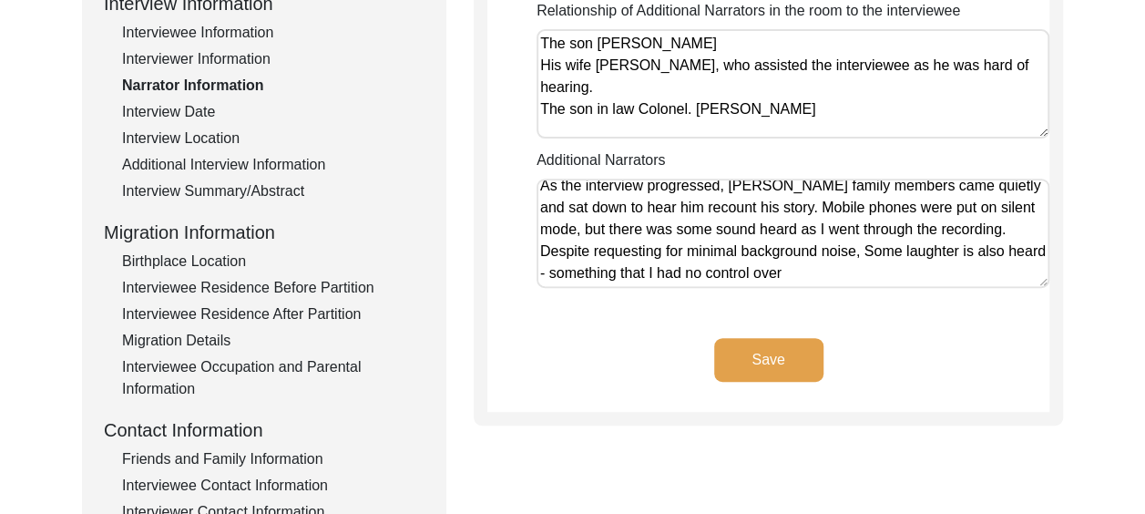
drag, startPoint x: 964, startPoint y: 251, endPoint x: 954, endPoint y: 251, distance: 10.0
click at [954, 251] on textarea "The daughter [PERSON_NAME]. As the interview progressed, [PERSON_NAME] family m…" at bounding box center [793, 233] width 513 height 109
click at [927, 270] on textarea "The daughter [PERSON_NAME]. As the interview progressed, [PERSON_NAME] family m…" at bounding box center [793, 233] width 513 height 109
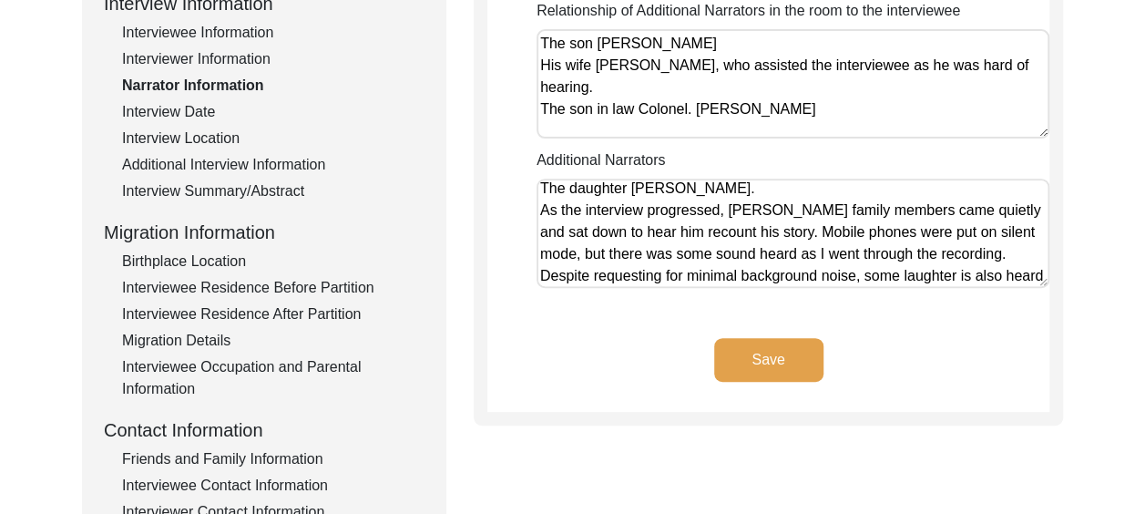
scroll to position [0, 0]
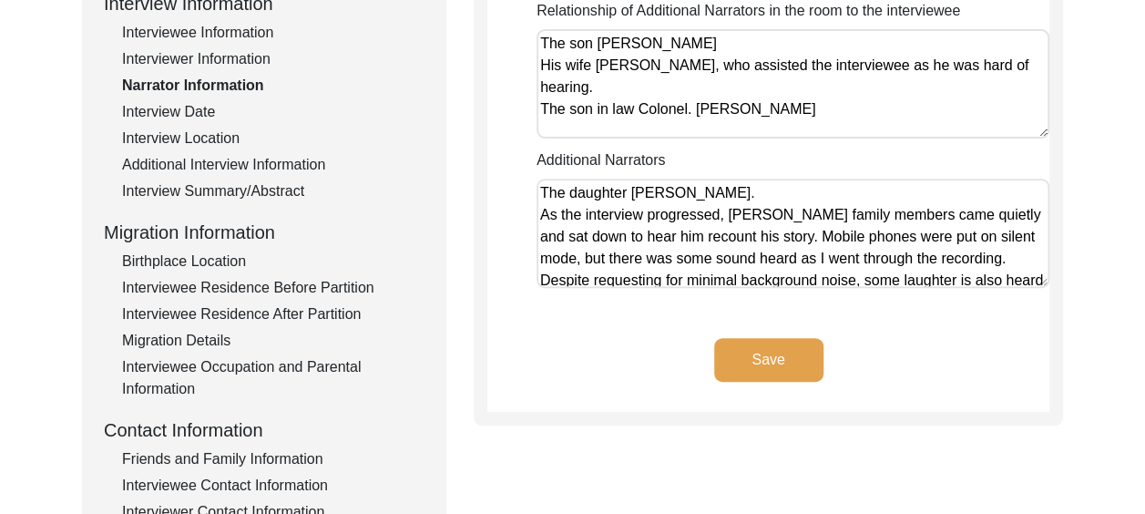
drag, startPoint x: 728, startPoint y: 215, endPoint x: 905, endPoint y: 242, distance: 178.8
click at [905, 242] on textarea "The daughter [PERSON_NAME]. As the interview progressed, [PERSON_NAME] family m…" at bounding box center [793, 233] width 513 height 109
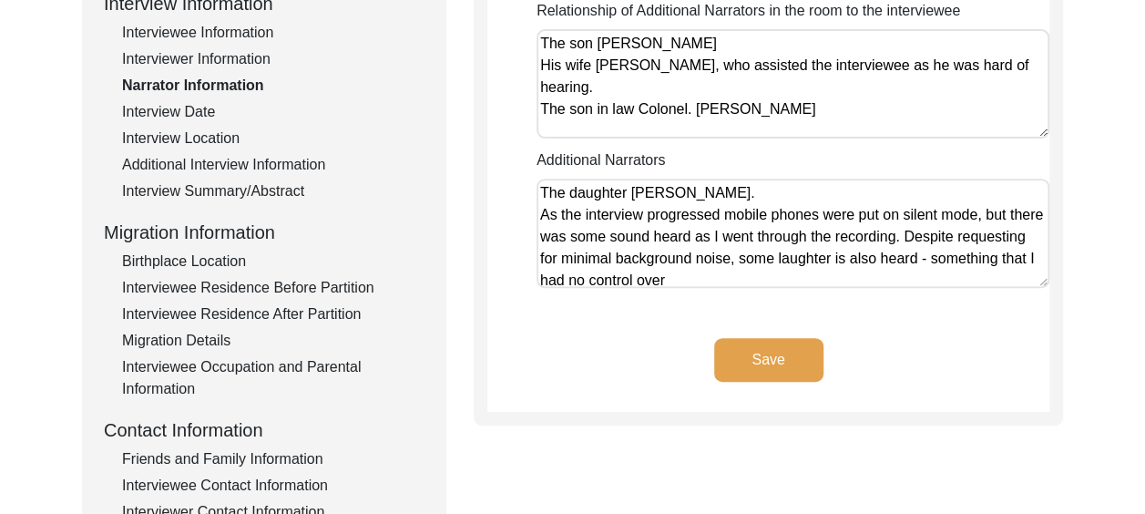
drag, startPoint x: 558, startPoint y: 211, endPoint x: 539, endPoint y: 215, distance: 18.6
click at [539, 215] on textarea "The daughter [PERSON_NAME]. As the interview progressed mobile phones were put …" at bounding box center [793, 233] width 513 height 109
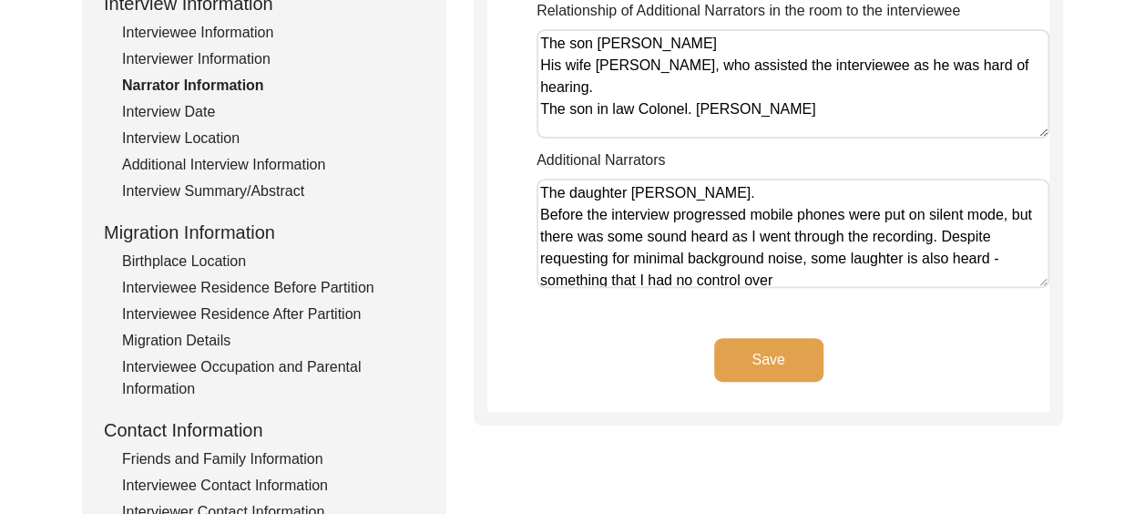
click at [1009, 215] on textarea "The daughter [PERSON_NAME]. Before the interview progressed mobile phones were …" at bounding box center [793, 233] width 513 height 109
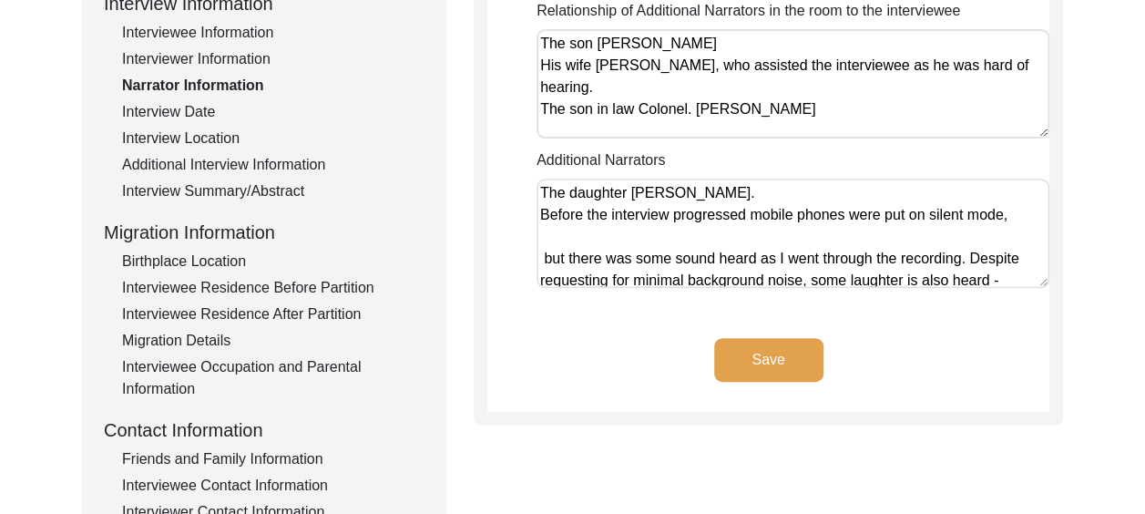
click at [553, 235] on textarea "The daughter [PERSON_NAME]. Before the interview progressed mobile phones were …" at bounding box center [793, 233] width 513 height 109
paste textarea "[PERSON_NAME] family members came quietly and sat down to hear him recount his …"
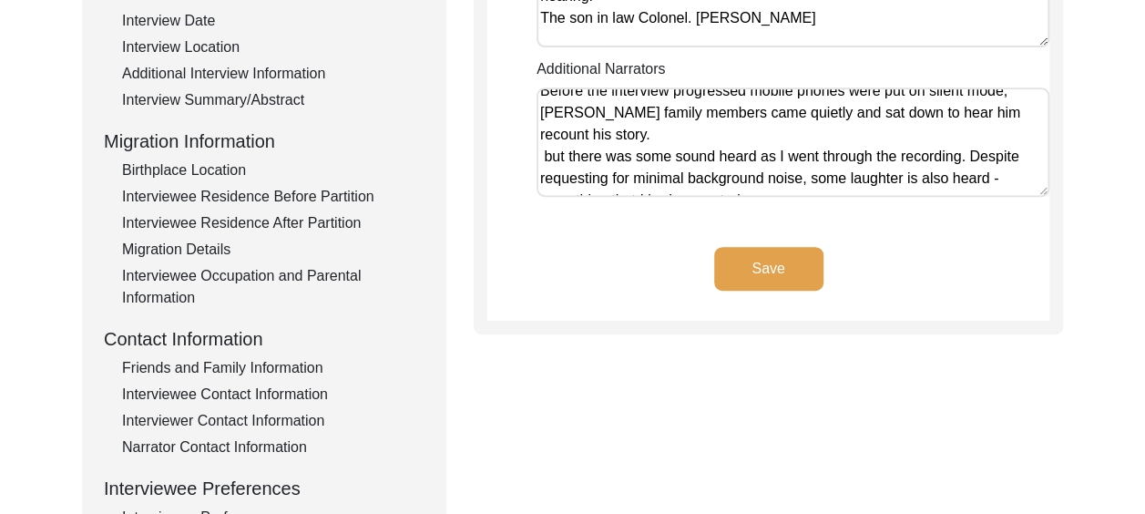
scroll to position [51, 0]
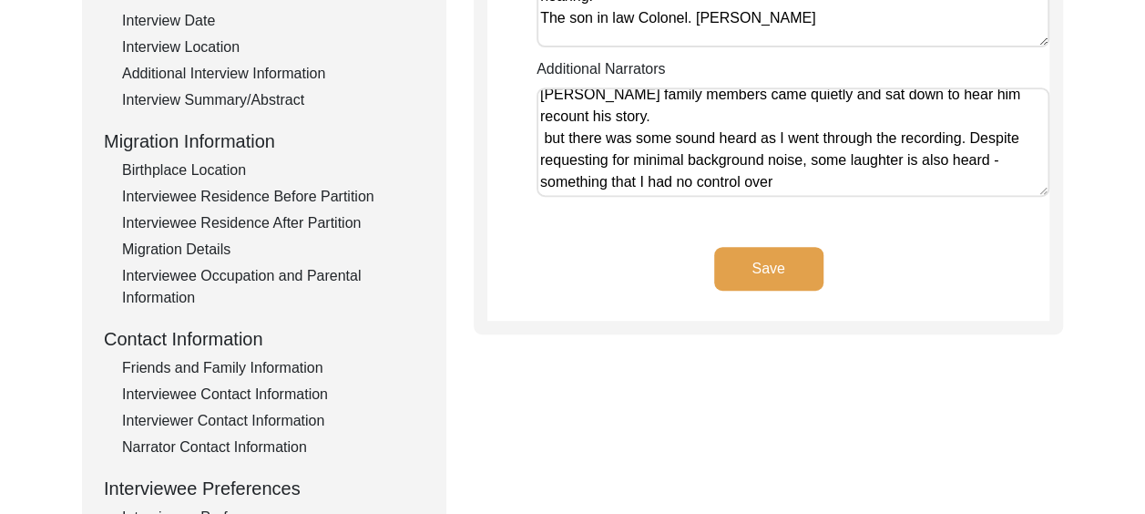
drag, startPoint x: 969, startPoint y: 137, endPoint x: 978, endPoint y: 182, distance: 46.5
click at [978, 182] on textarea "The daughter [PERSON_NAME]. Before the interview progressed mobile phones were …" at bounding box center [793, 141] width 513 height 109
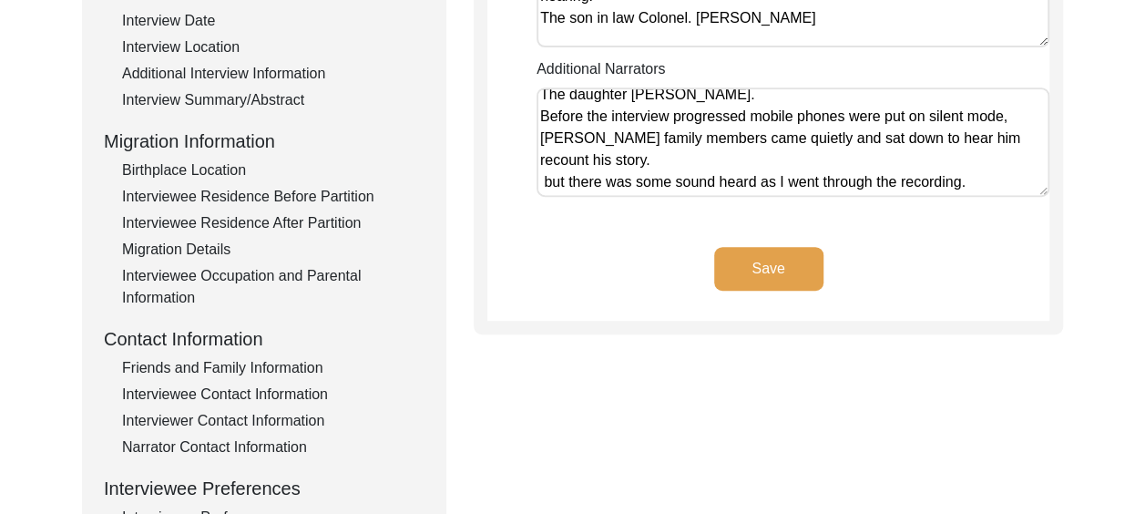
scroll to position [7, 0]
click at [1012, 120] on textarea "The daughter [PERSON_NAME]. Before the interview progressed mobile phones were …" at bounding box center [793, 141] width 513 height 109
drag, startPoint x: 1014, startPoint y: 118, endPoint x: 767, endPoint y: 157, distance: 250.0
click at [767, 157] on textarea "The daughter [PERSON_NAME]. Before the interview progressed mobile phones were …" at bounding box center [793, 141] width 513 height 109
click at [726, 157] on textarea "The daughter [PERSON_NAME]. Before the interview progressed mobile phones were …" at bounding box center [793, 141] width 513 height 109
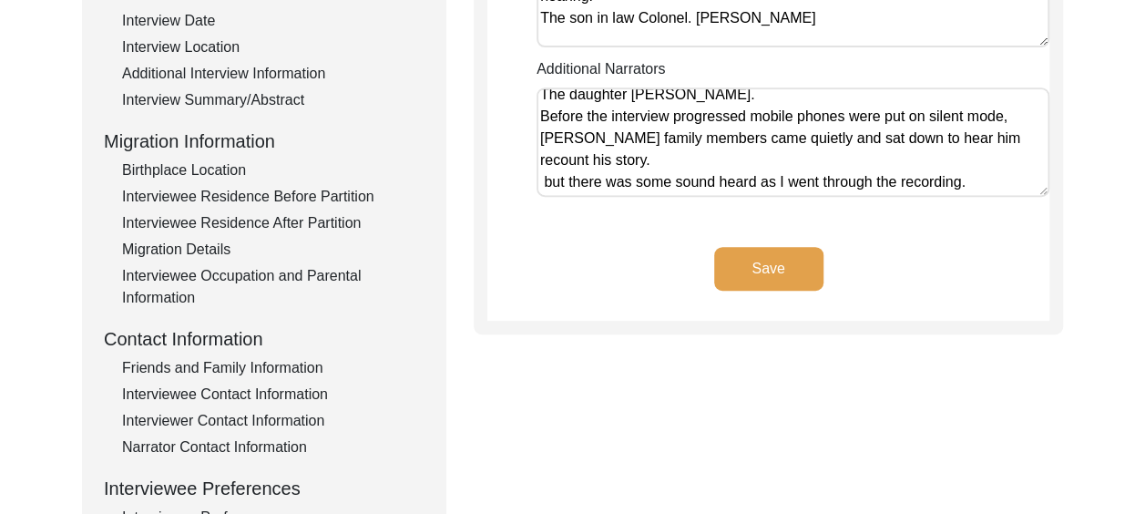
paste textarea "Despite requesting for minimal background noise, some laughter is also heard - …"
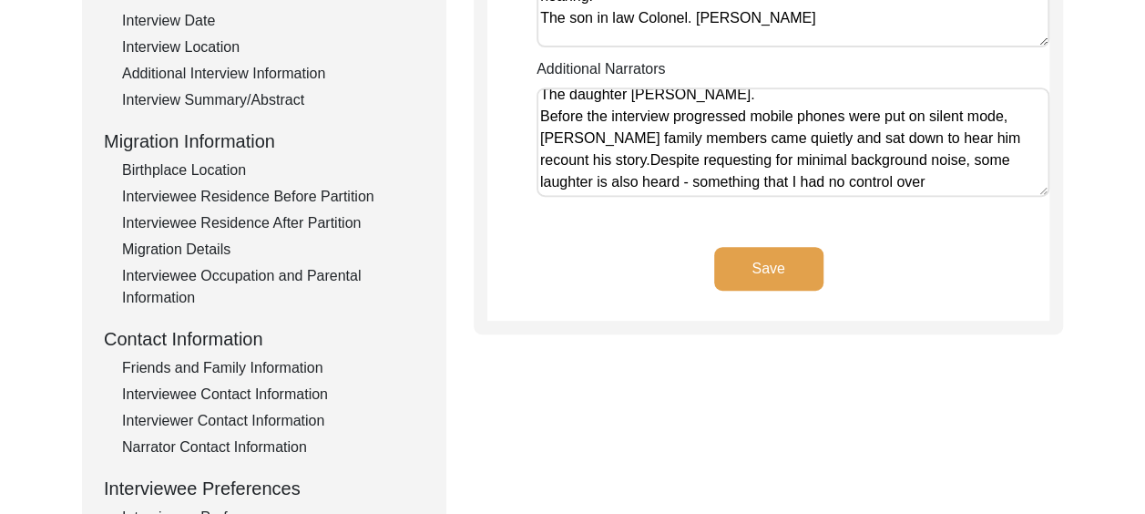
scroll to position [29, 0]
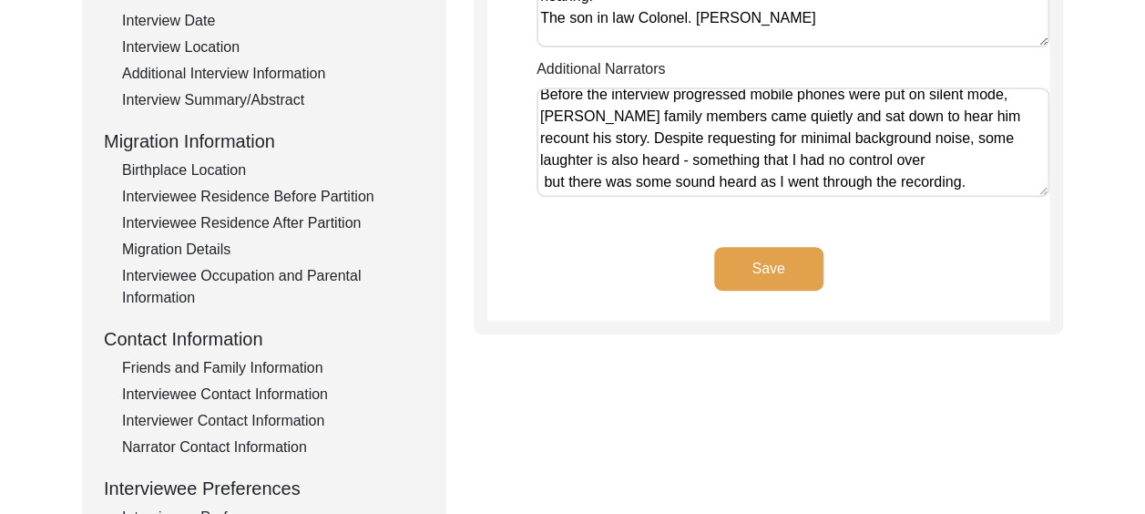
click at [1006, 161] on textarea "The daughter [PERSON_NAME]. Before the interview progressed mobile phones were …" at bounding box center [793, 141] width 513 height 109
drag, startPoint x: 544, startPoint y: 182, endPoint x: 674, endPoint y: 179, distance: 130.3
click at [674, 179] on textarea "The daughter [PERSON_NAME]. Before the interview progressed mobile phones were …" at bounding box center [793, 141] width 513 height 109
click at [978, 182] on textarea "The daughter [PERSON_NAME]. Before the interview progressed mobile phones were …" at bounding box center [793, 141] width 513 height 109
click at [679, 160] on textarea "The daughter [PERSON_NAME]. Before the interview progressed mobile phones were …" at bounding box center [793, 141] width 513 height 109
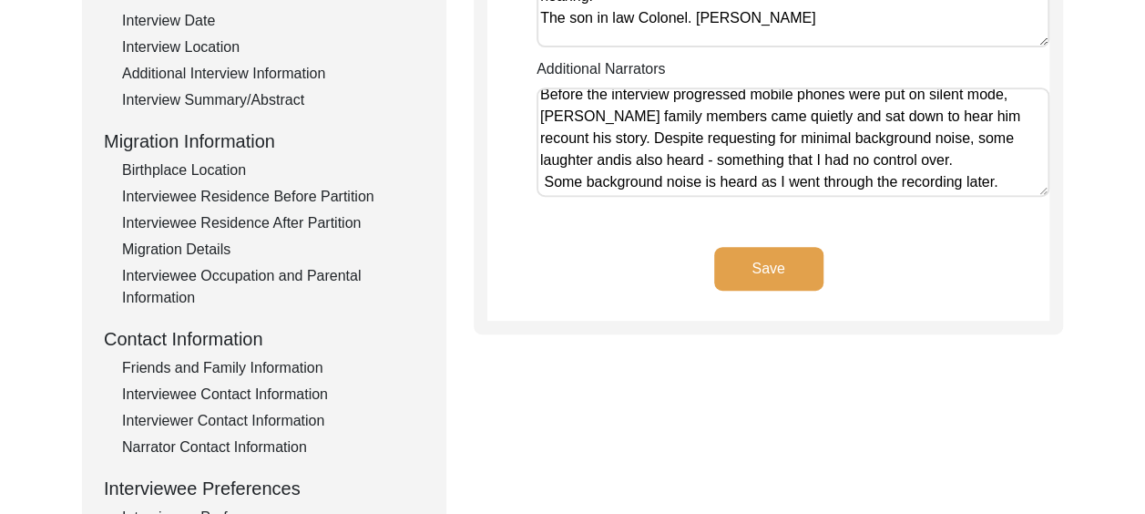
scroll to position [51, 0]
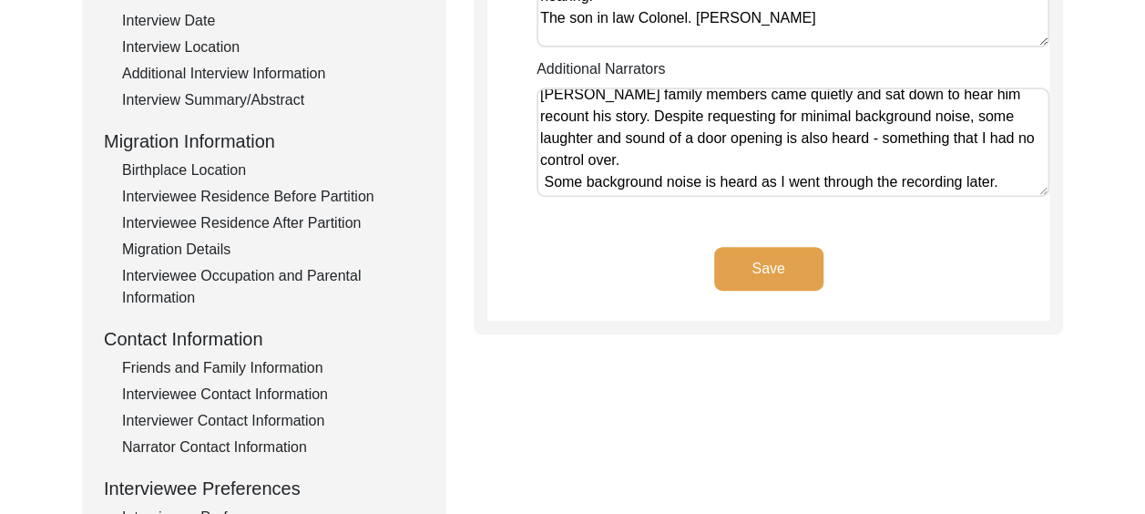
click at [618, 138] on textarea "The daughter [PERSON_NAME]. Before the interview progressed mobile phones were …" at bounding box center [793, 141] width 513 height 109
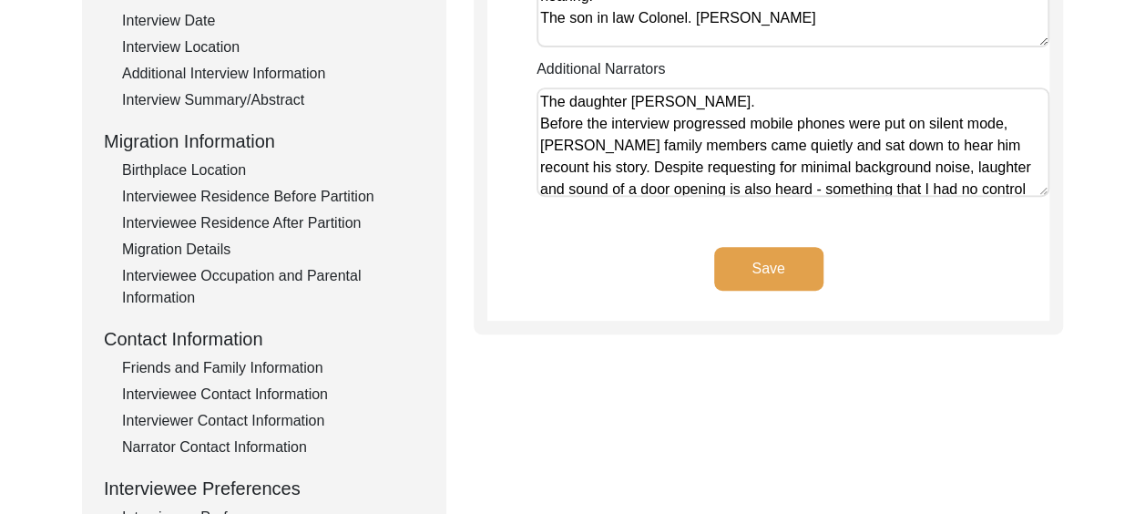
click at [743, 103] on textarea "The daughter [PERSON_NAME]. Before the interview progressed mobile phones were …" at bounding box center [793, 141] width 513 height 109
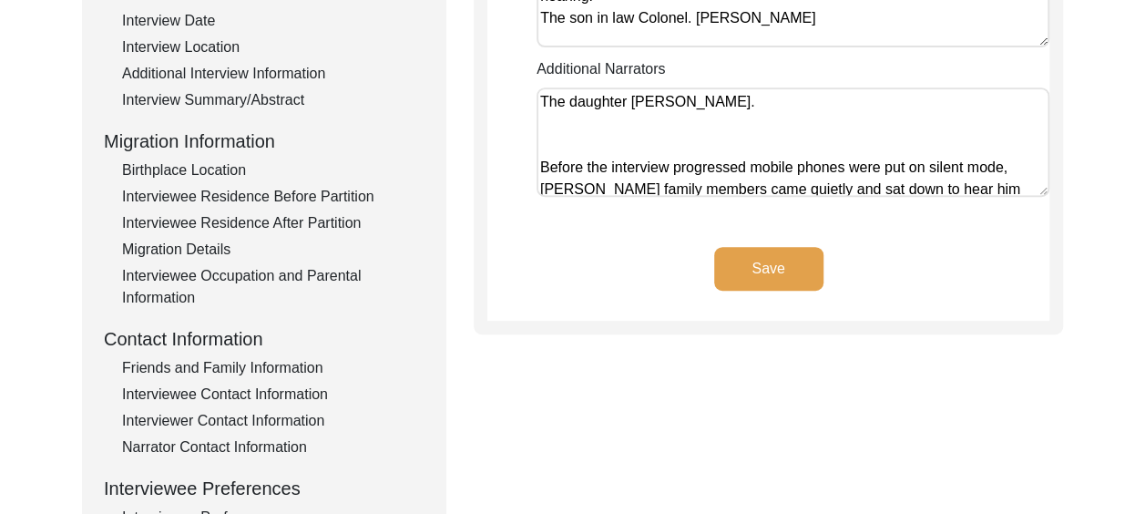
click at [787, 140] on textarea "The daughter [PERSON_NAME]. Before the interview progressed mobile phones were …" at bounding box center [793, 141] width 513 height 109
click at [763, 273] on button "Save" at bounding box center [768, 269] width 109 height 44
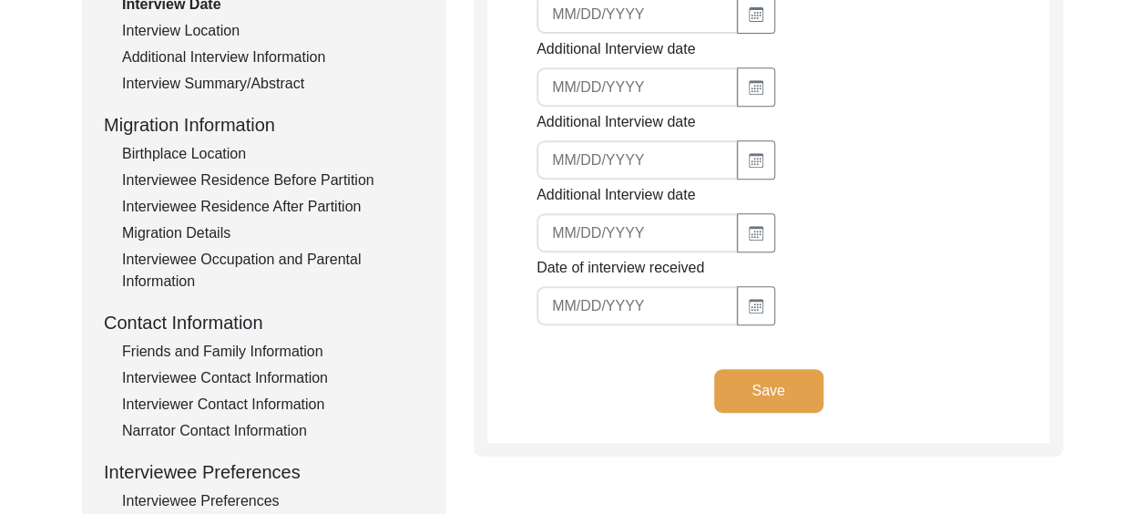
scroll to position [456, 0]
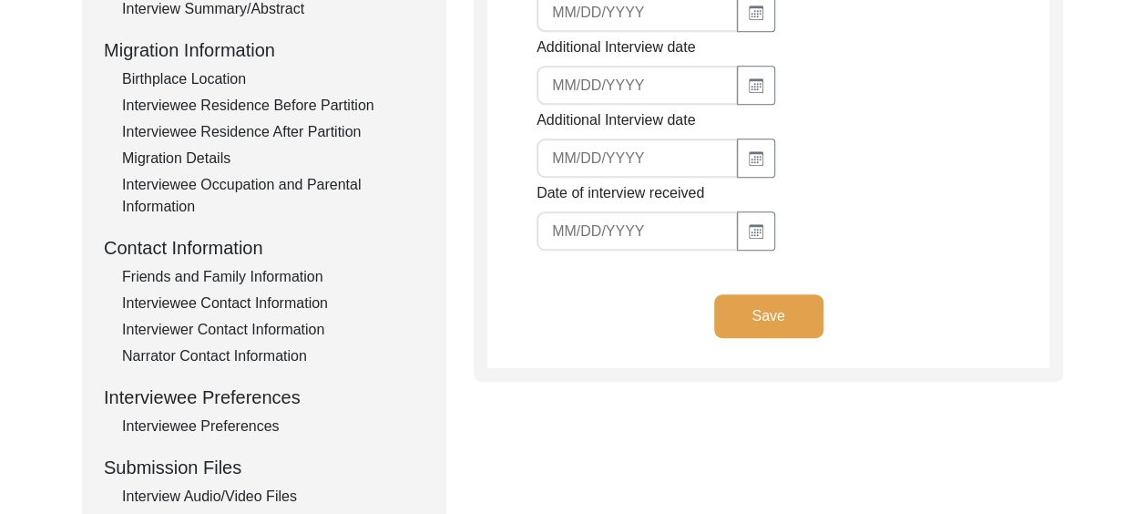
click at [748, 304] on button "Save" at bounding box center [768, 316] width 109 height 44
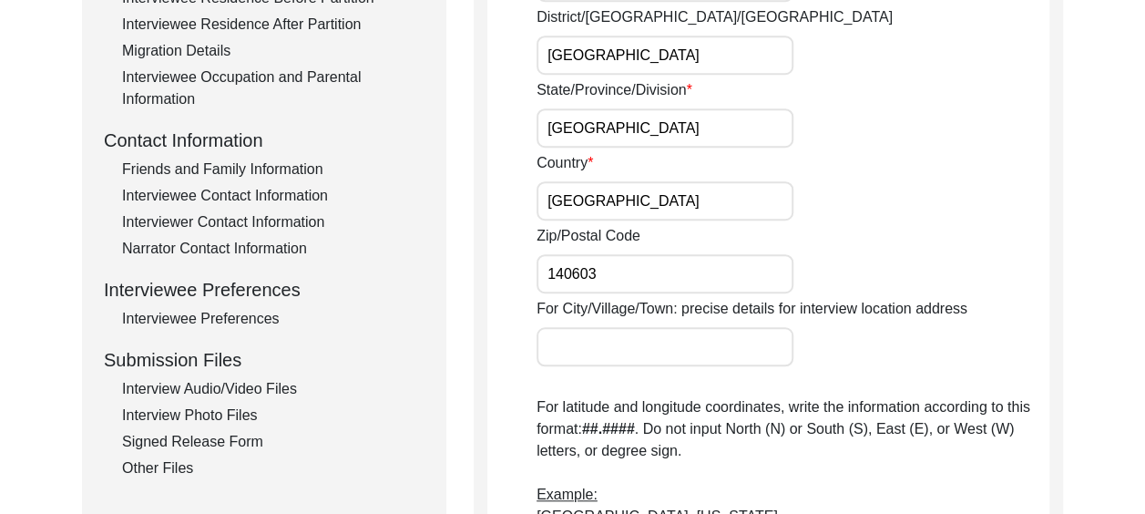
scroll to position [638, 0]
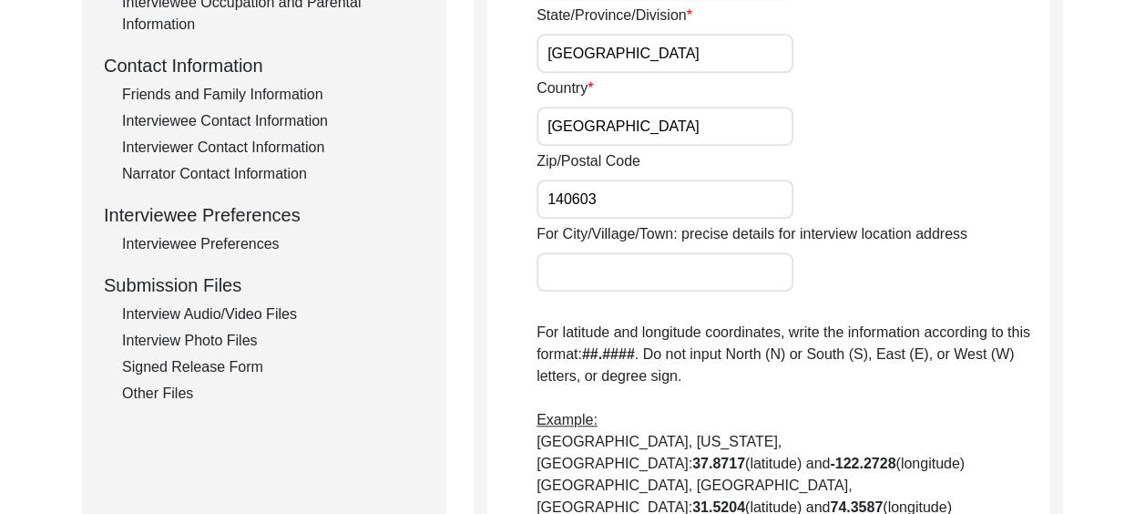
click at [601, 264] on input "For City/Village/Town: precise details for interview location address" at bounding box center [665, 271] width 257 height 39
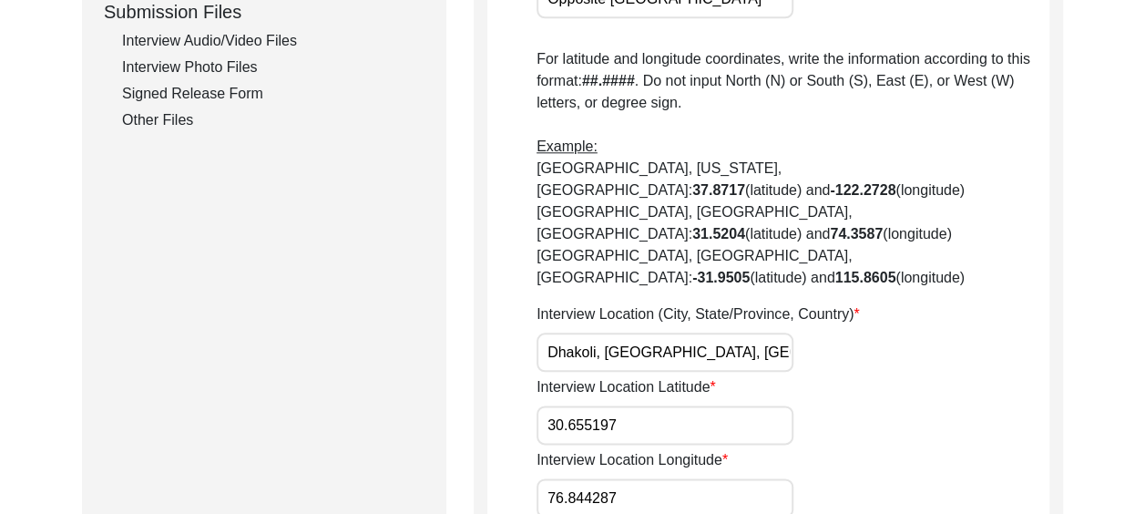
scroll to position [1002, 0]
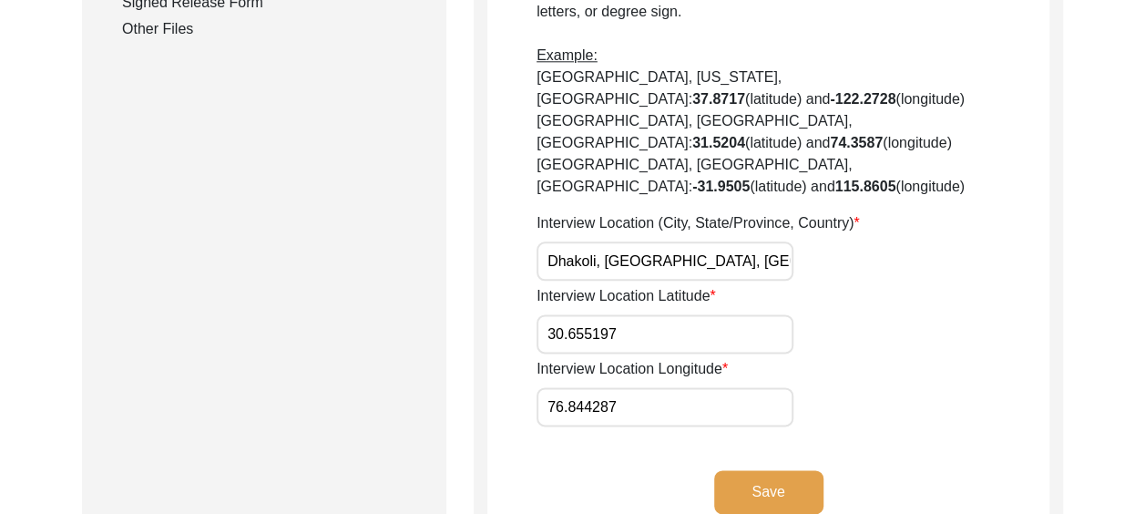
click at [770, 470] on button "Save" at bounding box center [768, 492] width 109 height 44
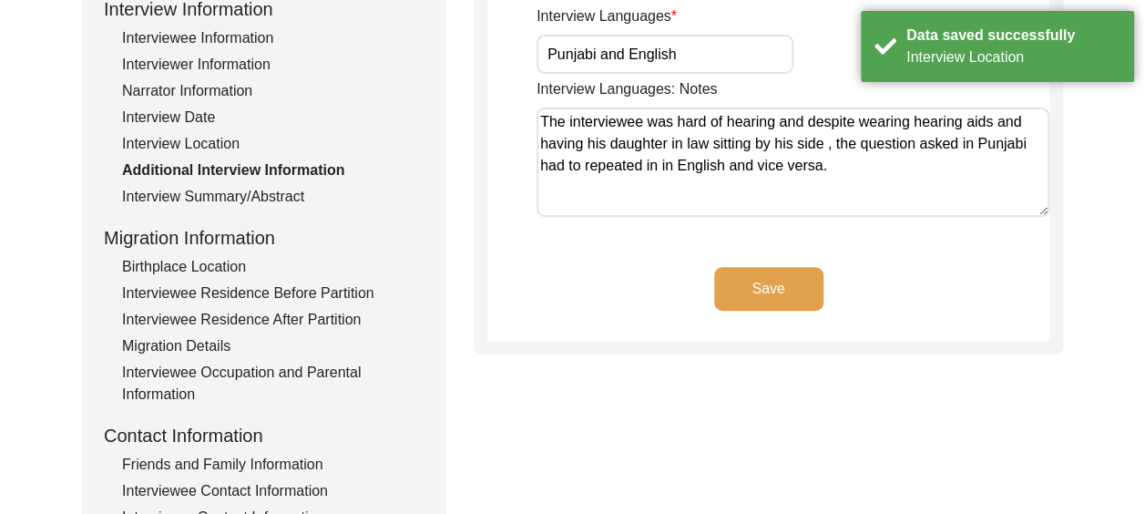
scroll to position [166, 0]
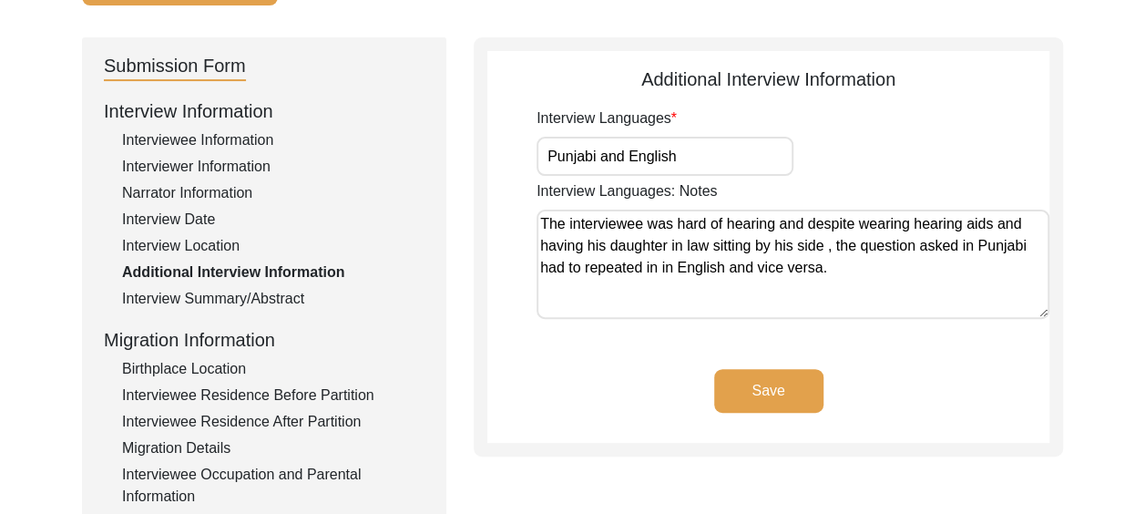
click at [656, 266] on textarea "The interviewee was hard of hearing and despite wearing hearing aids and having…" at bounding box center [793, 264] width 513 height 109
click at [764, 384] on button "Save" at bounding box center [768, 391] width 109 height 44
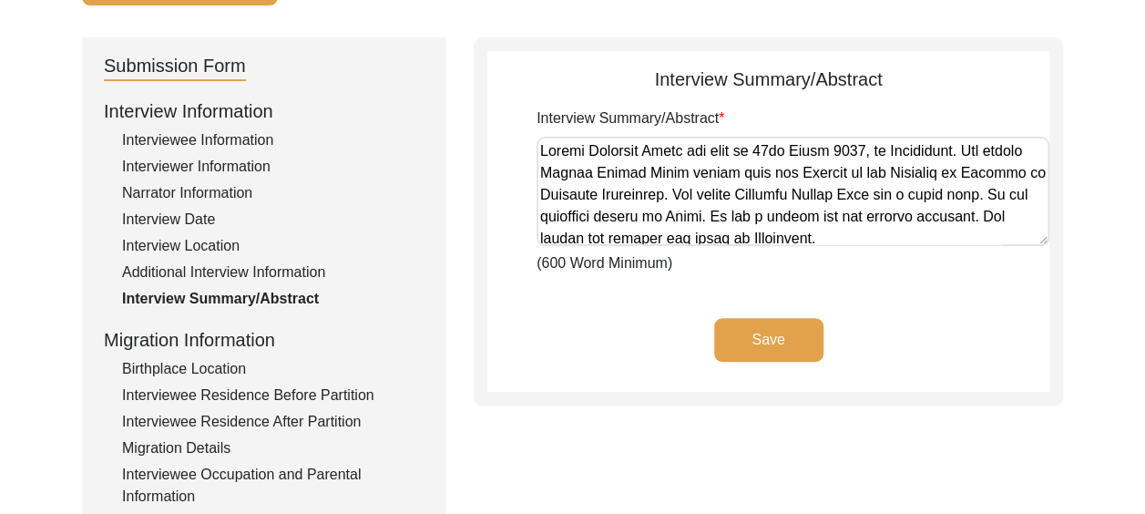
click at [784, 332] on button "Save" at bounding box center [768, 340] width 109 height 44
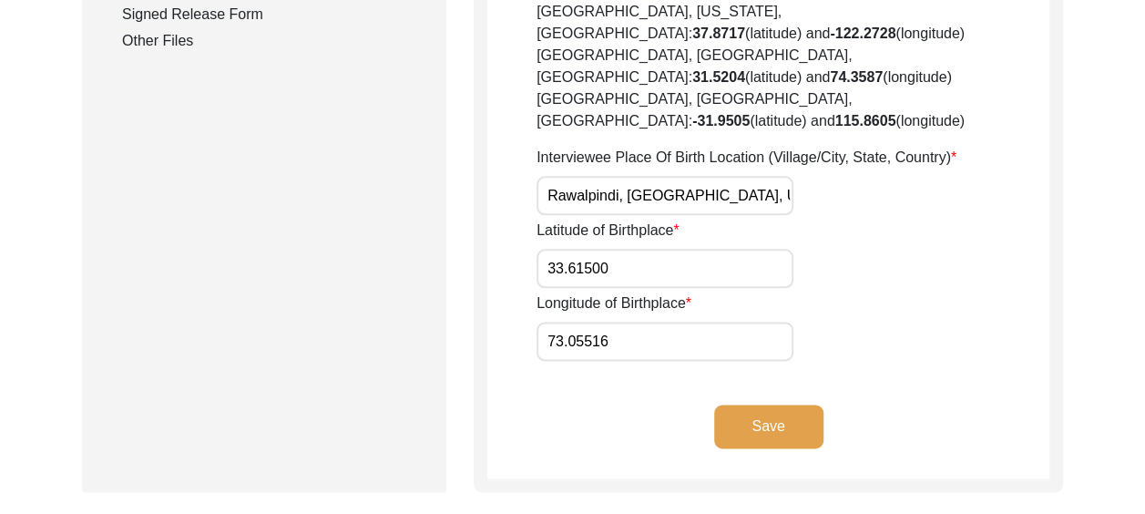
scroll to position [1077, 0]
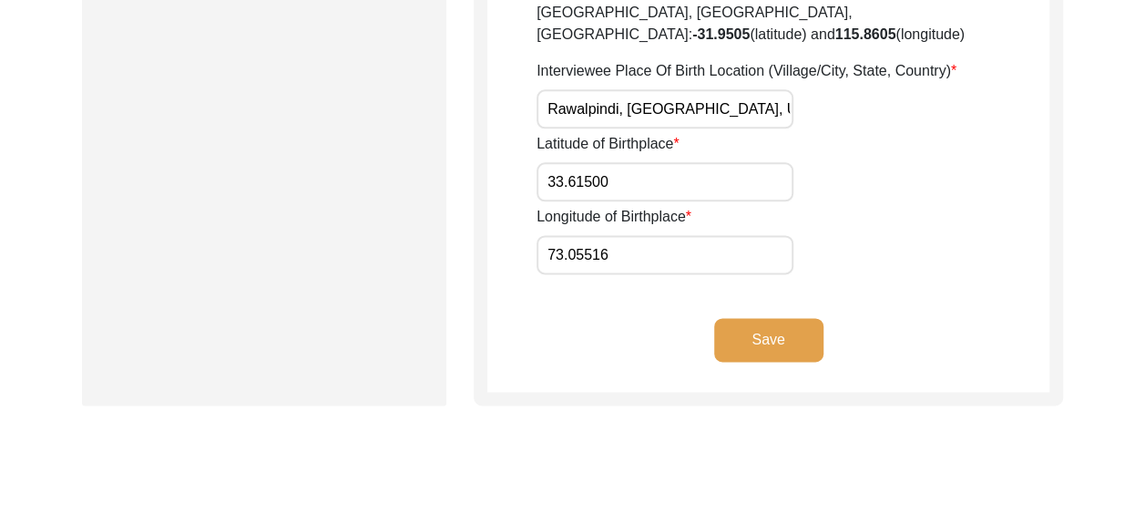
click at [776, 318] on button "Save" at bounding box center [768, 340] width 109 height 44
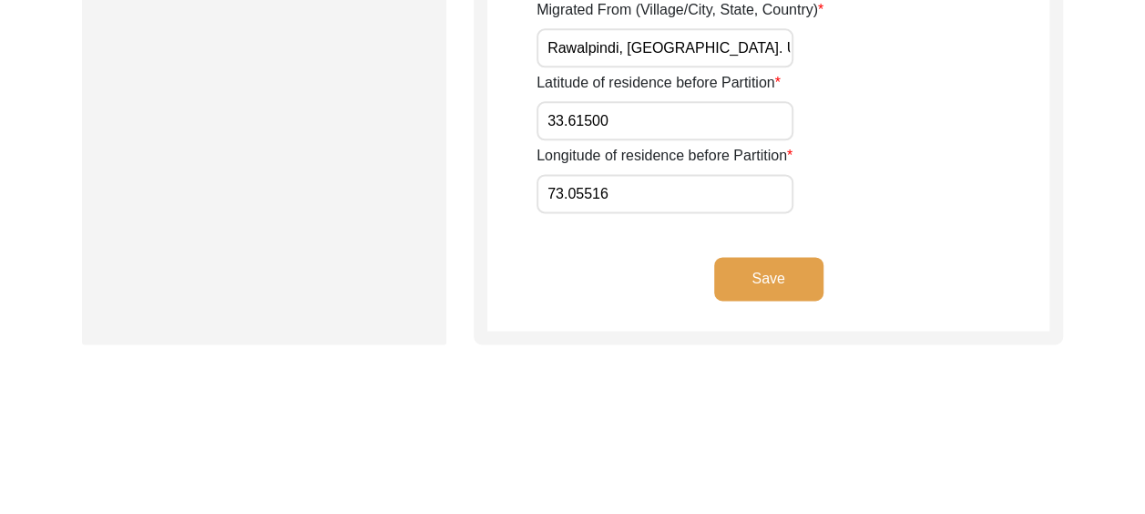
scroll to position [1163, 0]
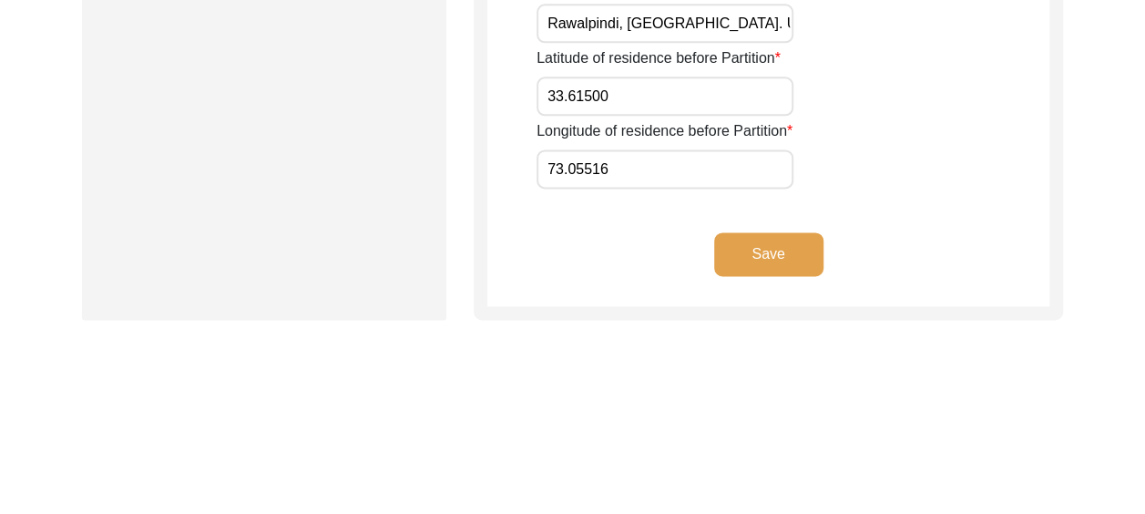
click at [772, 232] on button "Save" at bounding box center [768, 254] width 109 height 44
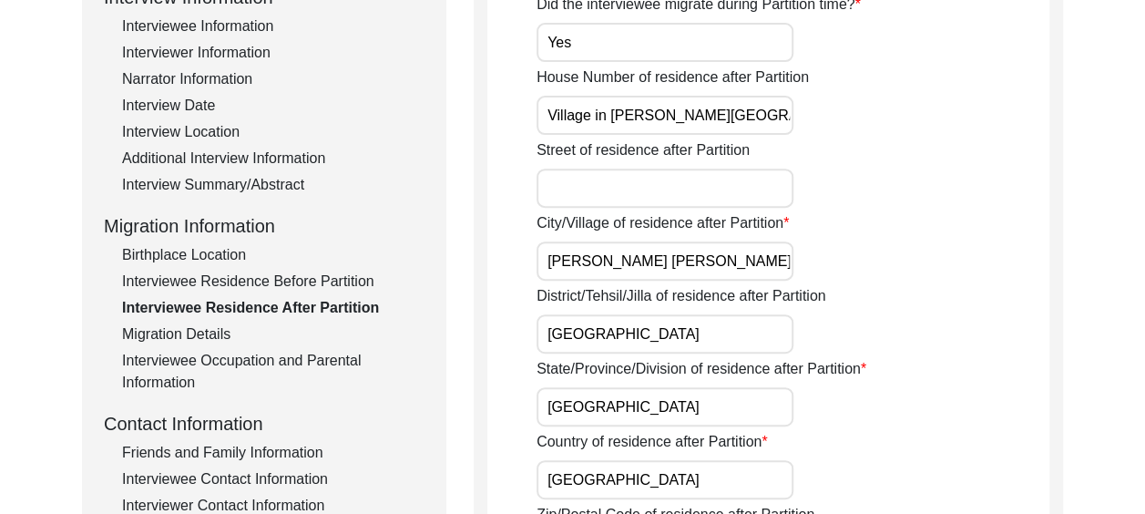
scroll to position [251, 0]
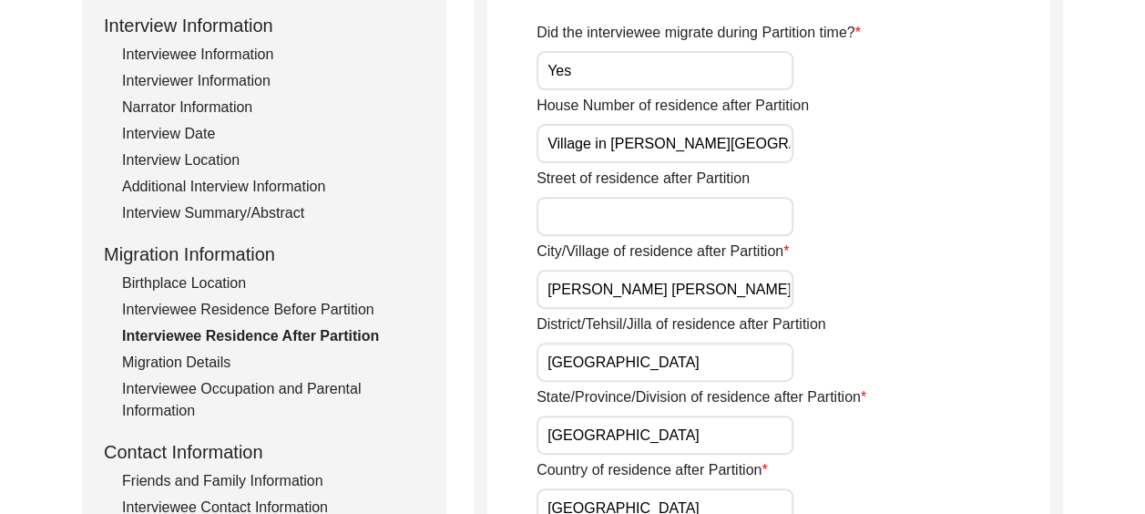
click at [640, 207] on input "Street of residence after Partition" at bounding box center [665, 216] width 257 height 39
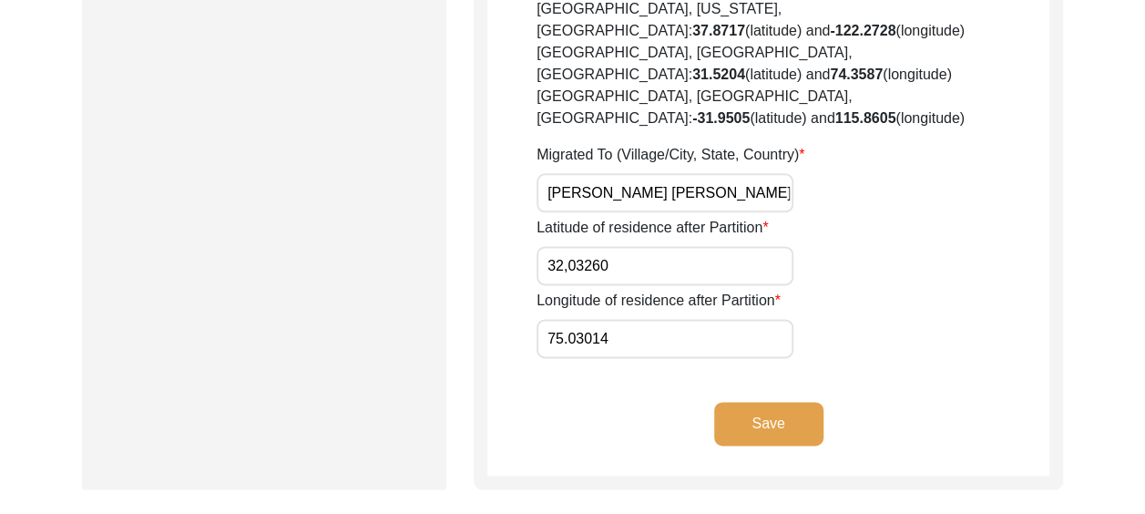
scroll to position [1071, 0]
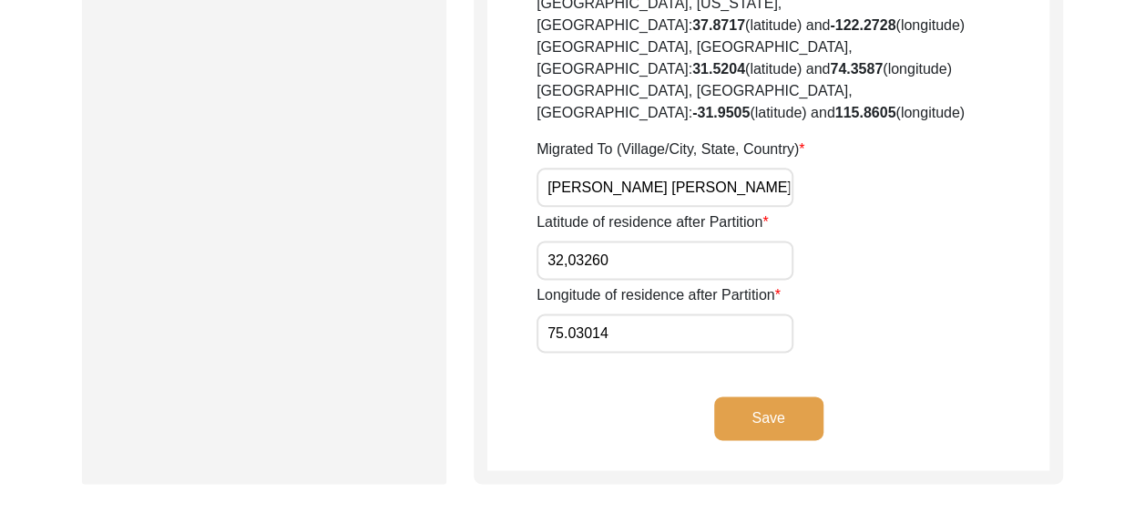
click at [770, 396] on button "Save" at bounding box center [768, 418] width 109 height 44
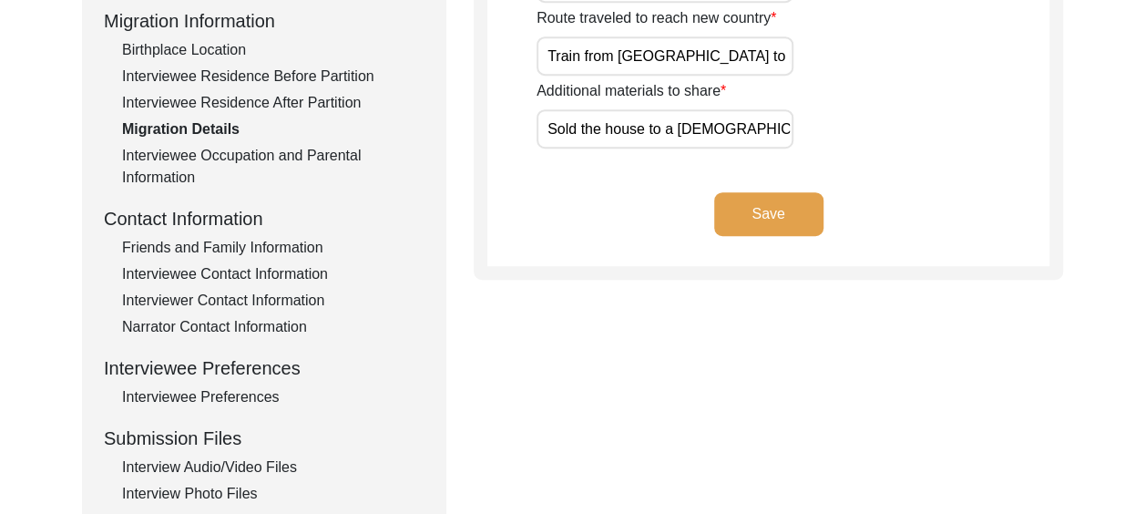
scroll to position [530, 0]
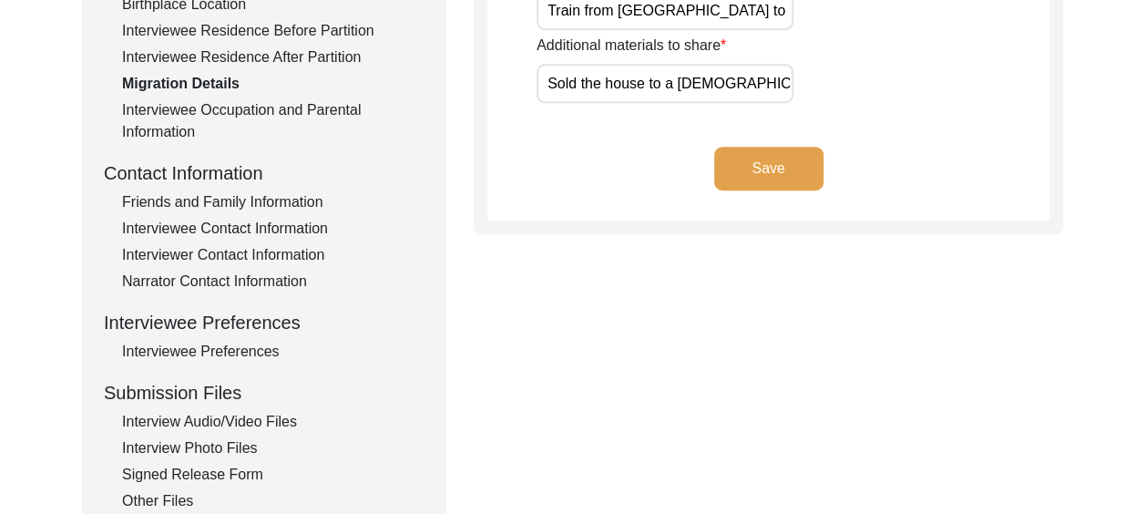
click at [772, 170] on button "Save" at bounding box center [768, 169] width 109 height 44
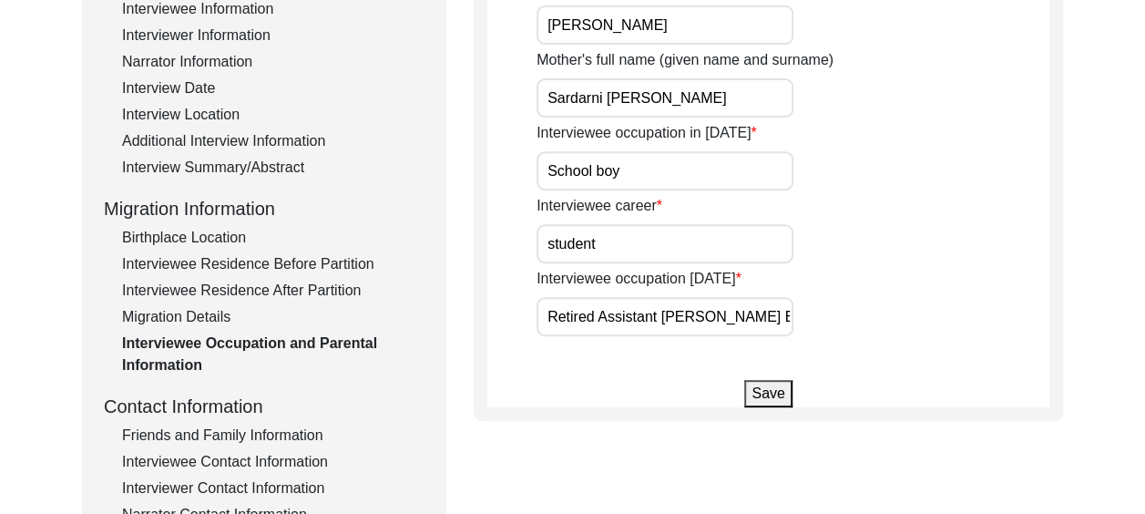
scroll to position [348, 0]
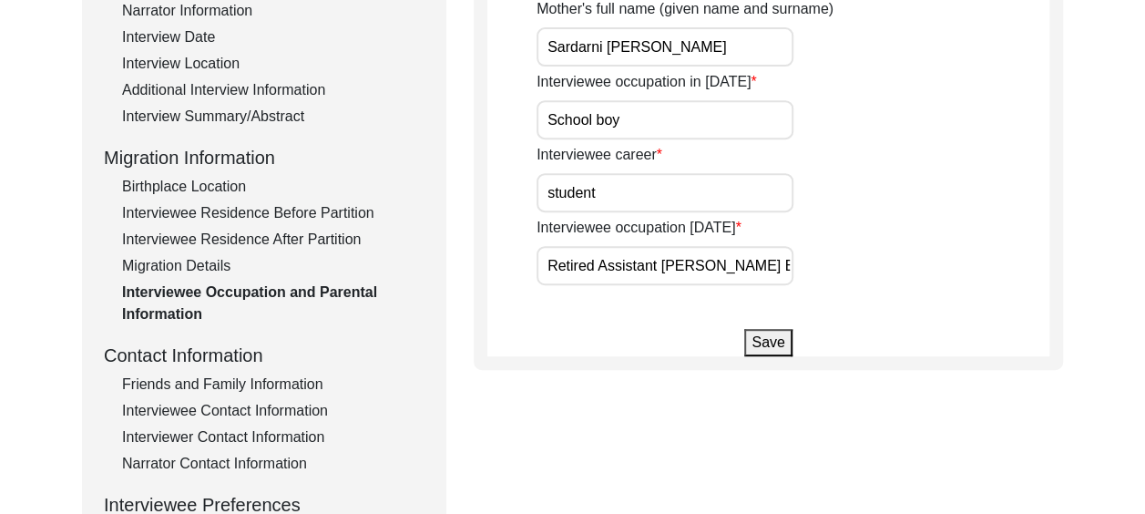
click at [773, 343] on button "Save" at bounding box center [767, 342] width 47 height 27
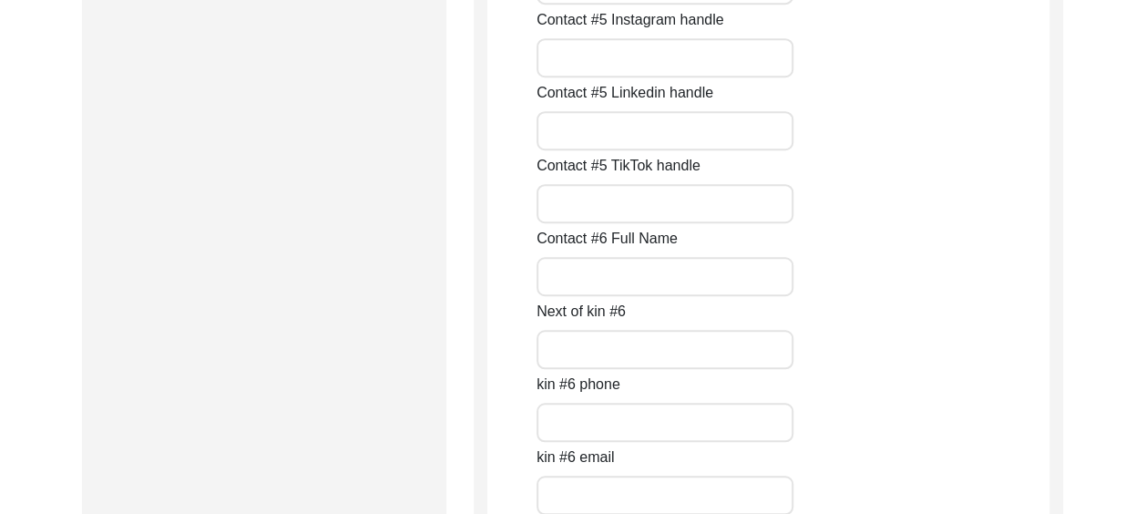
scroll to position [8183, 0]
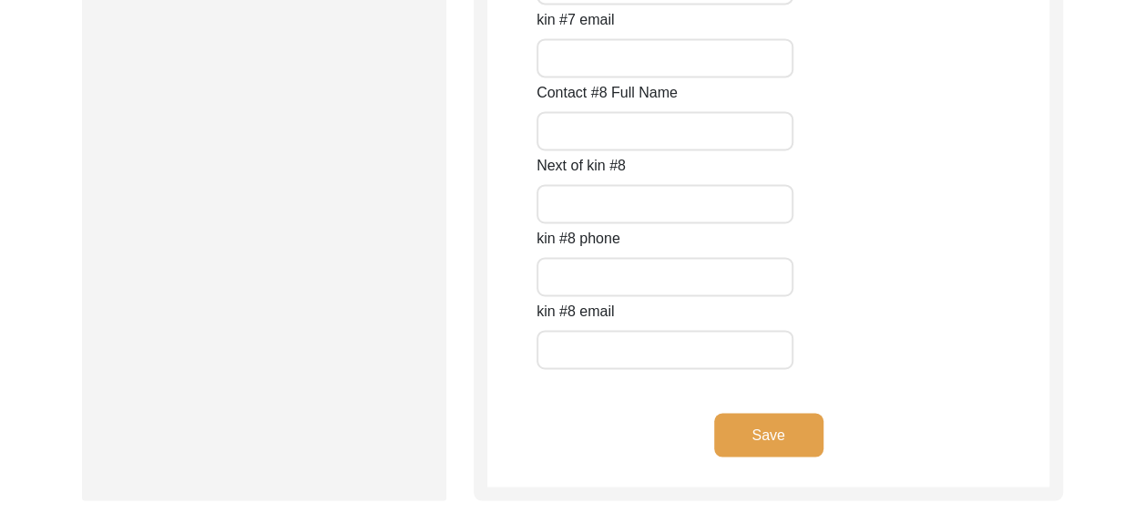
click at [775, 434] on button "Save" at bounding box center [768, 435] width 109 height 44
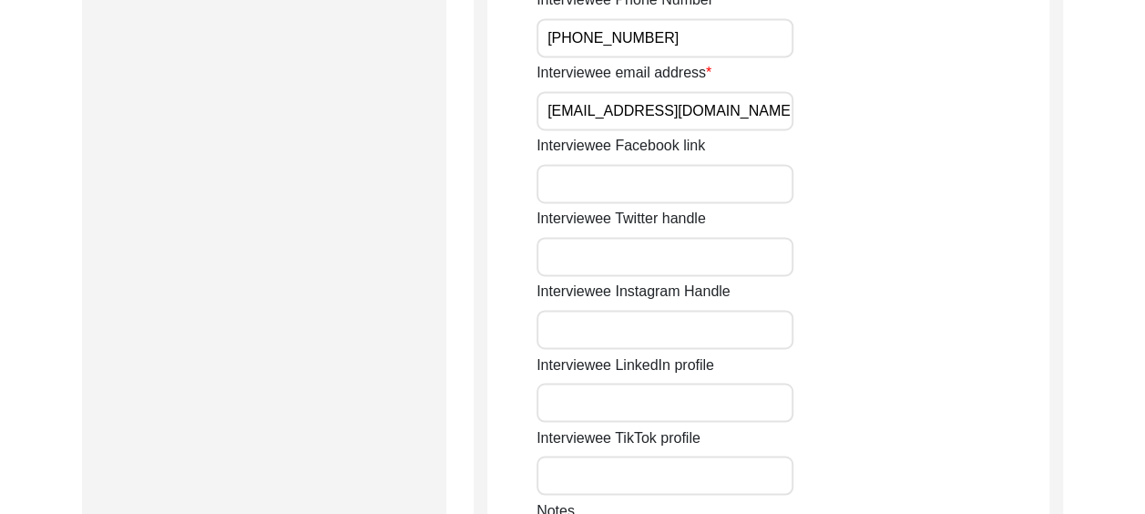
scroll to position [1822, 0]
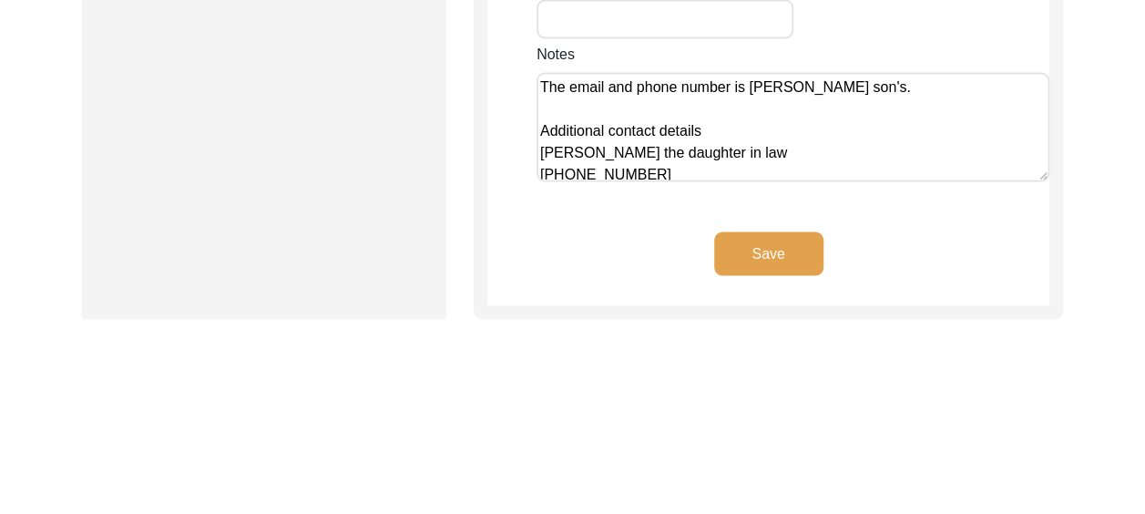
click at [771, 232] on button "Save" at bounding box center [768, 254] width 109 height 44
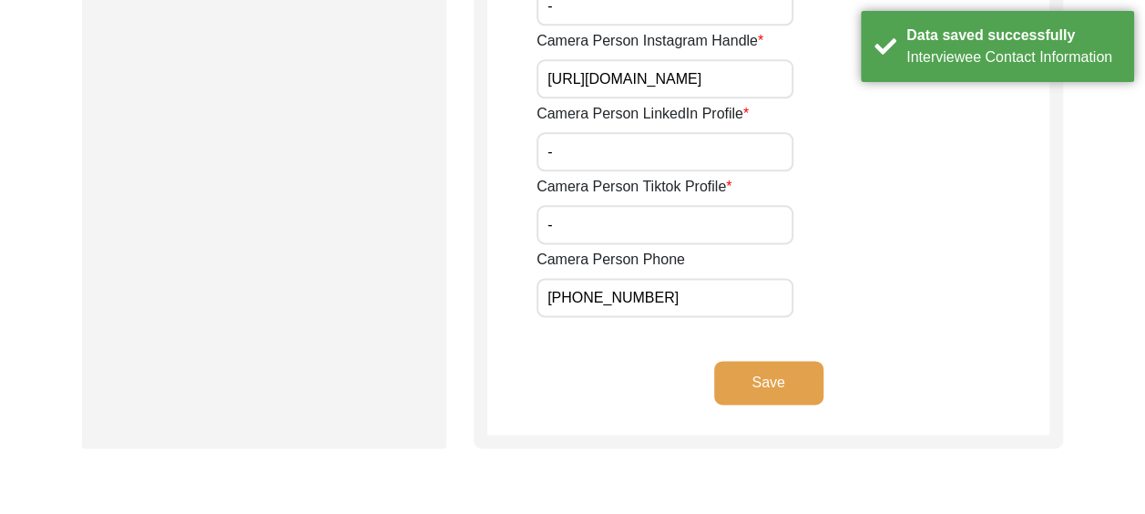
scroll to position [1240, 0]
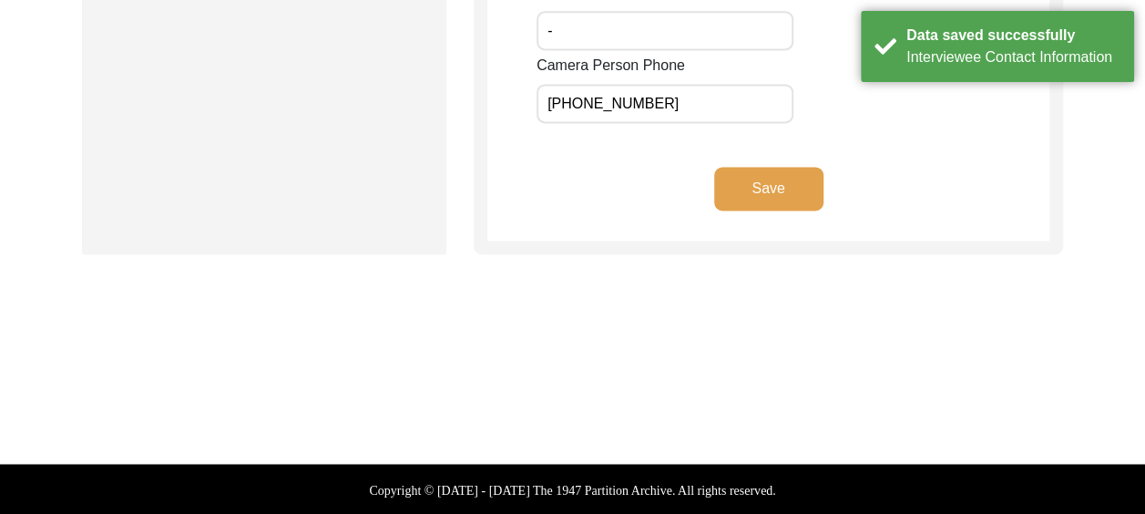
click at [794, 190] on button "Save" at bounding box center [768, 189] width 109 height 44
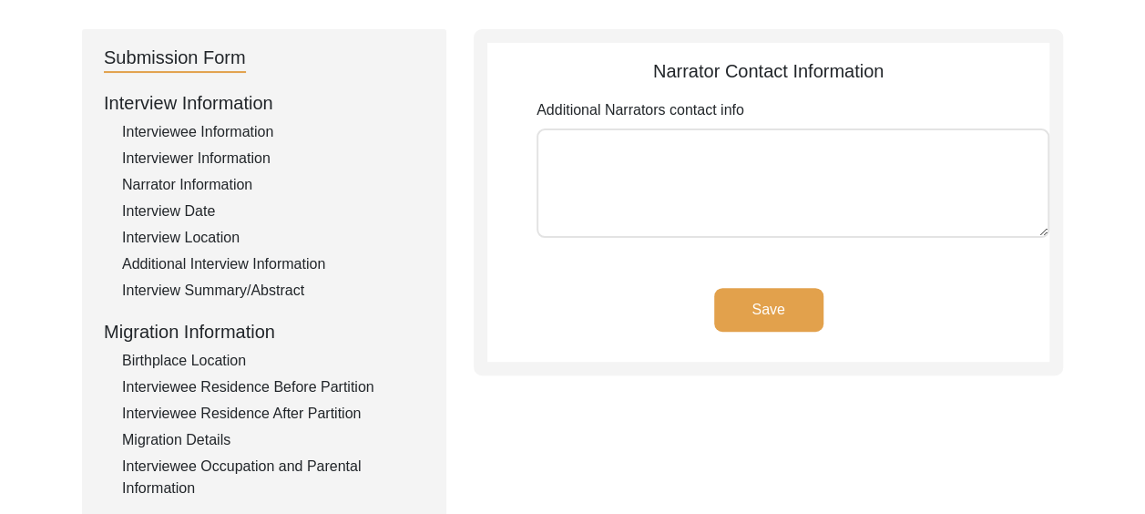
scroll to position [166, 0]
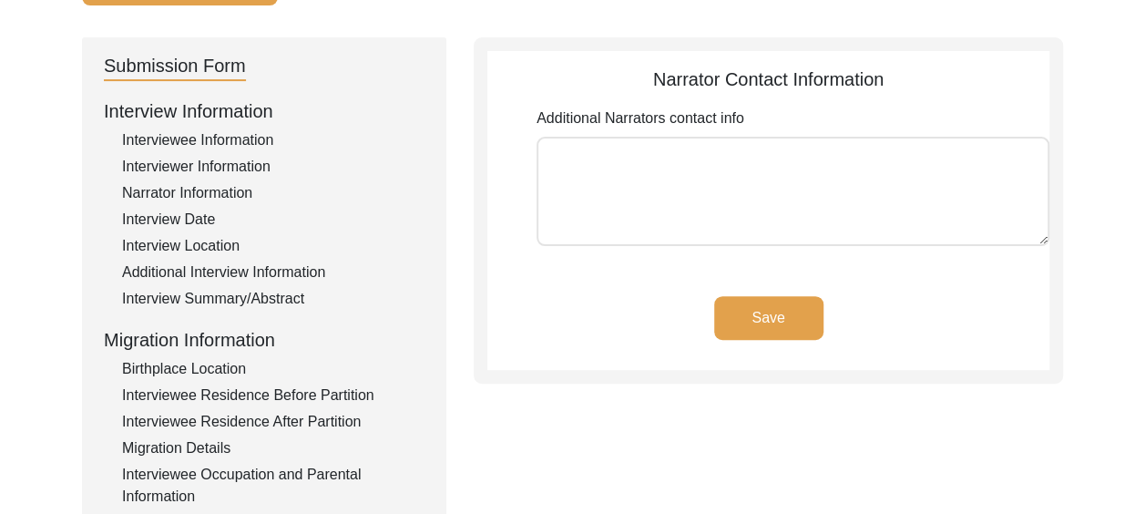
click at [572, 164] on textarea "Additional Narrators contact info" at bounding box center [793, 191] width 513 height 109
click at [743, 307] on button "Save" at bounding box center [768, 318] width 109 height 44
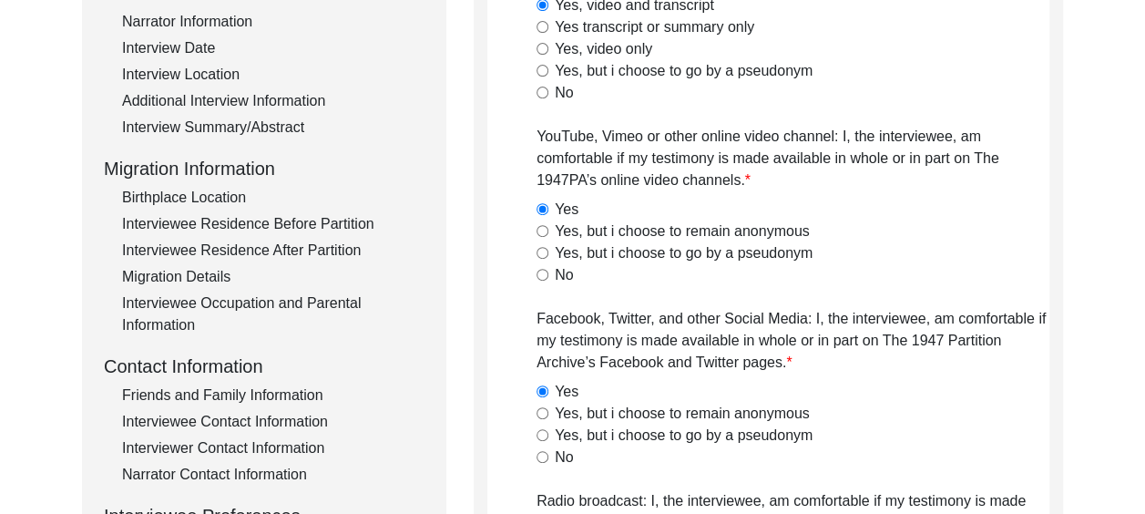
scroll to position [439, 0]
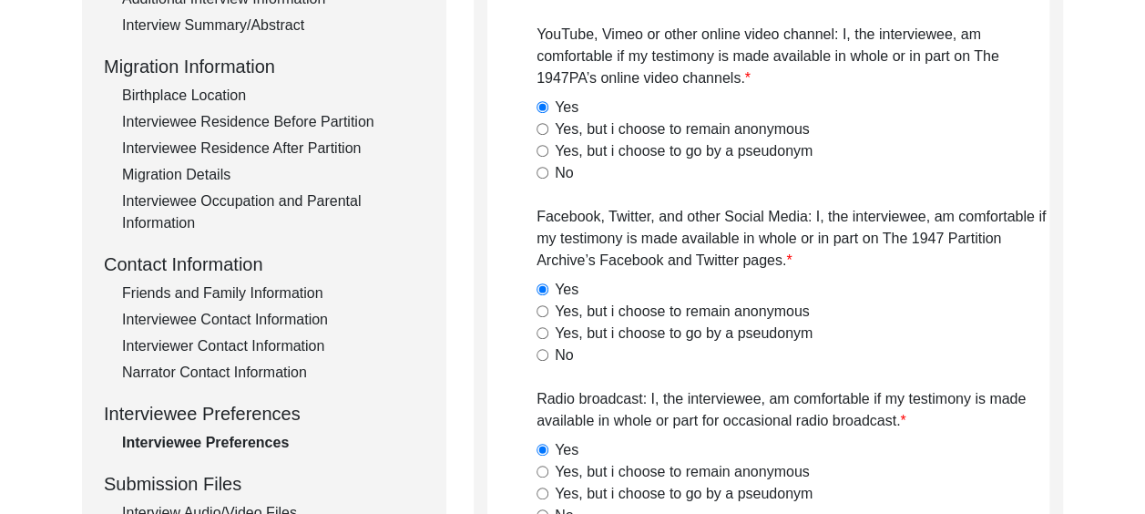
click at [324, 315] on div "Interviewee Contact Information" at bounding box center [273, 320] width 302 height 22
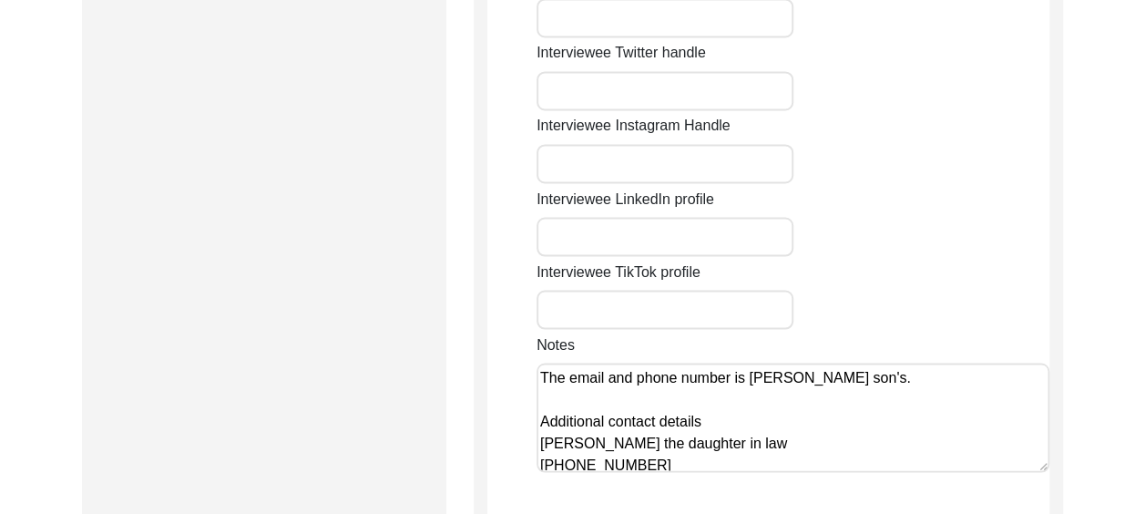
scroll to position [29, 0]
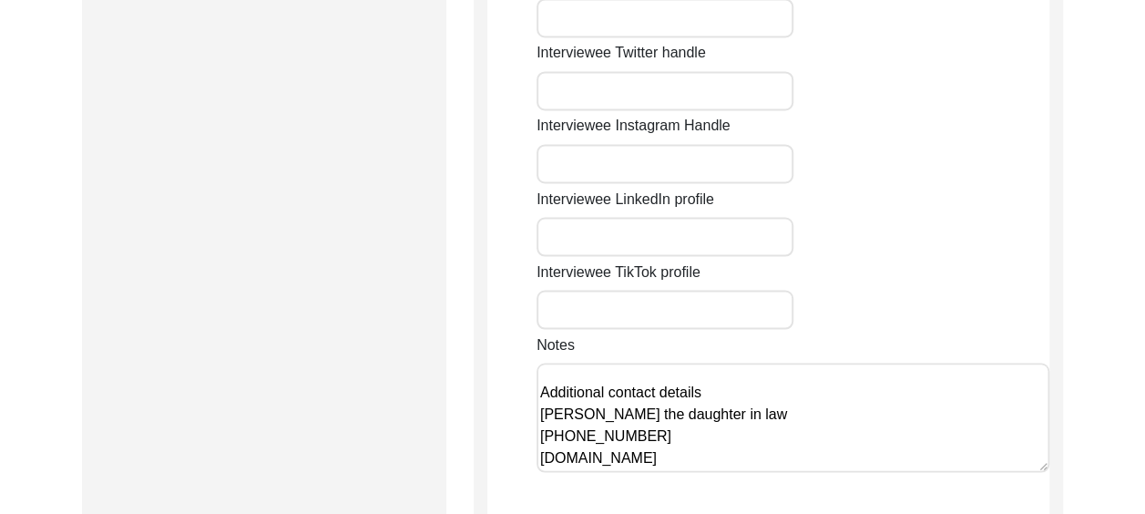
drag, startPoint x: 541, startPoint y: 378, endPoint x: 758, endPoint y: 394, distance: 217.4
click at [758, 394] on textarea "The email and phone number is [PERSON_NAME] son's. Additional contact details […" at bounding box center [793, 417] width 513 height 109
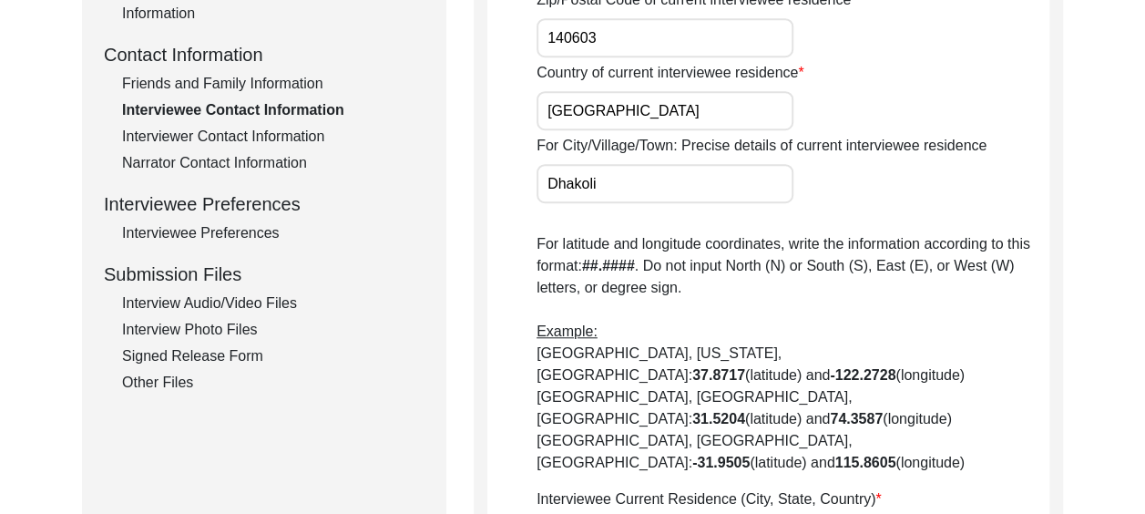
scroll to position [621, 0]
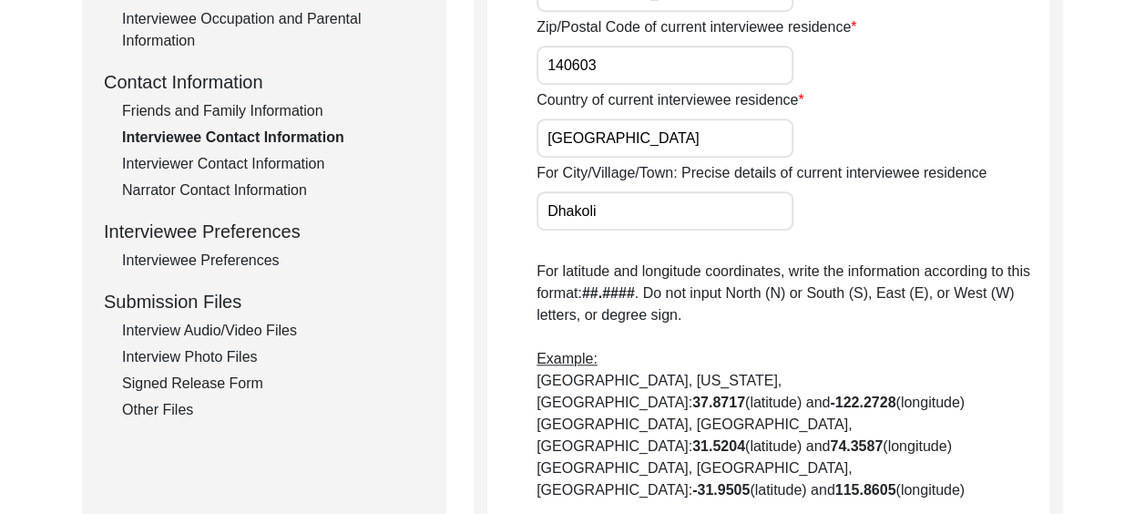
click at [290, 190] on div "Narrator Contact Information" at bounding box center [273, 190] width 302 height 22
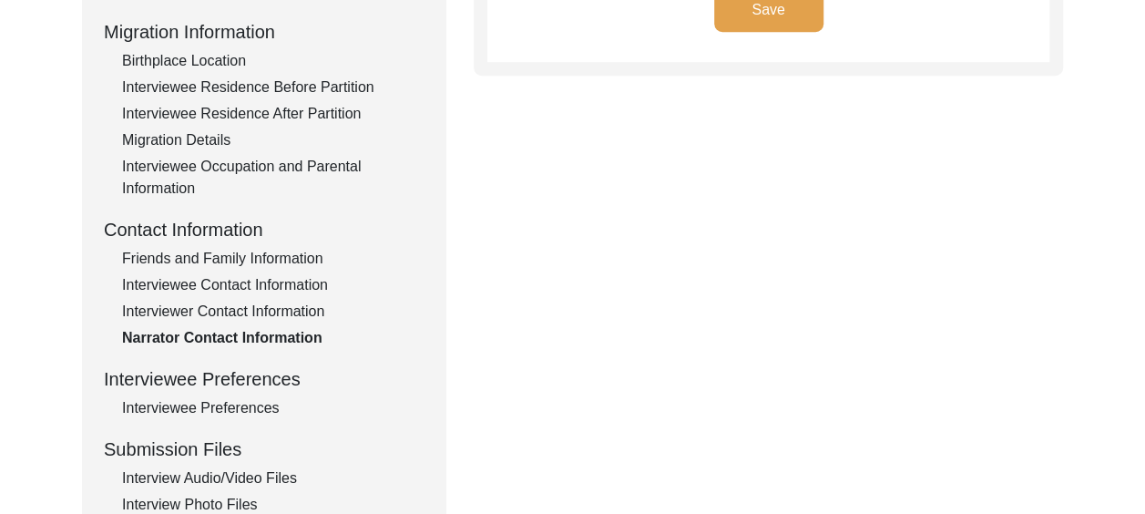
scroll to position [166, 0]
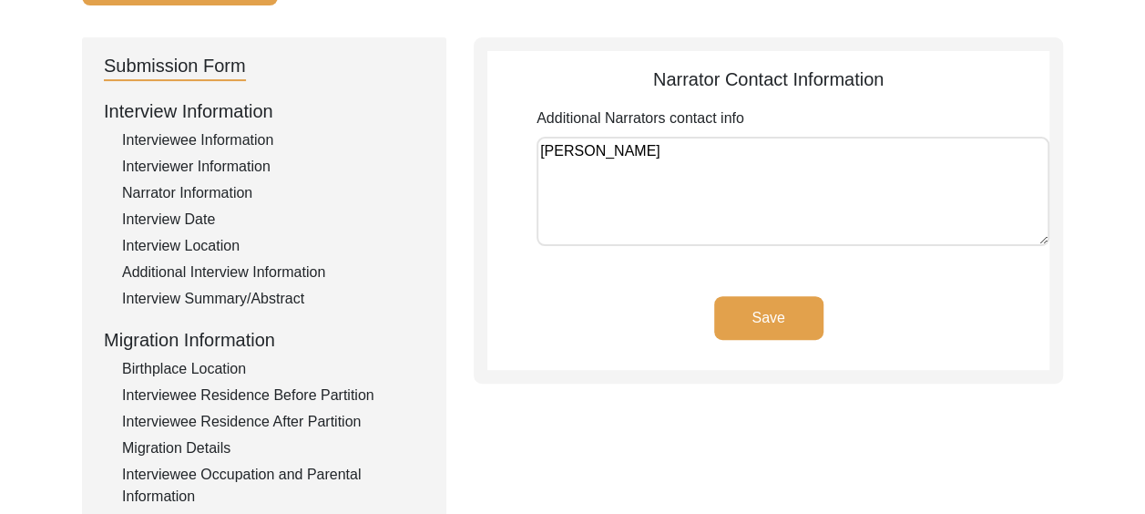
drag, startPoint x: 627, startPoint y: 144, endPoint x: 521, endPoint y: 147, distance: 105.7
click at [521, 147] on app-narrator-contact-information "Narrator Contact Information Additional Narrators contact info [PERSON_NAME] Sa…" at bounding box center [768, 218] width 562 height 304
paste textarea "Sumit [PERSON_NAME] the daughter in law [PHONE_NUMBER] [DOMAIN_NAME]"
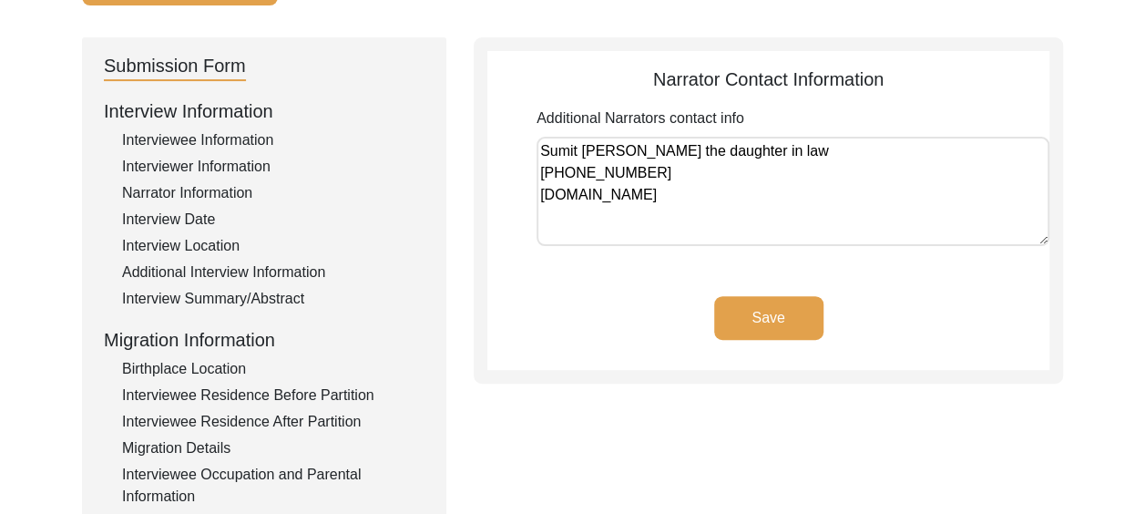
click at [652, 197] on textarea "Sumit [PERSON_NAME] the daughter in law [PHONE_NUMBER] [DOMAIN_NAME]" at bounding box center [793, 191] width 513 height 109
click at [579, 326] on div "Save" at bounding box center [768, 333] width 562 height 74
click at [745, 191] on textarea "Sumit [PERSON_NAME] the daughter in law [PHONE_NUMBER] [EMAIL_ADDRESS][DOMAIN_N…" at bounding box center [793, 191] width 513 height 109
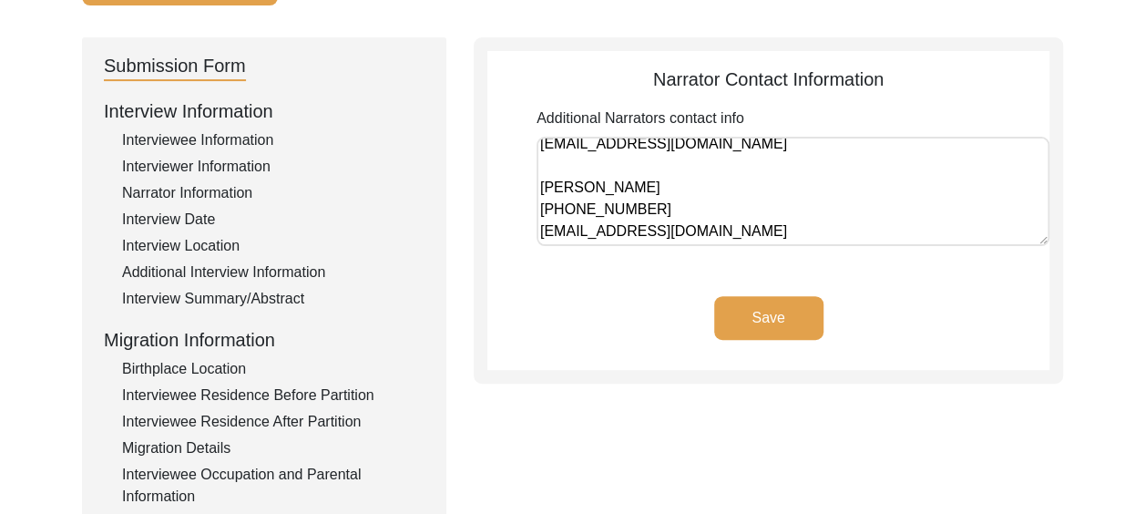
scroll to position [90, 0]
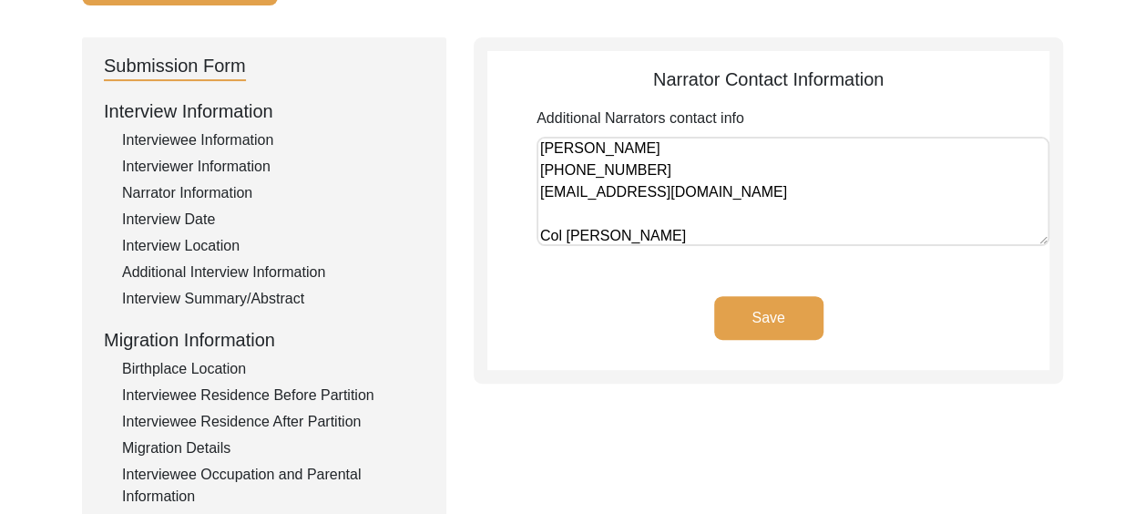
click at [562, 234] on textarea "Sumit [PERSON_NAME] the daughter in law [PHONE_NUMBER] [EMAIL_ADDRESS][DOMAIN_N…" at bounding box center [793, 191] width 513 height 109
click at [705, 234] on textarea "Sumit [PERSON_NAME] the daughter in law [PHONE_NUMBER] [EMAIL_ADDRESS][DOMAIN_N…" at bounding box center [793, 191] width 513 height 109
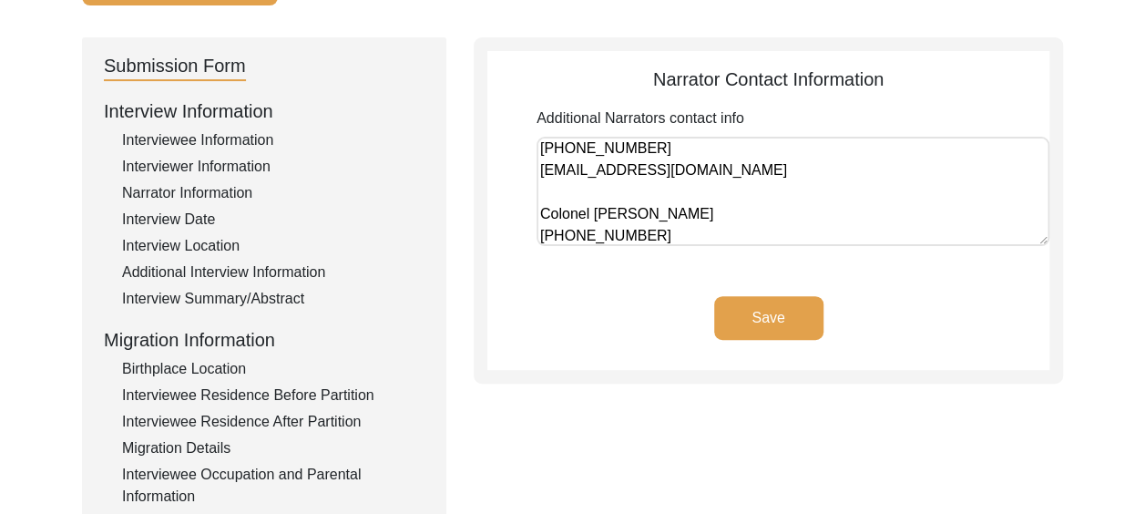
scroll to position [134, 0]
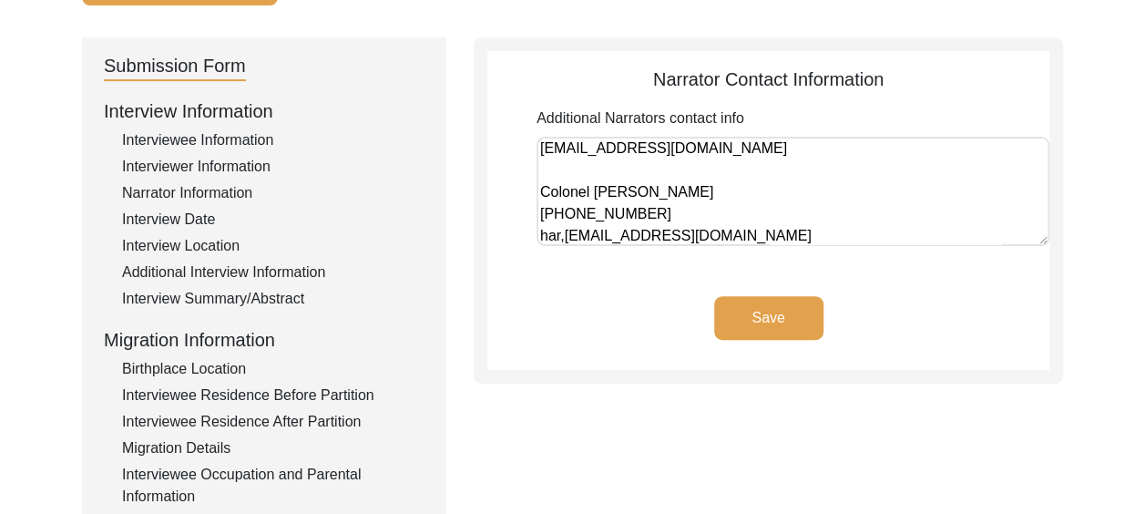
click at [773, 323] on button "Save" at bounding box center [768, 318] width 109 height 44
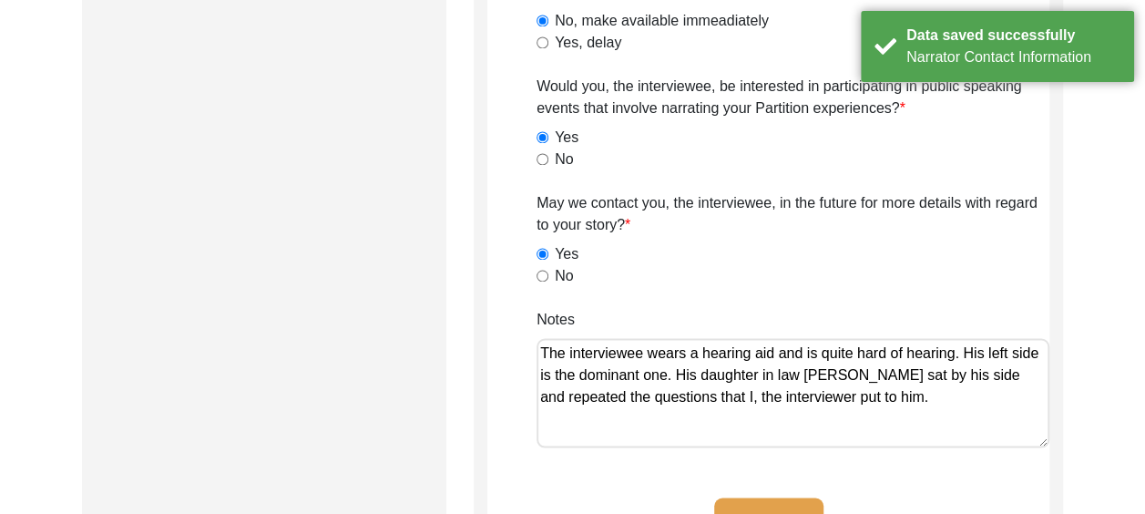
scroll to position [1624, 0]
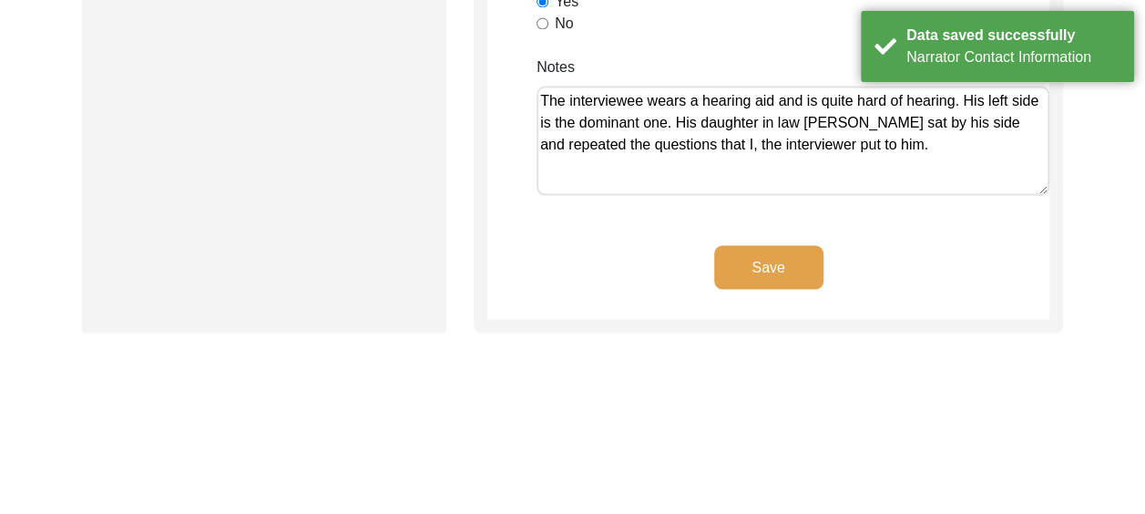
click at [747, 259] on button "Save" at bounding box center [768, 267] width 109 height 44
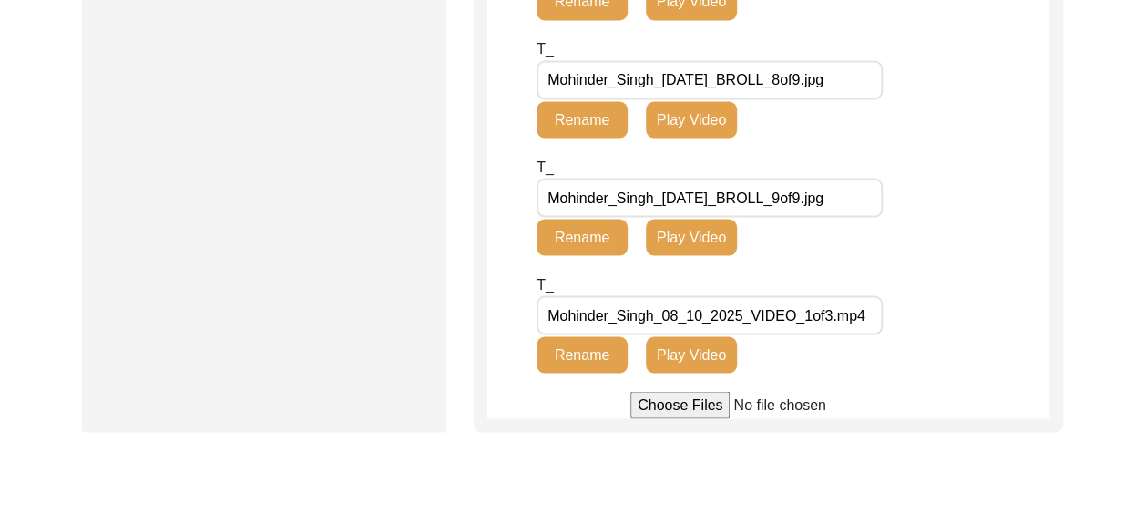
click at [672, 352] on button "Play Video" at bounding box center [691, 354] width 91 height 36
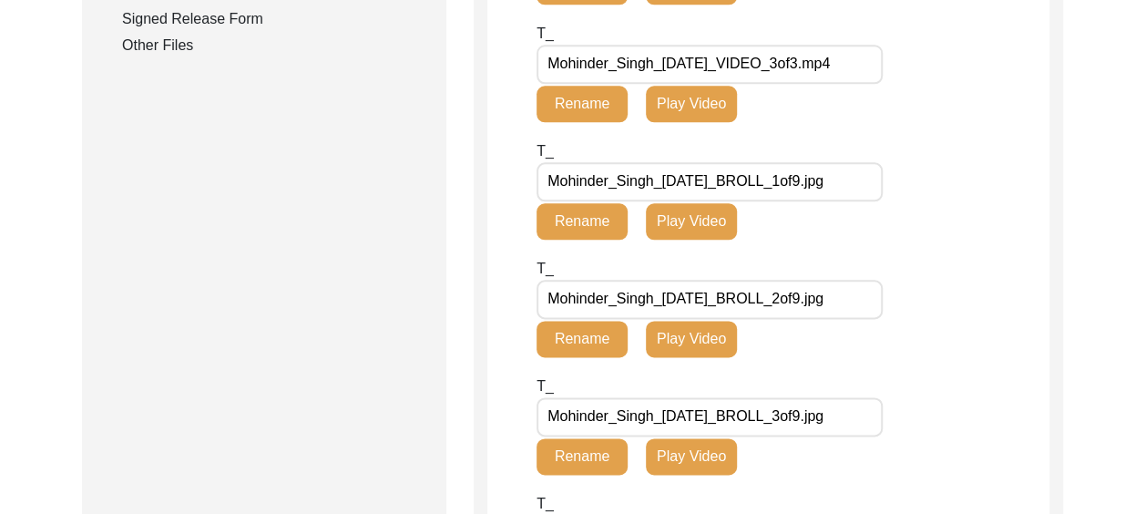
scroll to position [621, 0]
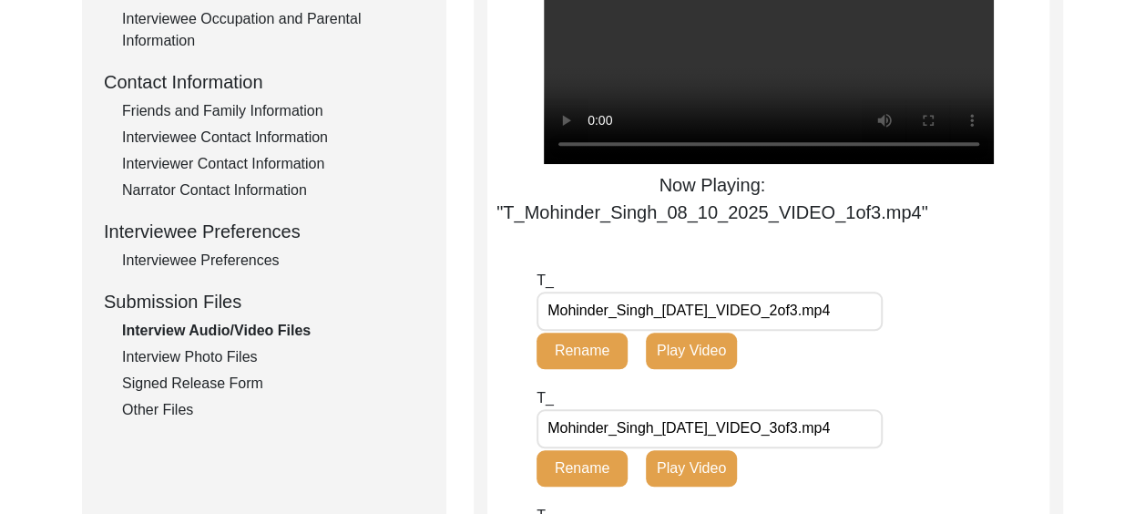
click at [235, 350] on div "Interview Photo Files" at bounding box center [273, 357] width 302 height 22
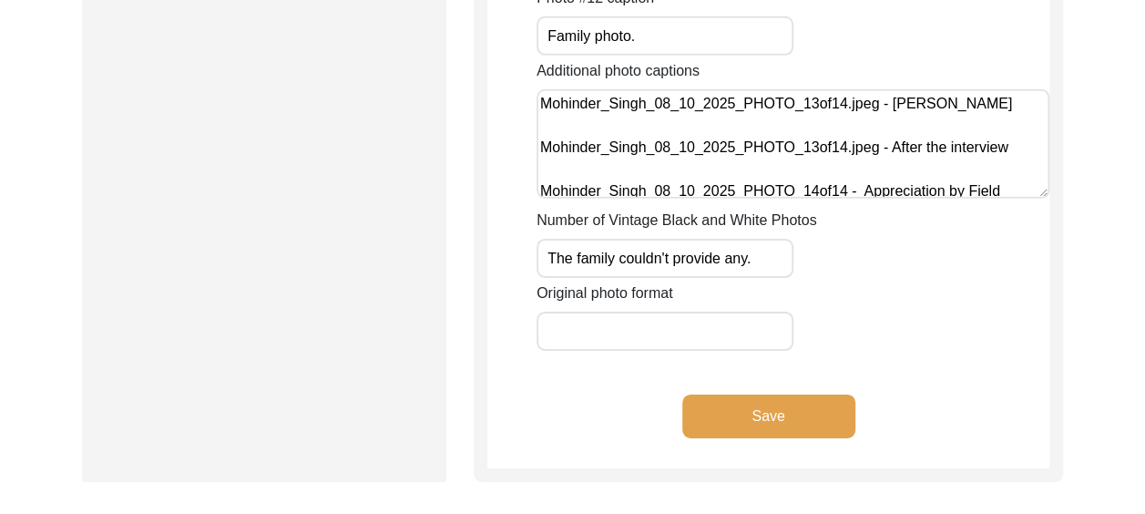
scroll to position [2808, 0]
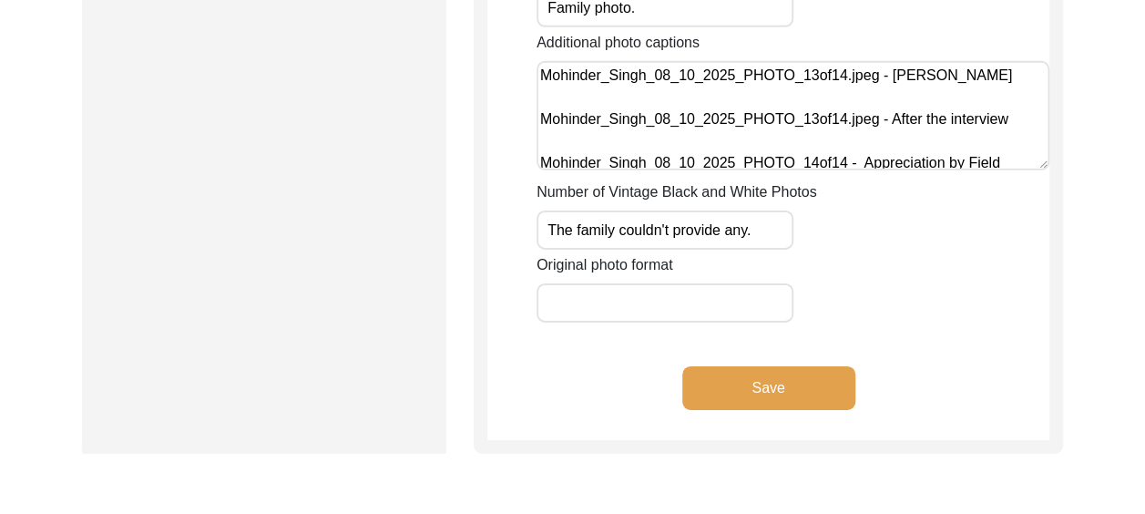
click at [746, 390] on button "Save" at bounding box center [768, 388] width 173 height 44
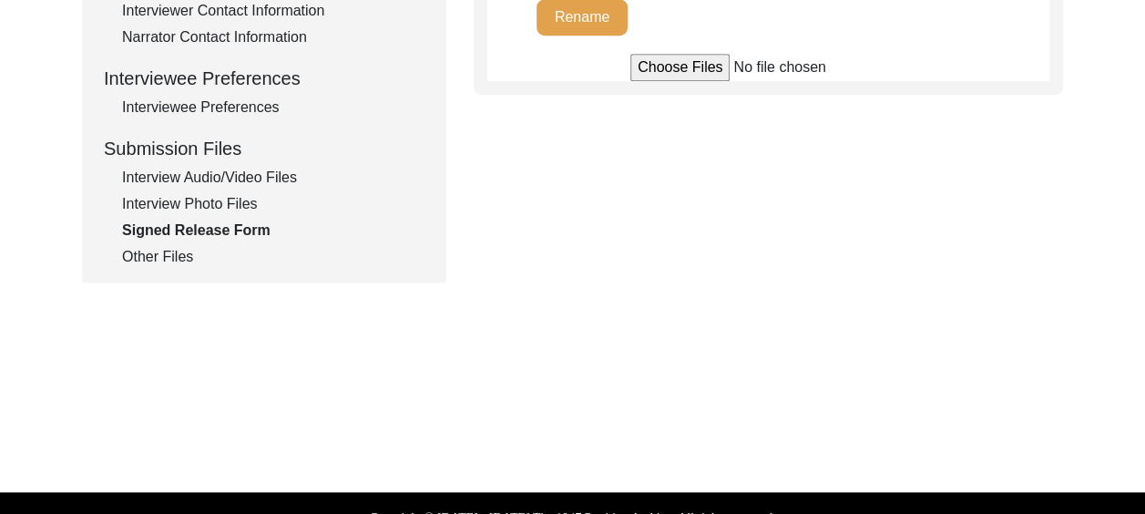
scroll to position [804, 0]
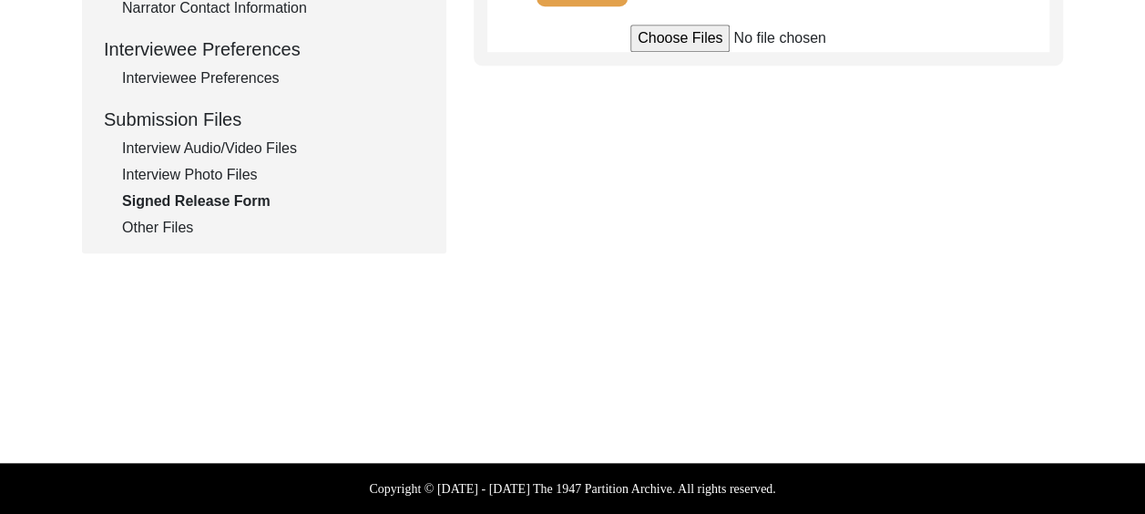
click at [176, 220] on div "Other Files" at bounding box center [273, 228] width 302 height 22
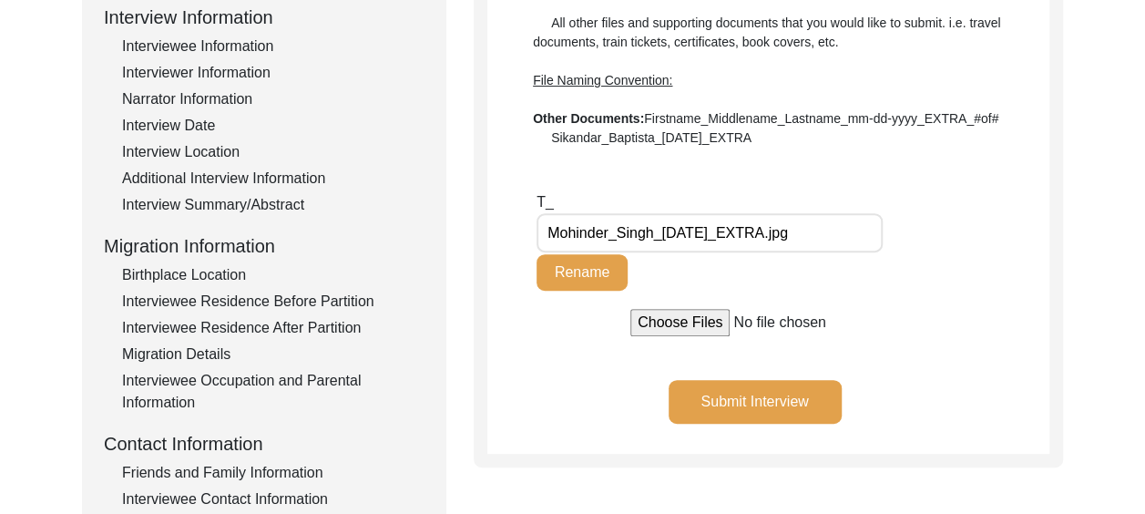
scroll to position [257, 0]
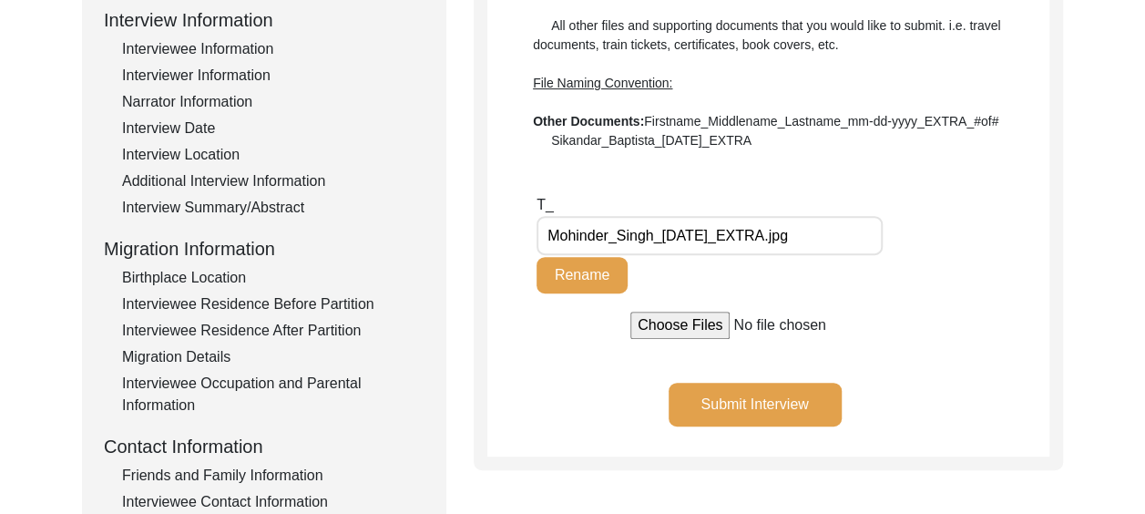
click at [264, 42] on div "Interviewee Information" at bounding box center [273, 49] width 302 height 22
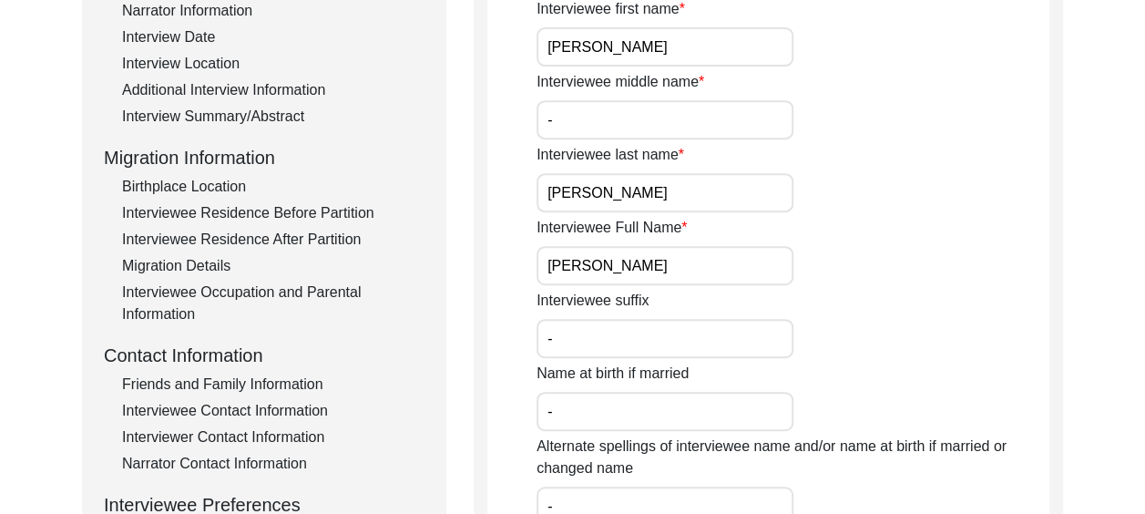
scroll to position [439, 0]
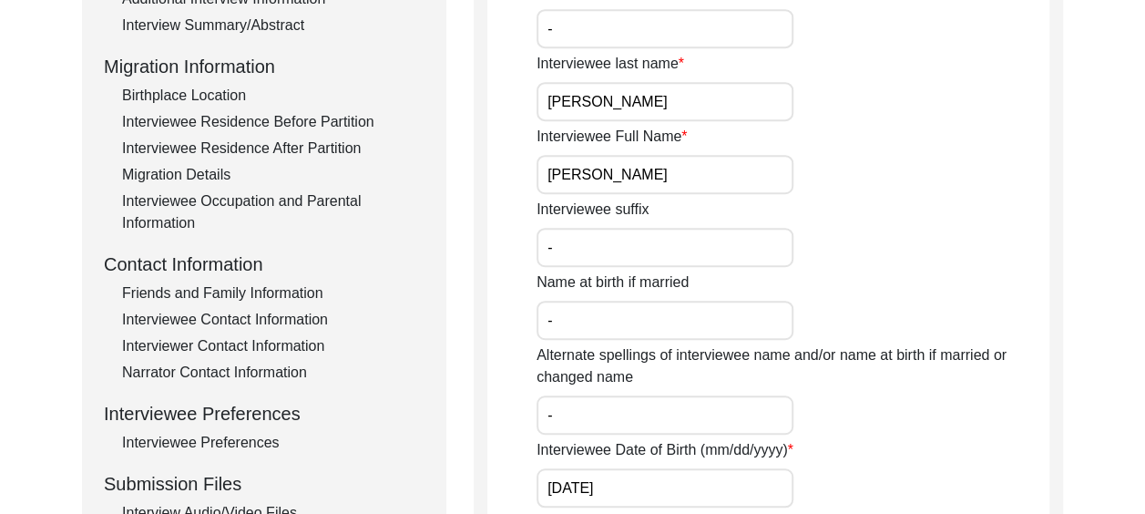
click at [312, 316] on div "Interviewee Contact Information" at bounding box center [273, 320] width 302 height 22
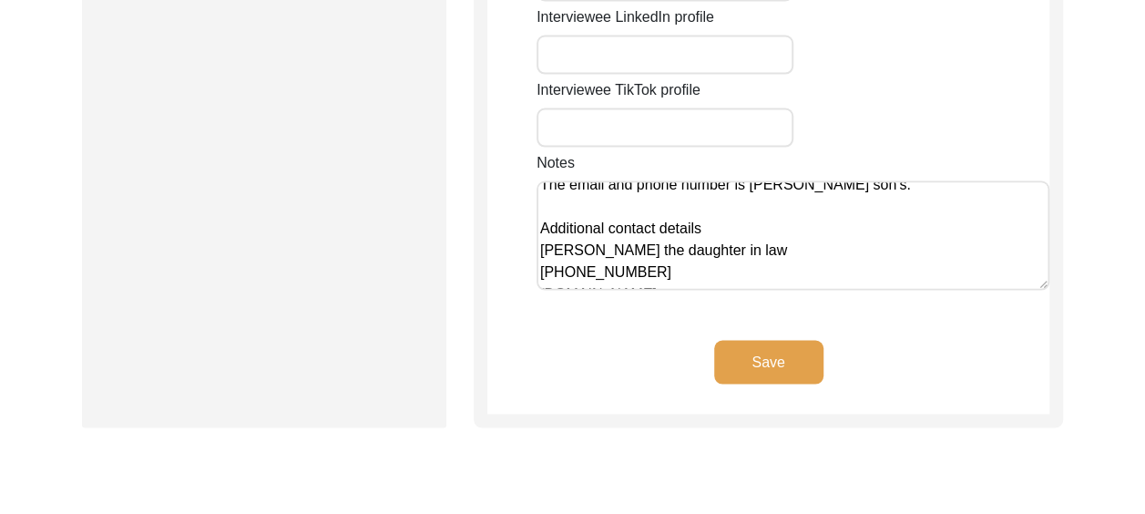
scroll to position [29, 0]
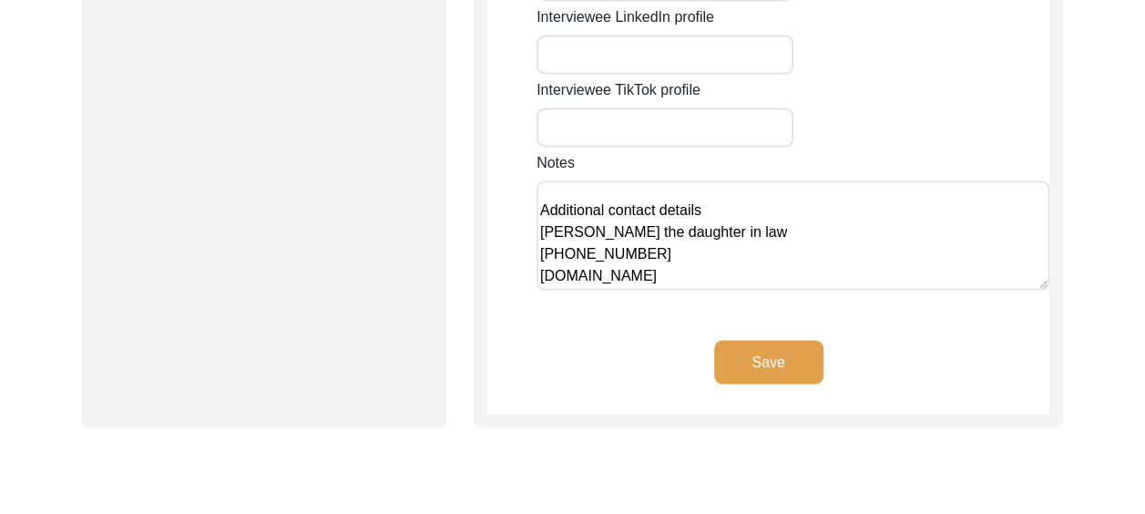
click at [649, 206] on textarea "The email and phone number is [PERSON_NAME] son's. Additional contact details […" at bounding box center [793, 234] width 513 height 109
click at [734, 340] on button "Save" at bounding box center [768, 362] width 109 height 44
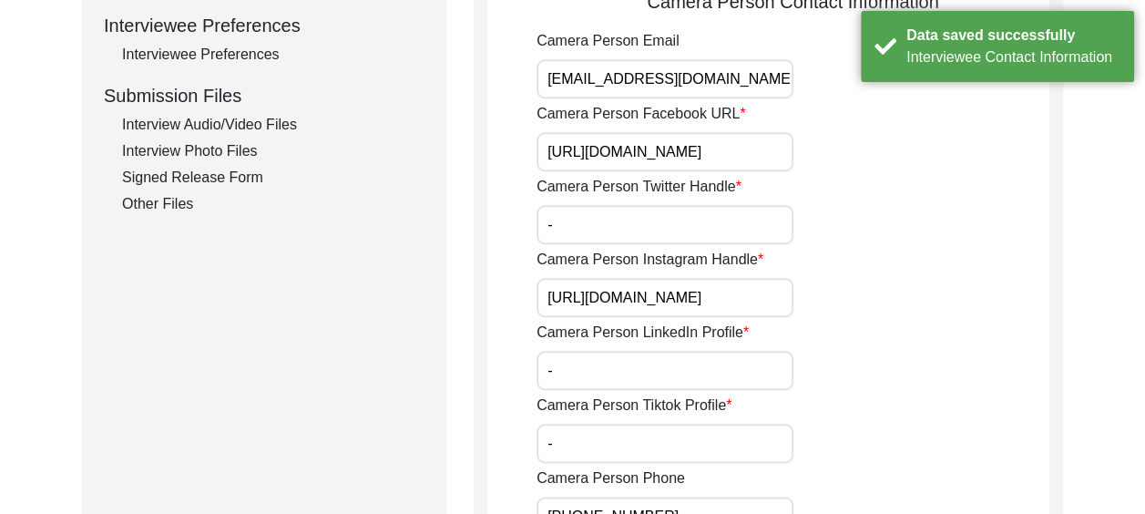
scroll to position [784, 0]
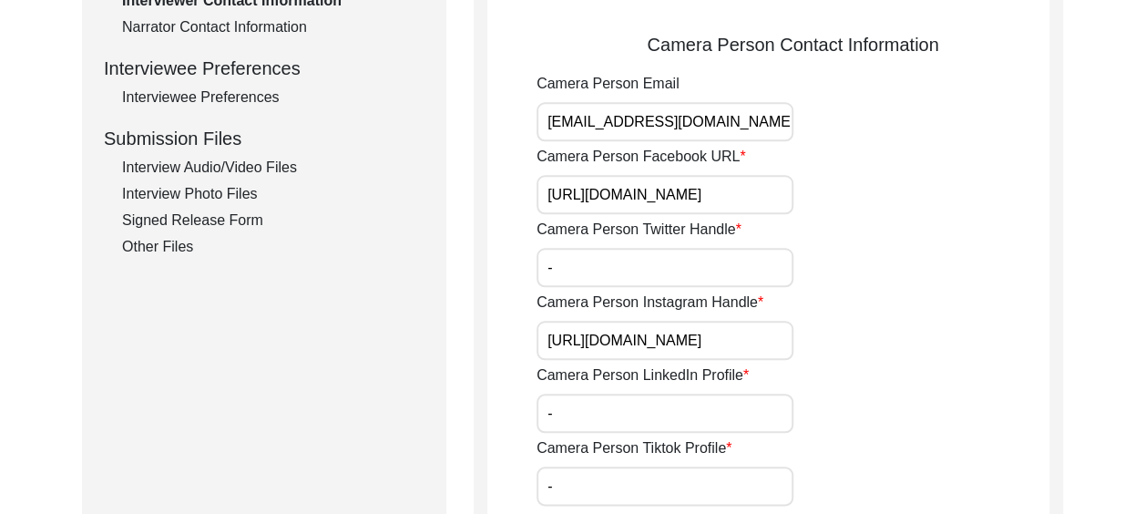
click at [160, 239] on div "Other Files" at bounding box center [273, 247] width 302 height 22
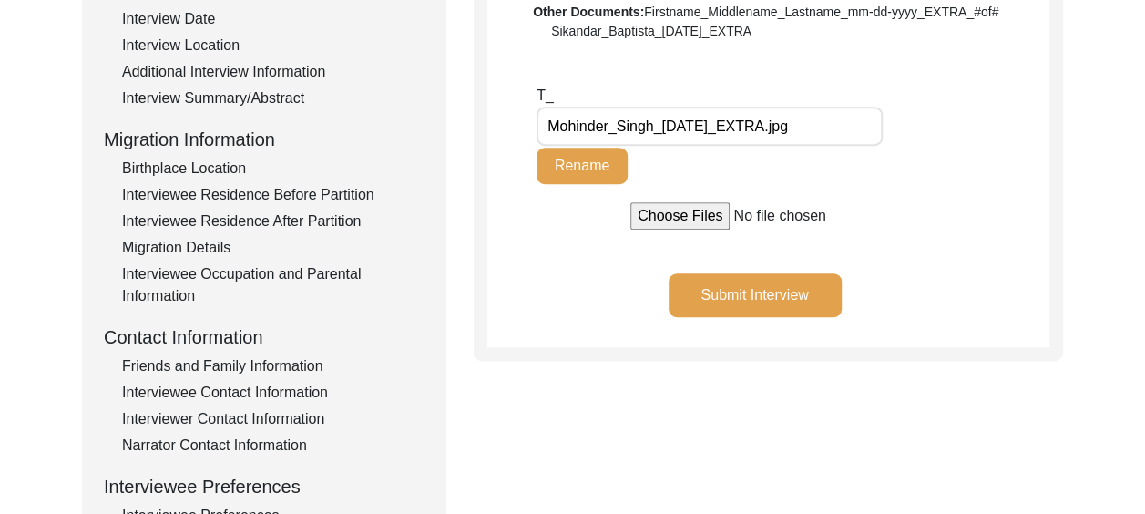
scroll to position [329, 0]
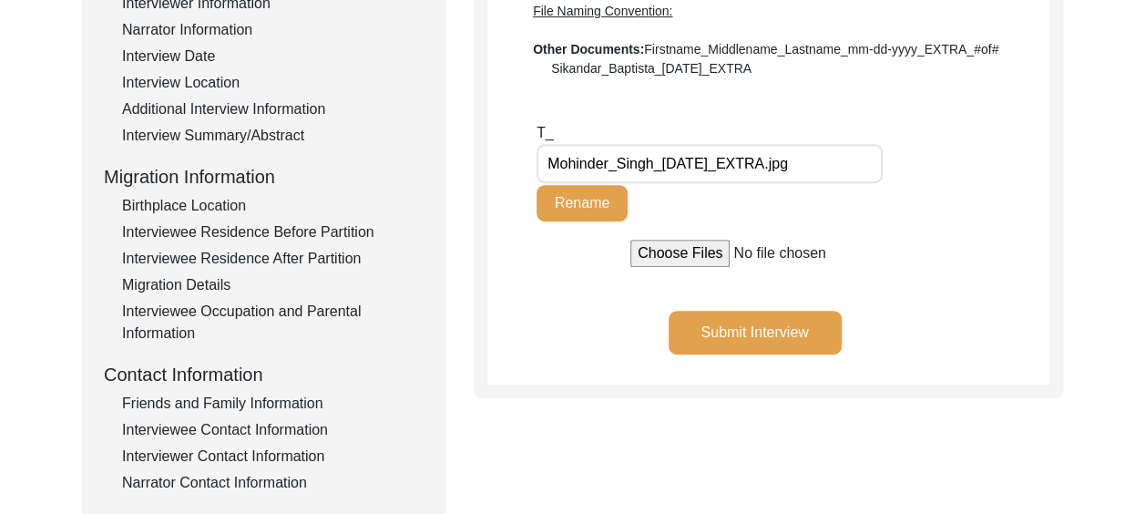
click at [756, 330] on button "Submit Interview" at bounding box center [755, 333] width 173 height 44
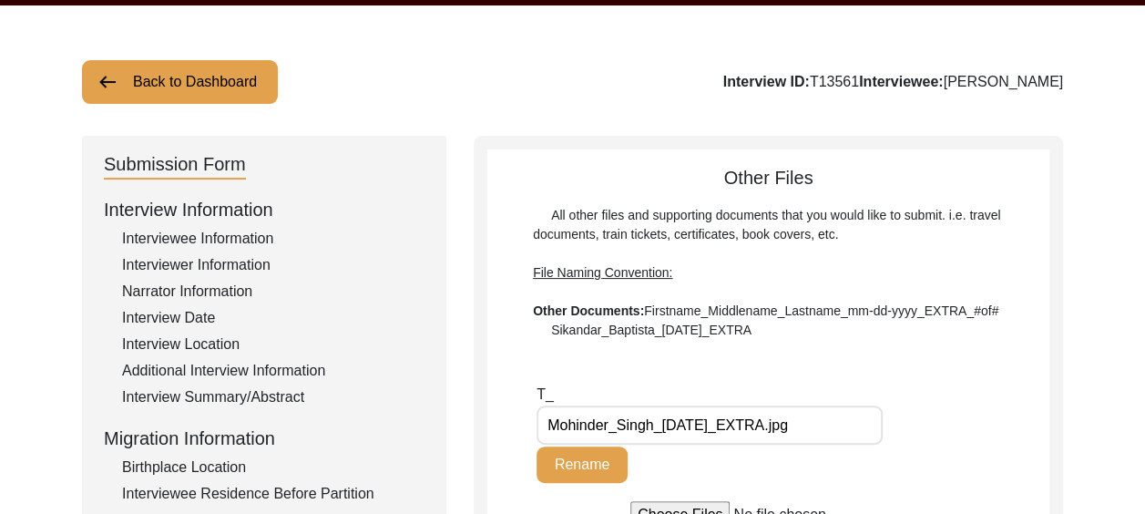
scroll to position [0, 0]
